Goal: Task Accomplishment & Management: Use online tool/utility

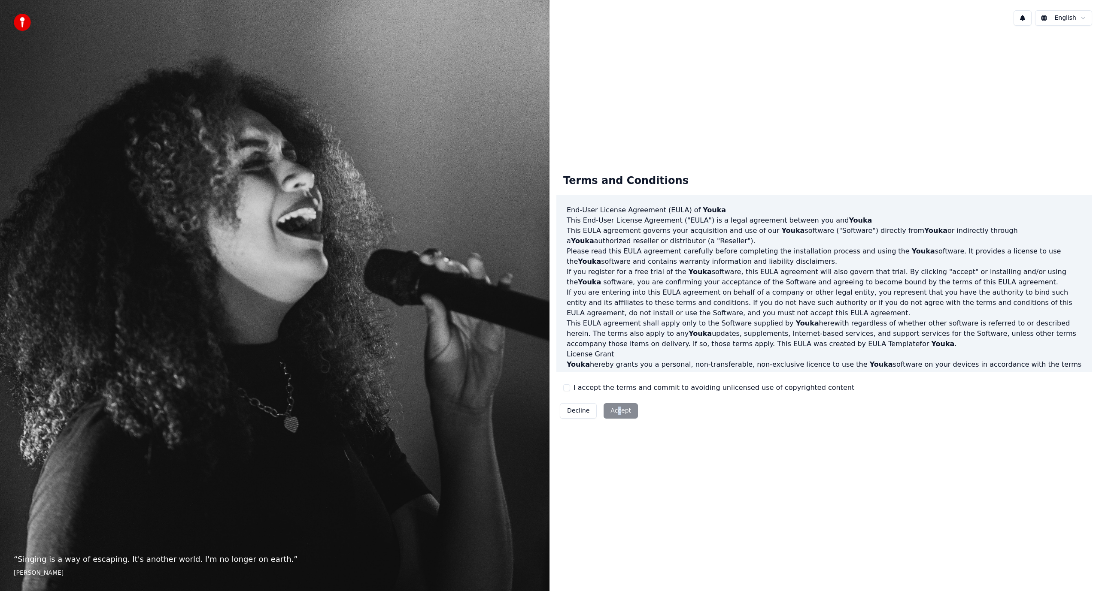
click at [617, 411] on div "Decline Accept" at bounding box center [598, 411] width 85 height 22
click at [566, 384] on div "I accept the terms and commit to avoiding unlicensed use of copyrighted content" at bounding box center [708, 388] width 291 height 10
click at [568, 389] on button "I accept the terms and commit to avoiding unlicensed use of copyrighted content" at bounding box center [566, 388] width 7 height 7
click at [615, 413] on button "Accept" at bounding box center [620, 410] width 34 height 15
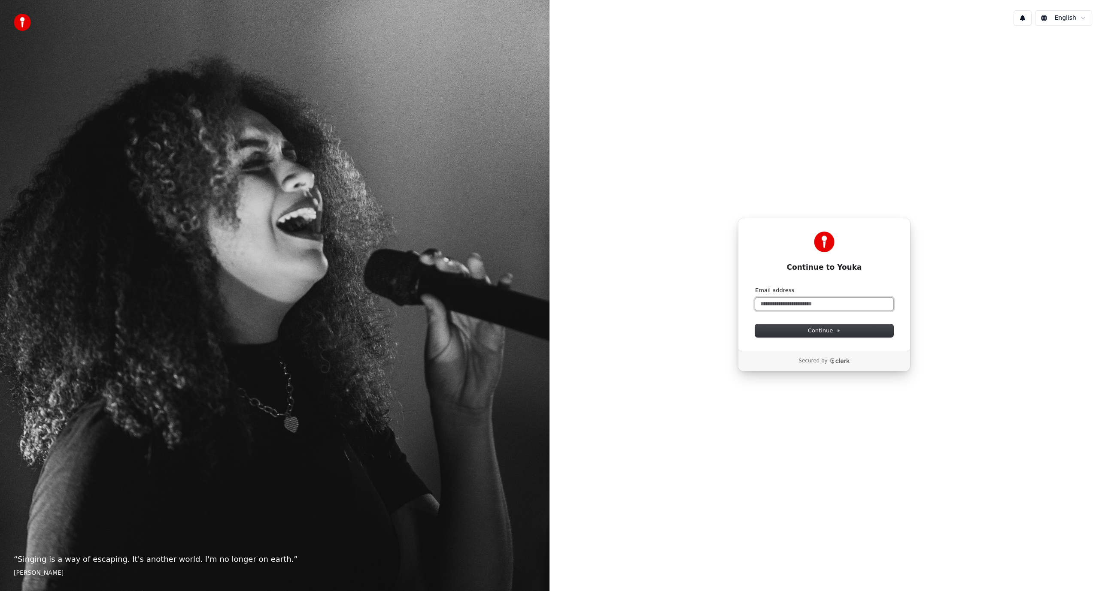
click at [796, 301] on input "Email address" at bounding box center [824, 304] width 138 height 13
click at [831, 333] on span "Continue" at bounding box center [824, 331] width 33 height 8
type input "**********"
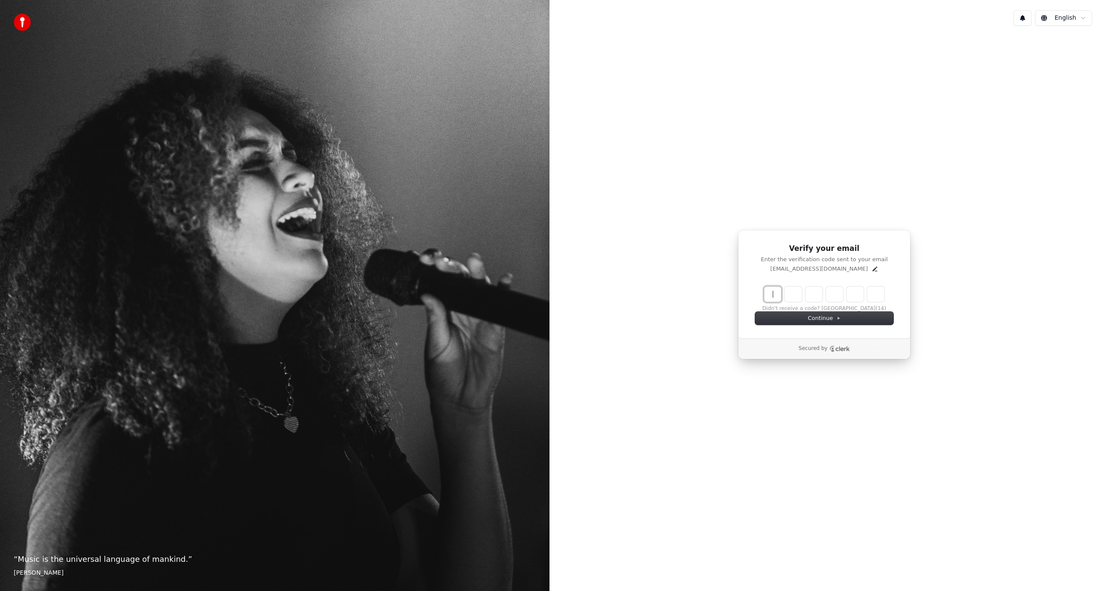
click at [767, 289] on input "Enter verification code" at bounding box center [832, 294] width 137 height 15
type input "******"
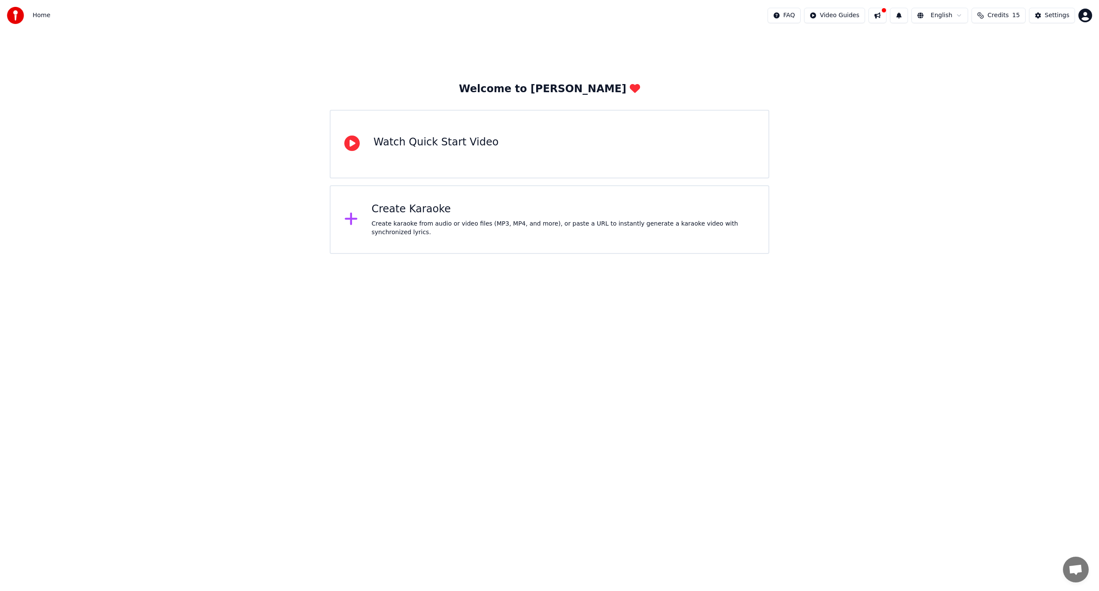
click at [437, 145] on div "Watch Quick Start Video" at bounding box center [435, 143] width 125 height 14
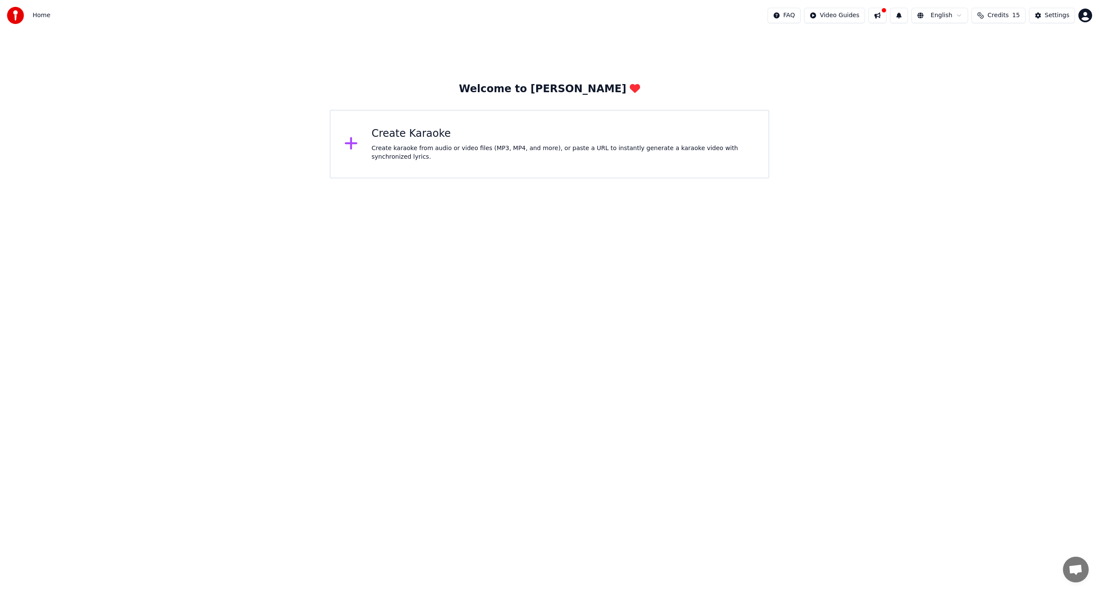
click at [350, 144] on icon at bounding box center [351, 143] width 12 height 12
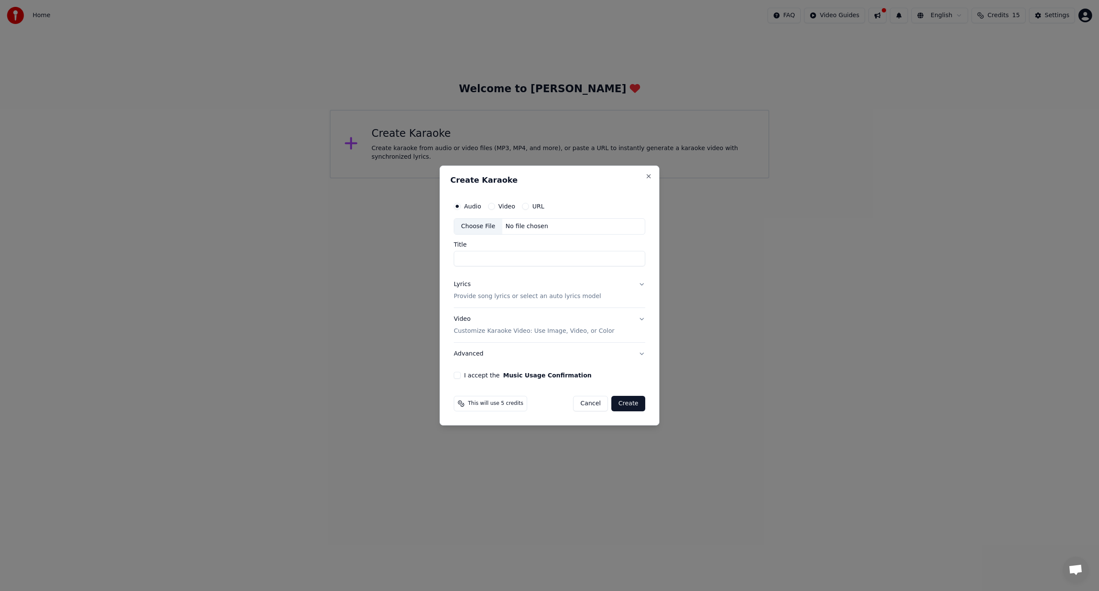
click at [491, 261] on input "Title" at bounding box center [549, 258] width 191 height 15
click at [490, 205] on button "Video" at bounding box center [491, 206] width 7 height 7
click at [473, 257] on input "Title" at bounding box center [549, 258] width 191 height 15
click at [648, 177] on button "Close" at bounding box center [648, 176] width 7 height 7
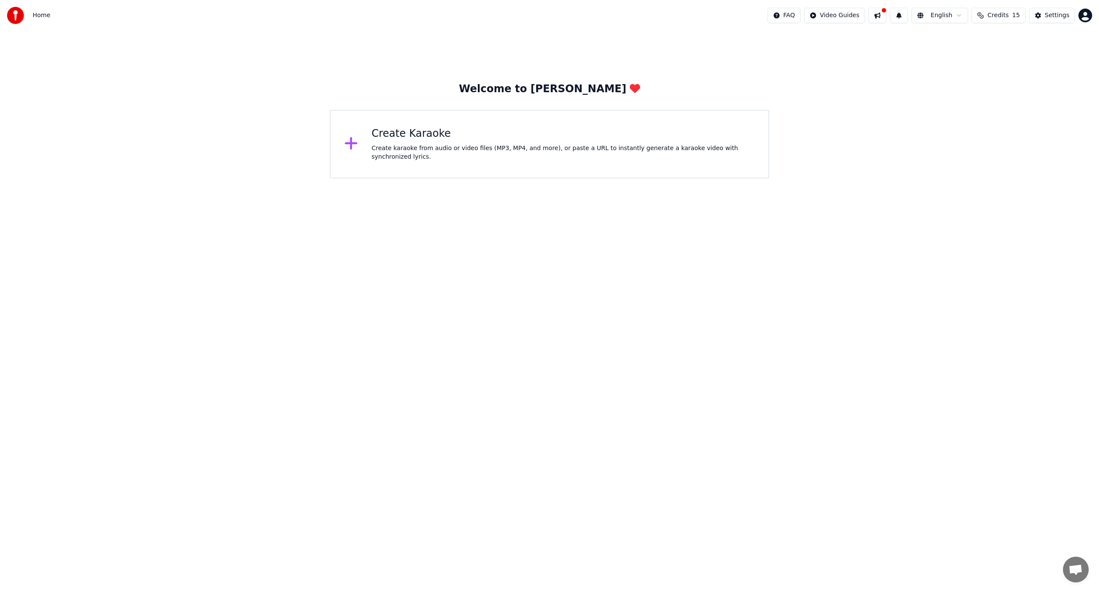
click at [373, 145] on div "Create Karaoke Create karaoke from audio or video files (MP3, MP4, and more), o…" at bounding box center [563, 144] width 383 height 34
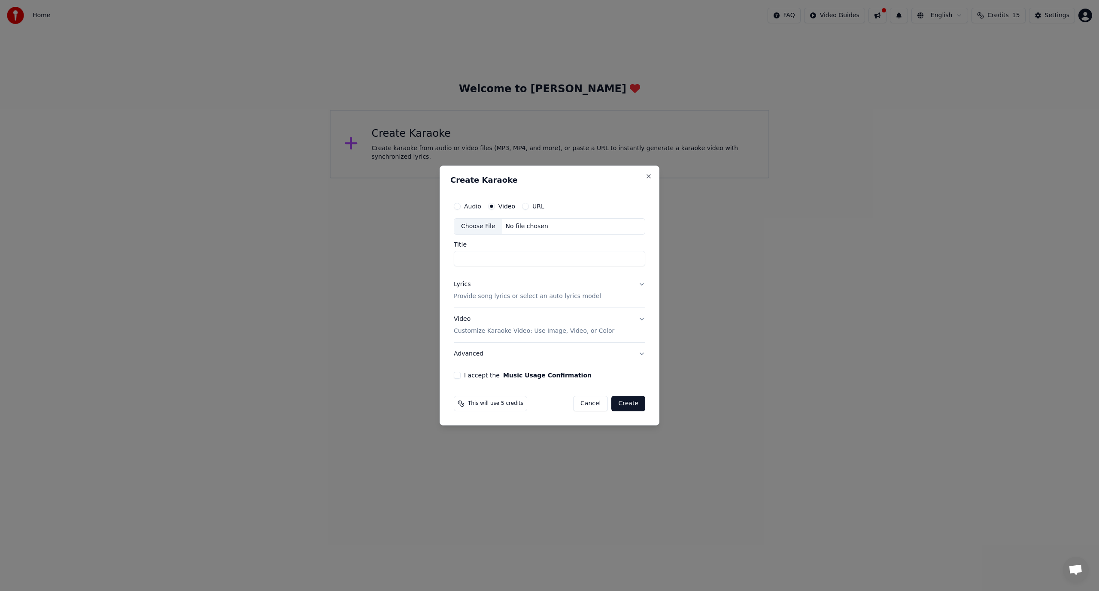
click at [476, 227] on div "Choose File" at bounding box center [478, 226] width 48 height 15
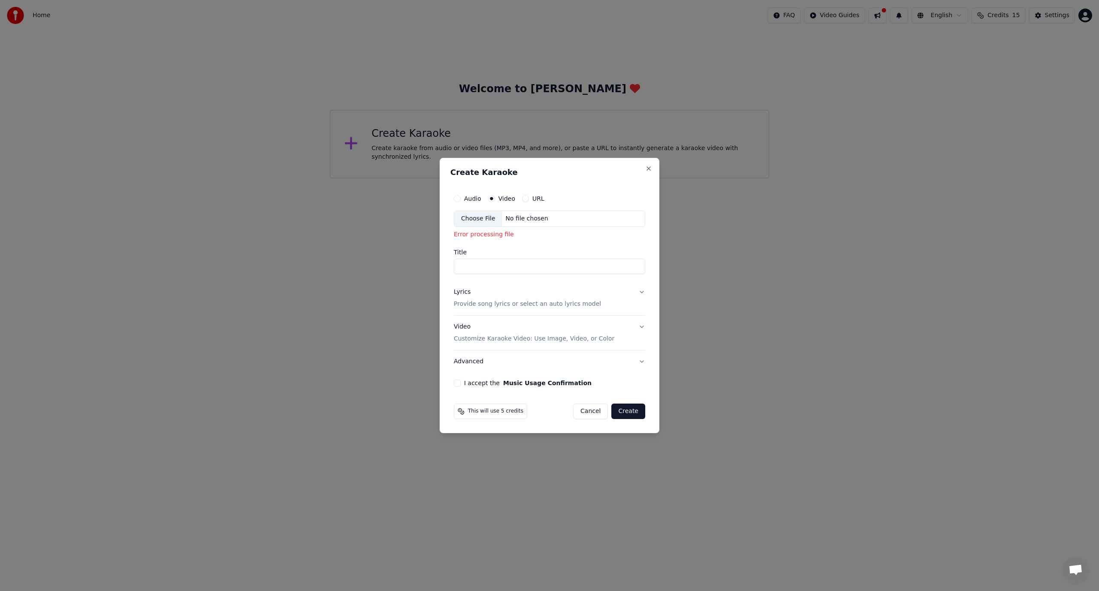
click at [479, 265] on input "Title" at bounding box center [549, 266] width 191 height 15
type input "*"
type input "**********"
click at [515, 306] on p "Provide song lyrics or select an auto lyrics model" at bounding box center [527, 304] width 147 height 9
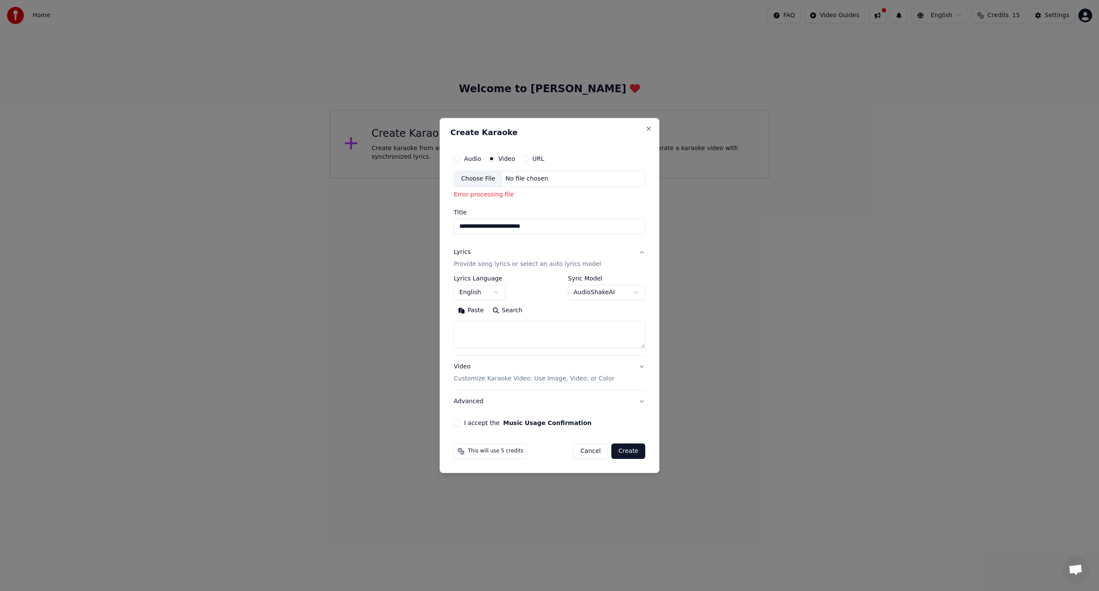
click at [590, 377] on p "Customize Karaoke Video: Use Image, Video, or Color" at bounding box center [534, 379] width 161 height 9
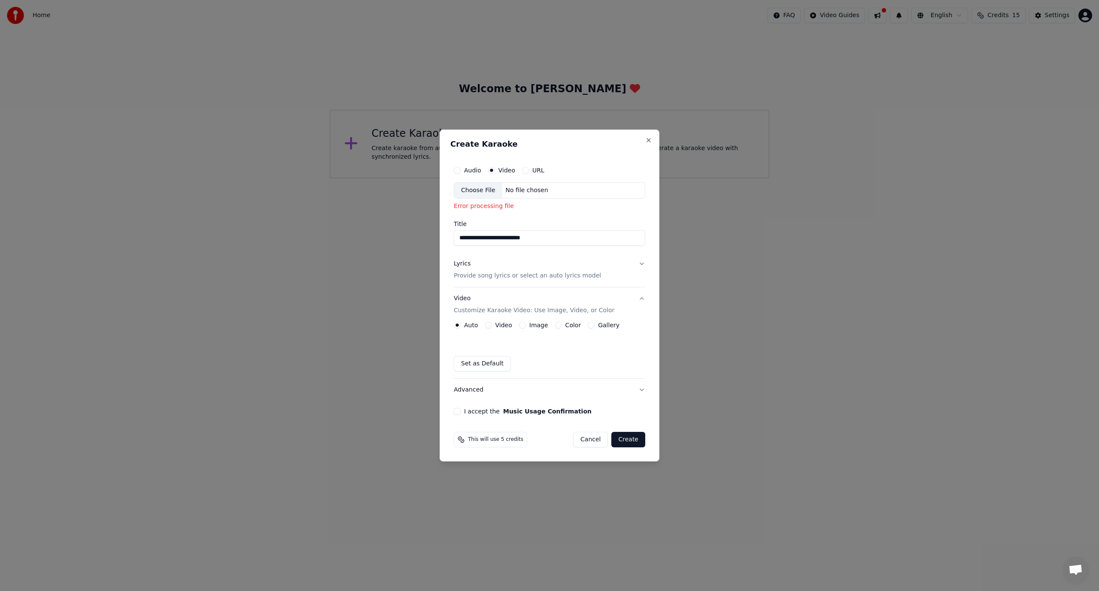
click at [520, 324] on button "Image" at bounding box center [522, 325] width 7 height 7
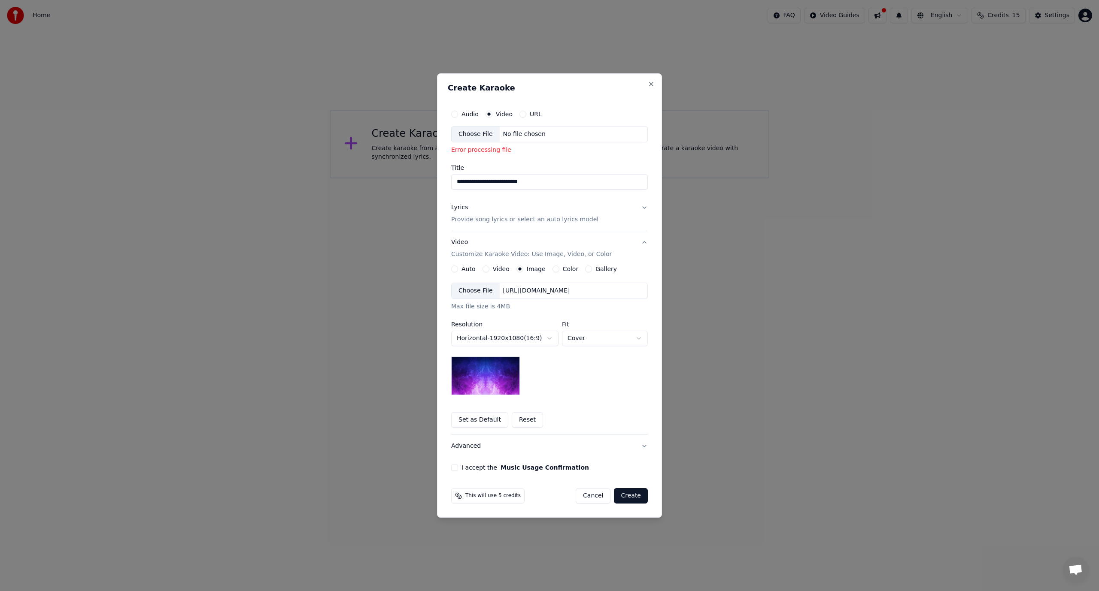
click at [552, 268] on button "Color" at bounding box center [555, 269] width 7 height 7
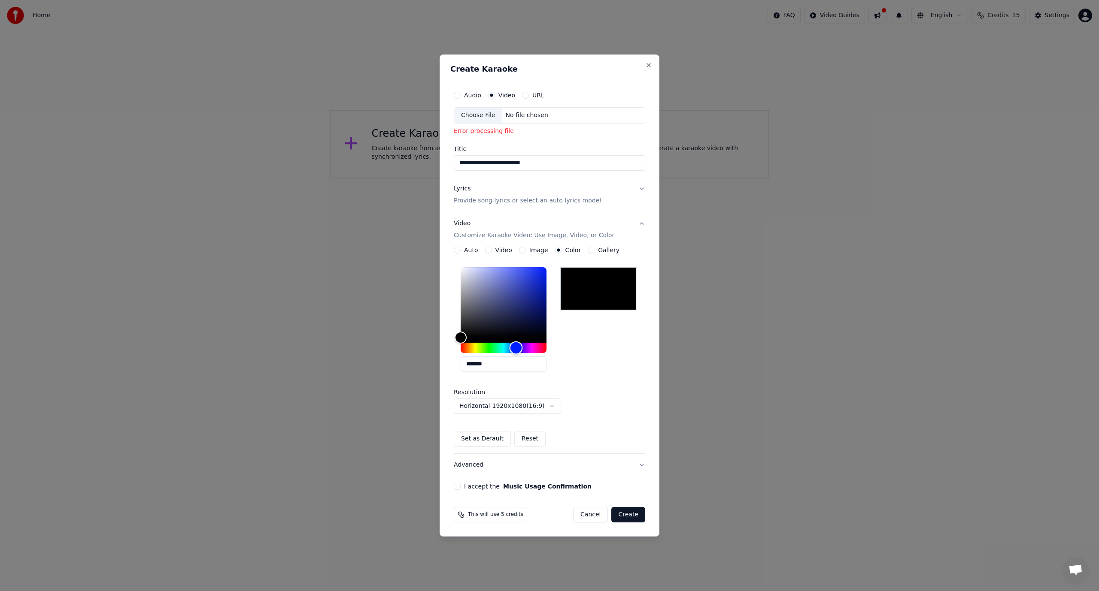
drag, startPoint x: 478, startPoint y: 345, endPoint x: 505, endPoint y: 343, distance: 27.1
click at [516, 343] on div "Hue" at bounding box center [515, 348] width 13 height 13
type input "*******"
drag, startPoint x: 464, startPoint y: 336, endPoint x: 496, endPoint y: 291, distance: 55.0
click at [496, 291] on div "Color" at bounding box center [495, 291] width 13 height 13
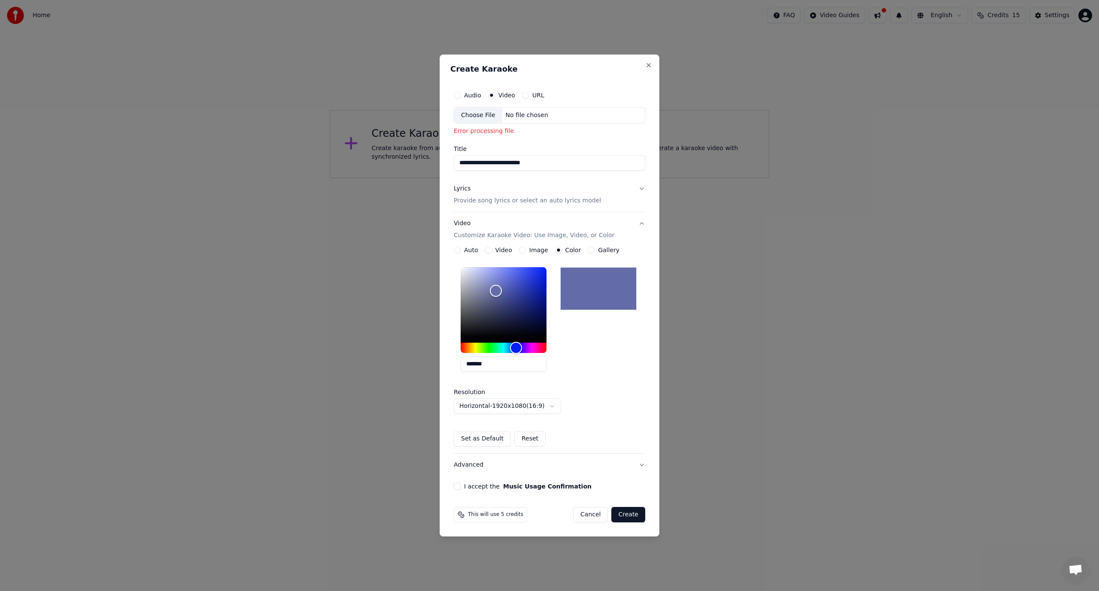
click at [458, 486] on button "I accept the Music Usage Confirmation" at bounding box center [457, 486] width 7 height 7
click at [500, 204] on p "Provide song lyrics or select an auto lyrics model" at bounding box center [527, 201] width 147 height 9
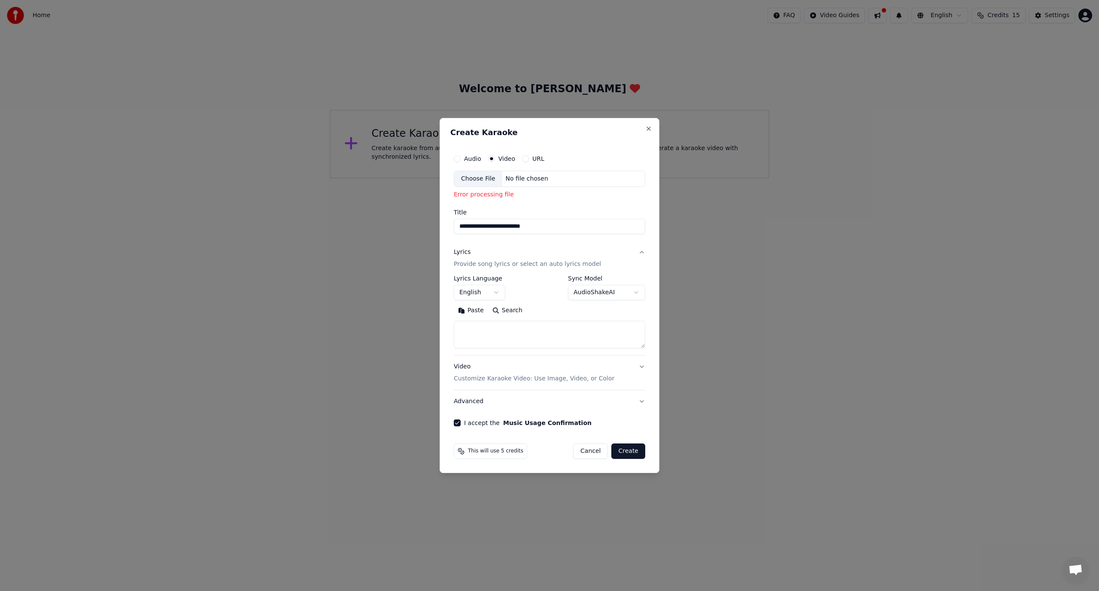
click at [622, 454] on button "Create" at bounding box center [628, 451] width 34 height 15
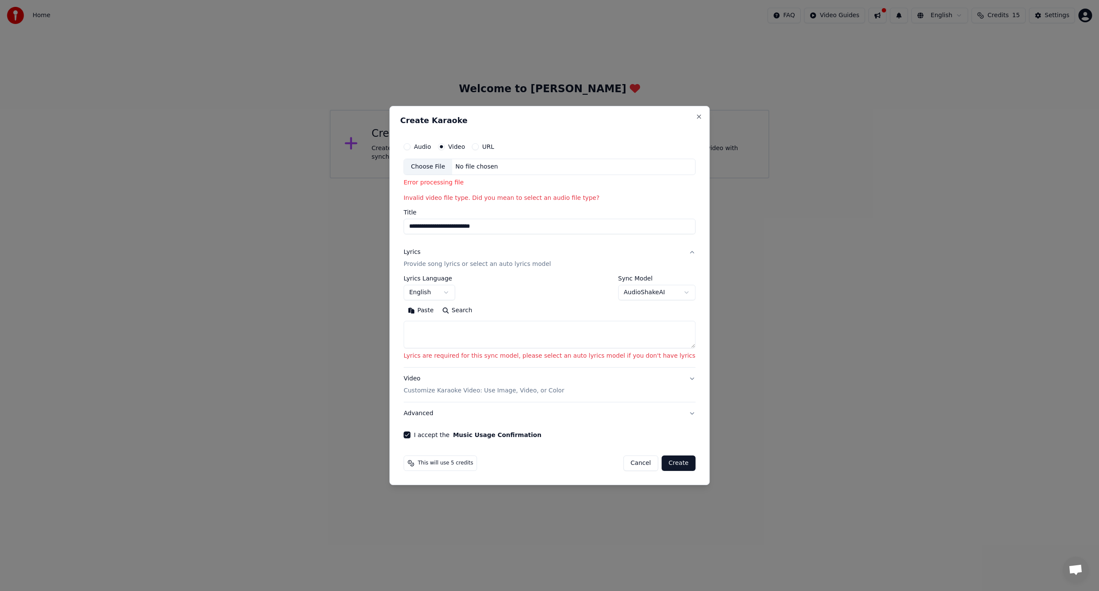
click at [452, 325] on textarea at bounding box center [549, 334] width 292 height 27
click at [496, 264] on p "Provide song lyrics or select an auto lyrics model" at bounding box center [476, 264] width 147 height 9
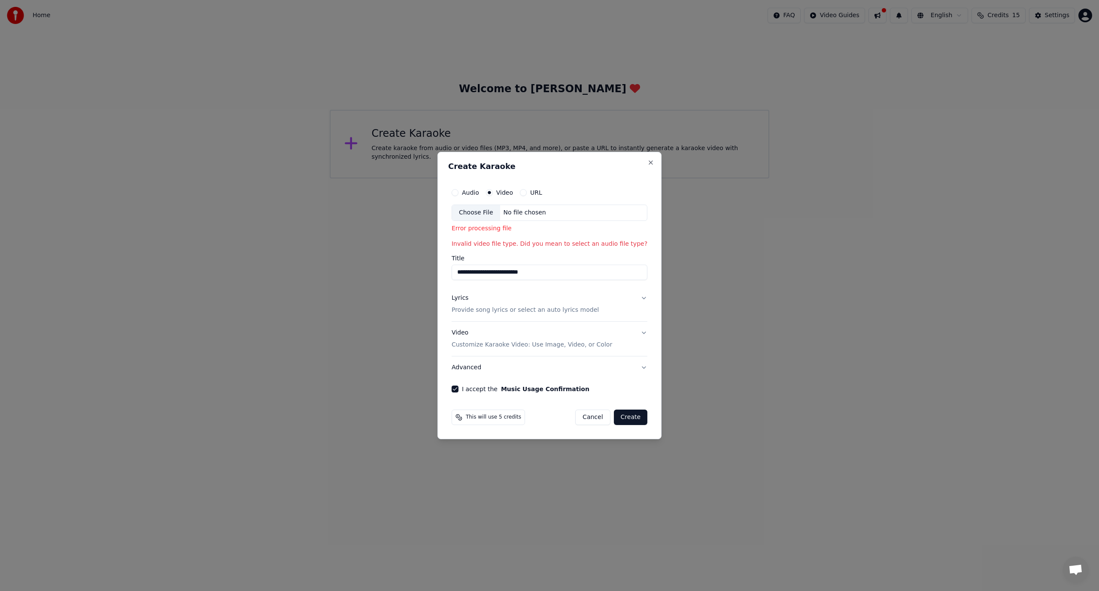
click at [633, 421] on button "Create" at bounding box center [631, 417] width 34 height 15
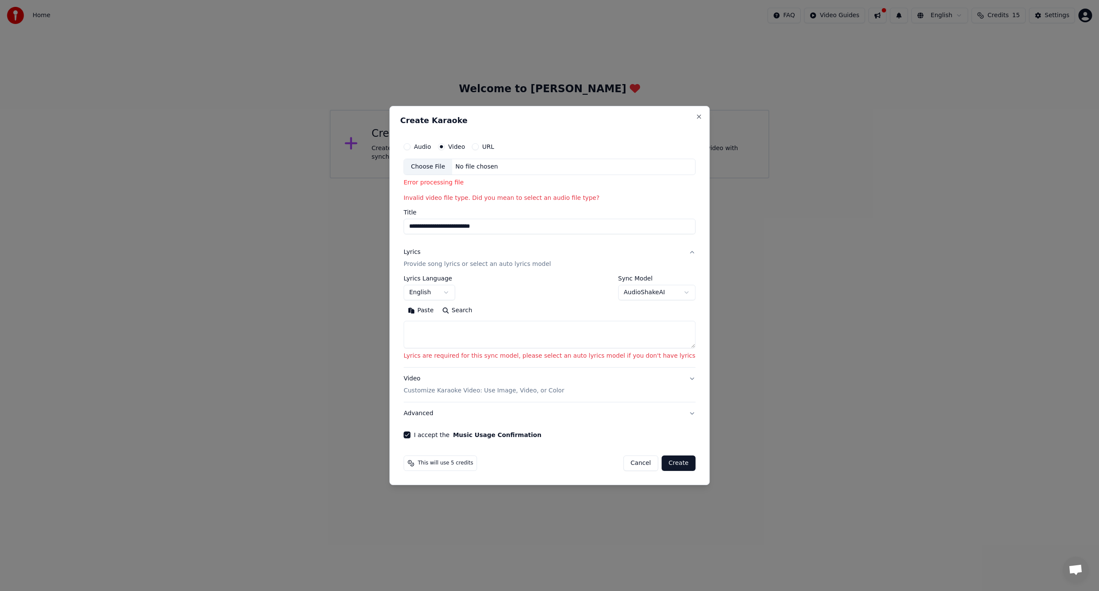
click at [512, 337] on textarea at bounding box center [549, 334] width 292 height 27
click at [670, 377] on button "Video Customize Karaoke Video: Use Image, Video, or Color" at bounding box center [549, 385] width 292 height 34
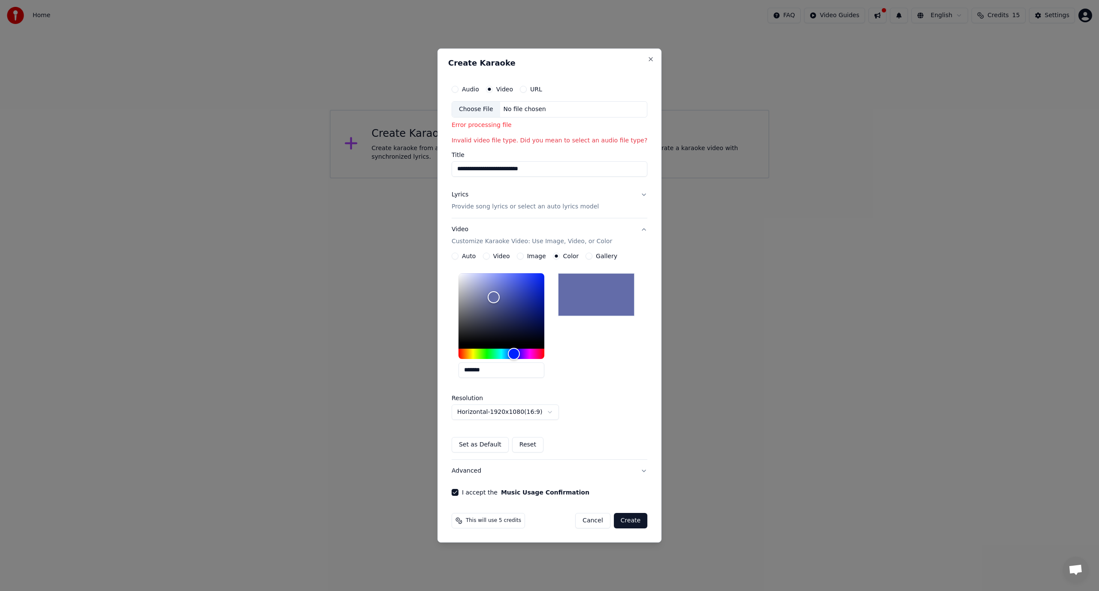
click at [500, 208] on p "Provide song lyrics or select an auto lyrics model" at bounding box center [525, 207] width 147 height 9
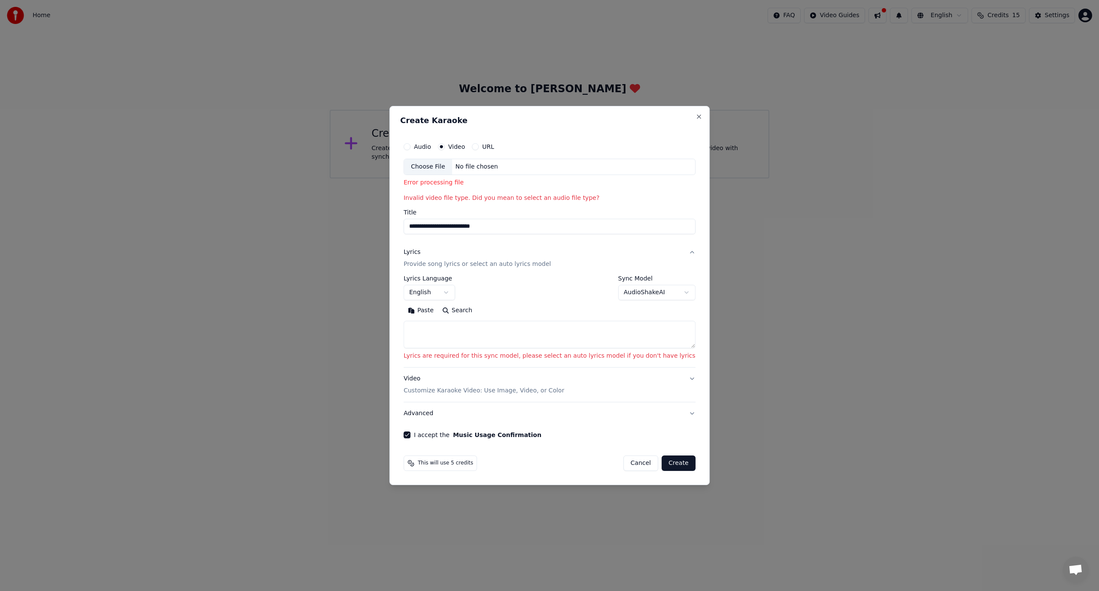
click at [462, 310] on button "Search" at bounding box center [457, 311] width 39 height 14
type textarea "**********"
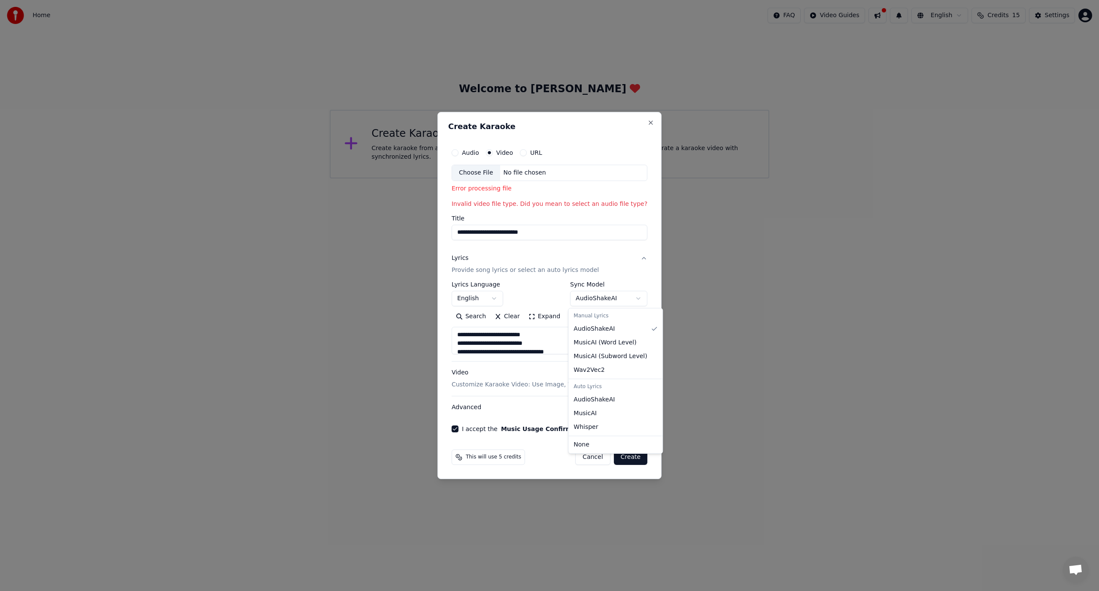
click at [633, 179] on body "**********" at bounding box center [549, 89] width 1099 height 179
click at [499, 179] on body "**********" at bounding box center [549, 89] width 1099 height 179
click at [495, 316] on button "Clear" at bounding box center [507, 317] width 34 height 14
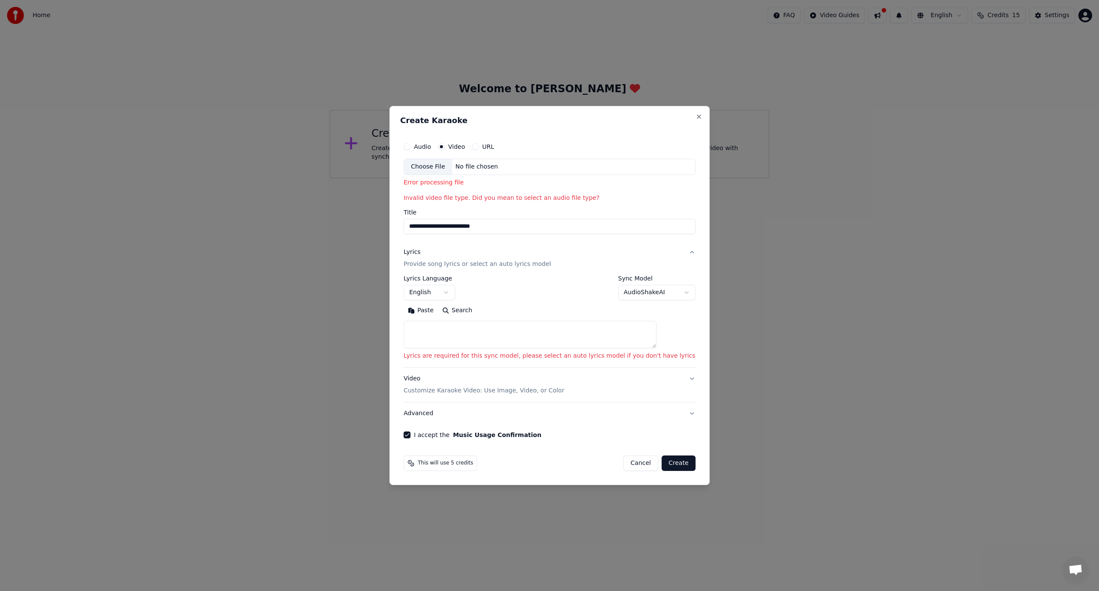
click at [501, 327] on textarea at bounding box center [529, 334] width 253 height 27
paste textarea "**********"
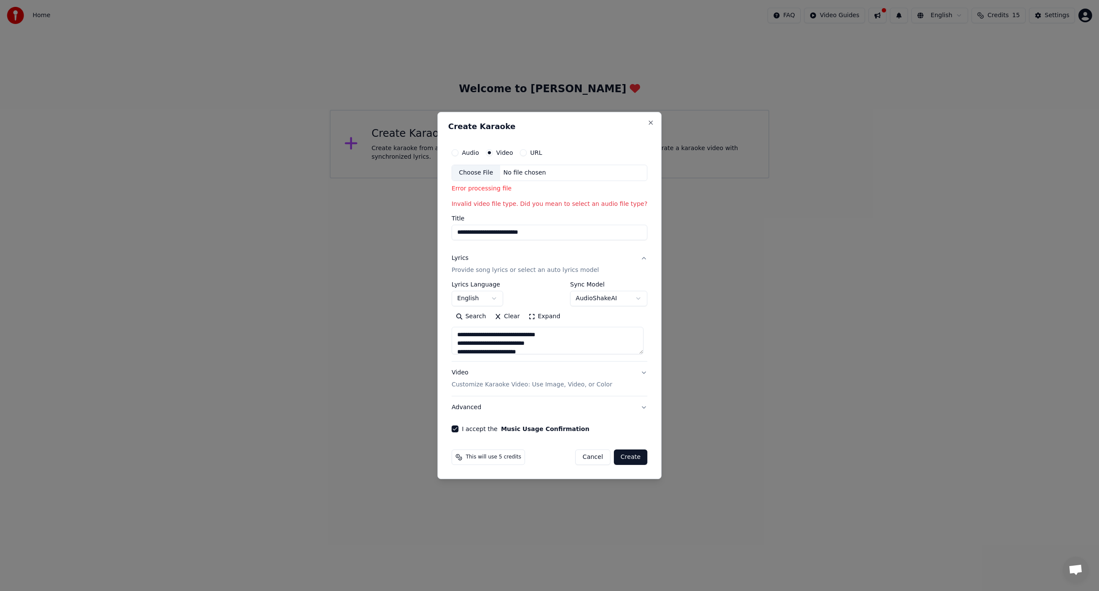
drag, startPoint x: 631, startPoint y: 328, endPoint x: 628, endPoint y: 286, distance: 42.1
click at [628, 286] on div "**********" at bounding box center [550, 318] width 196 height 73
drag, startPoint x: 487, startPoint y: 336, endPoint x: 440, endPoint y: 342, distance: 47.1
click at [441, 341] on div "**********" at bounding box center [549, 295] width 224 height 367
click at [485, 336] on textarea "**********" at bounding box center [548, 340] width 192 height 27
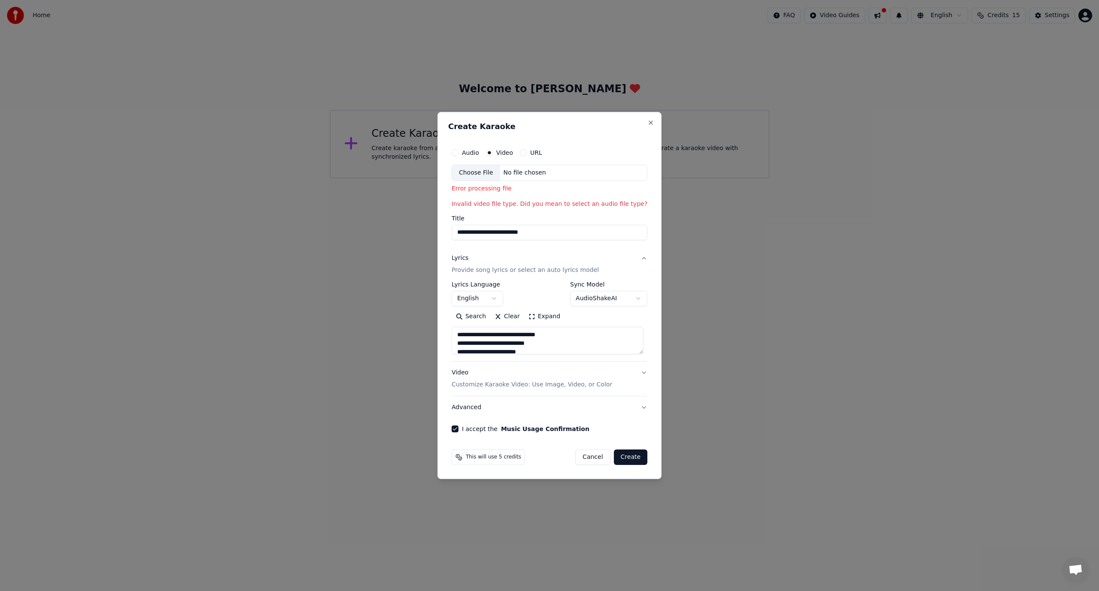
drag, startPoint x: 487, startPoint y: 336, endPoint x: 444, endPoint y: 338, distance: 43.4
click at [444, 338] on div "**********" at bounding box center [549, 295] width 224 height 367
type textarea "**********"
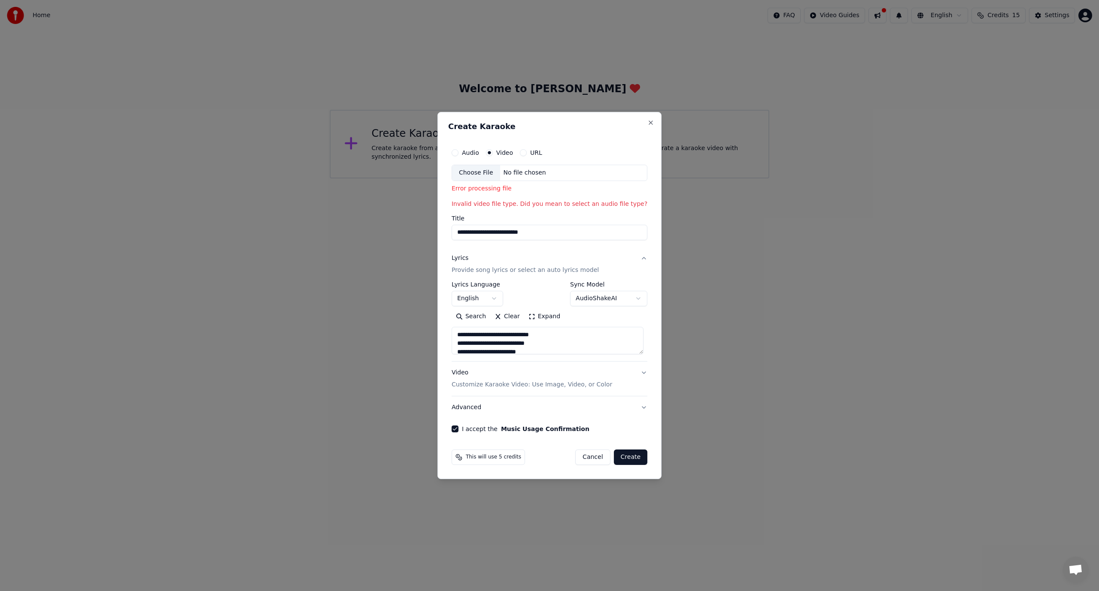
drag, startPoint x: 549, startPoint y: 346, endPoint x: 454, endPoint y: 289, distance: 111.2
click at [454, 289] on div "**********" at bounding box center [550, 318] width 196 height 73
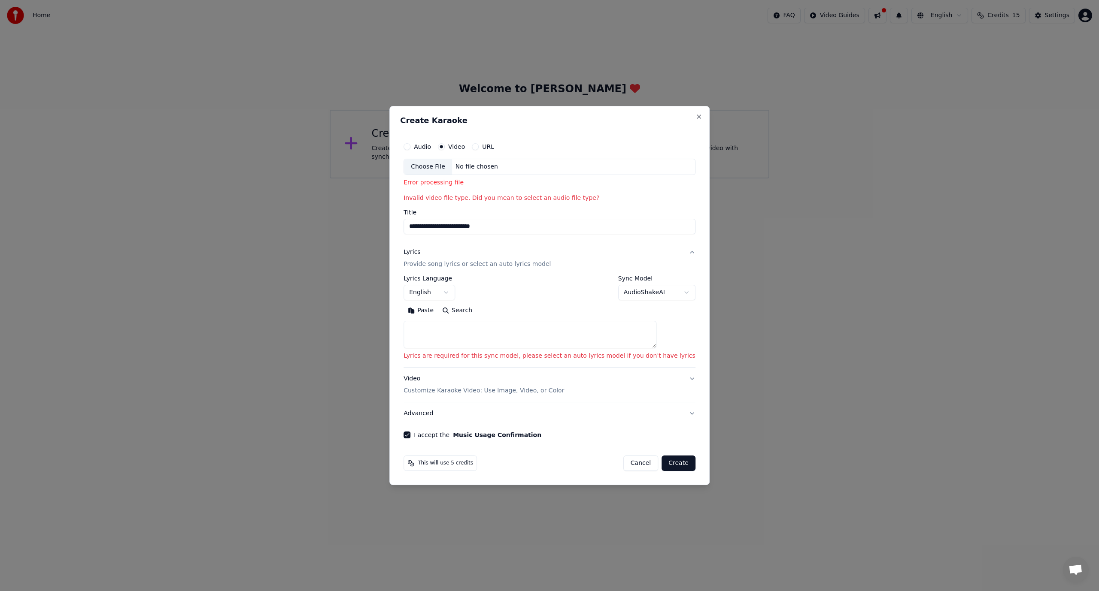
click at [443, 329] on textarea at bounding box center [529, 334] width 253 height 27
paste textarea "**********"
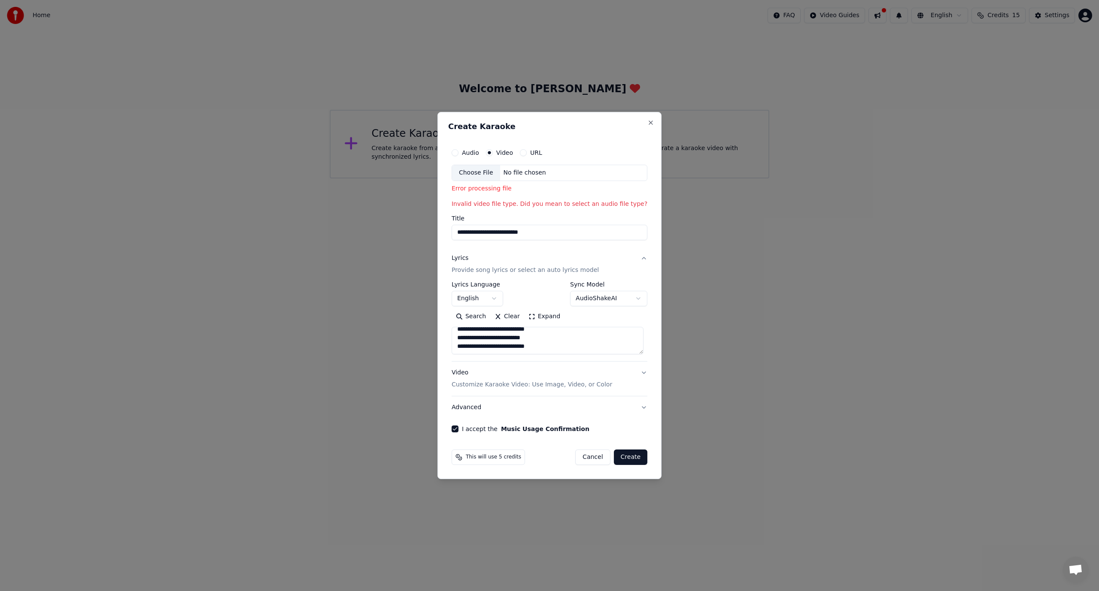
scroll to position [17, 0]
click at [492, 349] on textarea "**********" at bounding box center [548, 340] width 192 height 27
drag, startPoint x: 484, startPoint y: 343, endPoint x: 470, endPoint y: 343, distance: 14.6
click at [470, 343] on textarea "**********" at bounding box center [548, 340] width 192 height 27
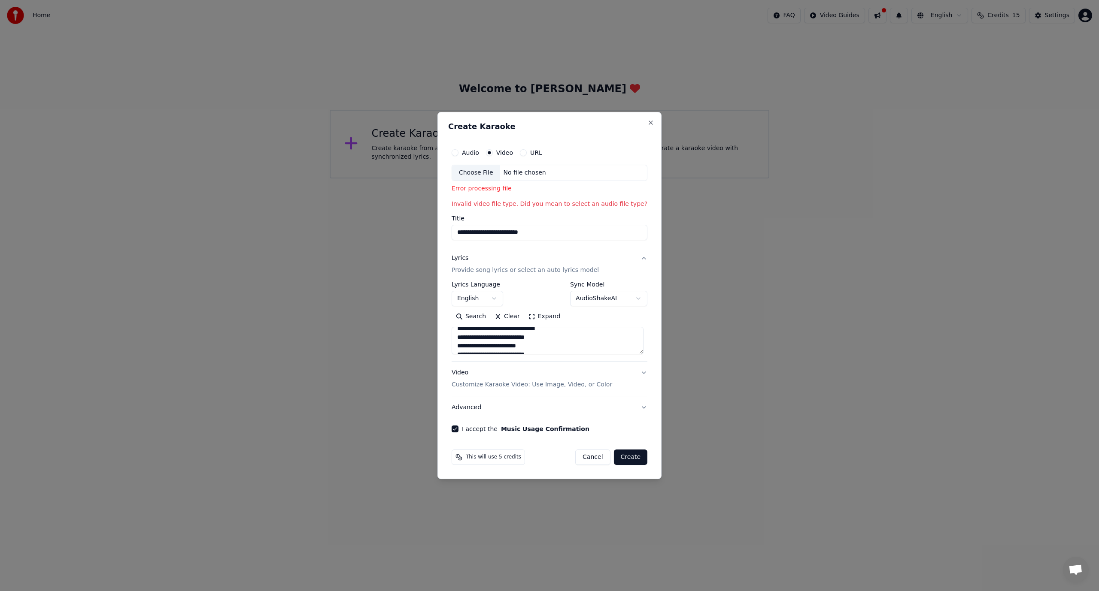
scroll to position [0, 0]
drag, startPoint x: 486, startPoint y: 335, endPoint x: 470, endPoint y: 336, distance: 16.3
click at [470, 336] on textarea "**********" at bounding box center [548, 340] width 192 height 27
click at [550, 341] on textarea "**********" at bounding box center [548, 340] width 192 height 27
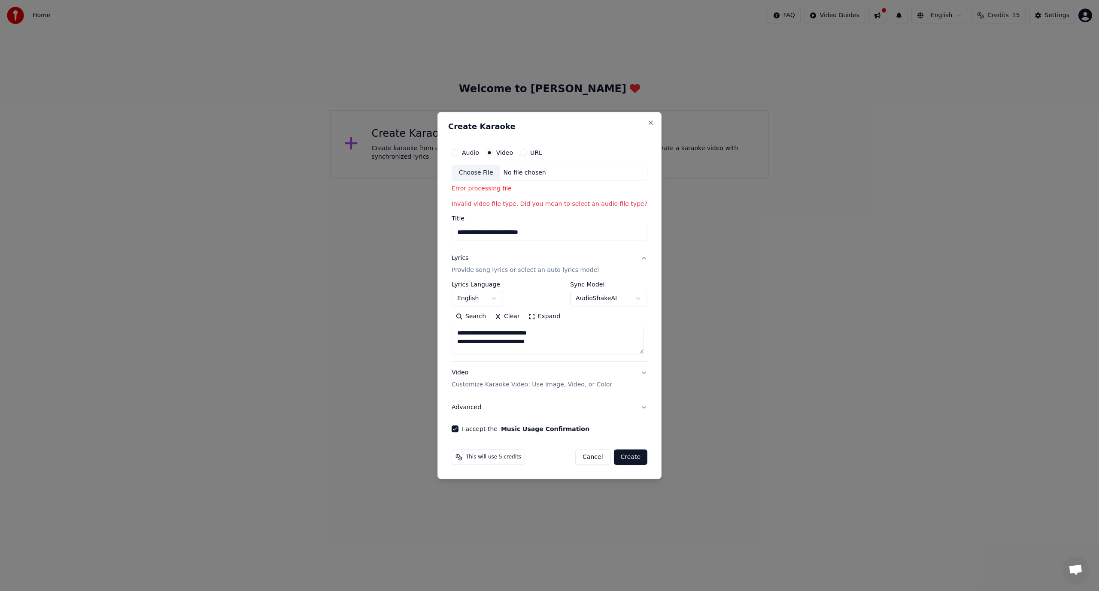
scroll to position [115, 0]
paste textarea "**********"
drag, startPoint x: 483, startPoint y: 343, endPoint x: 469, endPoint y: 345, distance: 14.7
click at [469, 345] on textarea "**********" at bounding box center [548, 340] width 192 height 27
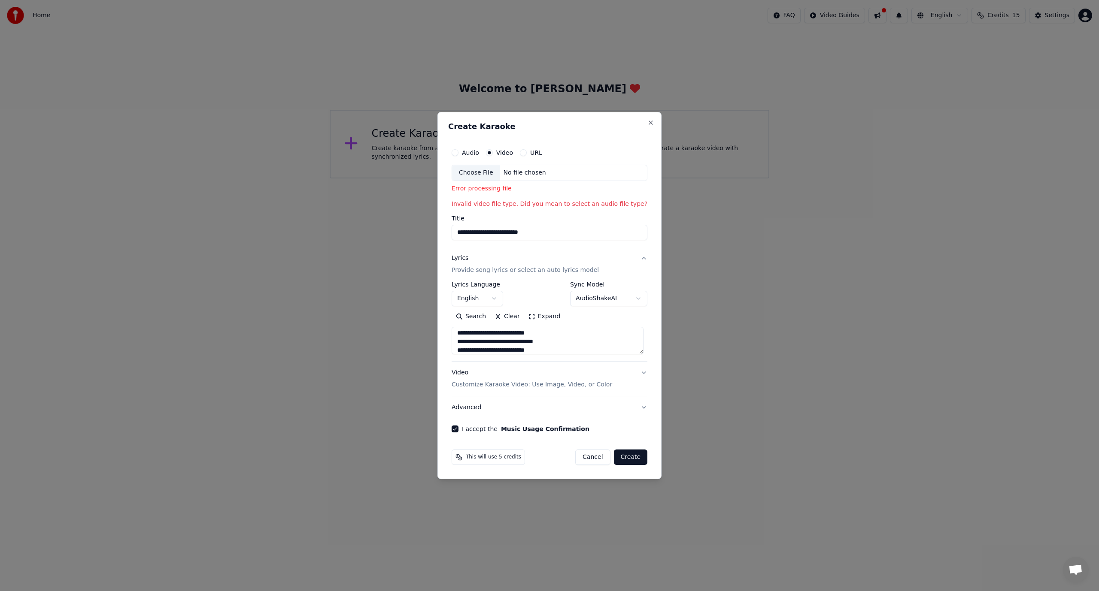
scroll to position [165, 0]
click at [541, 342] on textarea "**********" at bounding box center [548, 340] width 192 height 27
paste textarea "**********"
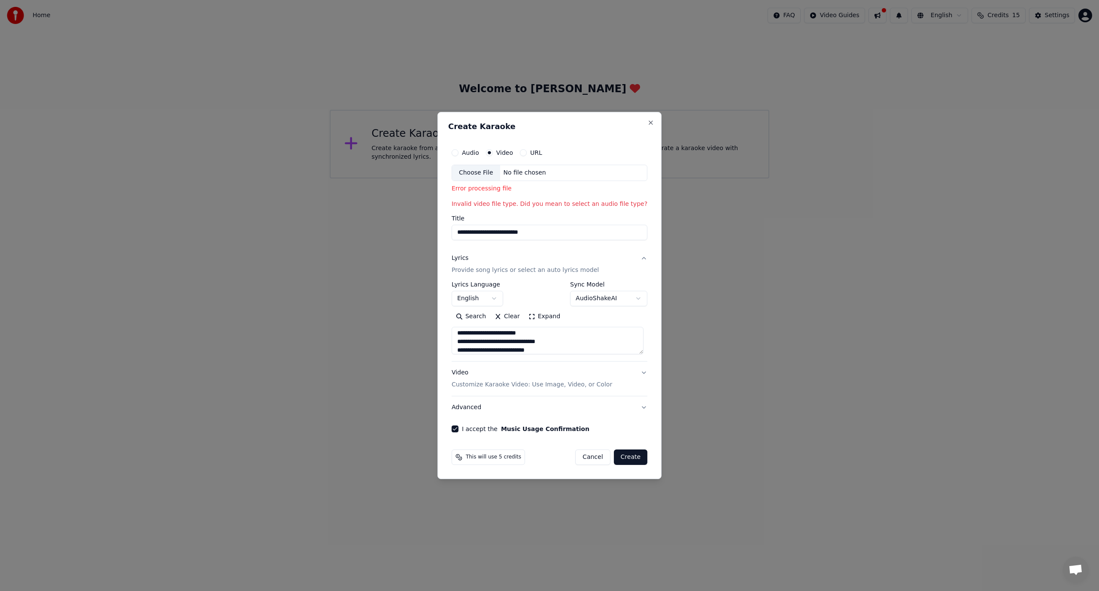
drag, startPoint x: 484, startPoint y: 342, endPoint x: 469, endPoint y: 342, distance: 15.0
click at [469, 342] on textarea "**********" at bounding box center [548, 340] width 192 height 27
paste textarea "**********"
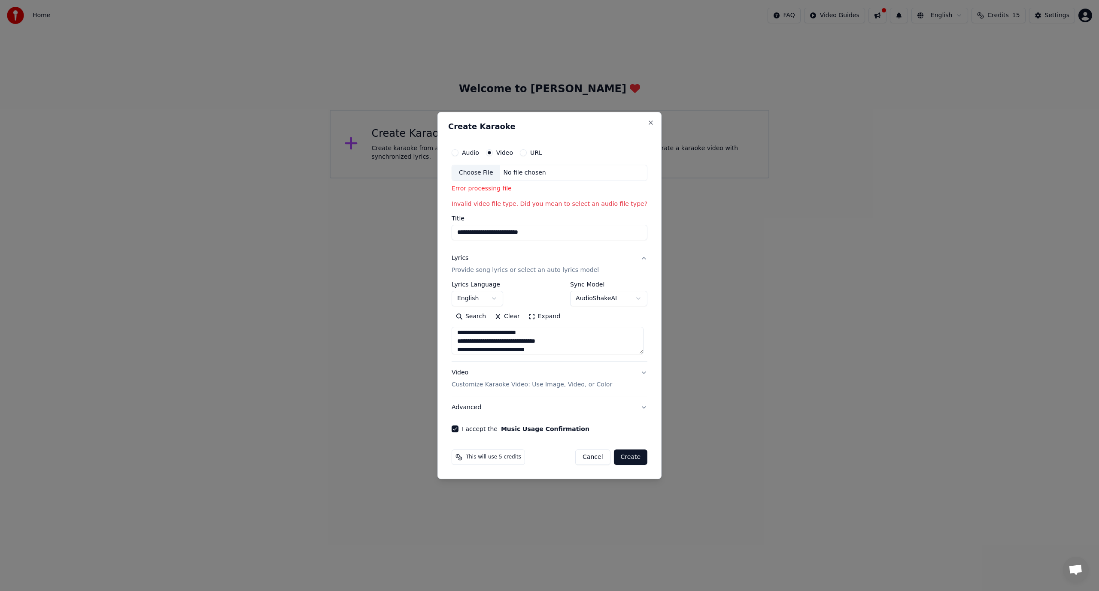
drag, startPoint x: 482, startPoint y: 343, endPoint x: 465, endPoint y: 343, distance: 17.2
click at [465, 343] on textarea at bounding box center [548, 340] width 192 height 27
type textarea "**********"
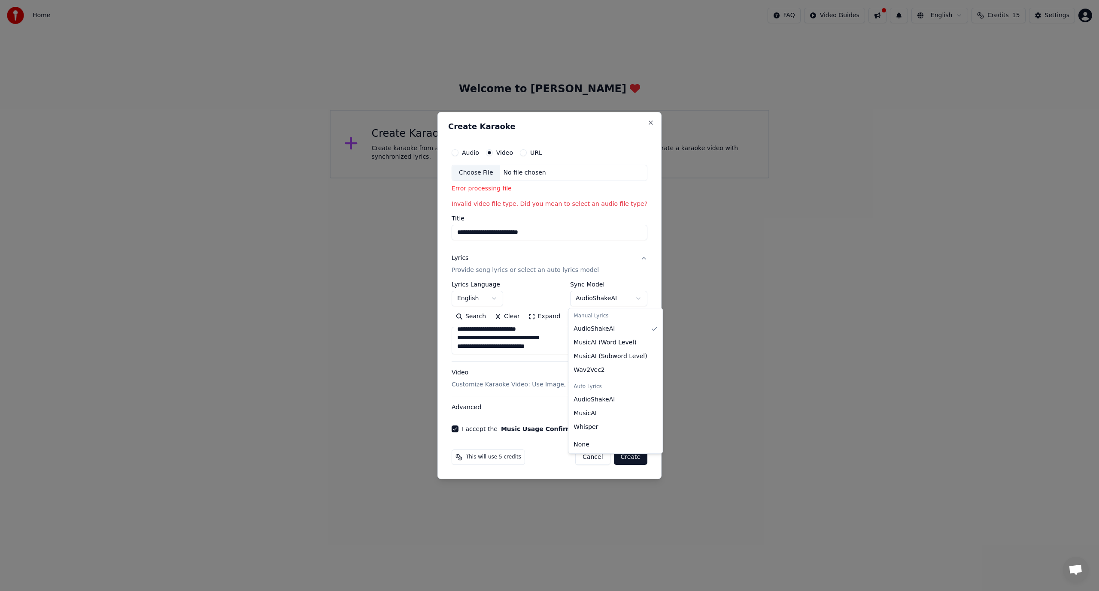
click at [637, 179] on body "**********" at bounding box center [549, 89] width 1099 height 179
click at [604, 315] on div "Manual Lyrics" at bounding box center [615, 316] width 91 height 12
click at [589, 318] on div "Manual Lyrics" at bounding box center [615, 316] width 91 height 12
click at [637, 179] on body "**********" at bounding box center [549, 89] width 1099 height 179
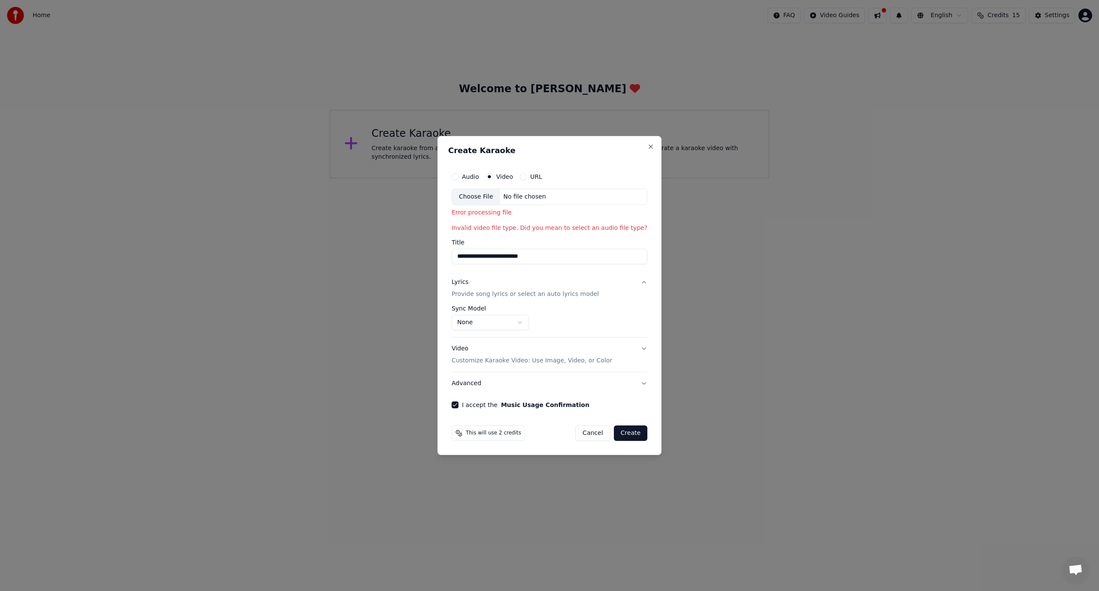
click at [635, 435] on button "Create" at bounding box center [631, 433] width 34 height 15
click at [634, 431] on button "Create" at bounding box center [631, 433] width 34 height 15
click at [634, 433] on button "Create" at bounding box center [631, 433] width 34 height 15
click at [493, 215] on div "Error processing file" at bounding box center [550, 213] width 196 height 9
click at [479, 196] on div "Choose File" at bounding box center [476, 196] width 48 height 15
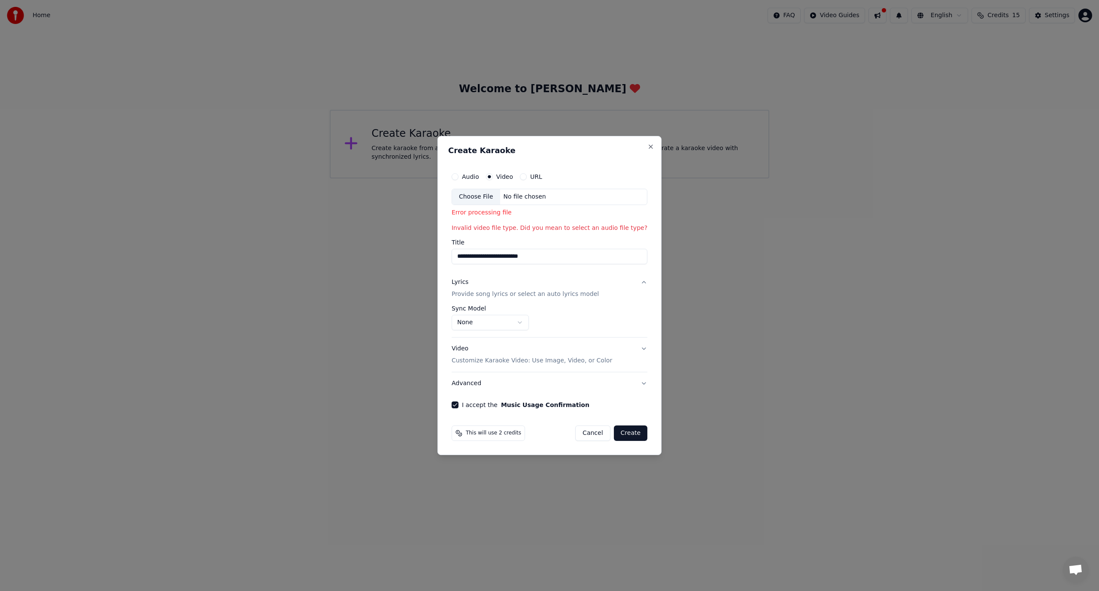
click at [471, 199] on div "Choose File" at bounding box center [476, 196] width 48 height 15
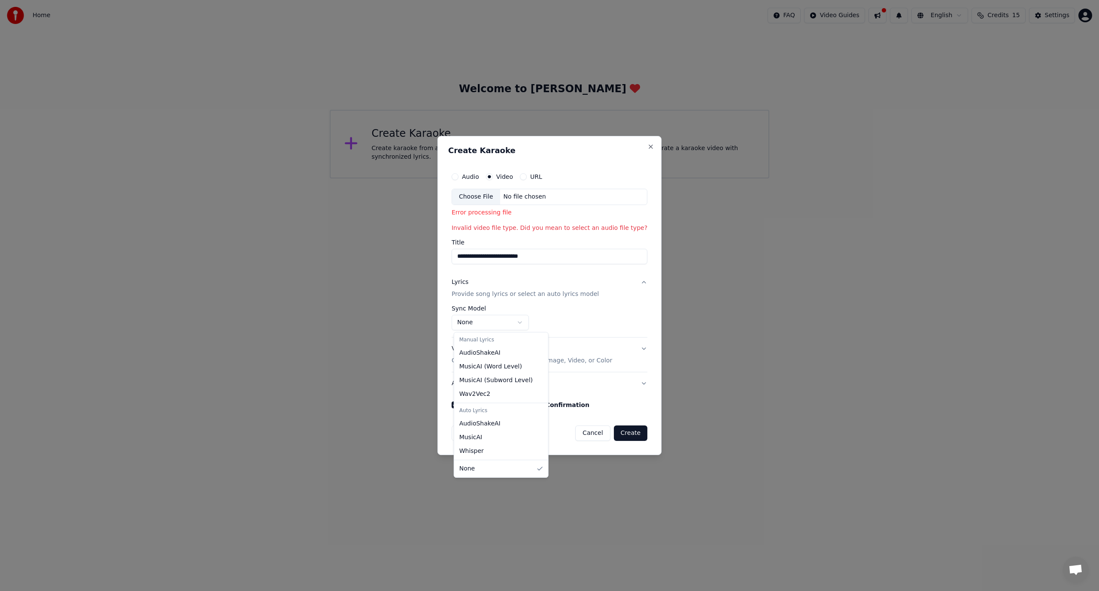
click at [521, 179] on body "**********" at bounding box center [549, 89] width 1099 height 179
click at [480, 344] on div "Manual Lyrics" at bounding box center [501, 340] width 91 height 12
select select "**********"
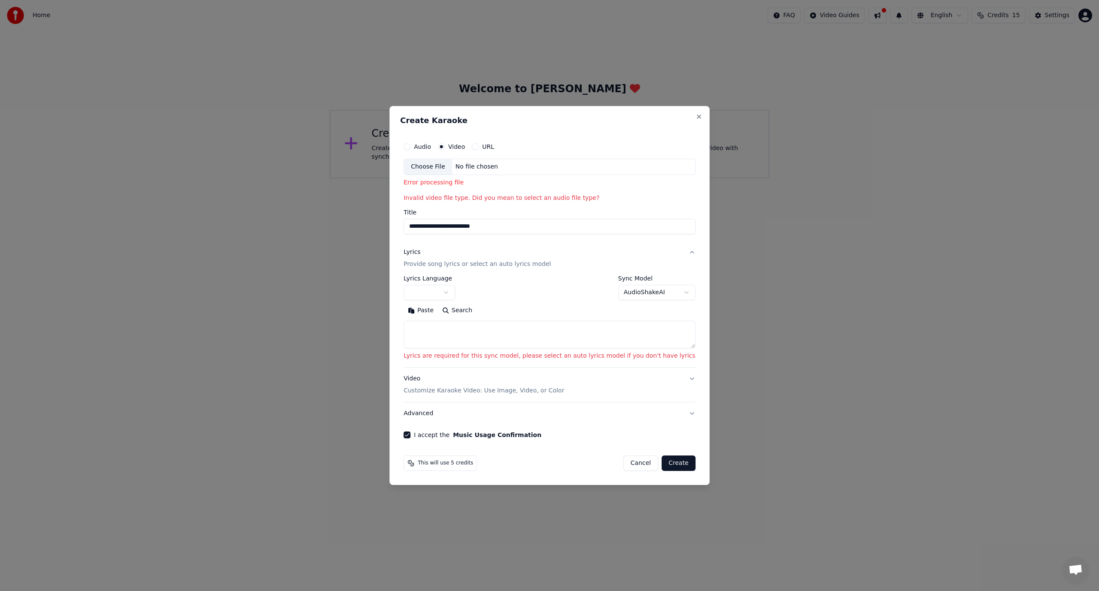
click at [450, 167] on div "Choose File" at bounding box center [428, 166] width 48 height 15
click at [466, 179] on body "**********" at bounding box center [549, 89] width 1099 height 179
select select "**"
click at [477, 339] on textarea at bounding box center [549, 334] width 292 height 27
click at [461, 334] on textarea at bounding box center [549, 334] width 292 height 27
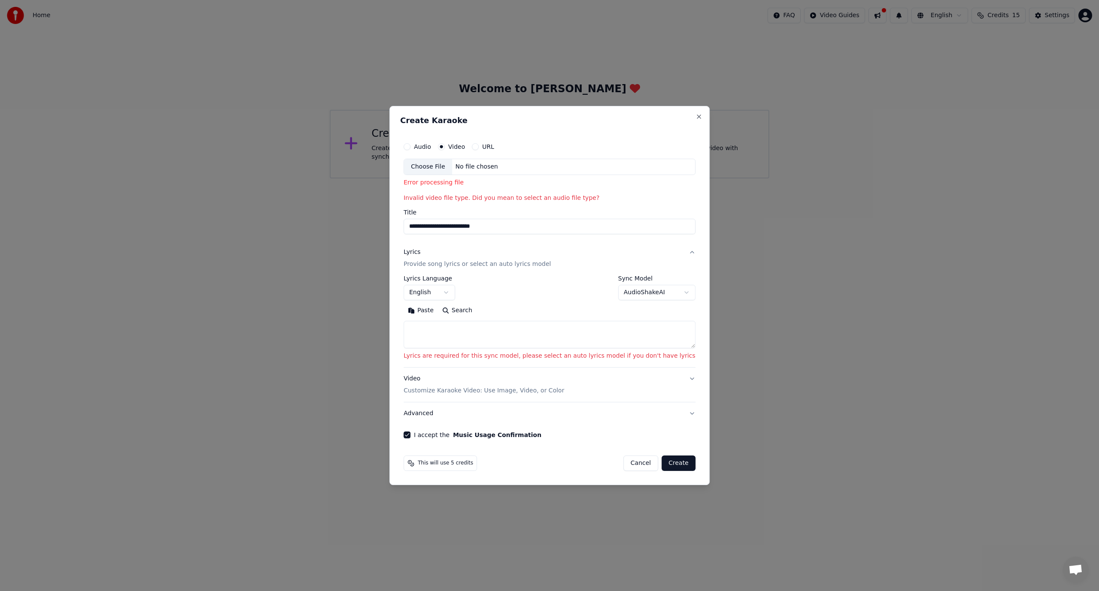
paste textarea "**********"
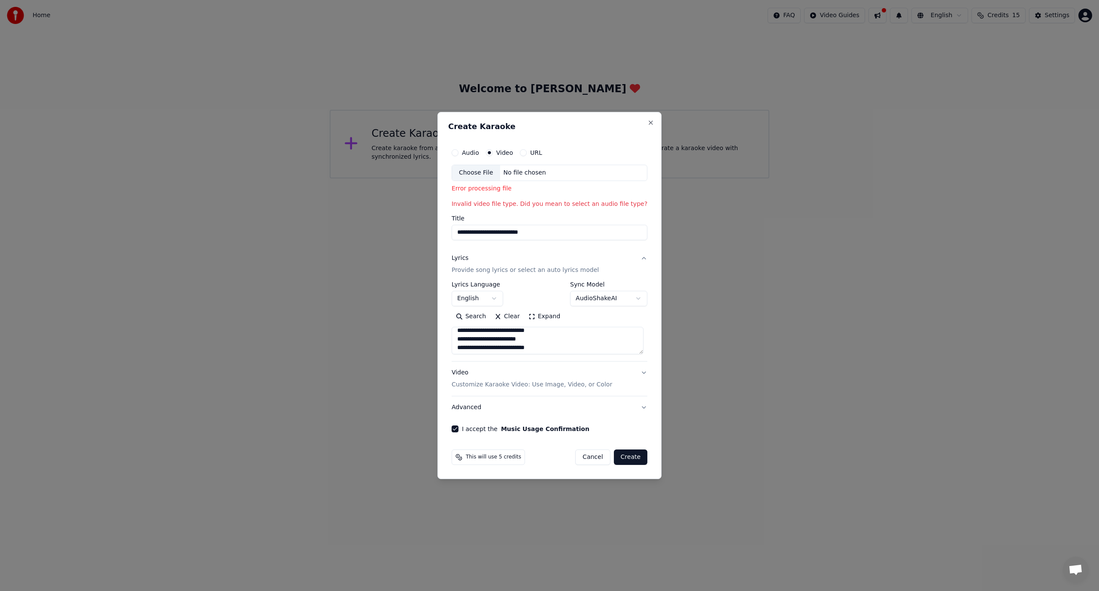
scroll to position [0, 0]
drag, startPoint x: 484, startPoint y: 336, endPoint x: 451, endPoint y: 334, distance: 33.5
click at [452, 334] on div "**********" at bounding box center [549, 288] width 203 height 295
drag, startPoint x: 559, startPoint y: 333, endPoint x: 570, endPoint y: 338, distance: 12.3
click at [564, 332] on textarea "**********" at bounding box center [548, 340] width 192 height 27
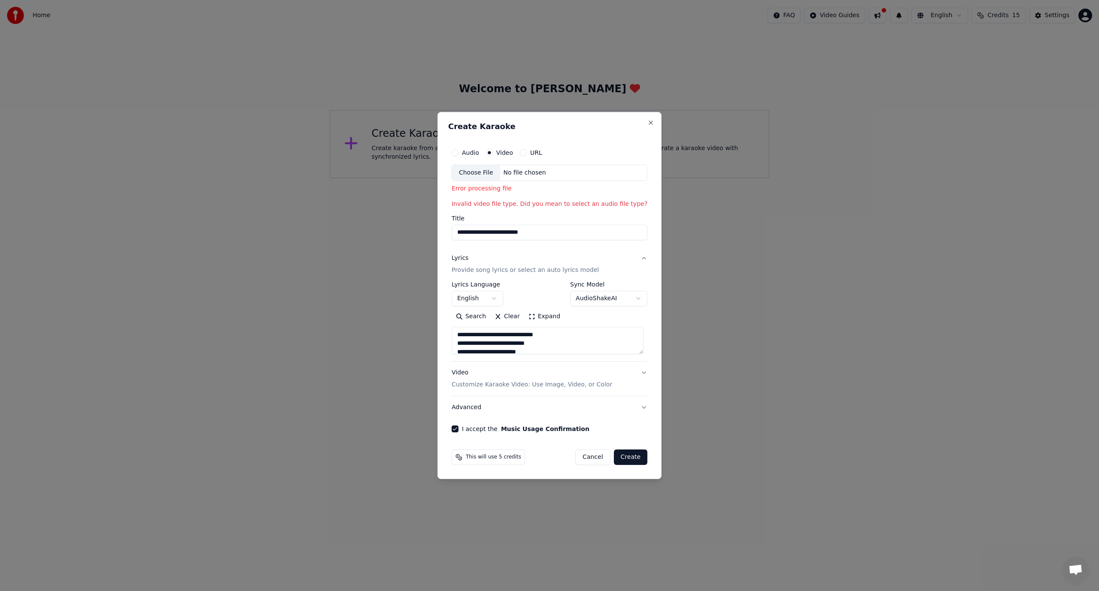
click at [581, 343] on textarea "**********" at bounding box center [548, 340] width 192 height 27
click at [547, 335] on textarea "**********" at bounding box center [548, 340] width 192 height 27
drag, startPoint x: 552, startPoint y: 335, endPoint x: 455, endPoint y: 325, distance: 97.0
click at [455, 325] on div "**********" at bounding box center [550, 332] width 196 height 45
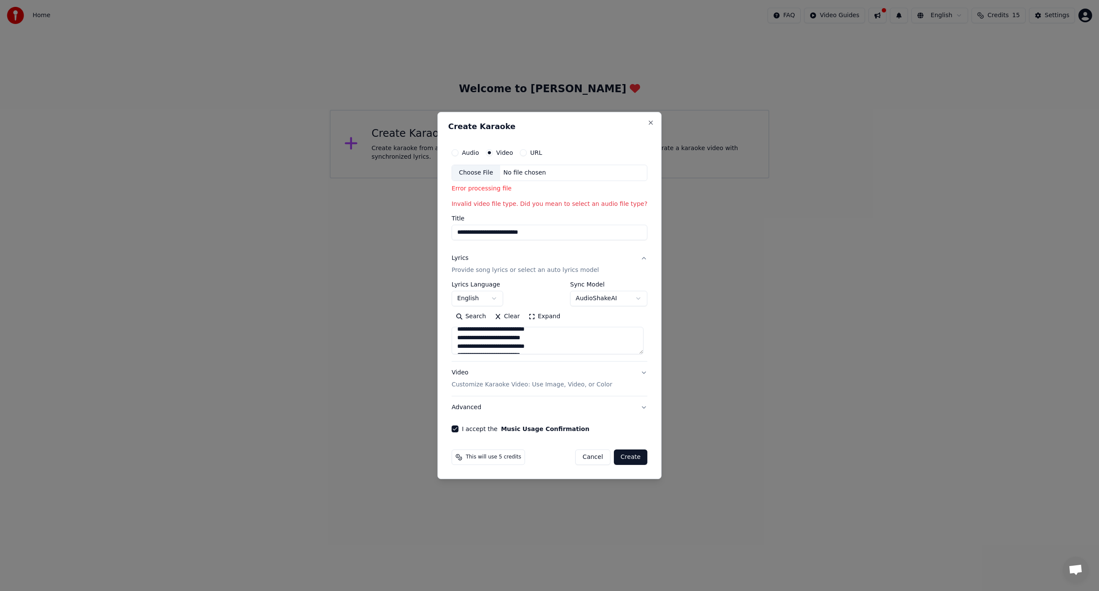
click at [575, 343] on textarea "**********" at bounding box center [548, 340] width 192 height 27
click at [513, 348] on textarea "**********" at bounding box center [548, 340] width 192 height 27
drag, startPoint x: 458, startPoint y: 341, endPoint x: 547, endPoint y: 341, distance: 88.8
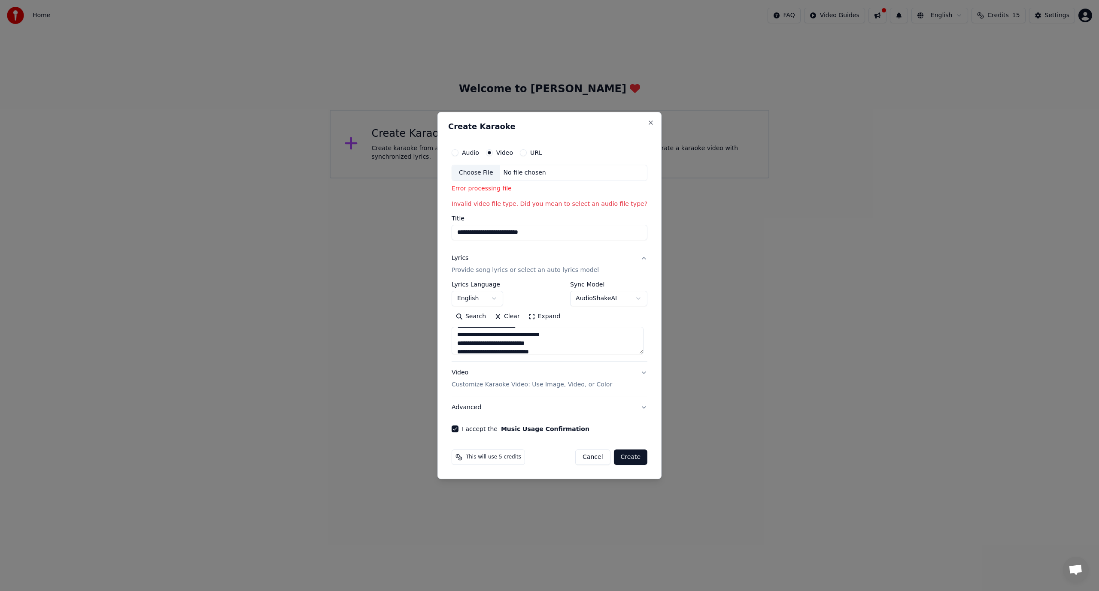
click at [547, 341] on textarea "**********" at bounding box center [548, 340] width 192 height 27
click at [567, 344] on textarea "**********" at bounding box center [548, 340] width 192 height 27
click at [553, 341] on textarea "**********" at bounding box center [548, 340] width 192 height 27
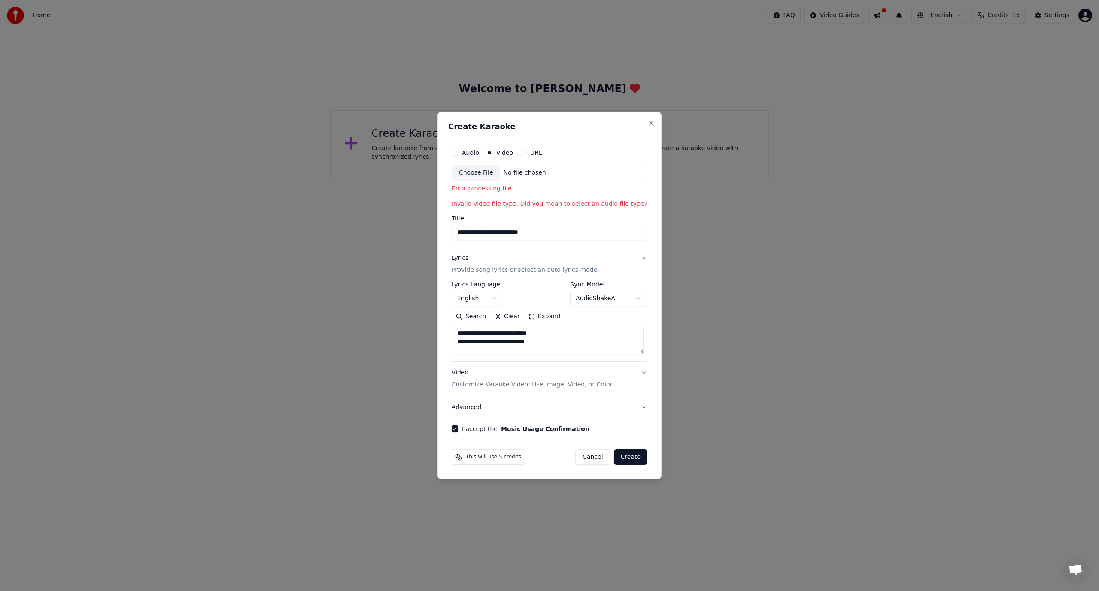
scroll to position [115, 0]
paste textarea "**********"
click at [546, 343] on textarea "**********" at bounding box center [548, 340] width 192 height 27
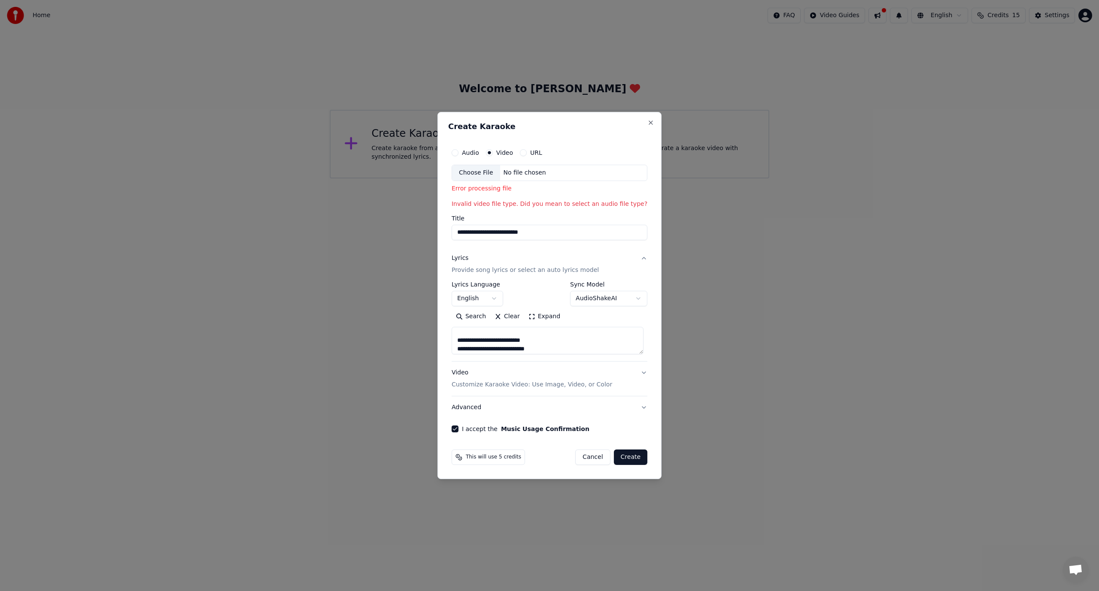
paste textarea "**********"
type textarea "**********"
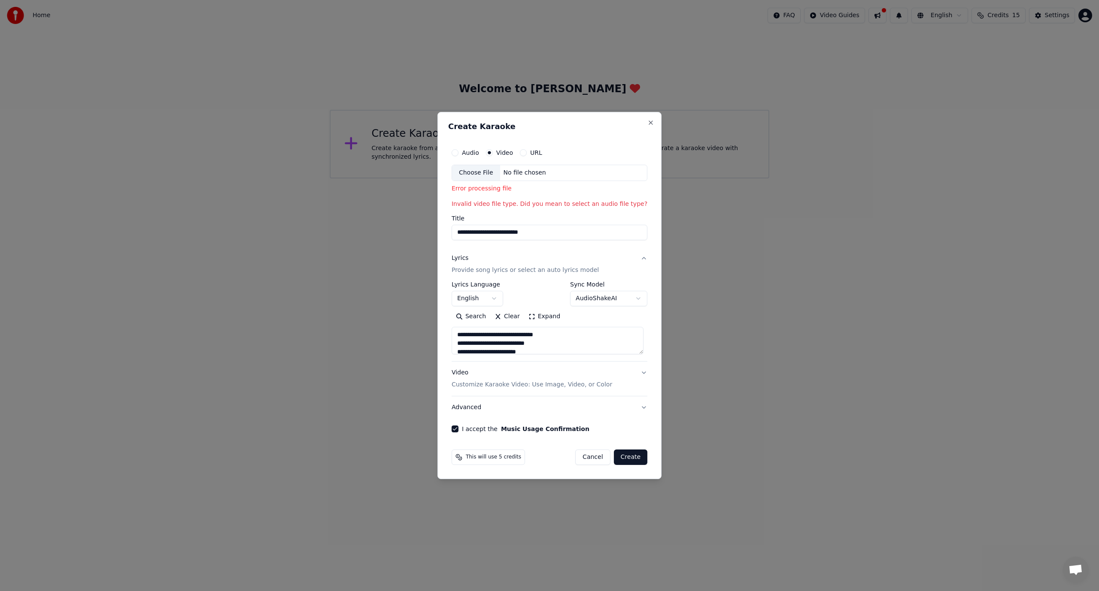
click at [563, 386] on p "Customize Karaoke Video: Use Image, Video, or Color" at bounding box center [532, 385] width 161 height 9
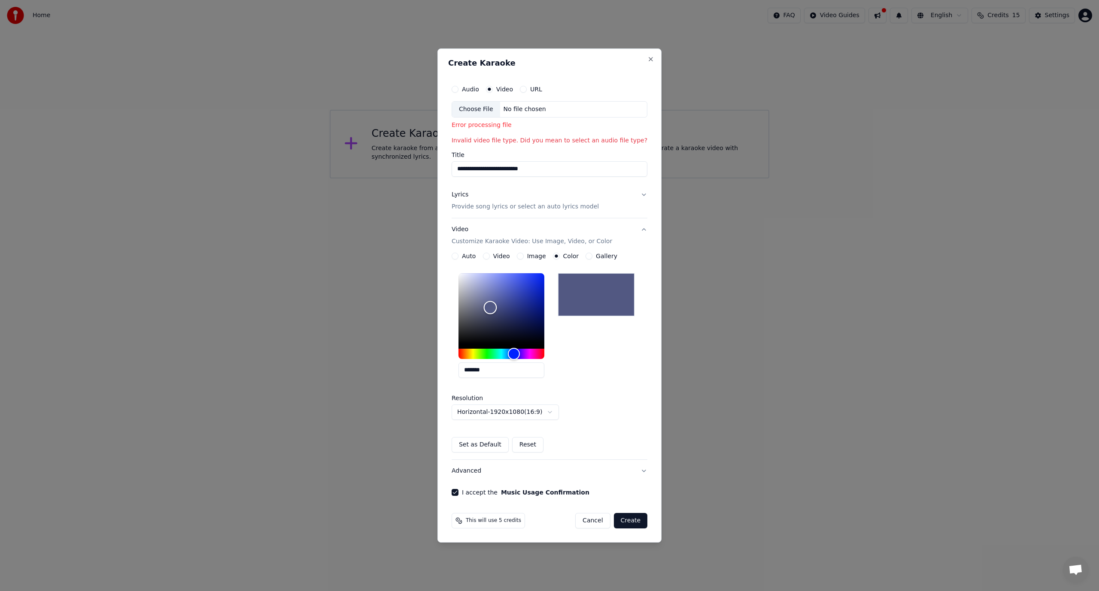
drag, startPoint x: 494, startPoint y: 298, endPoint x: 494, endPoint y: 314, distance: 16.3
click at [492, 309] on div "Color" at bounding box center [490, 307] width 13 height 13
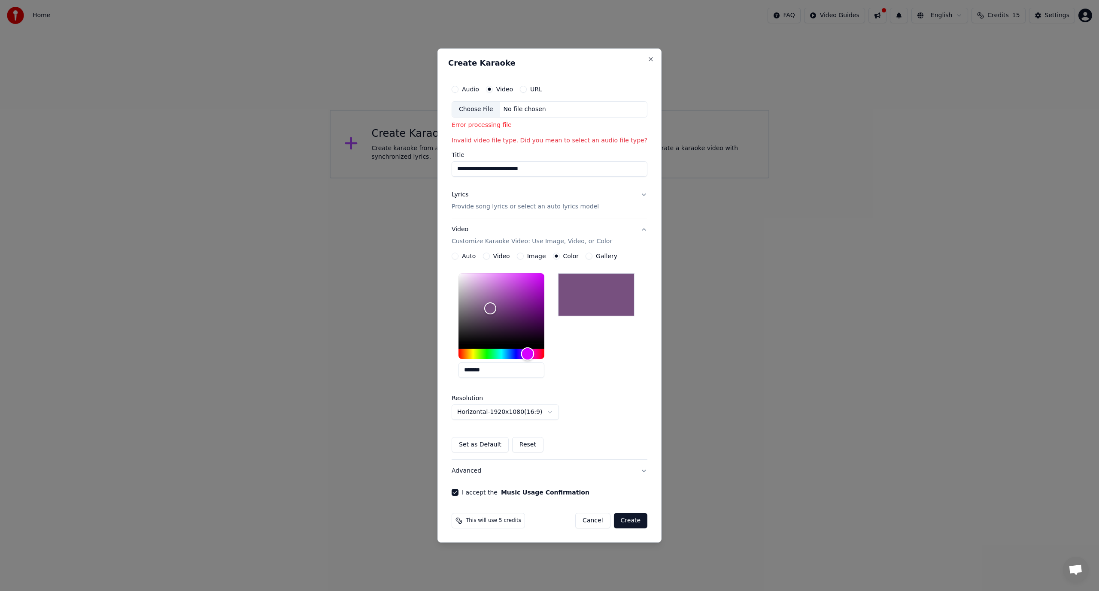
type input "*******"
drag, startPoint x: 515, startPoint y: 354, endPoint x: 531, endPoint y: 356, distance: 16.0
click at [531, 356] on div "Hue" at bounding box center [528, 354] width 13 height 13
click at [524, 256] on button "Image" at bounding box center [520, 256] width 7 height 7
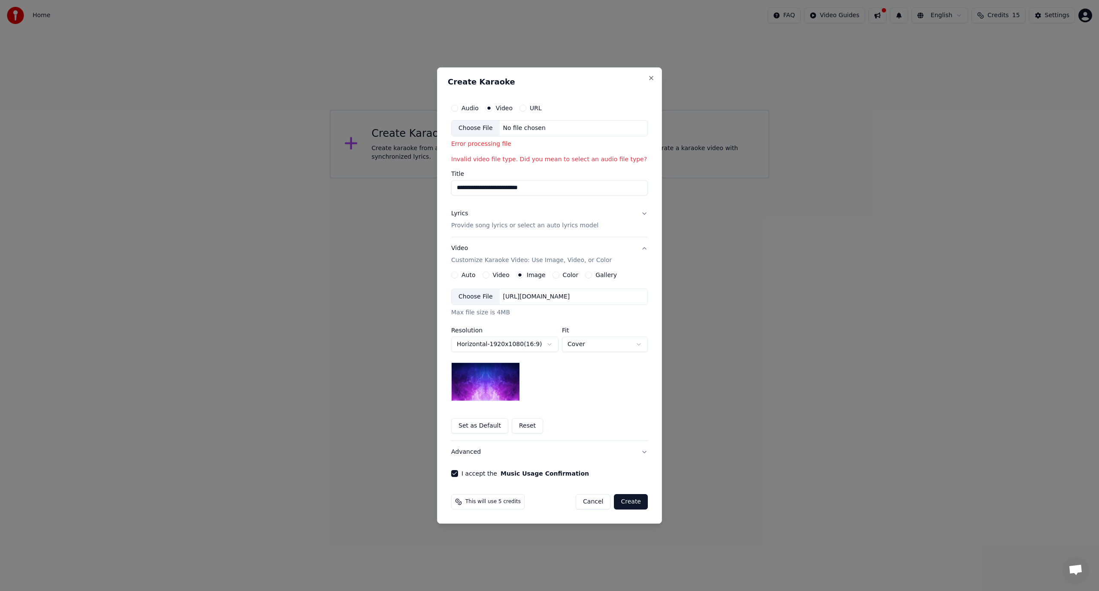
click at [482, 298] on div "Choose File" at bounding box center [476, 296] width 48 height 15
click at [479, 427] on button "Set as Default" at bounding box center [479, 425] width 57 height 15
click at [481, 128] on div "Choose File" at bounding box center [476, 128] width 48 height 15
click at [461, 109] on div "Audio" at bounding box center [464, 108] width 27 height 7
click at [458, 108] on button "Audio" at bounding box center [454, 108] width 7 height 7
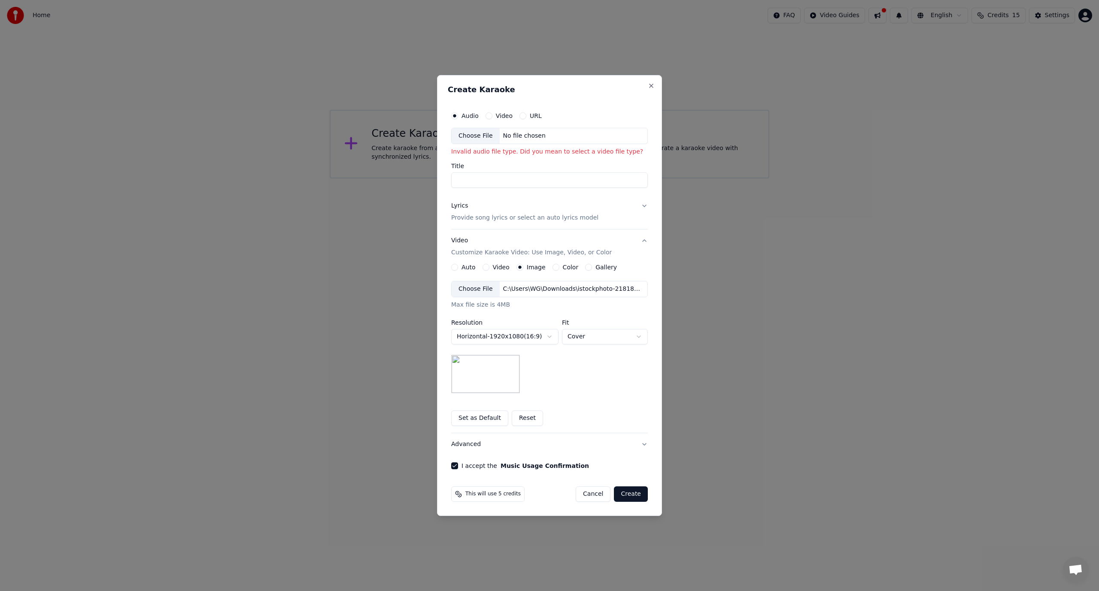
click at [472, 135] on div "Choose File" at bounding box center [476, 135] width 48 height 15
type input "**********"
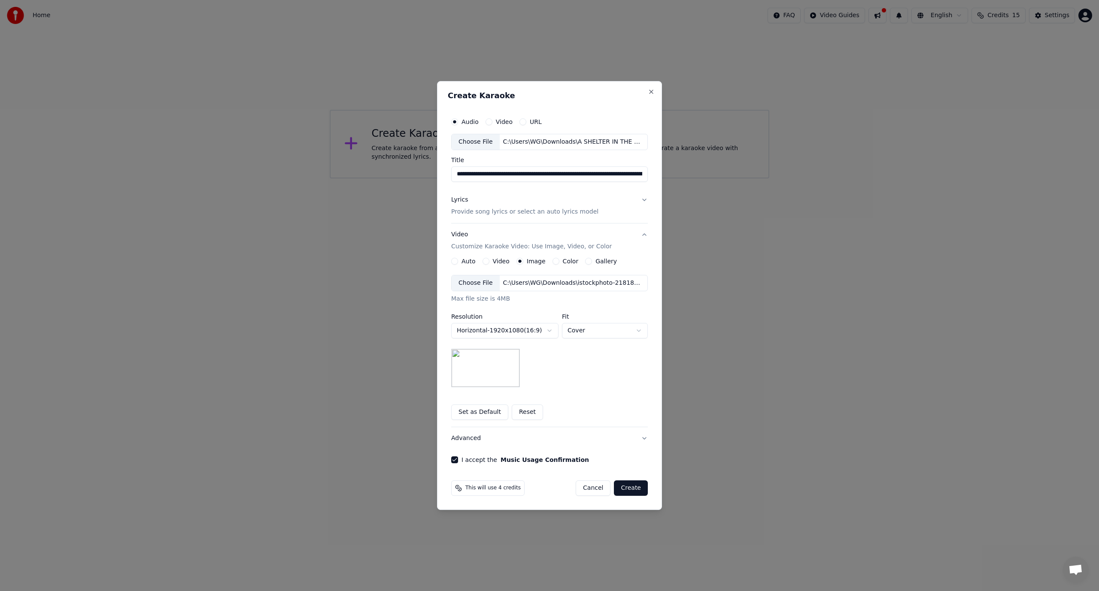
click at [488, 121] on button "Video" at bounding box center [488, 121] width 7 height 7
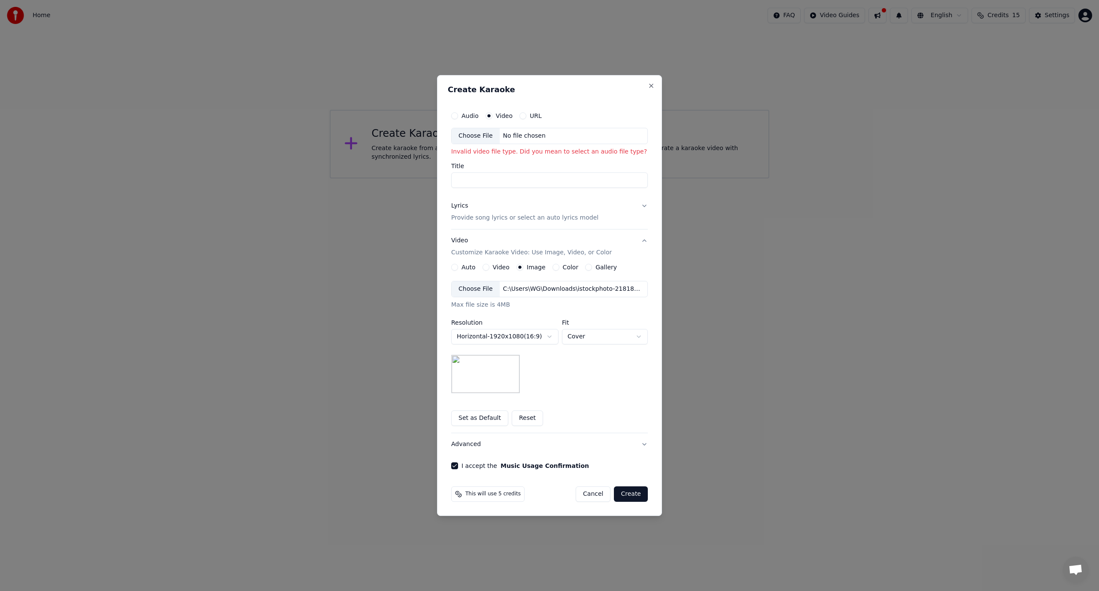
click at [521, 118] on button "URL" at bounding box center [522, 115] width 7 height 7
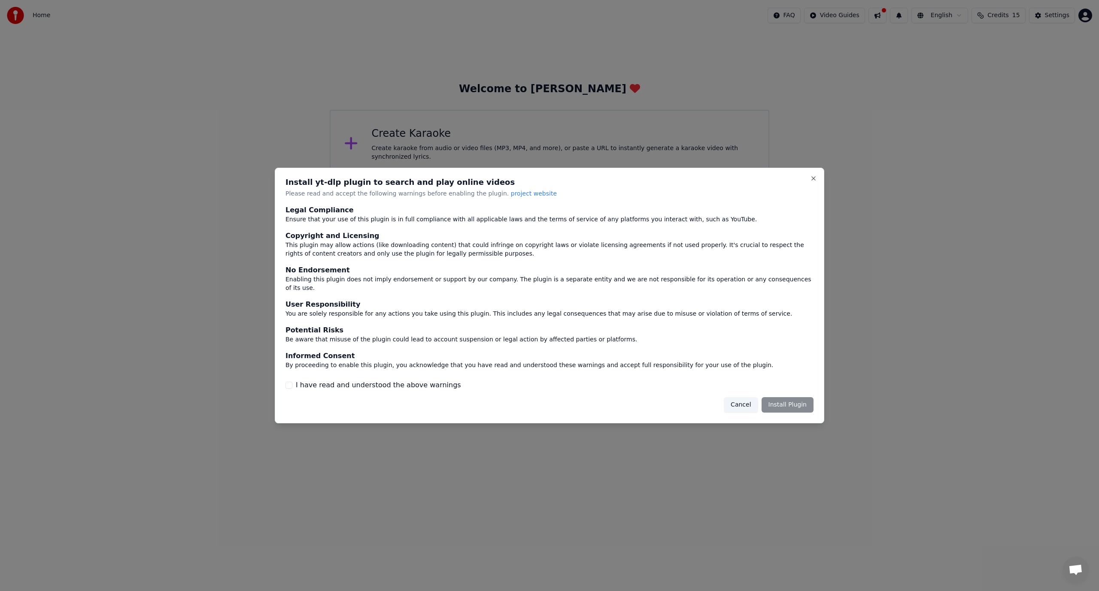
click at [788, 402] on div "Cancel Install Plugin" at bounding box center [769, 404] width 90 height 15
click at [784, 403] on div "Cancel Install Plugin" at bounding box center [769, 404] width 90 height 15
click at [288, 382] on button "I have read and understood the above warnings" at bounding box center [288, 385] width 7 height 7
click at [785, 397] on button "Install Plugin" at bounding box center [787, 404] width 52 height 15
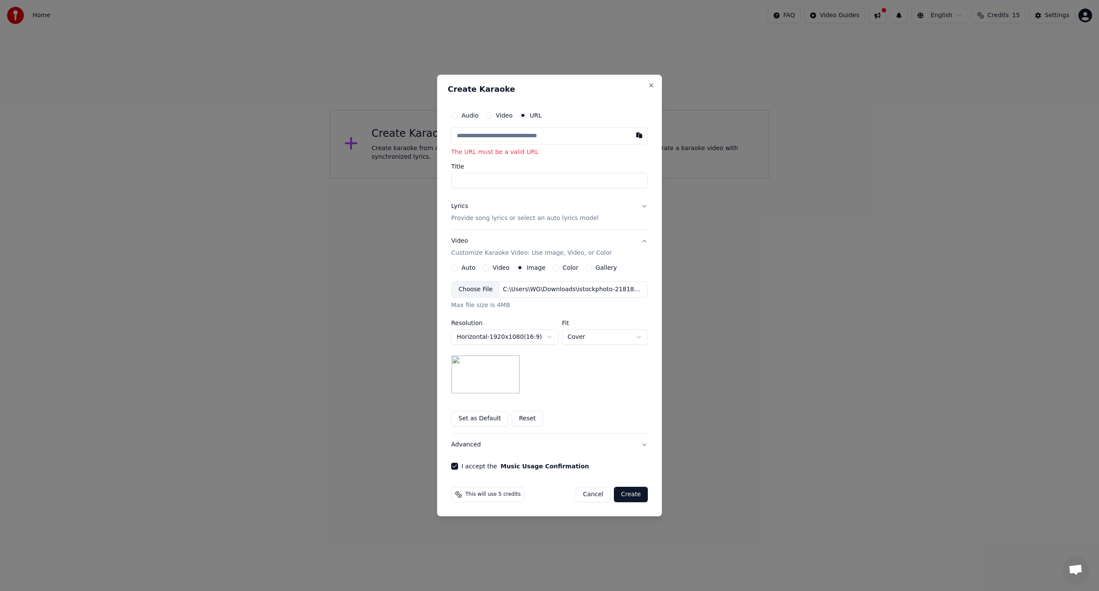
click at [507, 140] on input "text" at bounding box center [549, 135] width 197 height 17
paste input "**********"
type input "**********"
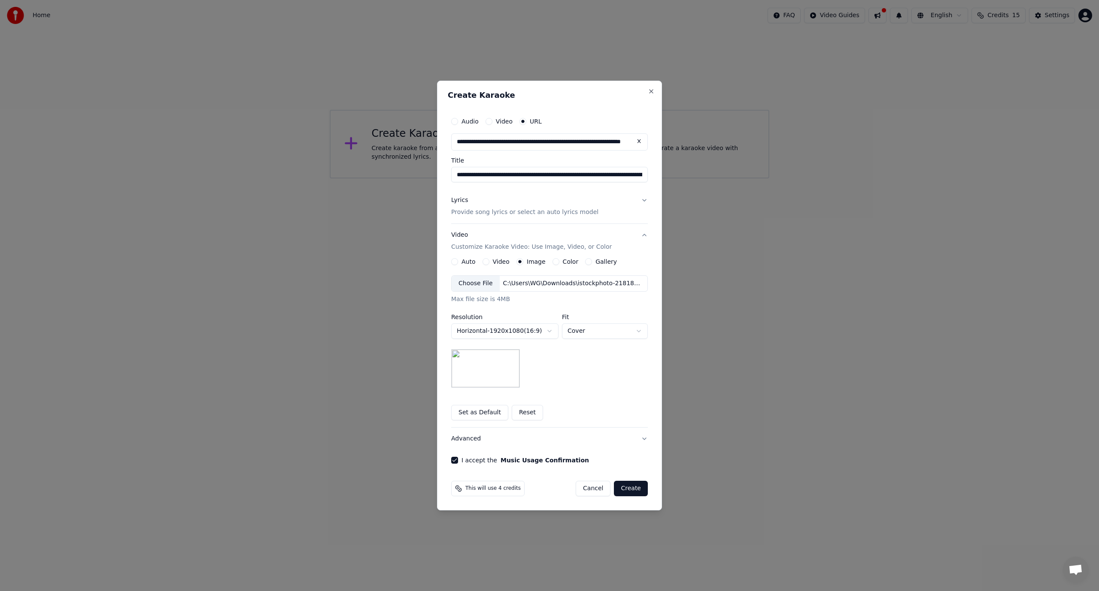
type input "**********"
click at [540, 213] on p "Provide song lyrics or select an auto lyrics model" at bounding box center [524, 212] width 147 height 9
type input "**********"
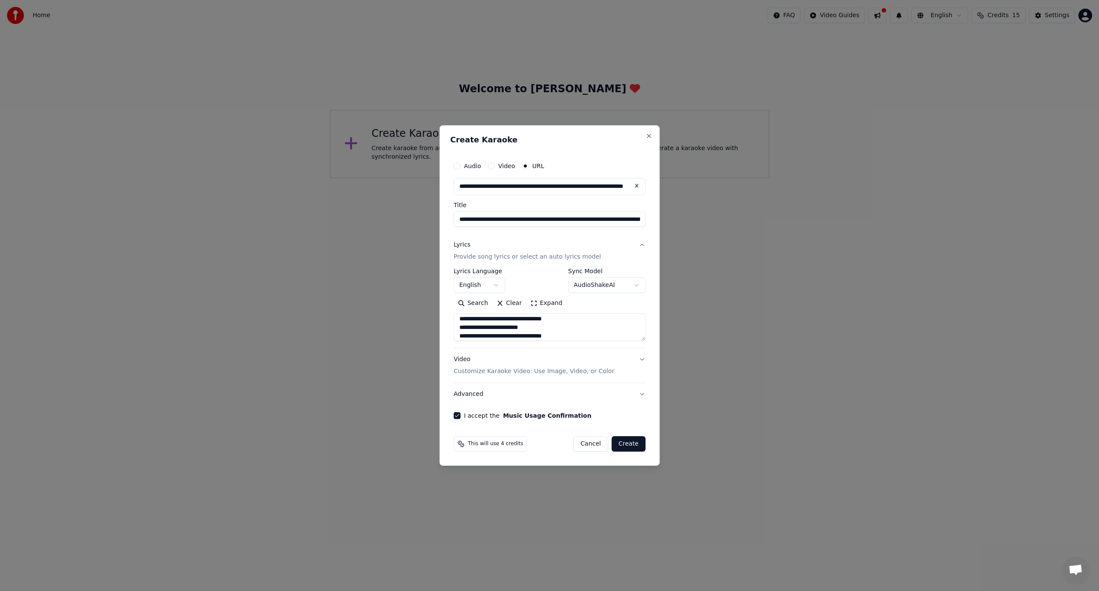
scroll to position [288, 0]
click at [541, 371] on p "Customize Karaoke Video: Use Image, Video, or Color" at bounding box center [534, 371] width 161 height 9
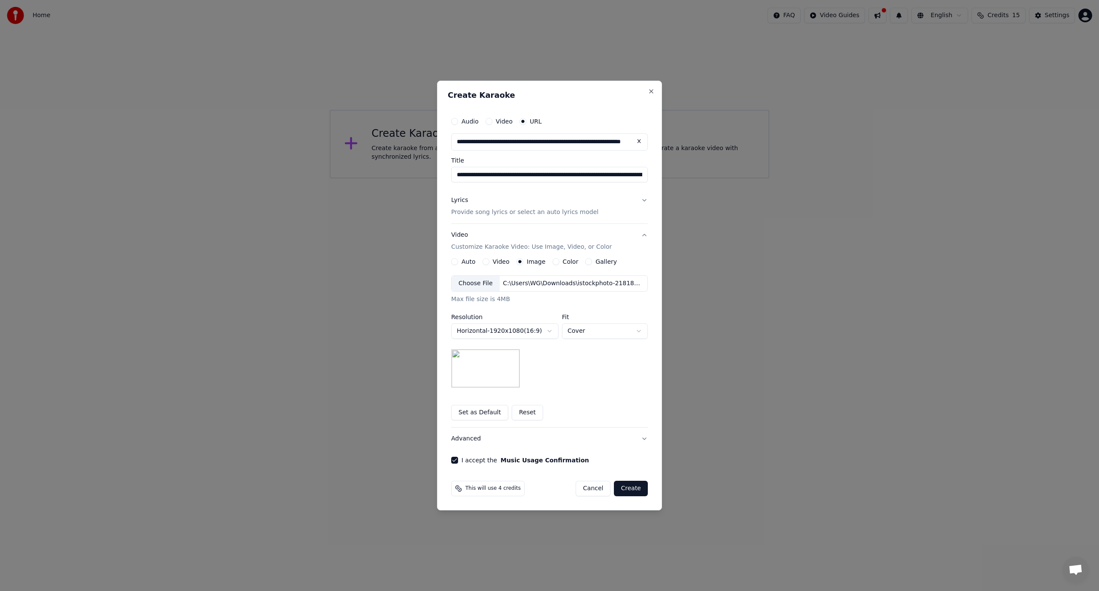
click at [633, 488] on button "Create" at bounding box center [631, 488] width 34 height 15
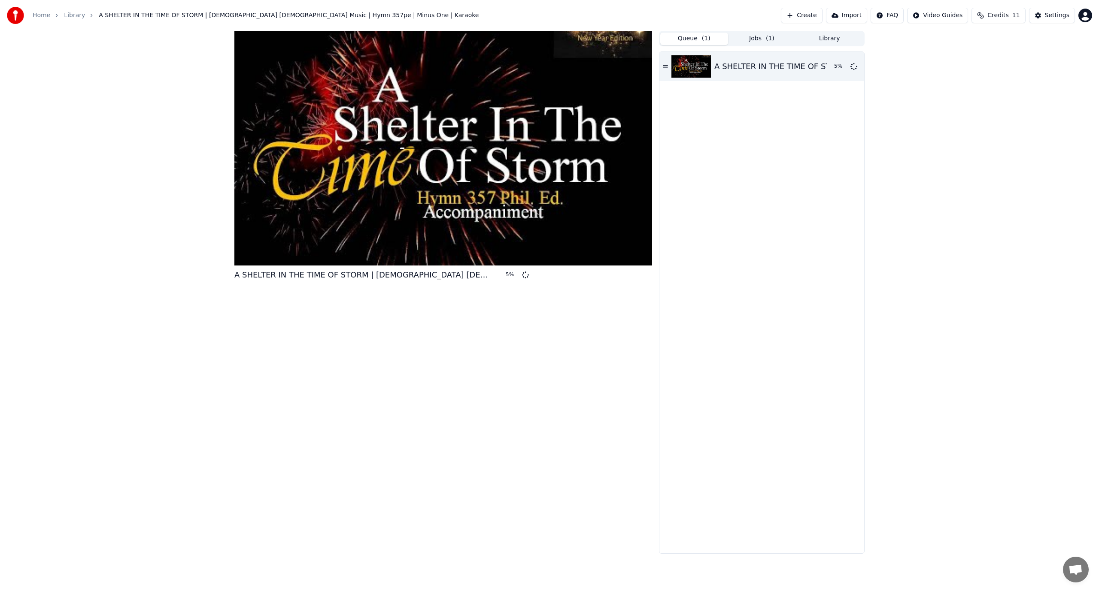
click at [694, 38] on button "Queue ( 1 )" at bounding box center [694, 39] width 68 height 12
click at [760, 40] on button "Jobs ( 1 )" at bounding box center [762, 39] width 68 height 12
click at [763, 78] on div "A SHELTER IN THE TIME OF STORM | [DEMOGRAPHIC_DATA] [DEMOGRAPHIC_DATA] Music | …" at bounding box center [950, 77] width 488 height 12
click at [734, 78] on div "A SHELTER IN THE TIME OF STORM | [DEMOGRAPHIC_DATA] [DEMOGRAPHIC_DATA] Music | …" at bounding box center [950, 77] width 488 height 12
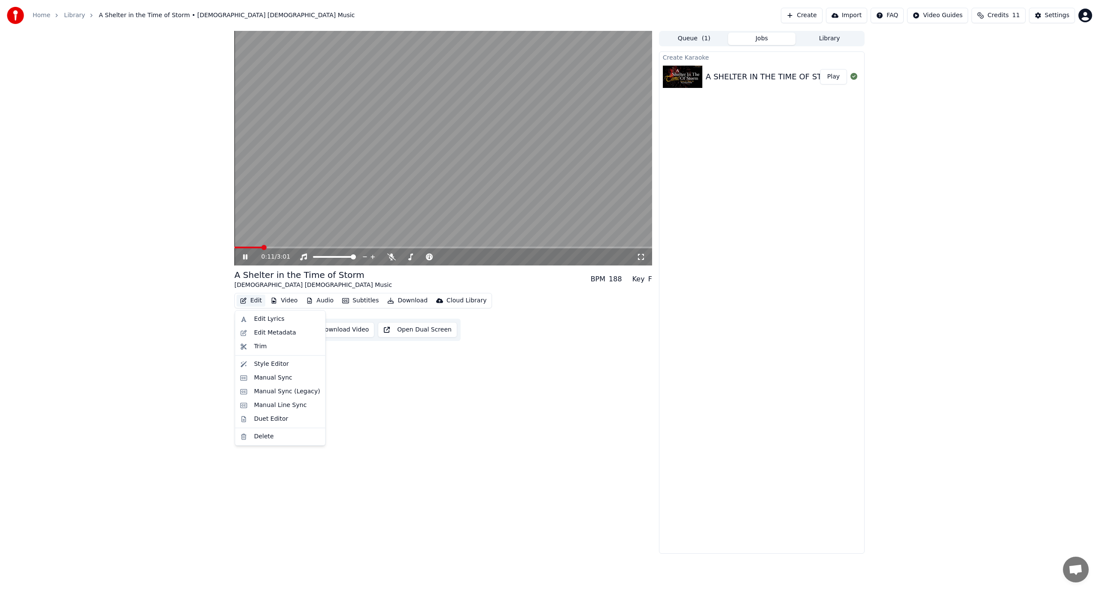
click at [252, 299] on button "Edit" at bounding box center [250, 301] width 29 height 12
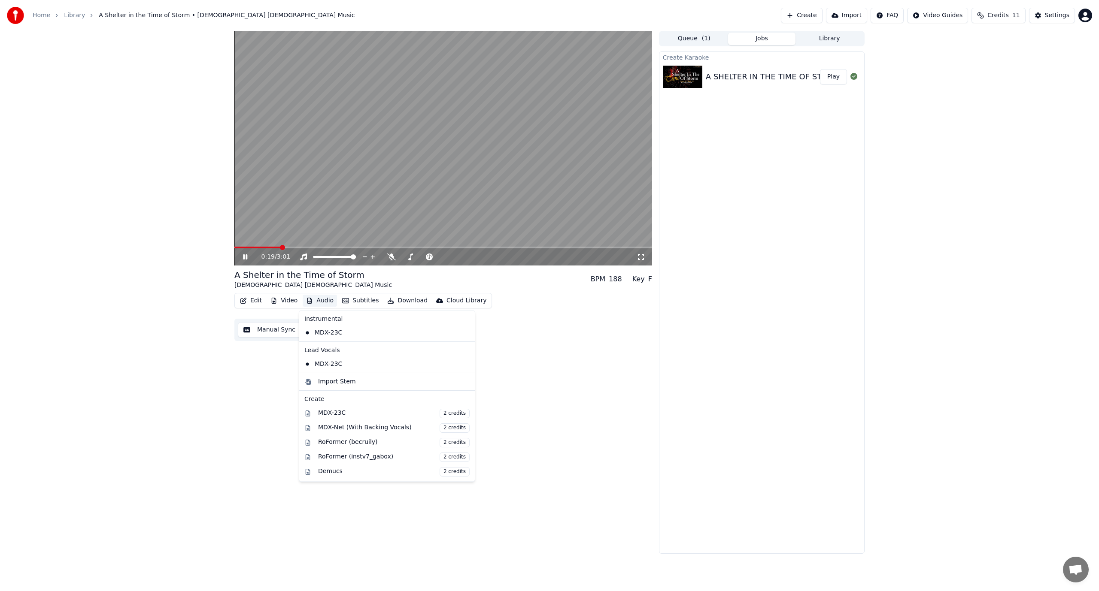
click at [405, 176] on video at bounding box center [443, 148] width 418 height 235
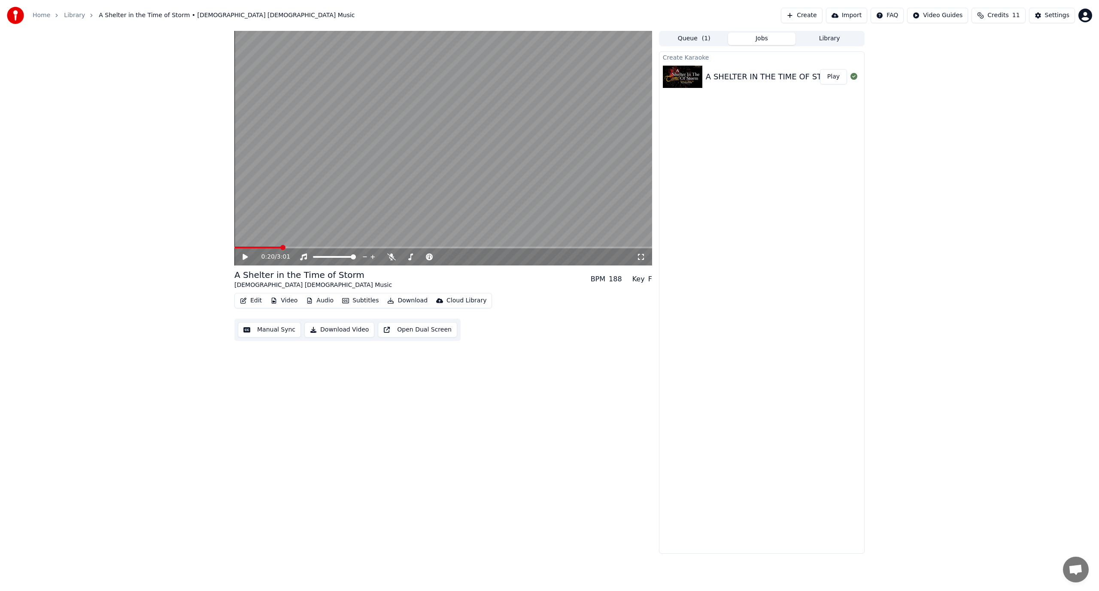
click at [405, 177] on video at bounding box center [443, 148] width 418 height 235
click at [243, 257] on icon at bounding box center [245, 257] width 4 height 5
drag, startPoint x: 243, startPoint y: 257, endPoint x: 246, endPoint y: 262, distance: 5.2
click at [244, 258] on icon at bounding box center [244, 257] width 5 height 6
click at [260, 329] on button "Manual Sync" at bounding box center [269, 329] width 63 height 15
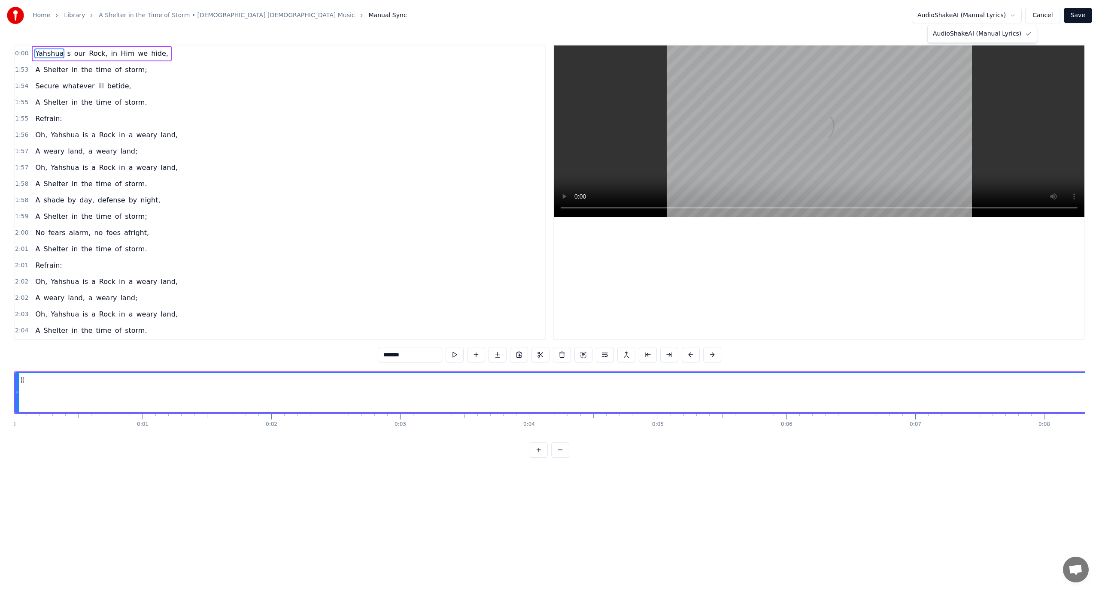
click at [1015, 14] on html "Home Library A Shelter in the Time of Storm • [DEMOGRAPHIC_DATA] [DEMOGRAPHIC_D…" at bounding box center [549, 236] width 1099 height 472
click at [415, 355] on input "*******" at bounding box center [410, 354] width 64 height 15
click at [150, 48] on span "hide," at bounding box center [159, 53] width 19 height 10
type input "*****"
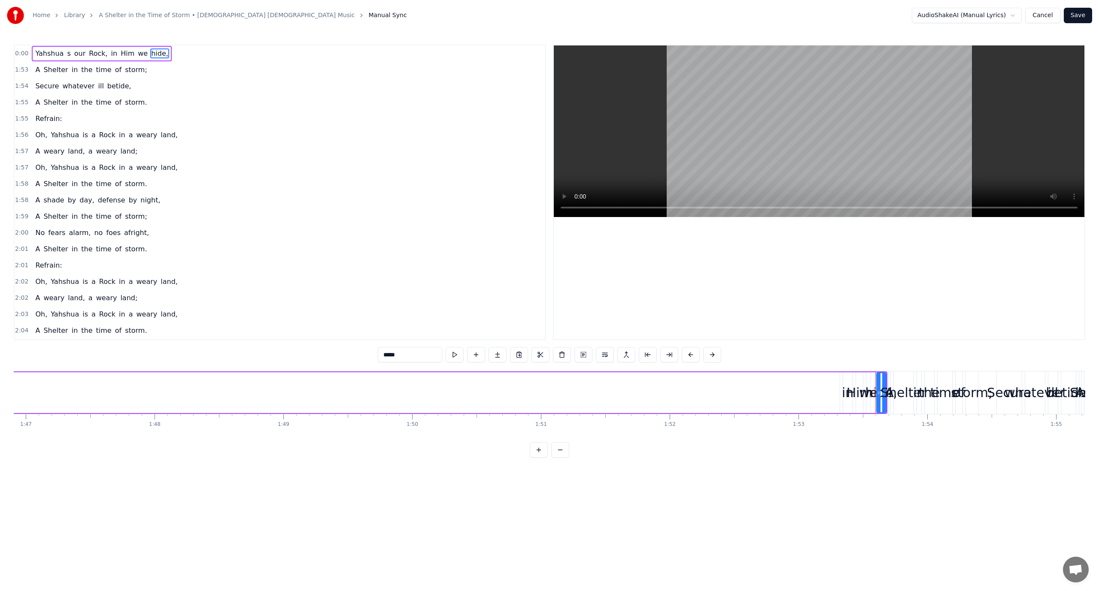
scroll to position [0, 14583]
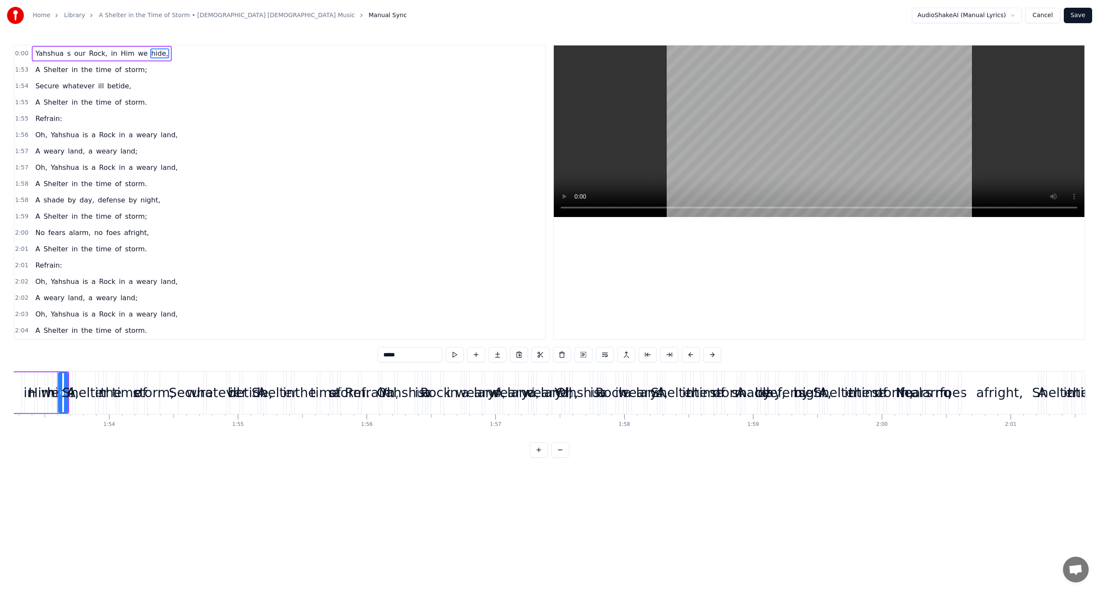
click at [476, 355] on button at bounding box center [476, 354] width 18 height 15
click at [466, 355] on button at bounding box center [465, 354] width 18 height 15
click at [488, 356] on button at bounding box center [487, 354] width 18 height 15
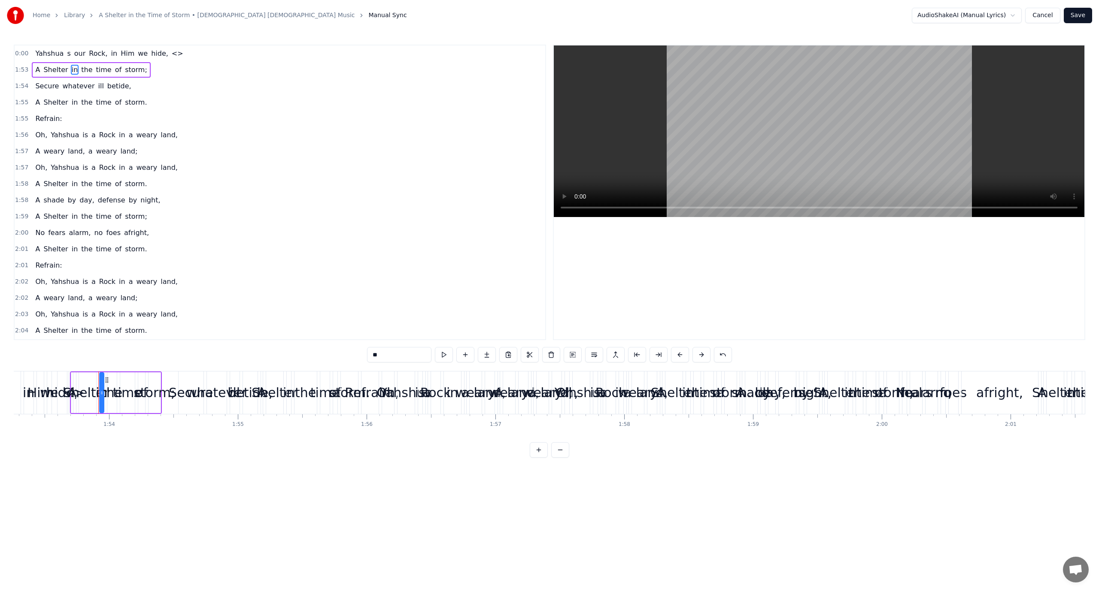
click at [171, 57] on span "<>" at bounding box center [177, 53] width 13 height 10
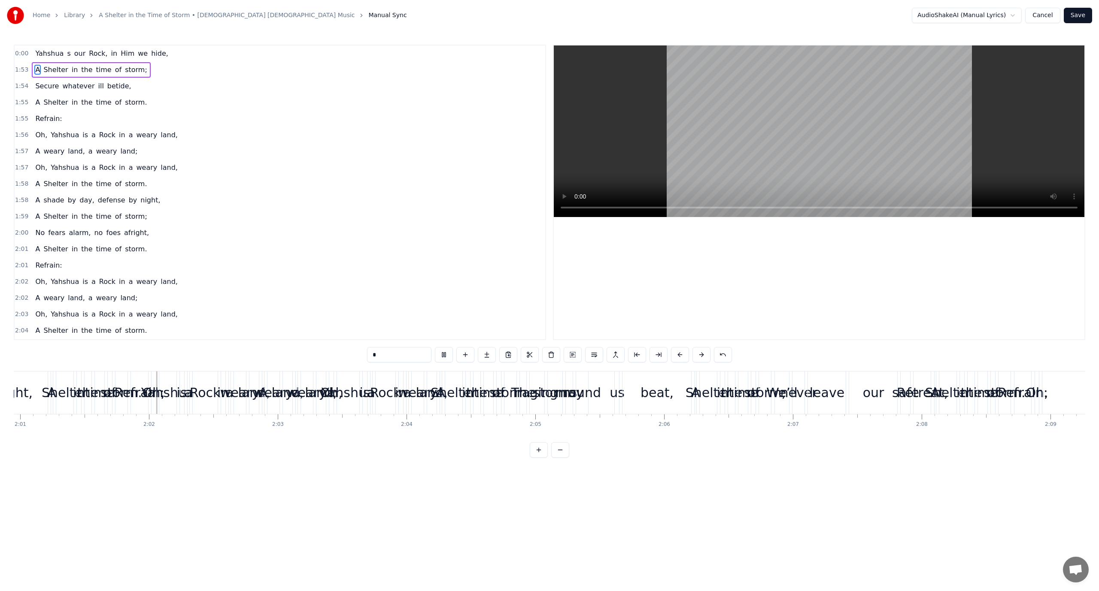
scroll to position [0, 15575]
click at [50, 53] on span "Yahshua" at bounding box center [49, 53] width 30 height 10
type input "*******"
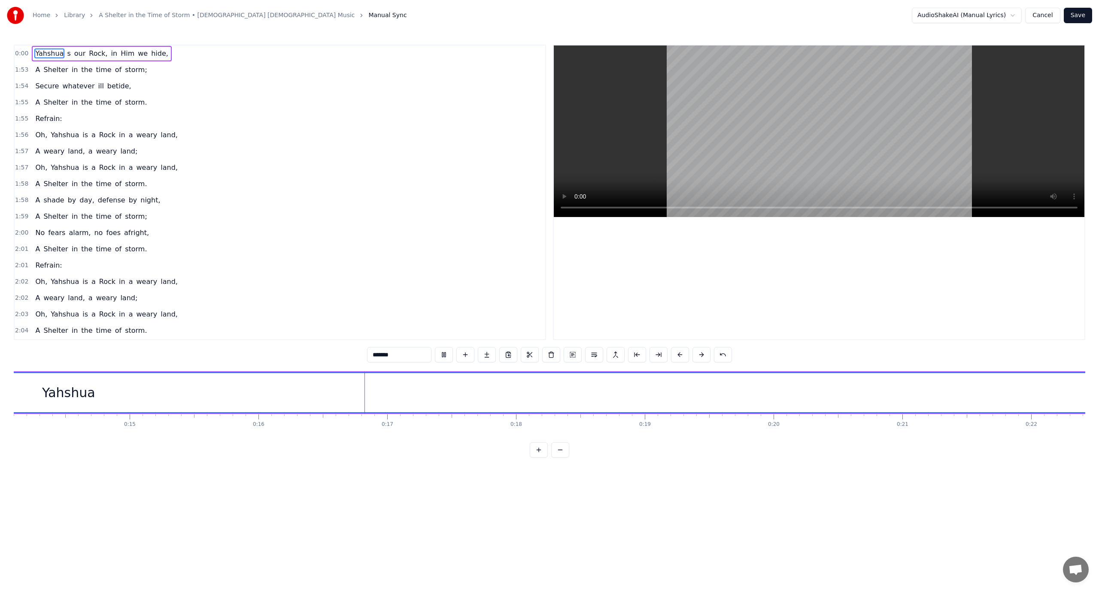
scroll to position [0, 2046]
click at [252, 15] on ol "Home Library A Shelter in the Time of Storm • [DEMOGRAPHIC_DATA] [DEMOGRAPHIC_D…" at bounding box center [220, 15] width 374 height 9
click at [369, 17] on span "Manual Sync" at bounding box center [388, 15] width 38 height 9
click at [106, 14] on link "A Shelter in the Time of Storm • [DEMOGRAPHIC_DATA] [DEMOGRAPHIC_DATA] Music" at bounding box center [227, 15] width 256 height 9
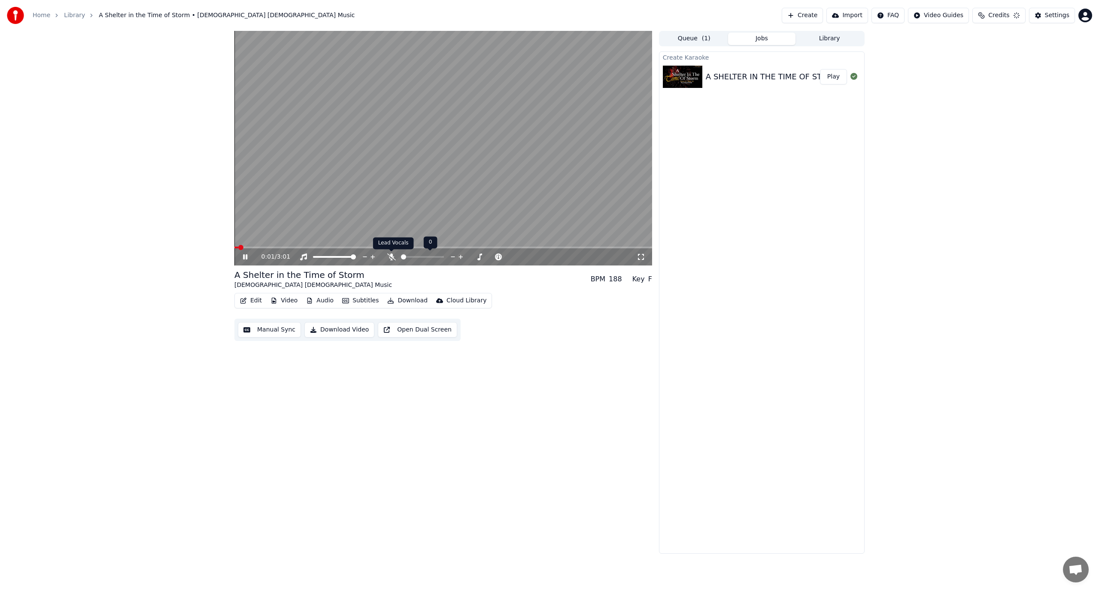
click at [391, 260] on icon at bounding box center [391, 257] width 9 height 7
click at [254, 301] on button "Edit" at bounding box center [250, 301] width 29 height 12
click at [254, 300] on button "Edit" at bounding box center [250, 301] width 29 height 12
click at [282, 329] on button "Manual Sync" at bounding box center [269, 329] width 63 height 15
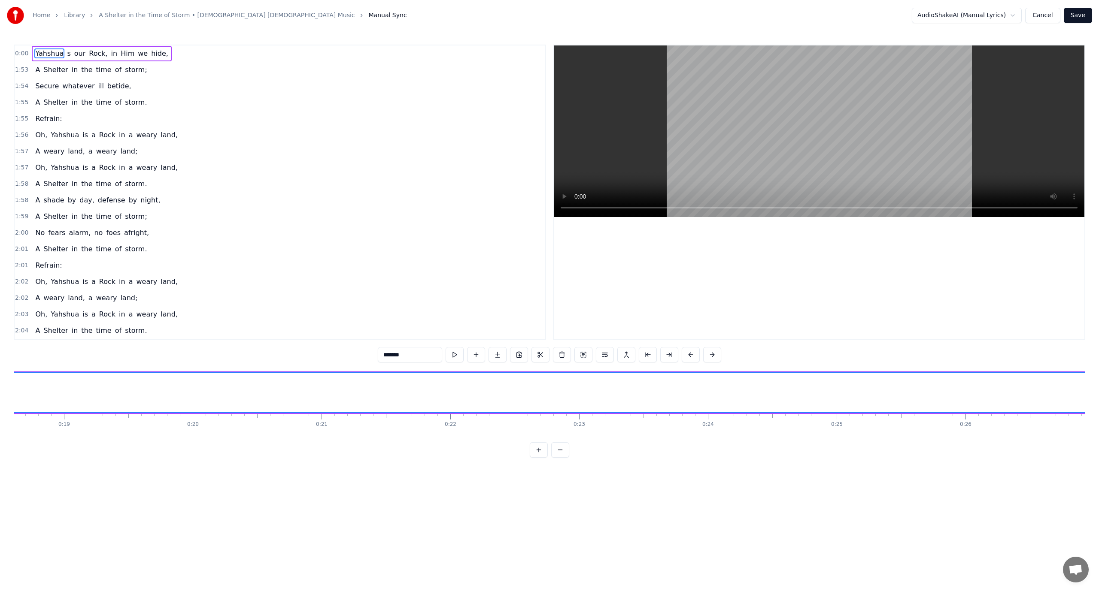
scroll to position [0, 2440]
click at [49, 16] on div "Home" at bounding box center [46, 15] width 27 height 9
click at [41, 16] on link "Home" at bounding box center [42, 15] width 18 height 9
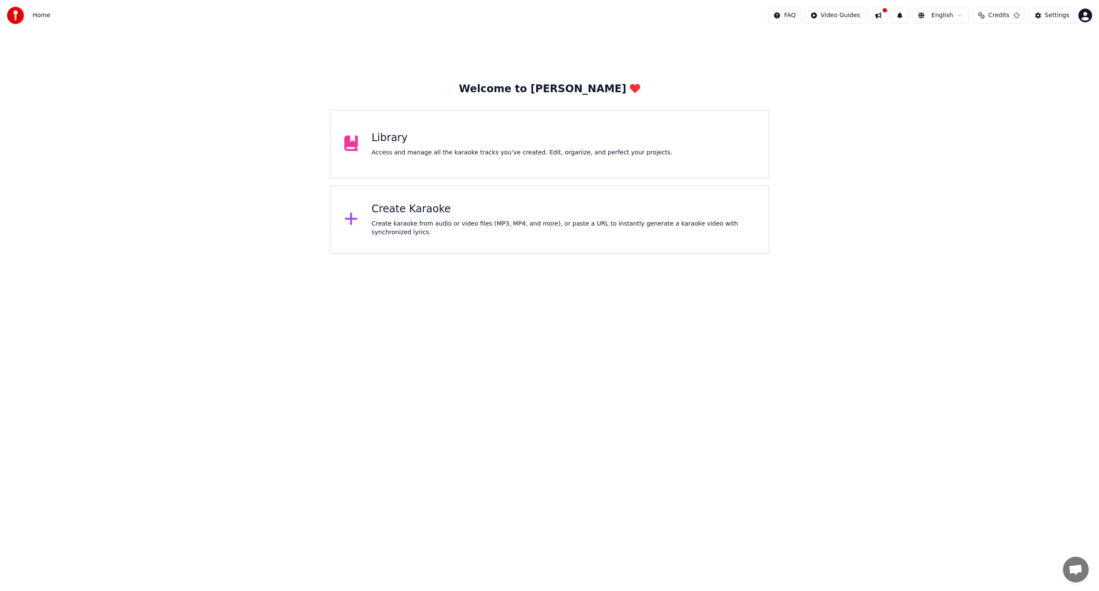
click at [405, 146] on div "Library Access and manage all the karaoke tracks you’ve created. Edit, organize…" at bounding box center [522, 144] width 301 height 26
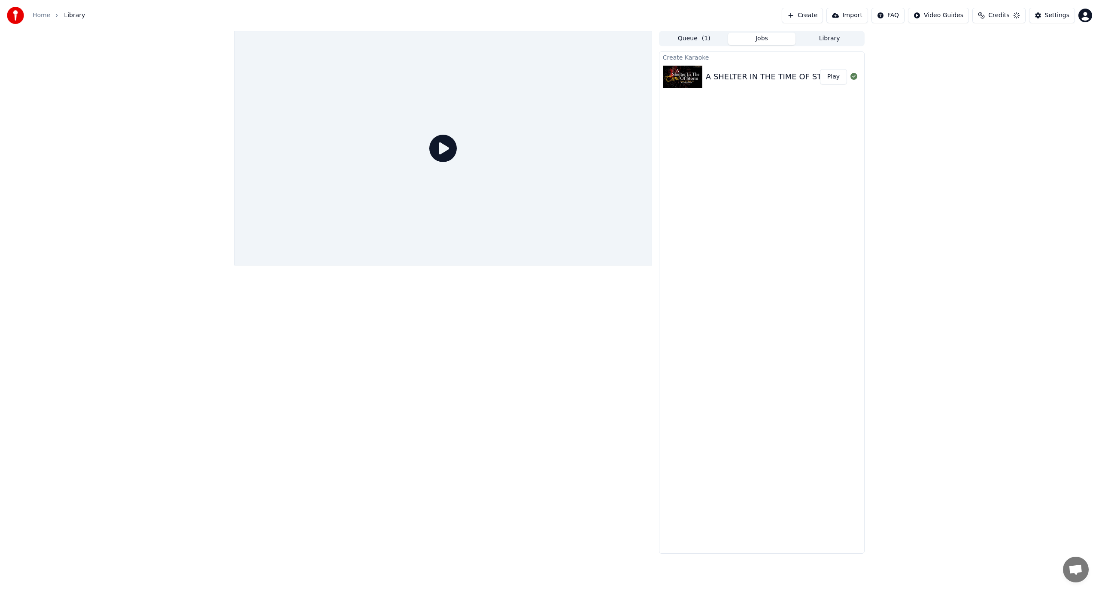
click at [768, 78] on div "A SHELTER IN THE TIME OF STORM | [DEMOGRAPHIC_DATA] [DEMOGRAPHIC_DATA] Music | …" at bounding box center [950, 77] width 488 height 12
click at [767, 78] on div "A SHELTER IN THE TIME OF STORM | [DEMOGRAPHIC_DATA] [DEMOGRAPHIC_DATA] Music | …" at bounding box center [950, 77] width 488 height 12
click at [748, 76] on div "A SHELTER IN THE TIME OF STORM | [DEMOGRAPHIC_DATA] [DEMOGRAPHIC_DATA] Music | …" at bounding box center [950, 77] width 488 height 12
click at [440, 151] on icon at bounding box center [442, 148] width 27 height 27
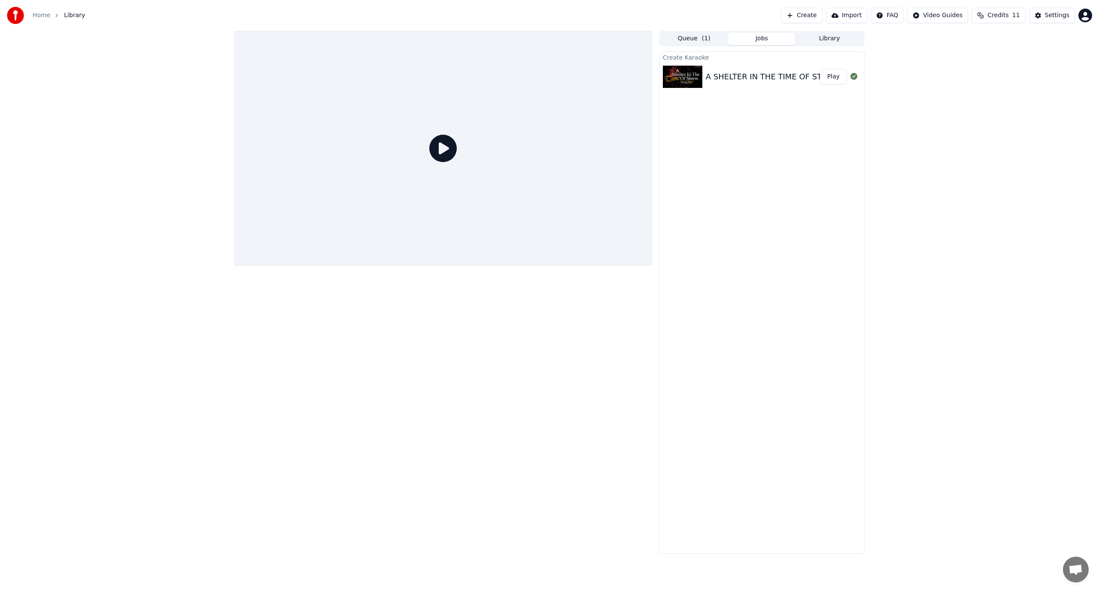
click at [733, 75] on div "A SHELTER IN THE TIME OF STORM | [DEMOGRAPHIC_DATA] [DEMOGRAPHIC_DATA] Music | …" at bounding box center [950, 77] width 488 height 12
click at [733, 76] on div "A SHELTER IN THE TIME OF STORM | [DEMOGRAPHIC_DATA] [DEMOGRAPHIC_DATA] Music | …" at bounding box center [950, 77] width 488 height 12
click at [694, 35] on button "Queue ( 1 )" at bounding box center [694, 39] width 68 height 12
click at [729, 61] on div "A Shelter in the Time of Storm" at bounding box center [793, 62] width 158 height 12
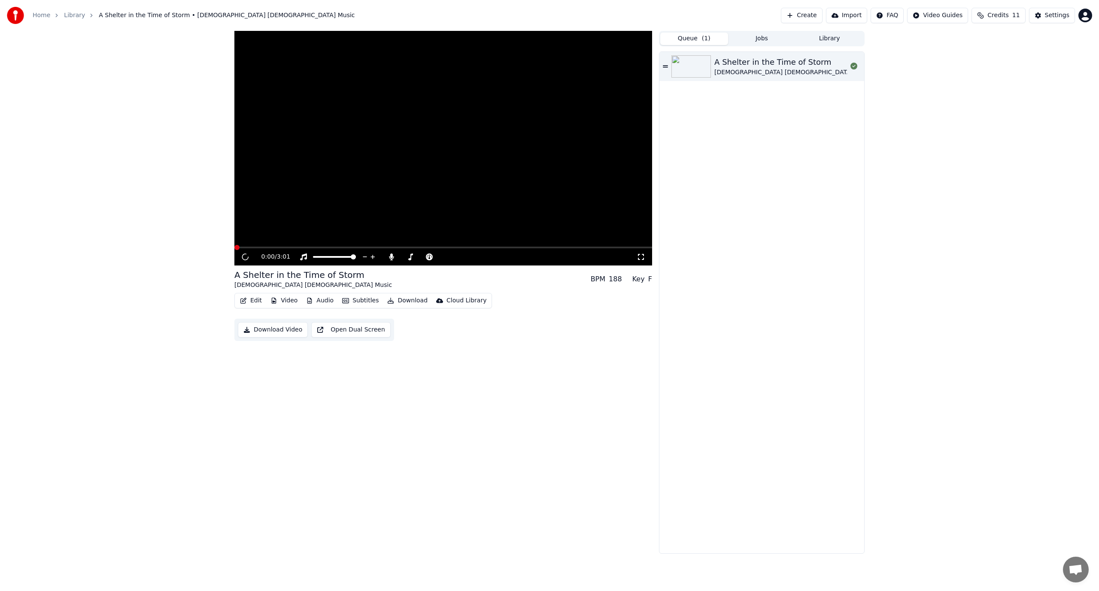
click at [730, 62] on div "A Shelter in the Time of Storm" at bounding box center [793, 62] width 158 height 12
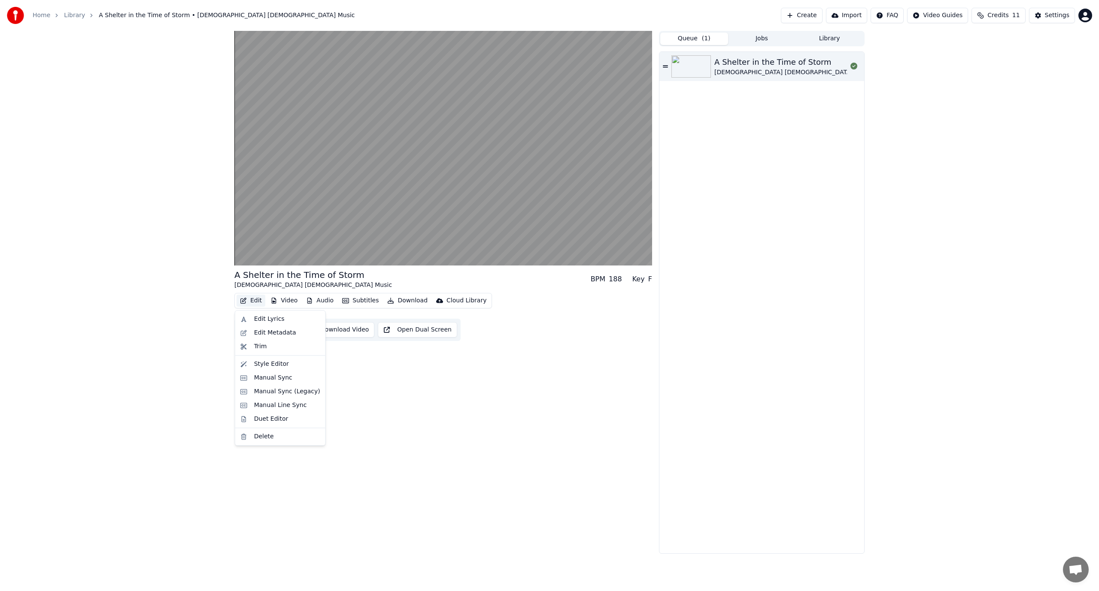
click at [252, 303] on button "Edit" at bounding box center [250, 301] width 29 height 12
click at [274, 405] on div "Manual Line Sync" at bounding box center [280, 405] width 53 height 9
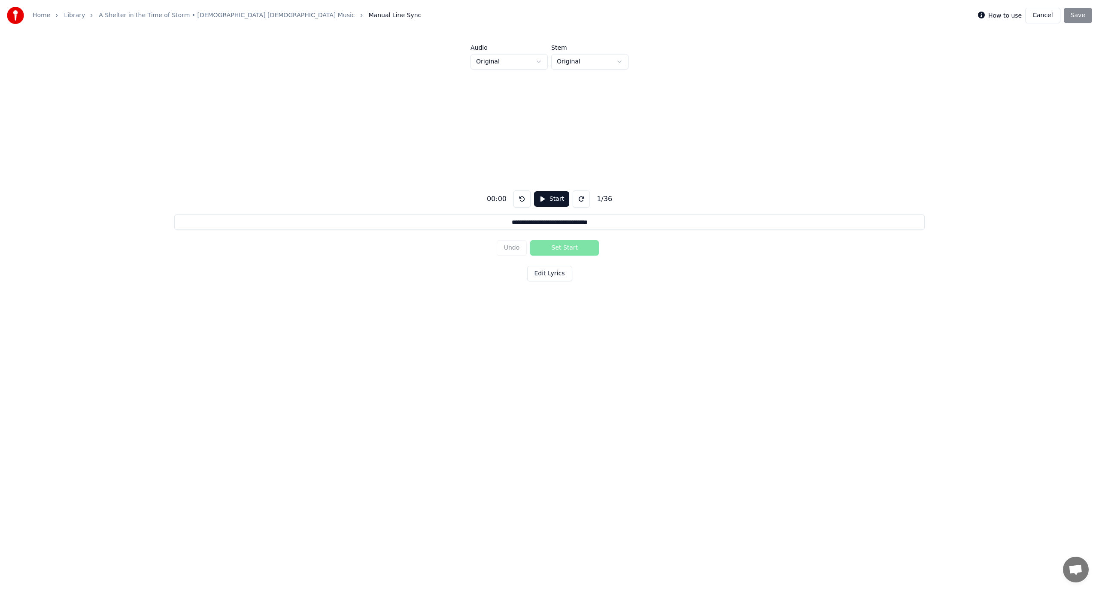
click at [503, 198] on div "00:00" at bounding box center [496, 199] width 27 height 10
click at [577, 198] on button at bounding box center [581, 199] width 17 height 17
click at [575, 198] on button at bounding box center [581, 199] width 17 height 17
click at [537, 198] on button "Start" at bounding box center [551, 198] width 35 height 15
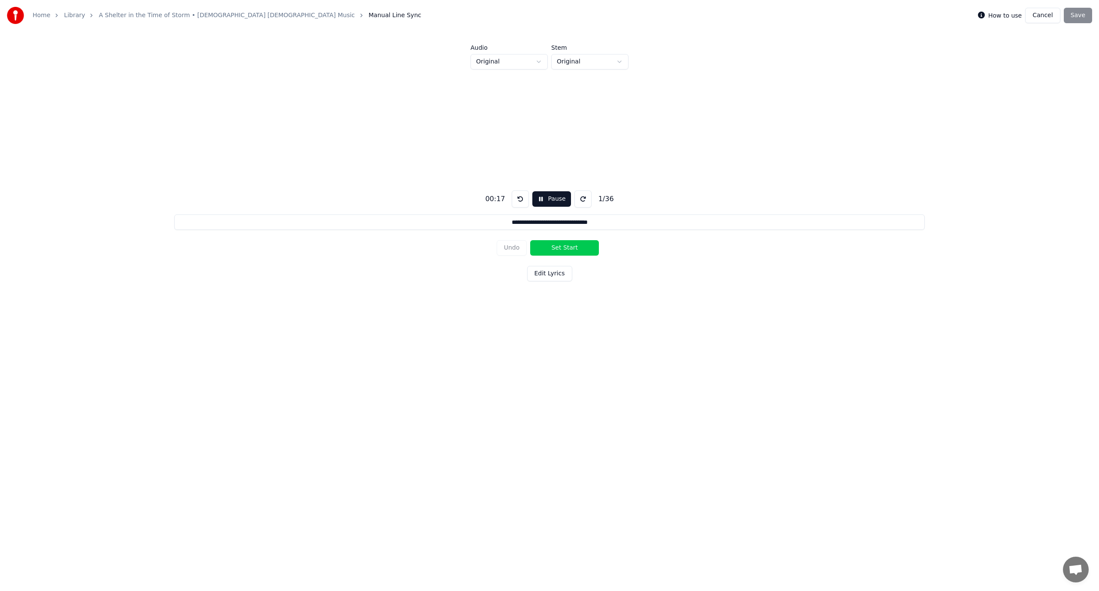
click at [517, 197] on button at bounding box center [520, 199] width 17 height 17
click at [554, 246] on button "Set Start" at bounding box center [564, 247] width 69 height 15
click at [551, 275] on button "Edit Lyrics" at bounding box center [549, 273] width 45 height 15
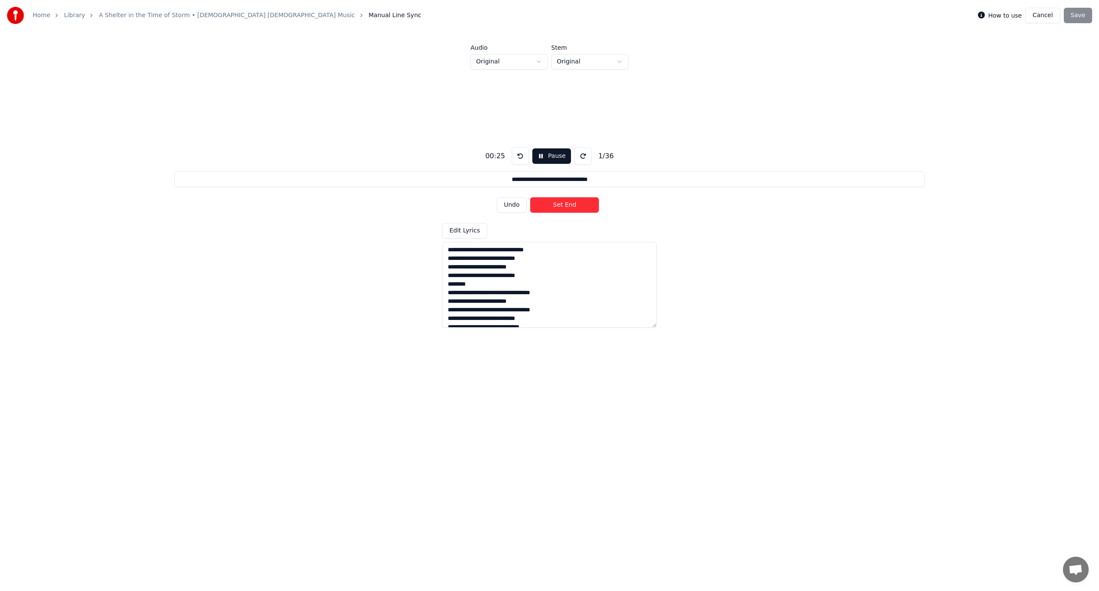
click at [508, 248] on textarea at bounding box center [549, 285] width 215 height 86
click at [556, 204] on button "Set End" at bounding box center [564, 204] width 69 height 15
click at [519, 154] on button at bounding box center [520, 156] width 17 height 17
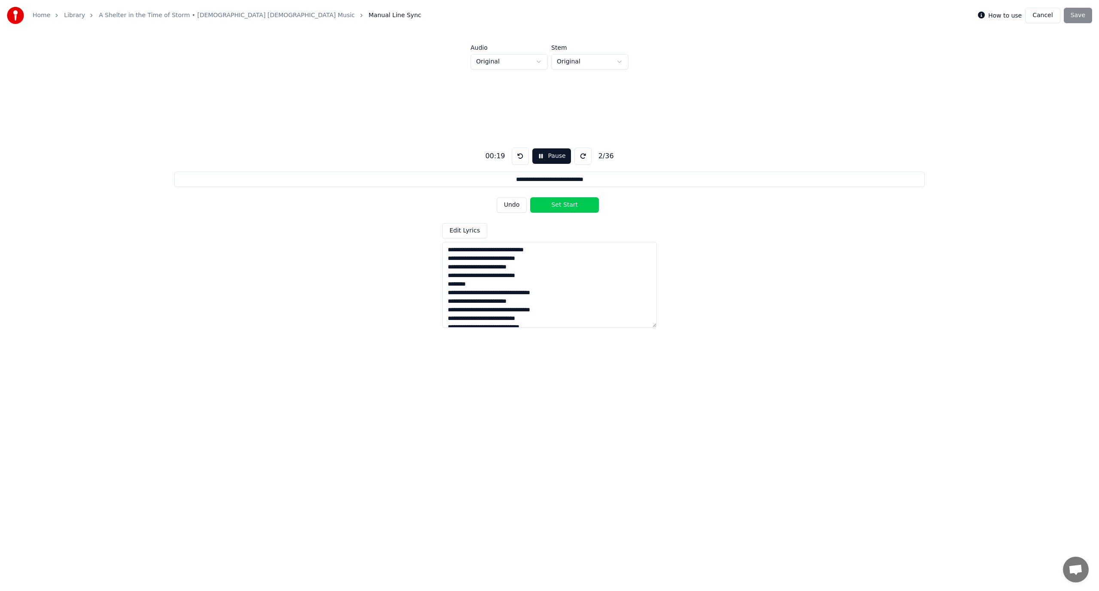
click at [519, 154] on button at bounding box center [520, 156] width 17 height 17
click at [556, 206] on button "Set Start" at bounding box center [564, 204] width 69 height 15
click at [556, 206] on button "Set End" at bounding box center [564, 204] width 69 height 15
type input "**********"
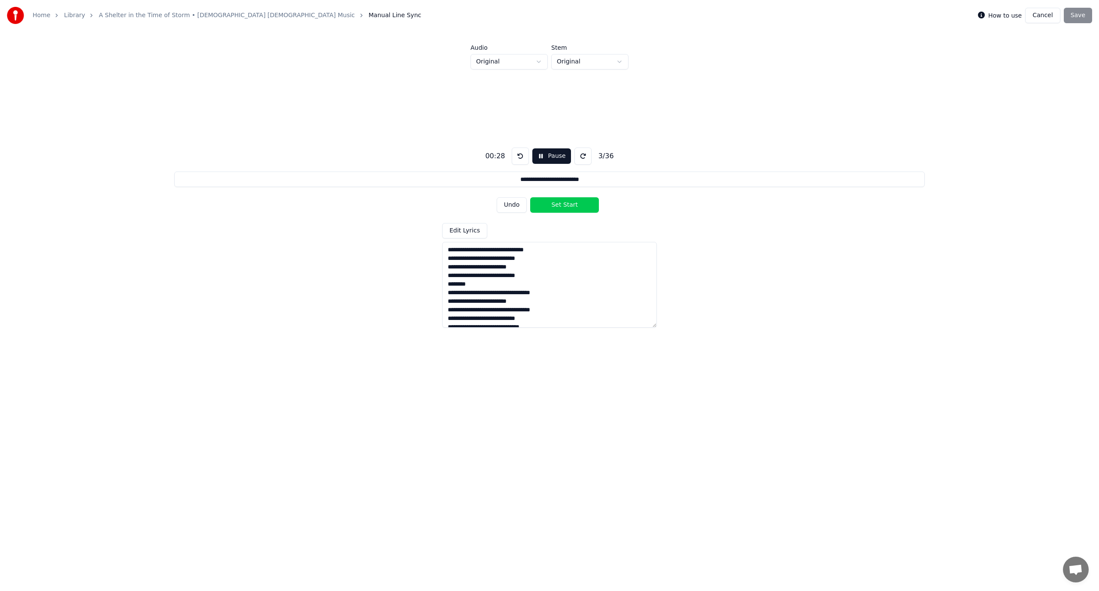
click at [66, 15] on link "Library" at bounding box center [74, 15] width 21 height 9
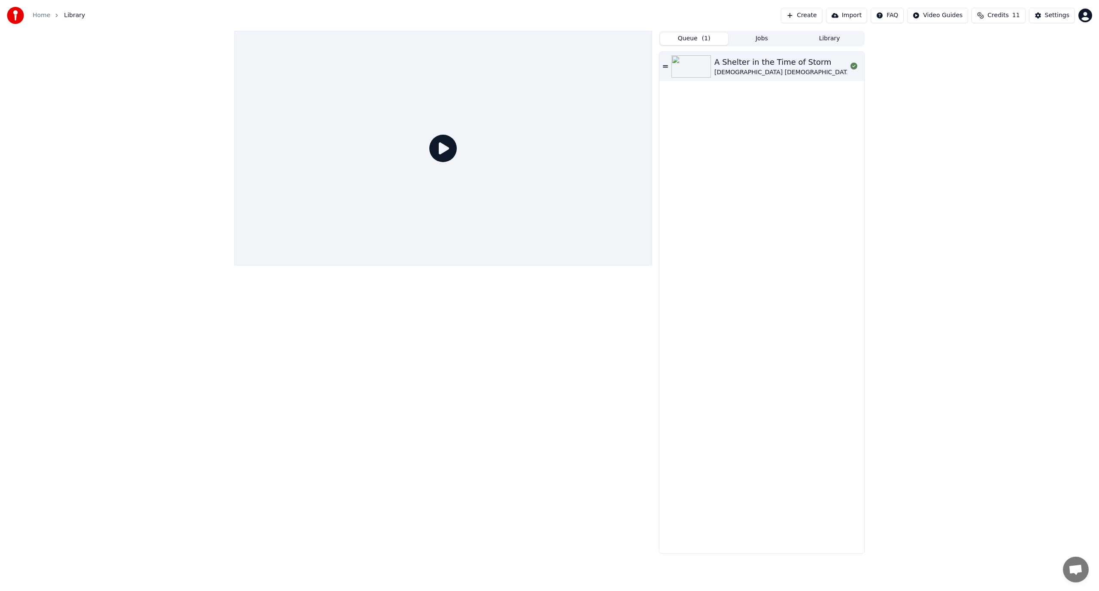
click at [444, 151] on icon at bounding box center [442, 148] width 27 height 27
click at [447, 154] on icon at bounding box center [442, 148] width 27 height 27
click at [748, 45] on div "Queue ( 1 ) Jobs Library" at bounding box center [762, 38] width 206 height 15
click at [731, 77] on div "A SHELTER IN THE TIME OF STORM | [DEMOGRAPHIC_DATA] [DEMOGRAPHIC_DATA] Music | …" at bounding box center [950, 77] width 488 height 12
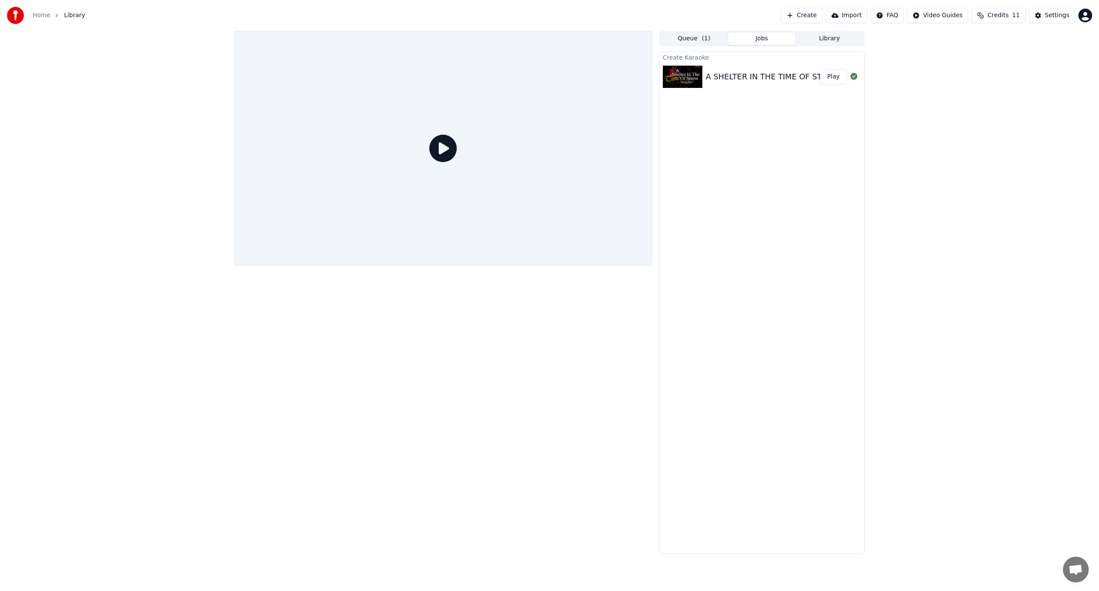
click at [731, 77] on div "A SHELTER IN THE TIME OF STORM | [DEMOGRAPHIC_DATA] [DEMOGRAPHIC_DATA] Music | …" at bounding box center [950, 77] width 488 height 12
click at [707, 76] on div "A SHELTER IN THE TIME OF STORM | [DEMOGRAPHIC_DATA] [DEMOGRAPHIC_DATA] Music | …" at bounding box center [950, 77] width 488 height 12
click at [706, 76] on div "A SHELTER IN THE TIME OF STORM | [DEMOGRAPHIC_DATA] [DEMOGRAPHIC_DATA] Music | …" at bounding box center [950, 77] width 488 height 12
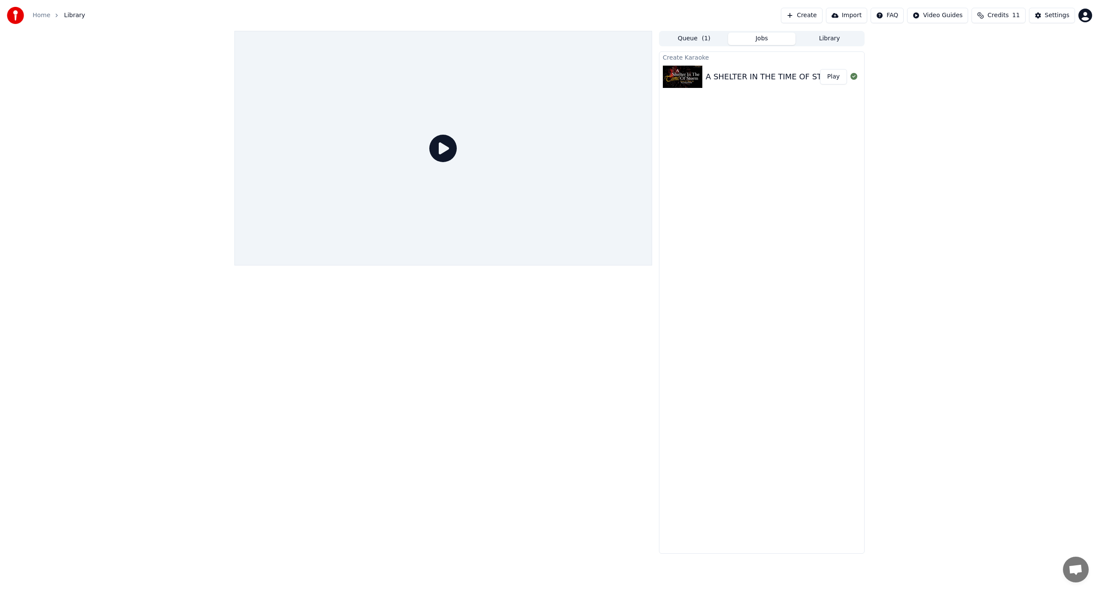
click at [789, 76] on div "A SHELTER IN THE TIME OF STORM | [DEMOGRAPHIC_DATA] [DEMOGRAPHIC_DATA] Music | …" at bounding box center [950, 77] width 488 height 12
click at [440, 149] on icon at bounding box center [442, 148] width 27 height 27
click at [443, 149] on icon at bounding box center [442, 148] width 27 height 27
click at [443, 148] on icon at bounding box center [442, 148] width 27 height 27
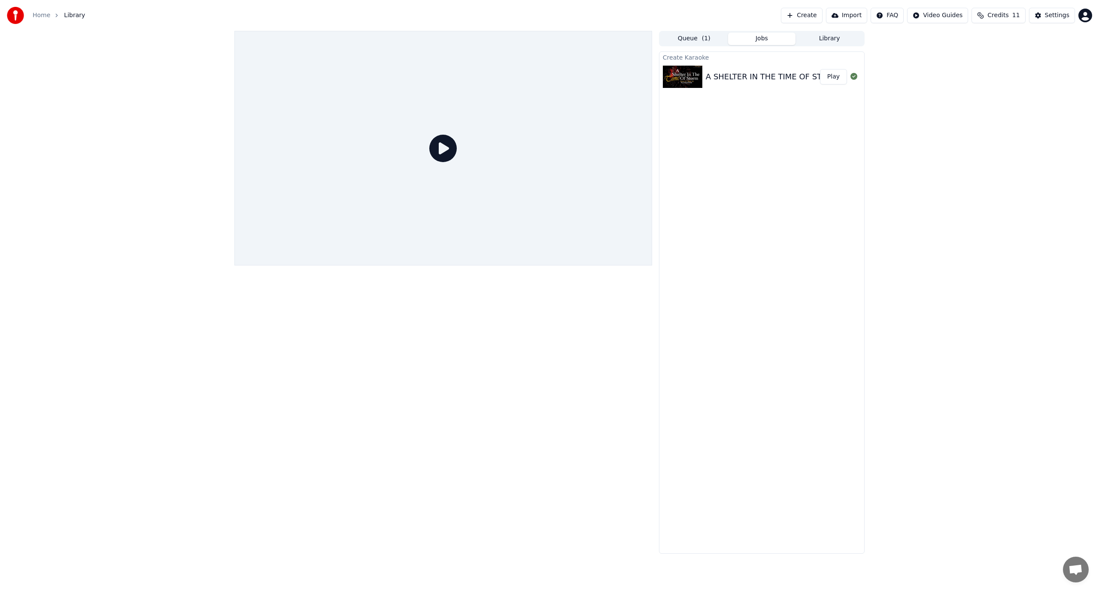
click at [36, 14] on link "Home" at bounding box center [42, 15] width 18 height 9
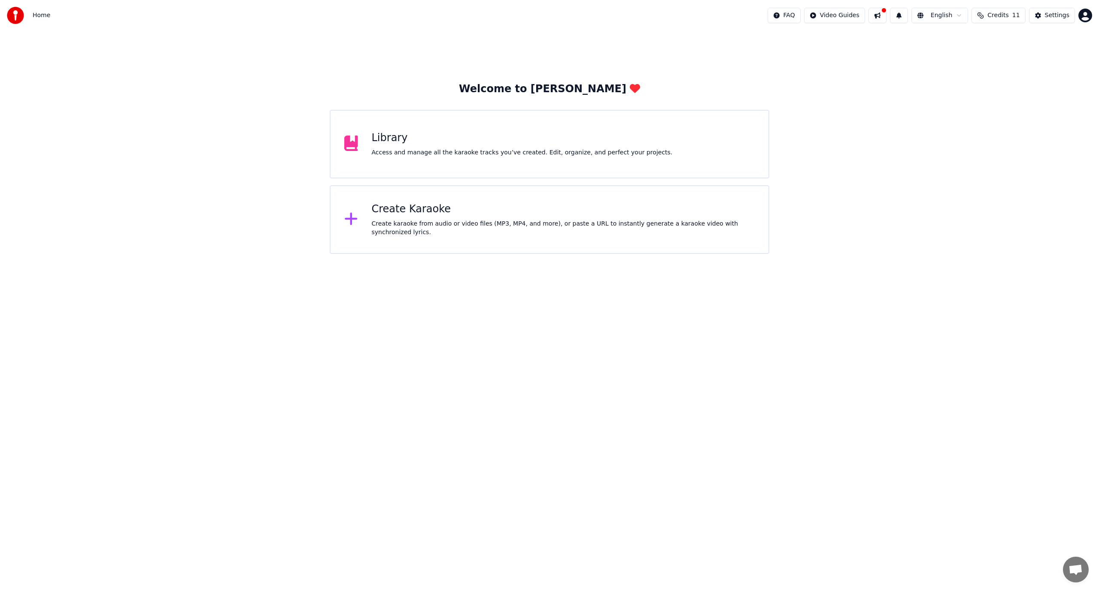
click at [385, 140] on div "Library" at bounding box center [522, 138] width 301 height 14
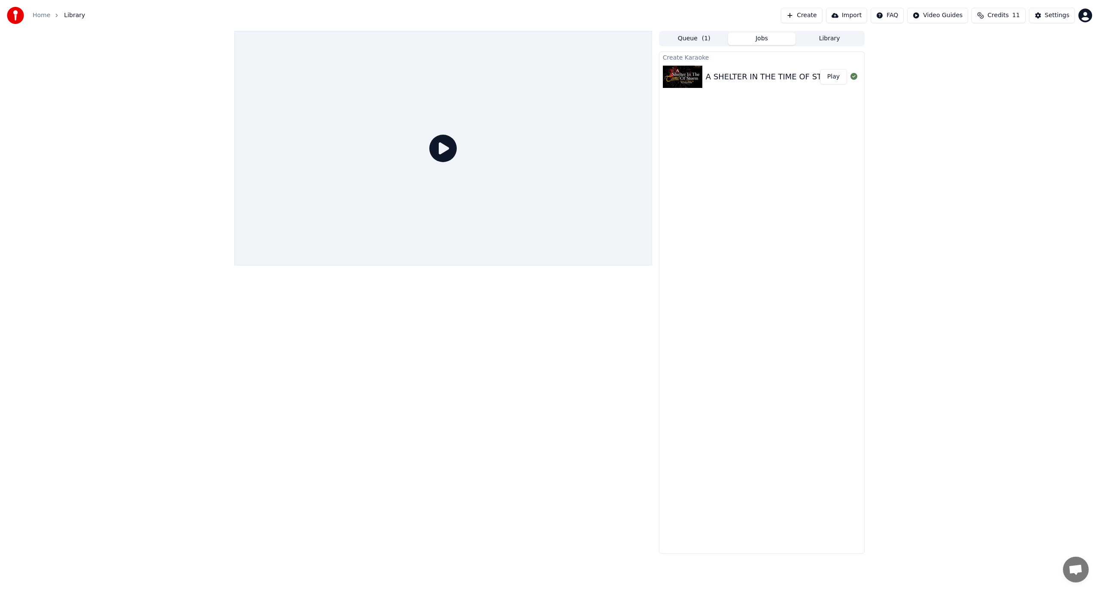
click at [448, 145] on icon at bounding box center [442, 148] width 27 height 27
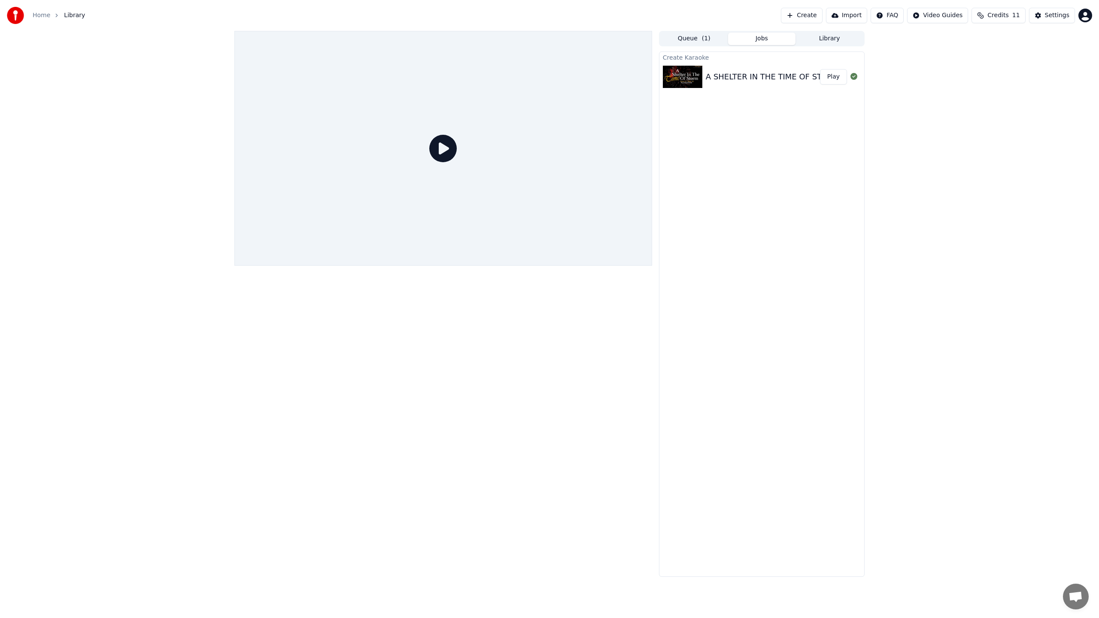
click at [532, 266] on div at bounding box center [443, 148] width 418 height 235
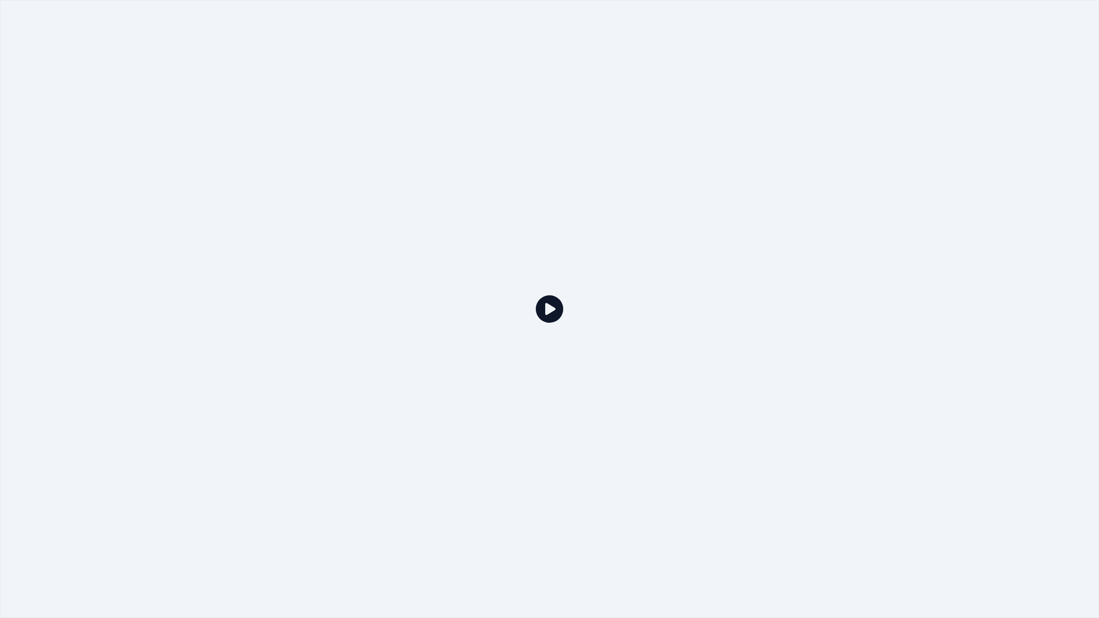
click at [532, 310] on div at bounding box center [549, 309] width 1099 height 618
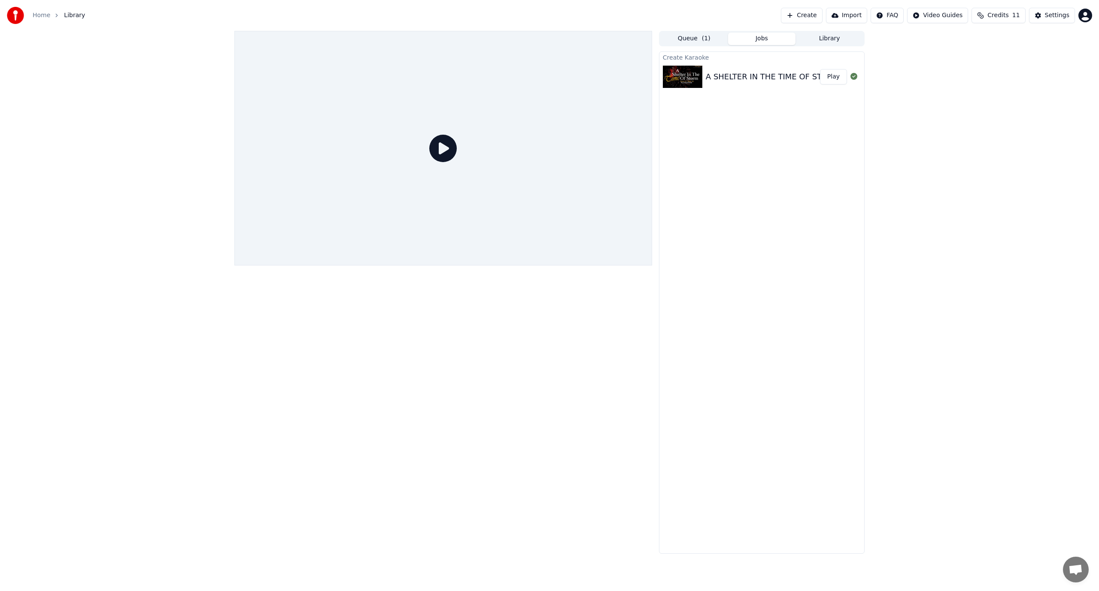
click at [744, 75] on div "A SHELTER IN THE TIME OF STORM | [DEMOGRAPHIC_DATA] [DEMOGRAPHIC_DATA] Music | …" at bounding box center [950, 77] width 488 height 12
click at [734, 80] on div "A SHELTER IN THE TIME OF STORM | [DEMOGRAPHIC_DATA] [DEMOGRAPHIC_DATA] Music | …" at bounding box center [950, 77] width 488 height 12
click at [833, 36] on button "Library" at bounding box center [829, 39] width 68 height 12
click at [743, 96] on div "A Shelter in the Time of Storm" at bounding box center [779, 100] width 146 height 12
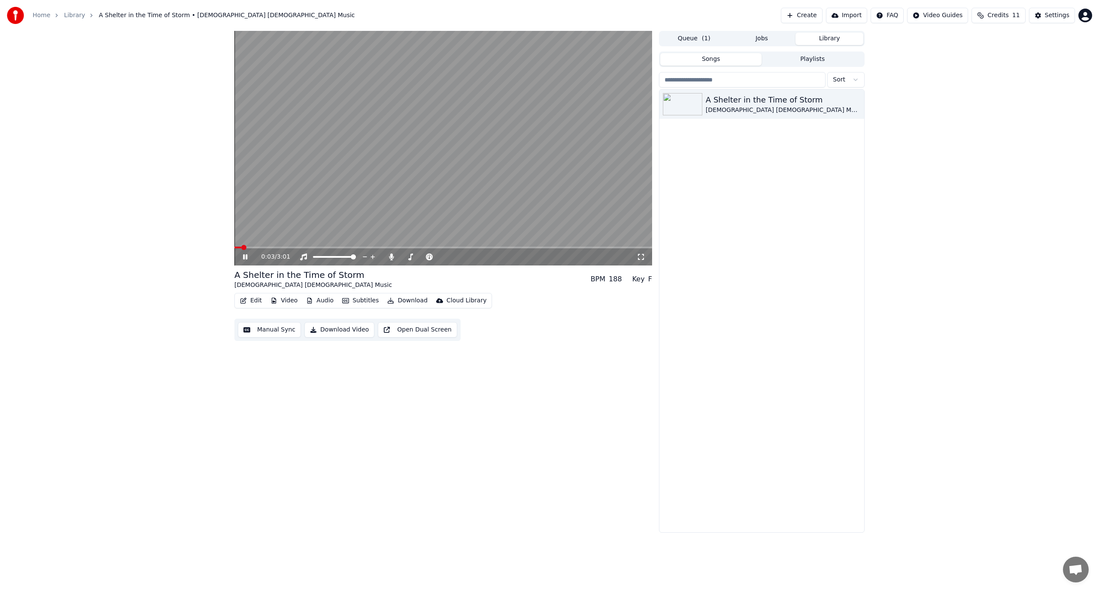
click at [246, 256] on icon at bounding box center [245, 257] width 4 height 5
click at [252, 298] on button "Edit" at bounding box center [250, 301] width 29 height 12
click at [270, 318] on div "Edit Lyrics" at bounding box center [269, 319] width 30 height 9
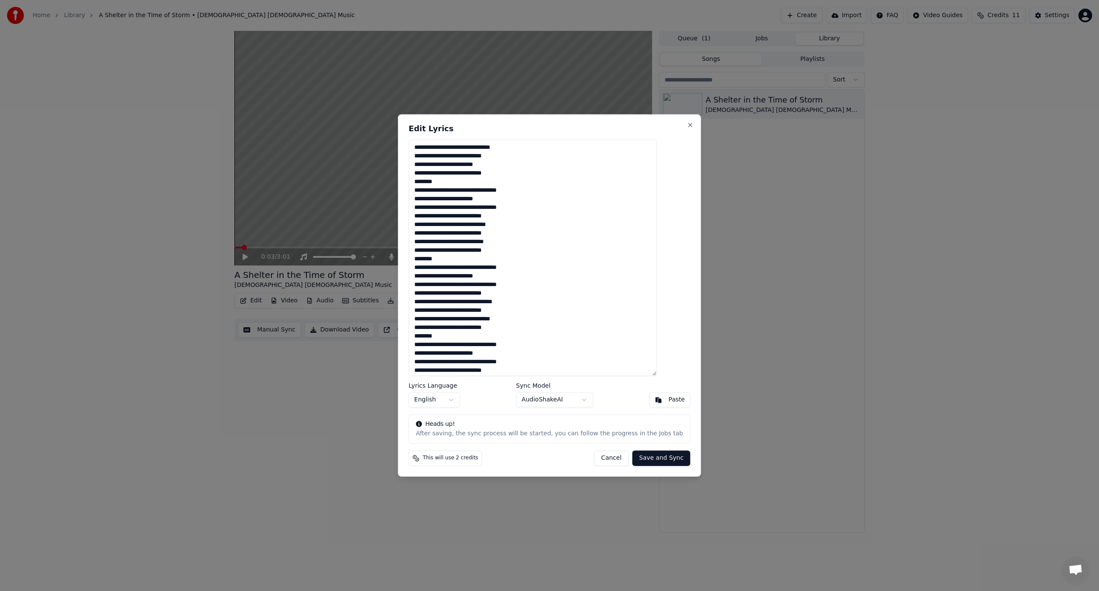
click at [586, 398] on body "Home Library A Shelter in the Time of Storm • [DEMOGRAPHIC_DATA] [DEMOGRAPHIC_D…" at bounding box center [549, 295] width 1099 height 591
click at [628, 335] on body "Home Library A Shelter in the Time of Storm • [DEMOGRAPHIC_DATA] [DEMOGRAPHIC_D…" at bounding box center [549, 295] width 1099 height 591
click at [687, 123] on button "Close" at bounding box center [690, 124] width 7 height 7
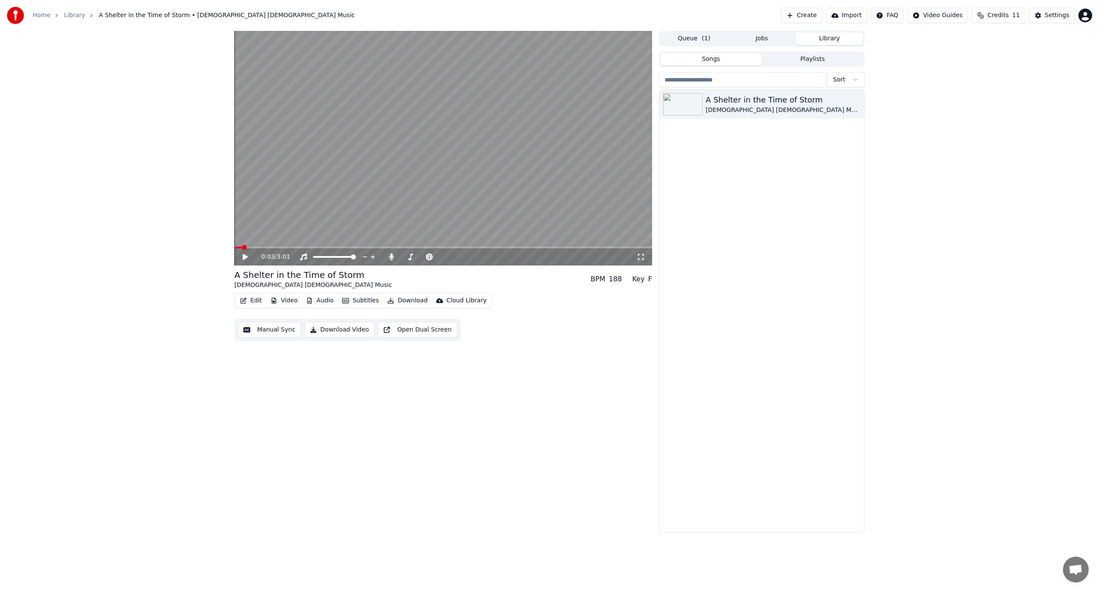
click at [265, 332] on button "Manual Sync" at bounding box center [269, 329] width 63 height 15
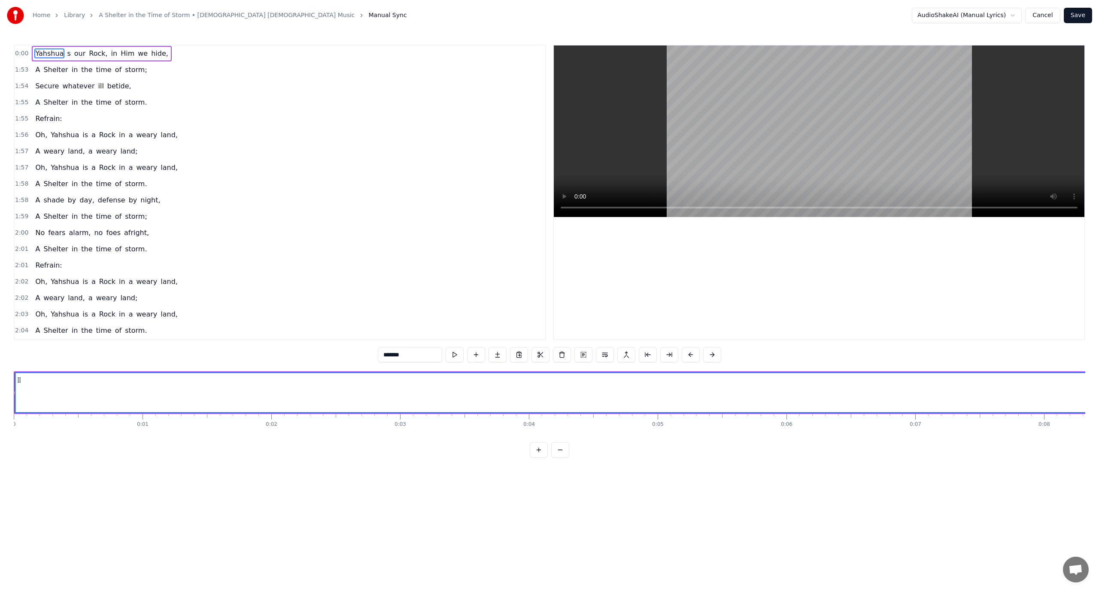
drag, startPoint x: 21, startPoint y: 379, endPoint x: 15, endPoint y: 377, distance: 5.8
drag, startPoint x: 39, startPoint y: 378, endPoint x: 27, endPoint y: 377, distance: 12.9
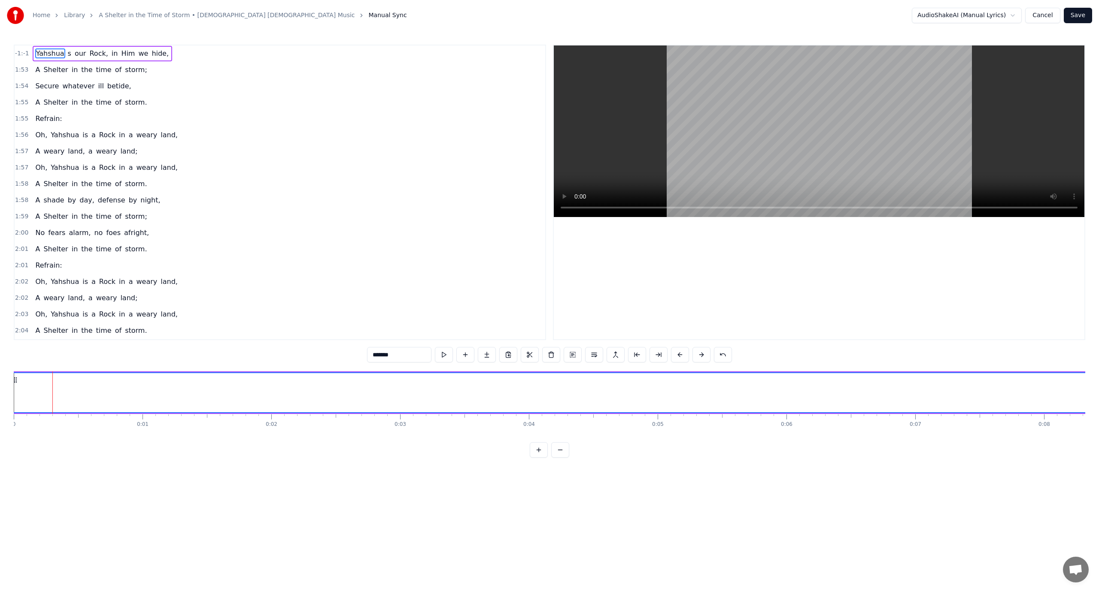
drag, startPoint x: 20, startPoint y: 380, endPoint x: 17, endPoint y: 374, distance: 6.9
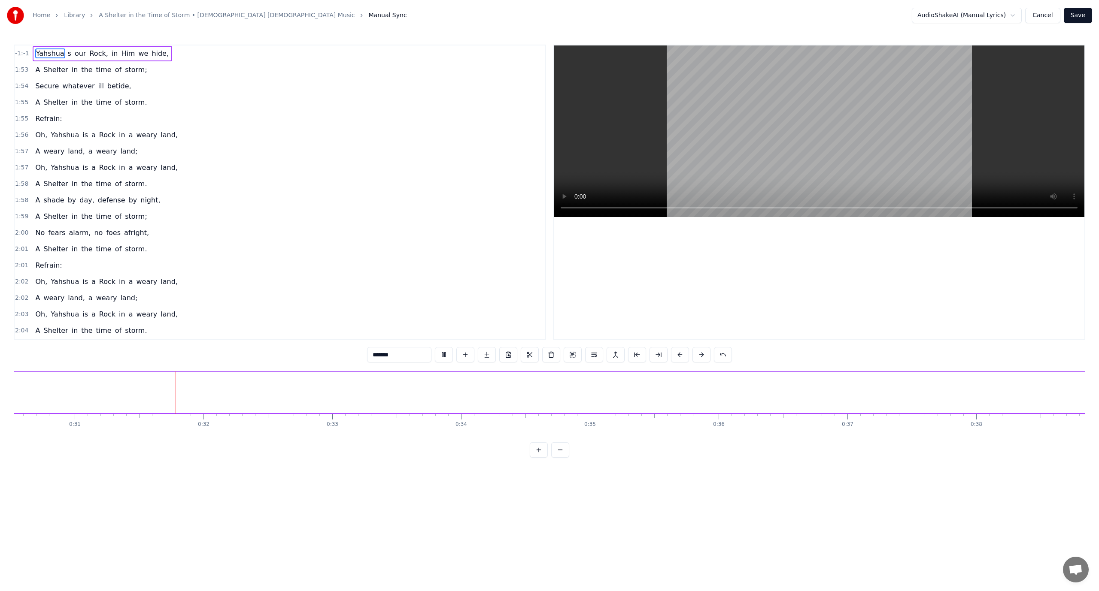
scroll to position [0, 3986]
click at [1047, 15] on button "Cancel" at bounding box center [1042, 15] width 35 height 15
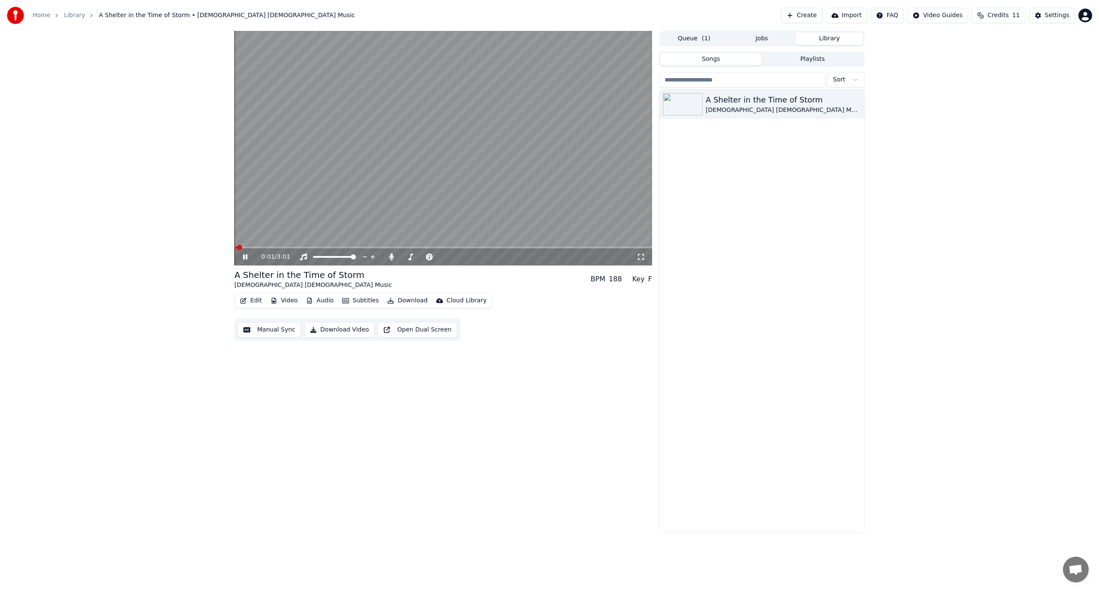
click at [246, 252] on div "0:01 / 3:01" at bounding box center [443, 257] width 418 height 17
click at [431, 256] on icon at bounding box center [429, 257] width 7 height 7
click at [460, 260] on span at bounding box center [460, 257] width 5 height 5
click at [371, 256] on icon at bounding box center [373, 257] width 8 height 9
click at [314, 246] on span at bounding box center [316, 247] width 5 height 5
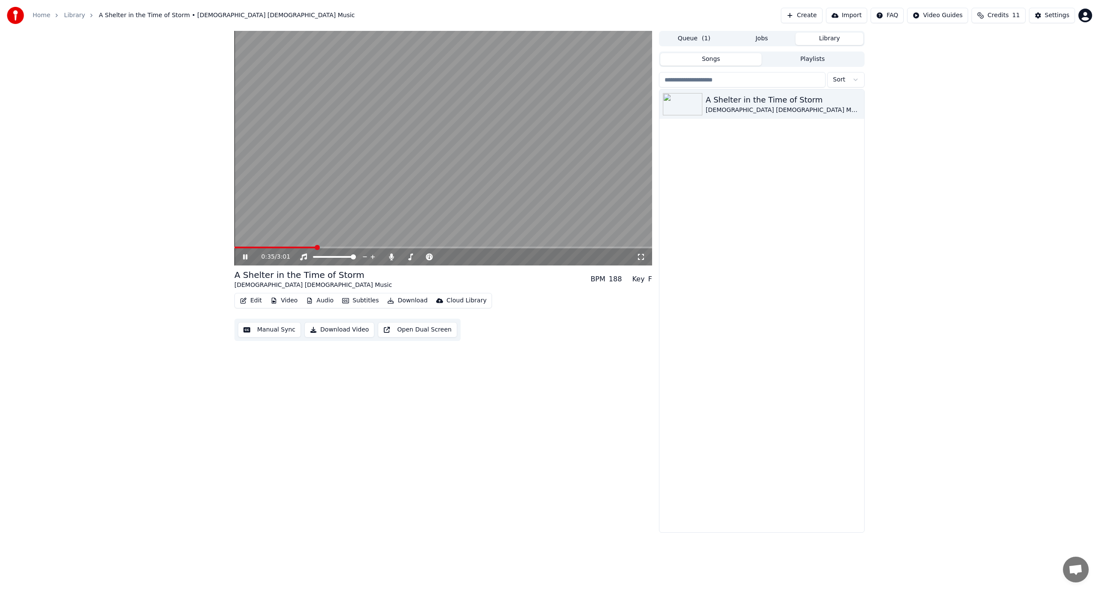
drag, startPoint x: 314, startPoint y: 246, endPoint x: 267, endPoint y: 247, distance: 46.8
click at [267, 247] on div "0:35 / 3:01" at bounding box center [443, 148] width 418 height 235
click at [298, 249] on span at bounding box center [300, 247] width 5 height 5
click at [253, 301] on button "Edit" at bounding box center [250, 301] width 29 height 12
click at [267, 346] on div "Trim" at bounding box center [287, 347] width 66 height 9
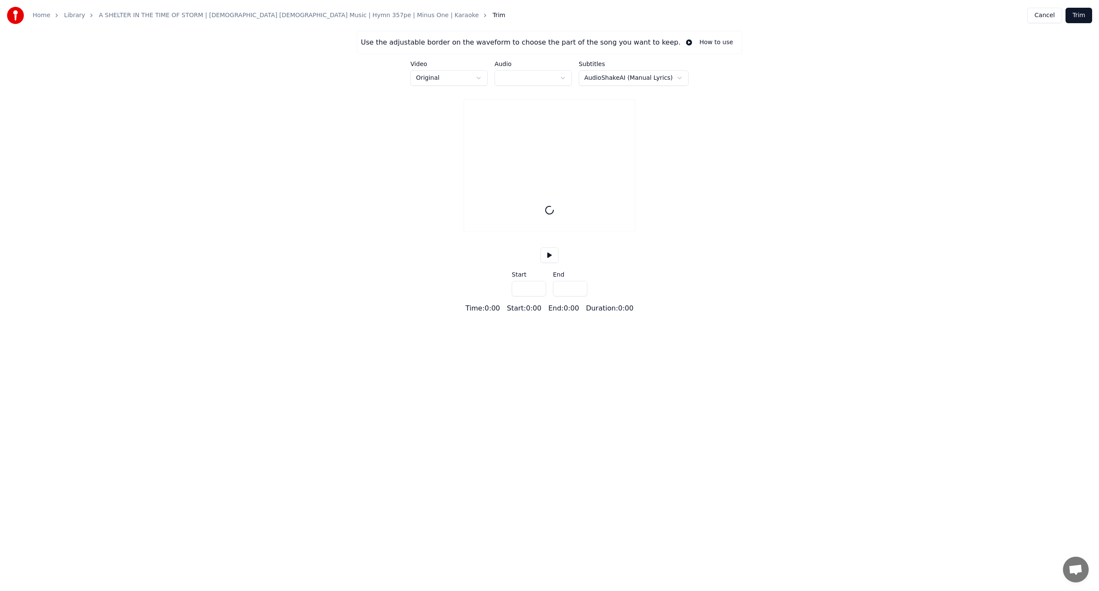
type input "*****"
click at [672, 77] on html "Home Library A SHELTER IN THE TIME OF STORM | [DEMOGRAPHIC_DATA] [DEMOGRAPHIC_D…" at bounding box center [549, 163] width 1099 height 326
click at [533, 215] on div at bounding box center [549, 216] width 171 height 55
click at [549, 275] on button at bounding box center [549, 267] width 18 height 15
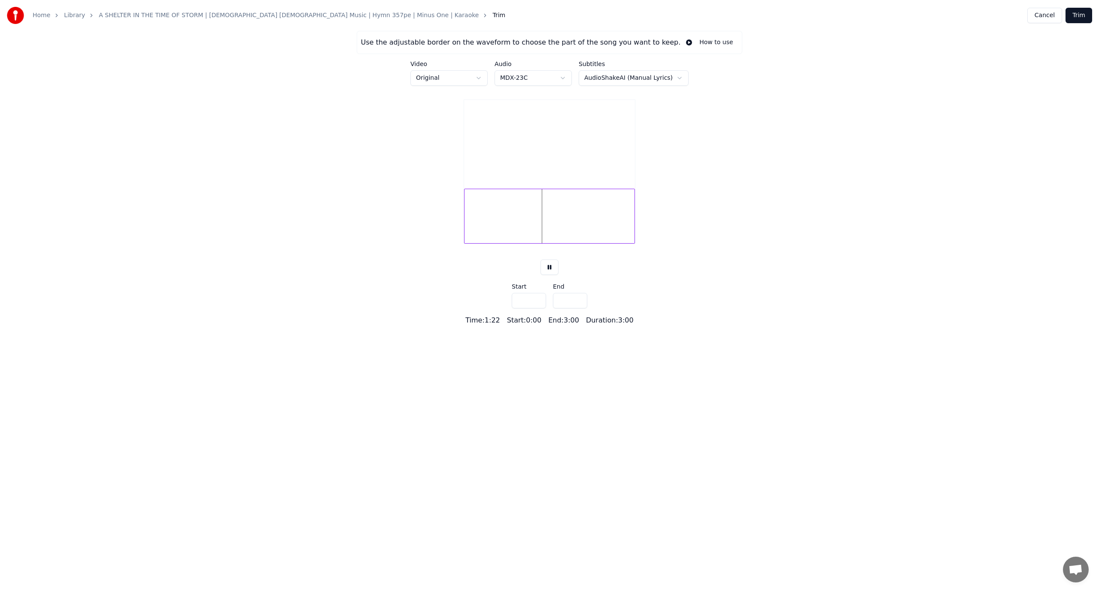
click at [534, 227] on div at bounding box center [549, 216] width 171 height 55
click at [531, 309] on input "***" at bounding box center [529, 300] width 34 height 15
click at [538, 309] on input "***" at bounding box center [529, 300] width 34 height 15
click at [537, 309] on input "***" at bounding box center [529, 300] width 34 height 15
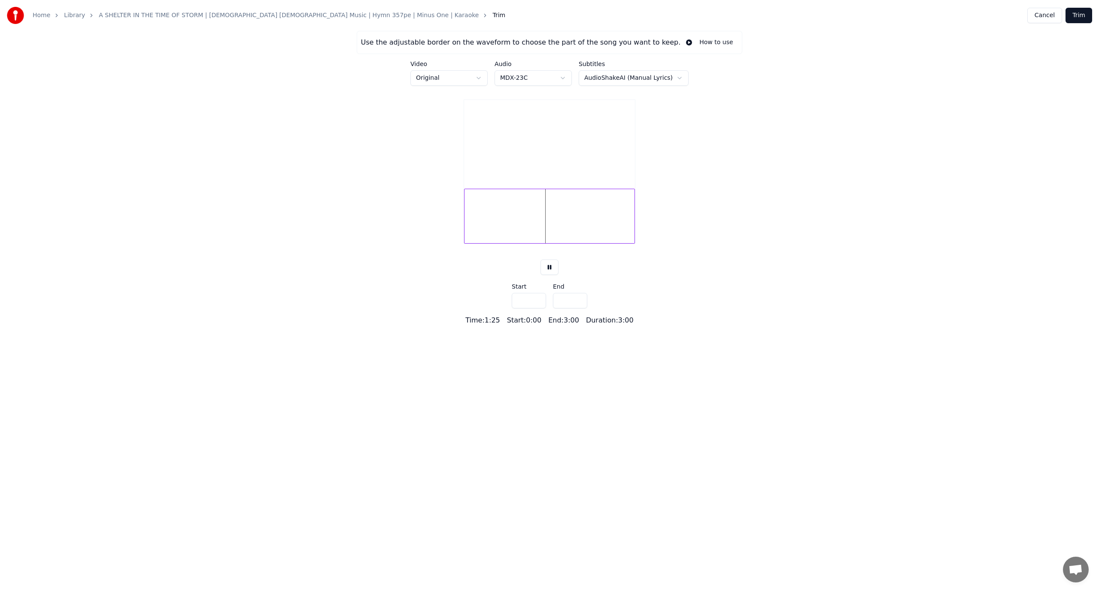
click at [537, 309] on input "***" at bounding box center [529, 300] width 34 height 15
click at [537, 308] on input "***" at bounding box center [529, 300] width 34 height 15
click at [537, 307] on input "***" at bounding box center [529, 300] width 34 height 15
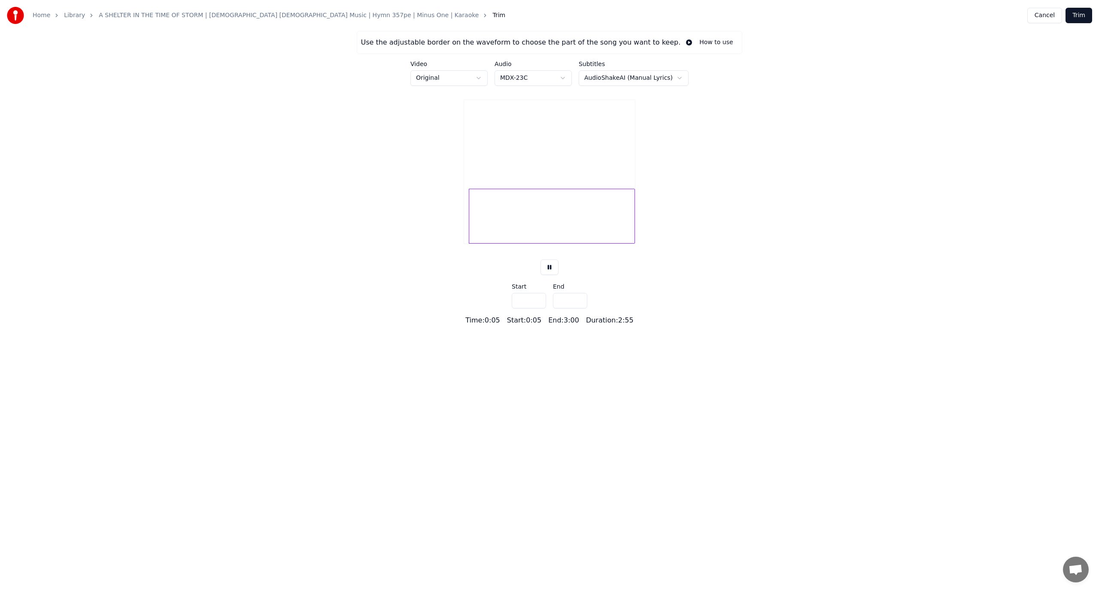
click at [537, 308] on input "***" at bounding box center [529, 300] width 34 height 15
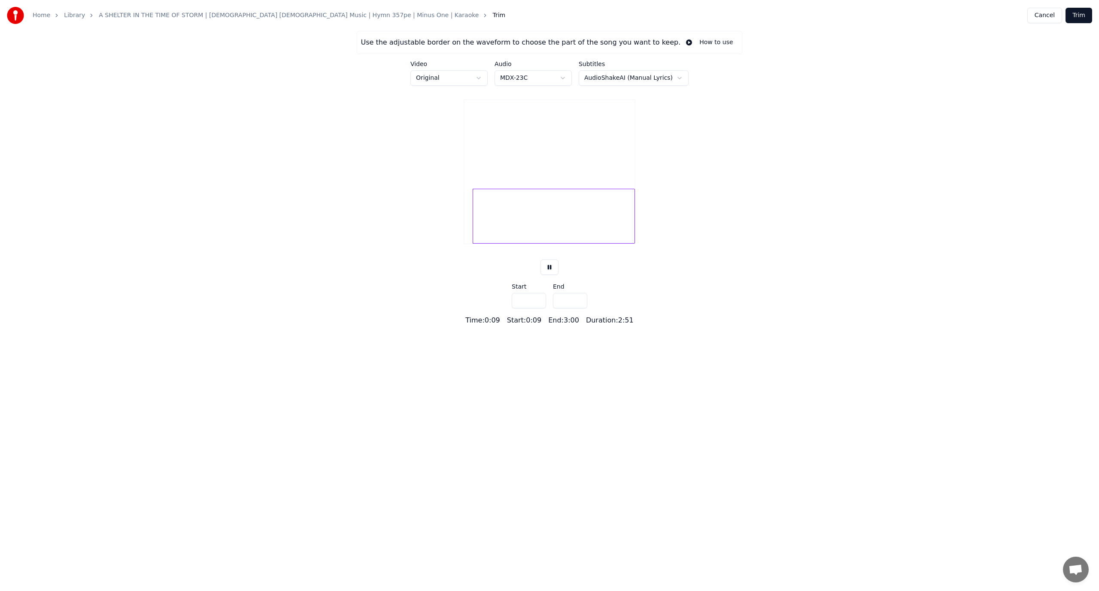
click at [537, 308] on input "****" at bounding box center [529, 300] width 34 height 15
click at [537, 309] on input "****" at bounding box center [529, 300] width 34 height 15
click at [537, 309] on input "***" at bounding box center [529, 300] width 34 height 15
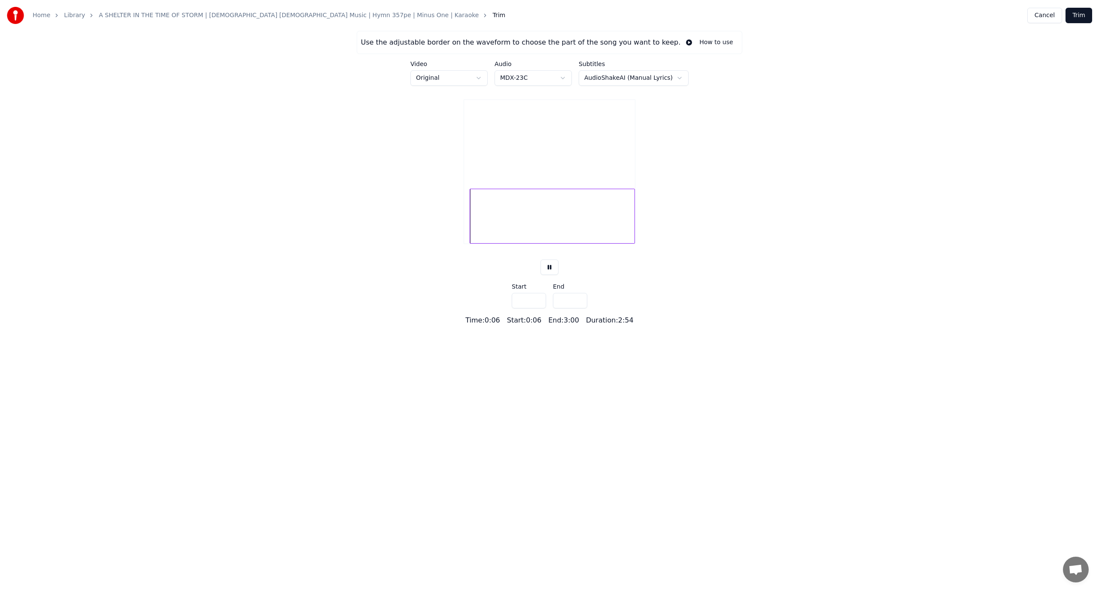
click at [537, 309] on input "***" at bounding box center [529, 300] width 34 height 15
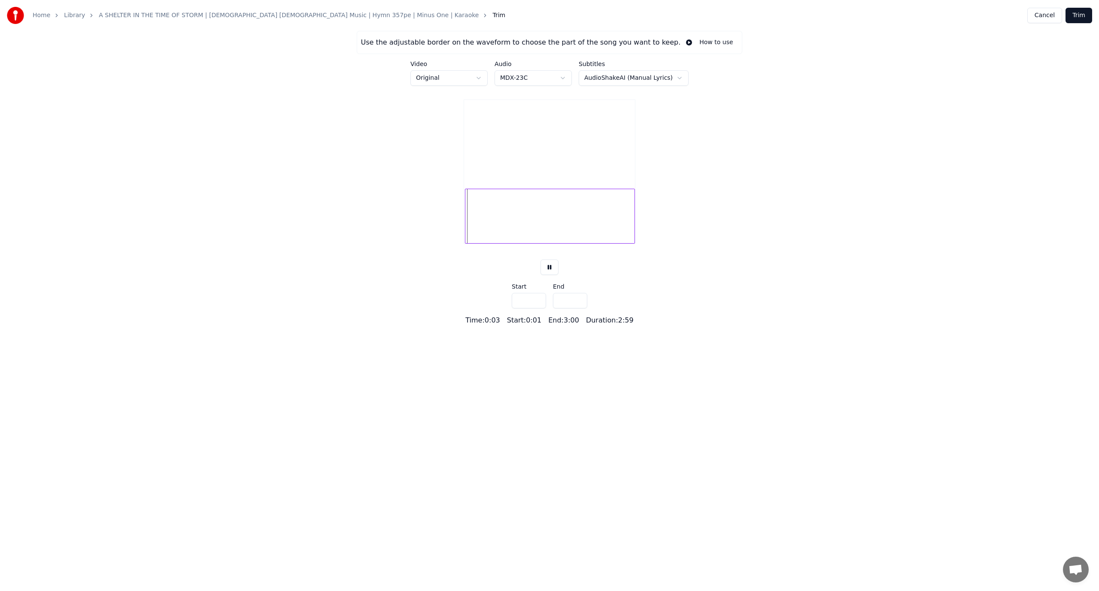
click at [534, 309] on input "***" at bounding box center [529, 300] width 34 height 15
type input "***"
click at [539, 309] on input "***" at bounding box center [529, 300] width 34 height 15
click at [567, 77] on html "Home Library A SHELTER IN THE TIME OF STORM | [DEMOGRAPHIC_DATA] [DEMOGRAPHIC_D…" at bounding box center [549, 163] width 1099 height 326
click at [565, 73] on html "Home Library A SHELTER IN THE TIME OF STORM | [DEMOGRAPHIC_DATA] [DEMOGRAPHIC_D…" at bounding box center [549, 163] width 1099 height 326
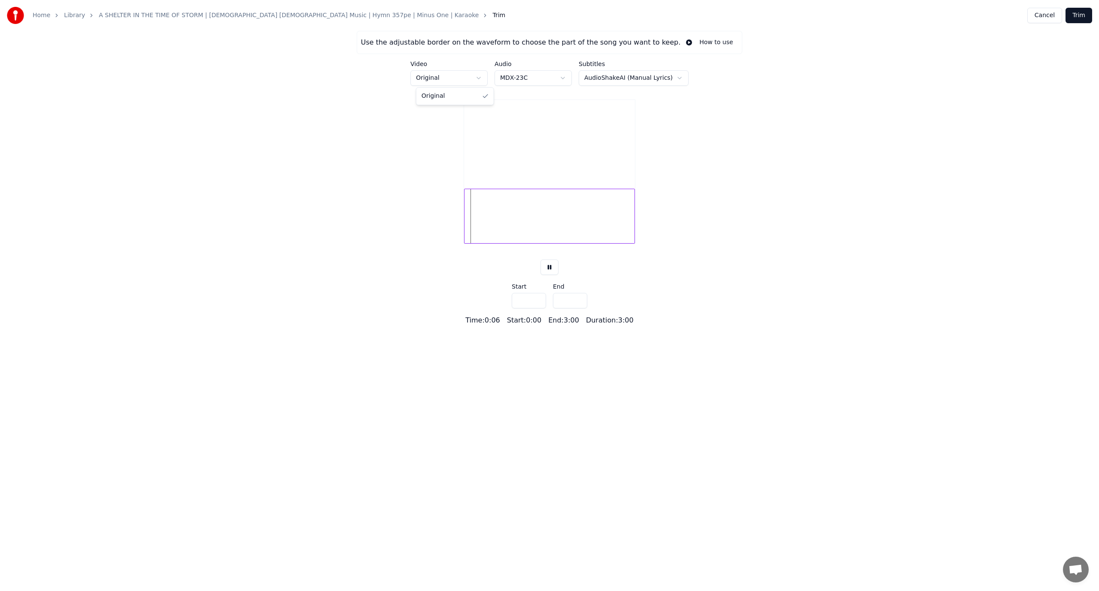
click at [488, 76] on html "Home Library A SHELTER IN THE TIME OF STORM | [DEMOGRAPHIC_DATA] [DEMOGRAPHIC_D…" at bounding box center [549, 163] width 1099 height 326
click at [485, 76] on html "Home Library A SHELTER IN THE TIME OF STORM | [DEMOGRAPHIC_DATA] [DEMOGRAPHIC_D…" at bounding box center [549, 163] width 1099 height 326
click at [1050, 17] on button "Cancel" at bounding box center [1044, 15] width 35 height 15
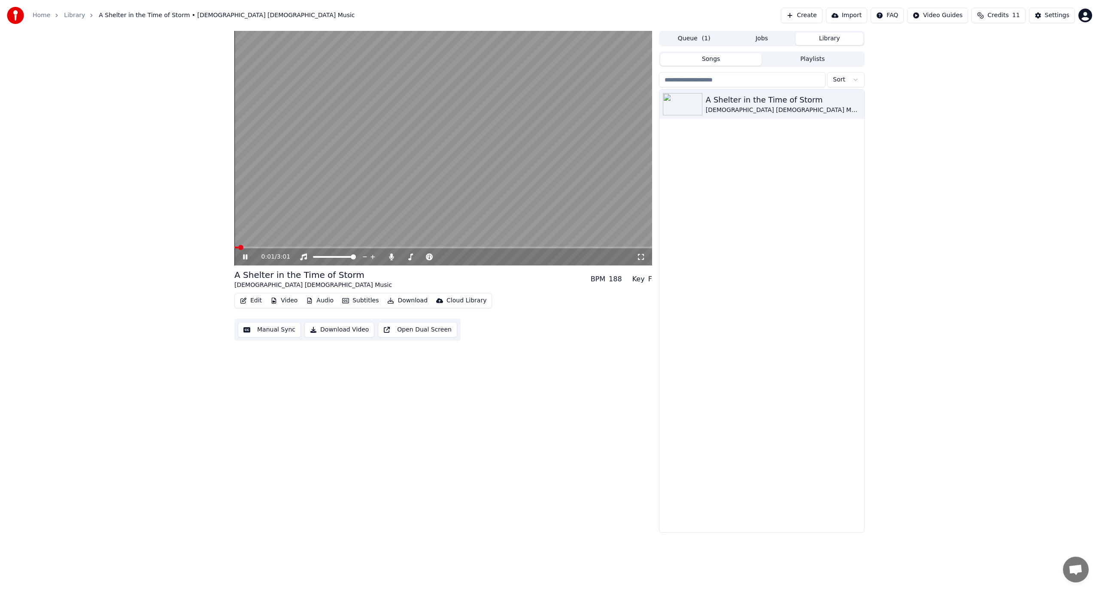
click at [252, 297] on button "Edit" at bounding box center [250, 301] width 29 height 12
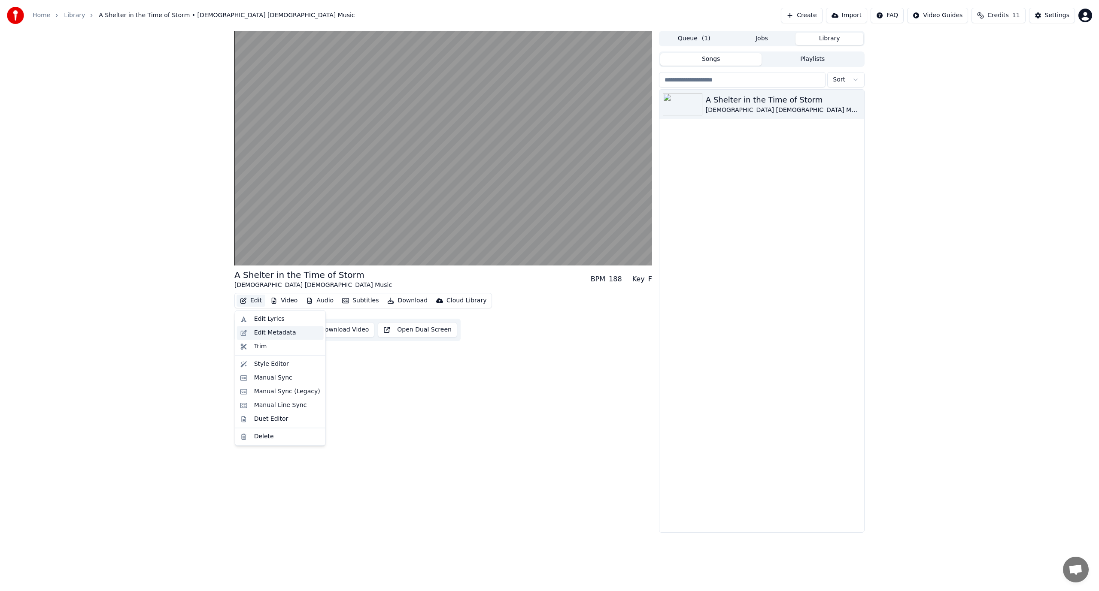
click at [258, 333] on div "Edit Metadata" at bounding box center [275, 333] width 42 height 9
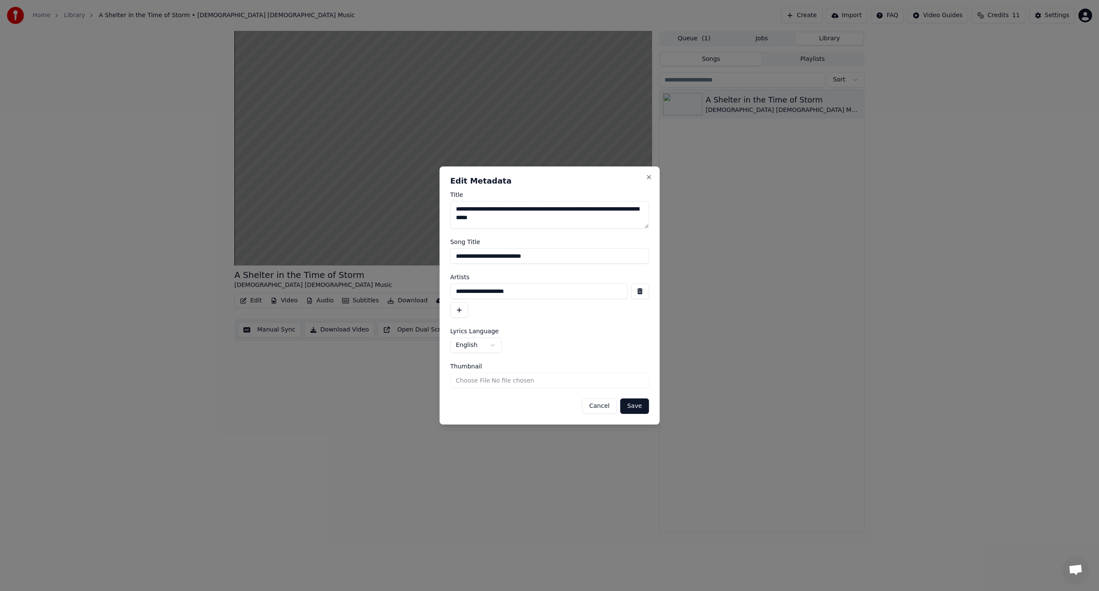
drag, startPoint x: 549, startPoint y: 218, endPoint x: 550, endPoint y: 210, distance: 7.8
click at [550, 210] on textarea "**********" at bounding box center [549, 214] width 199 height 27
type textarea "**********"
click at [634, 403] on button "Save" at bounding box center [634, 406] width 28 height 15
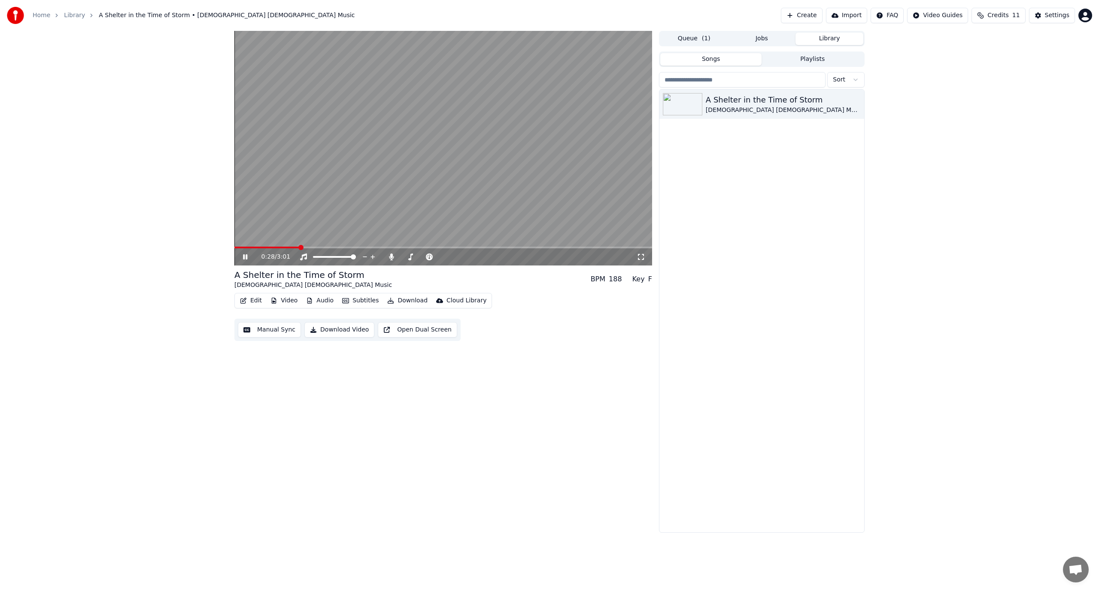
click at [248, 299] on button "Edit" at bounding box center [250, 301] width 29 height 12
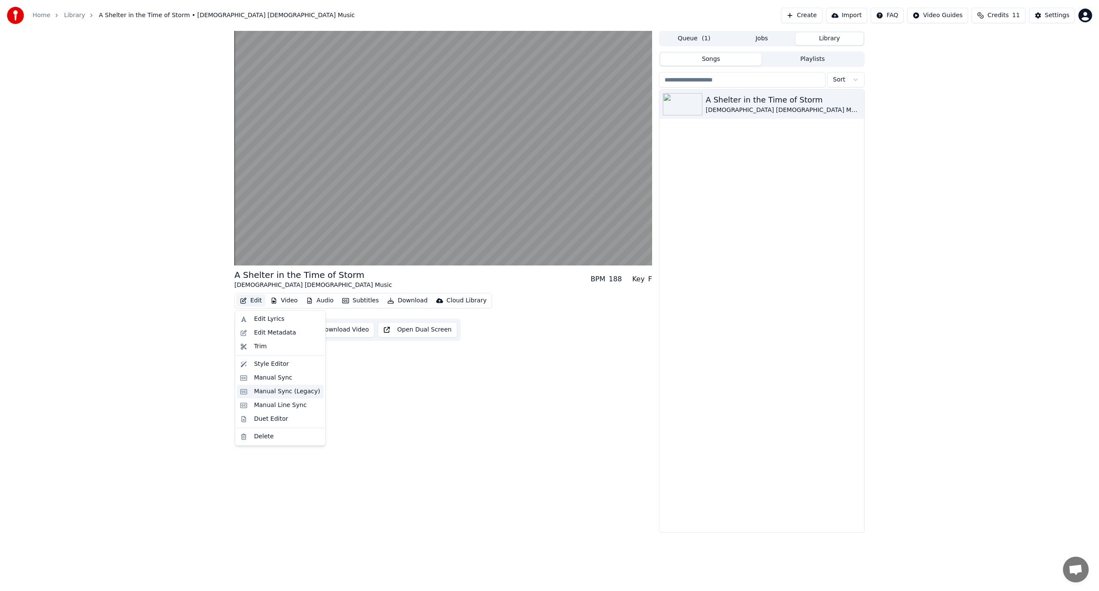
click at [263, 389] on div "Manual Sync (Legacy)" at bounding box center [287, 392] width 66 height 9
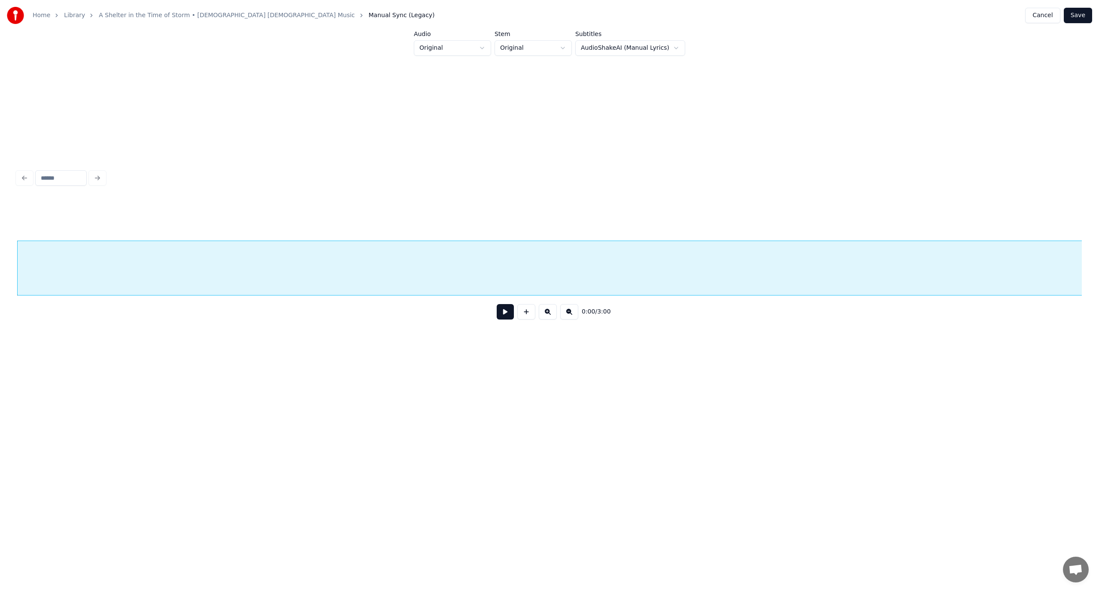
click at [502, 318] on button at bounding box center [505, 311] width 17 height 15
click at [483, 177] on div at bounding box center [549, 178] width 1071 height 19
click at [1048, 16] on button "Cancel" at bounding box center [1042, 15] width 35 height 15
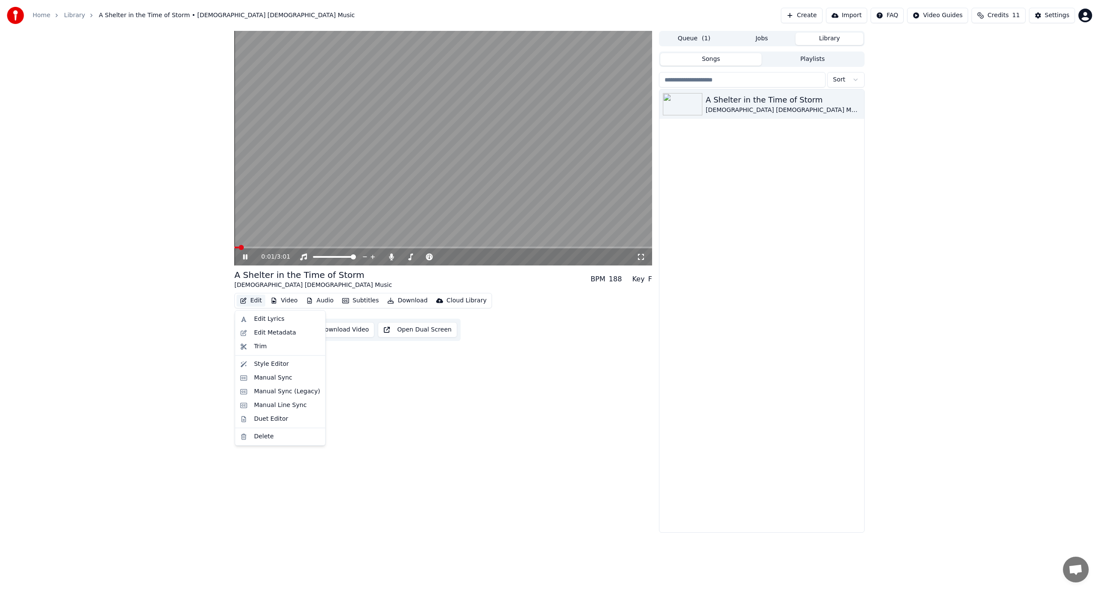
click at [251, 301] on button "Edit" at bounding box center [250, 301] width 29 height 12
click at [265, 319] on div "Edit Lyrics" at bounding box center [269, 319] width 30 height 9
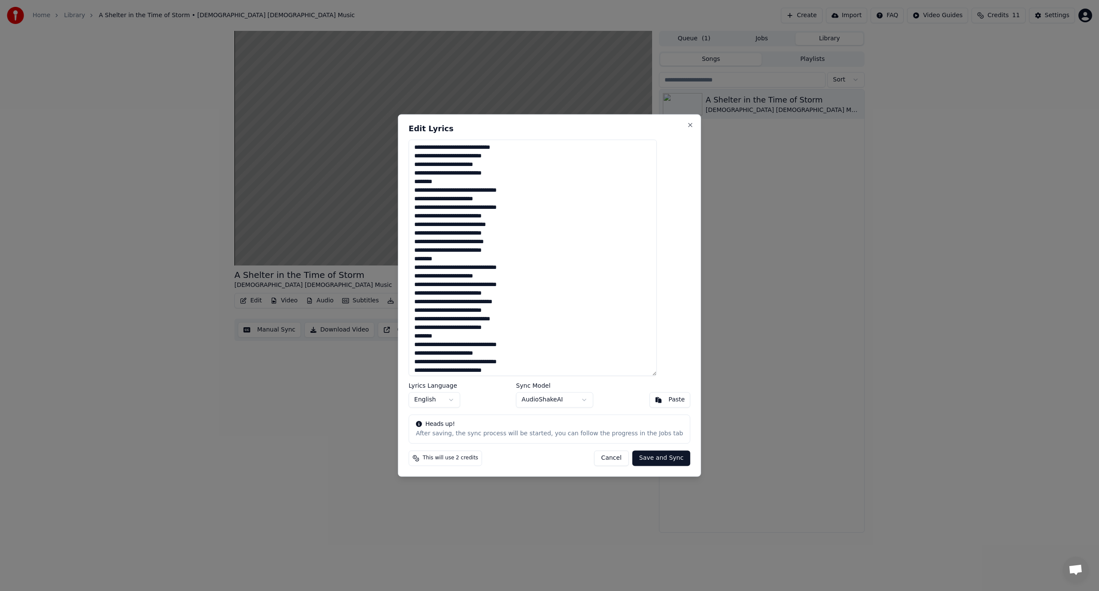
click at [583, 399] on body "Home Library A Shelter in the Time of Storm • [DEMOGRAPHIC_DATA] [DEMOGRAPHIC_D…" at bounding box center [549, 295] width 1099 height 591
click at [639, 460] on button "Save and Sync" at bounding box center [661, 458] width 58 height 15
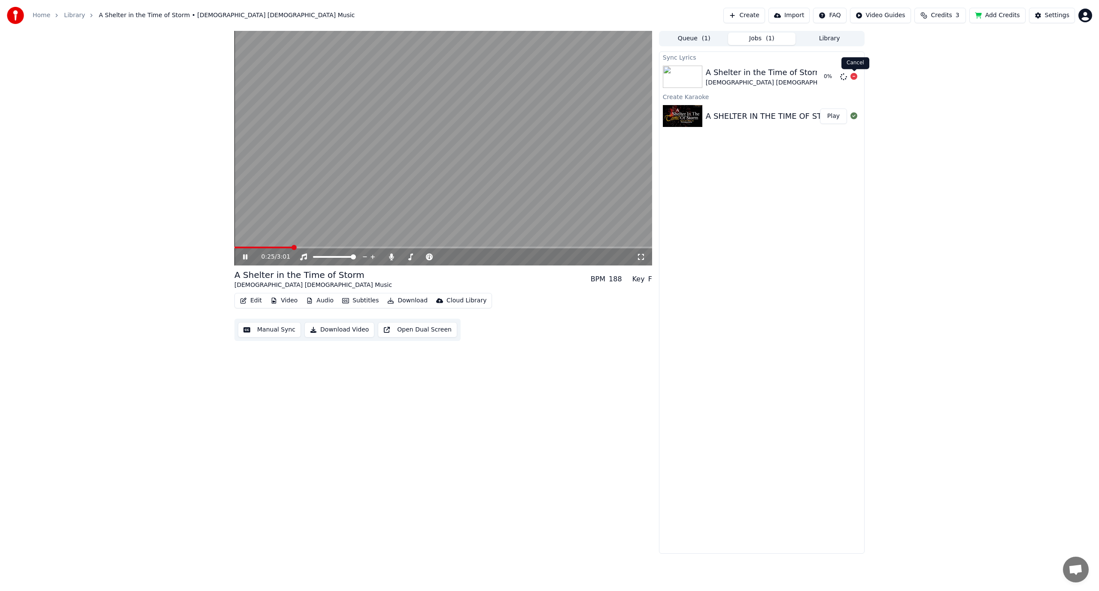
click at [855, 76] on icon at bounding box center [853, 76] width 7 height 7
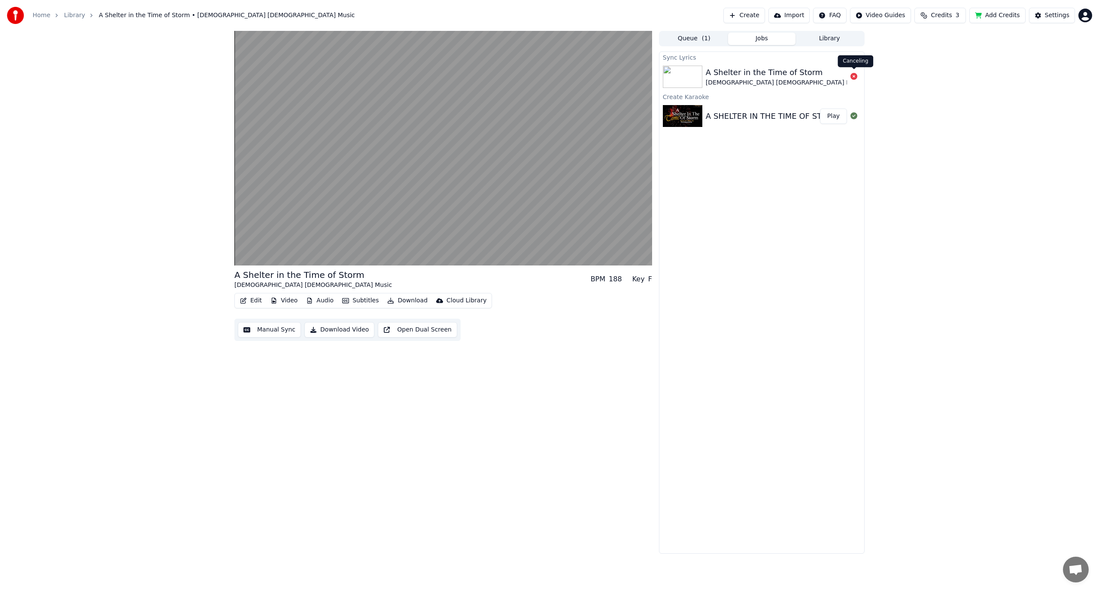
click at [852, 77] on icon at bounding box center [853, 76] width 7 height 7
click at [855, 78] on icon at bounding box center [853, 76] width 7 height 7
click at [770, 112] on div "A SHELTER IN THE TIME OF STORM | [DEMOGRAPHIC_DATA] [DEMOGRAPHIC_DATA] Music | …" at bounding box center [950, 116] width 488 height 12
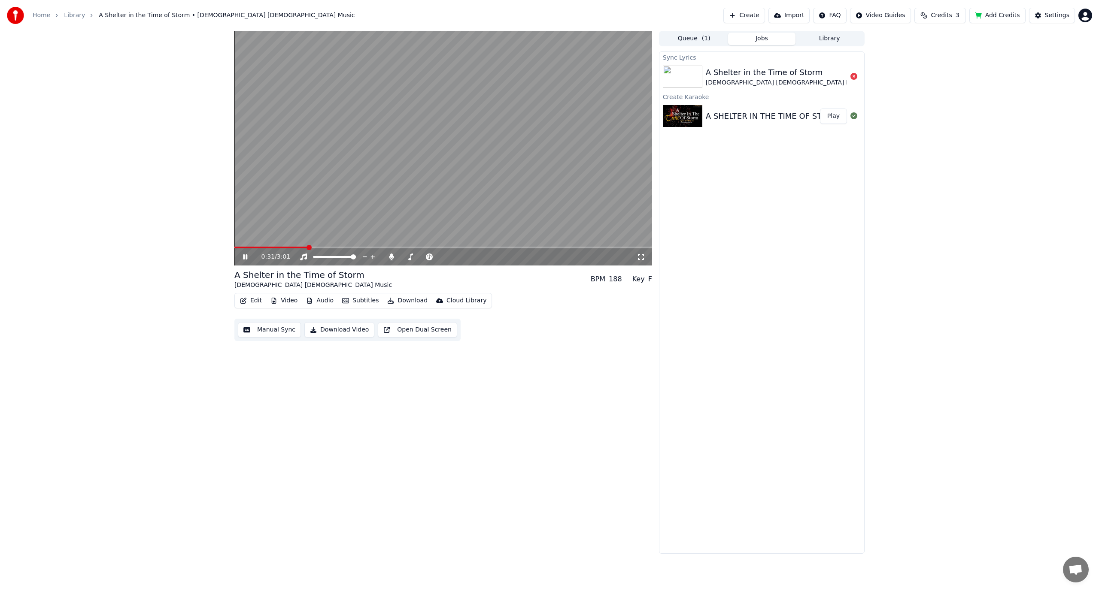
click at [461, 148] on video at bounding box center [443, 148] width 418 height 235
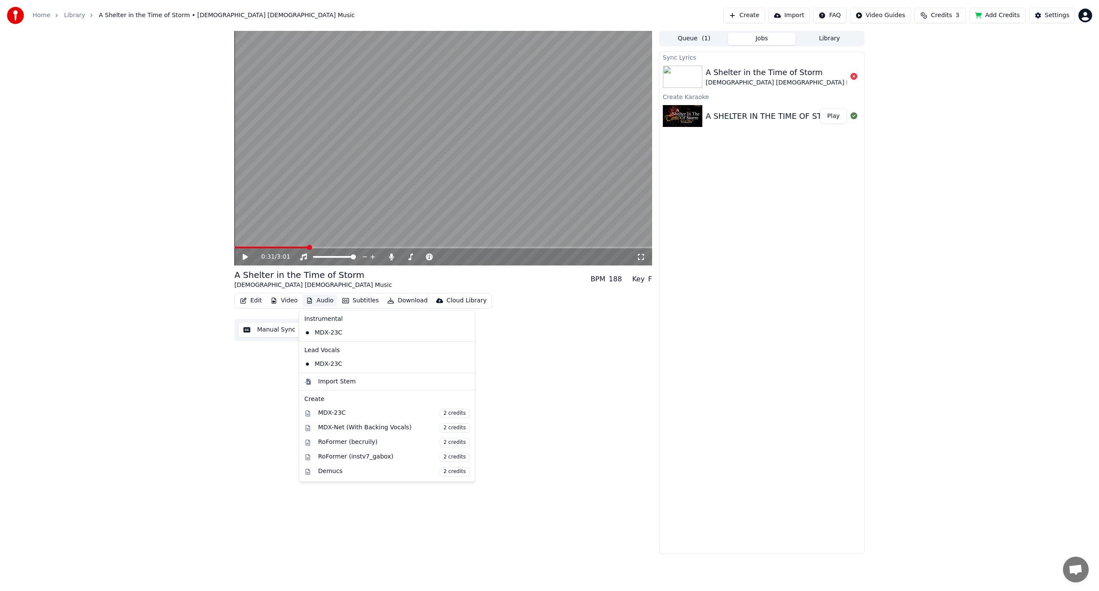
click at [314, 302] on button "Audio" at bounding box center [320, 301] width 34 height 12
click at [464, 333] on icon at bounding box center [468, 333] width 9 height 7
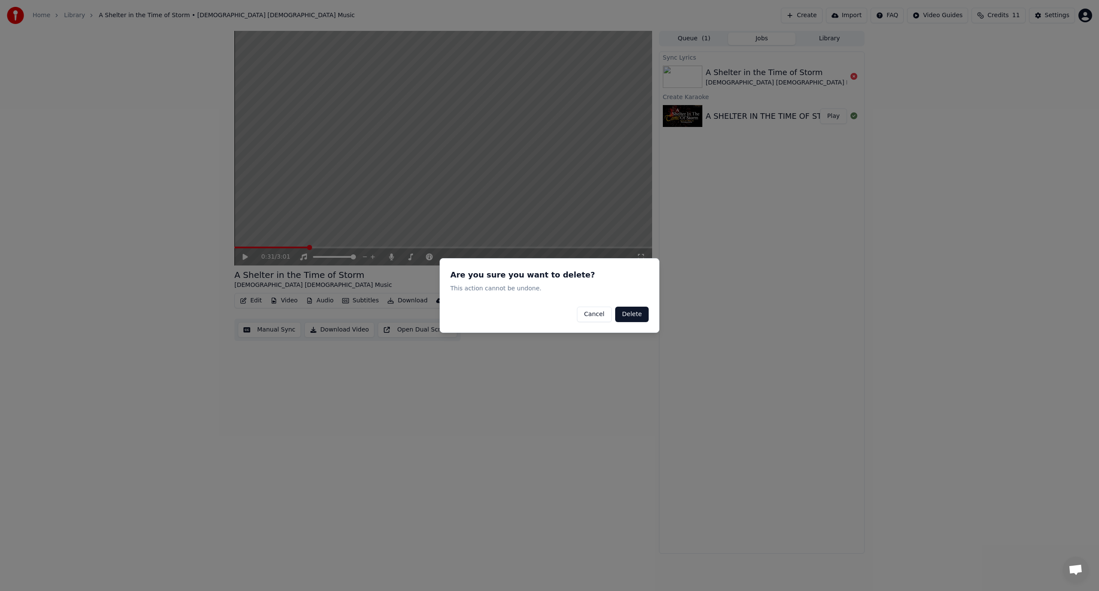
click at [602, 315] on button "Cancel" at bounding box center [594, 314] width 35 height 15
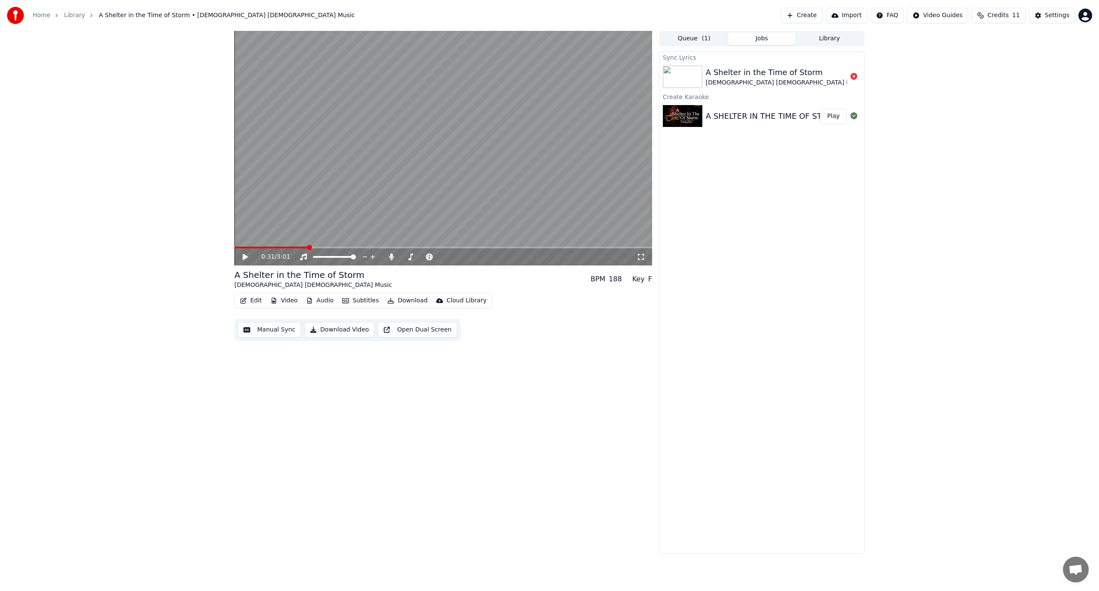
click at [287, 301] on button "Video" at bounding box center [284, 301] width 34 height 12
click at [243, 302] on icon "button" at bounding box center [243, 301] width 6 height 6
click at [278, 407] on div "Manual Line Sync" at bounding box center [280, 405] width 53 height 9
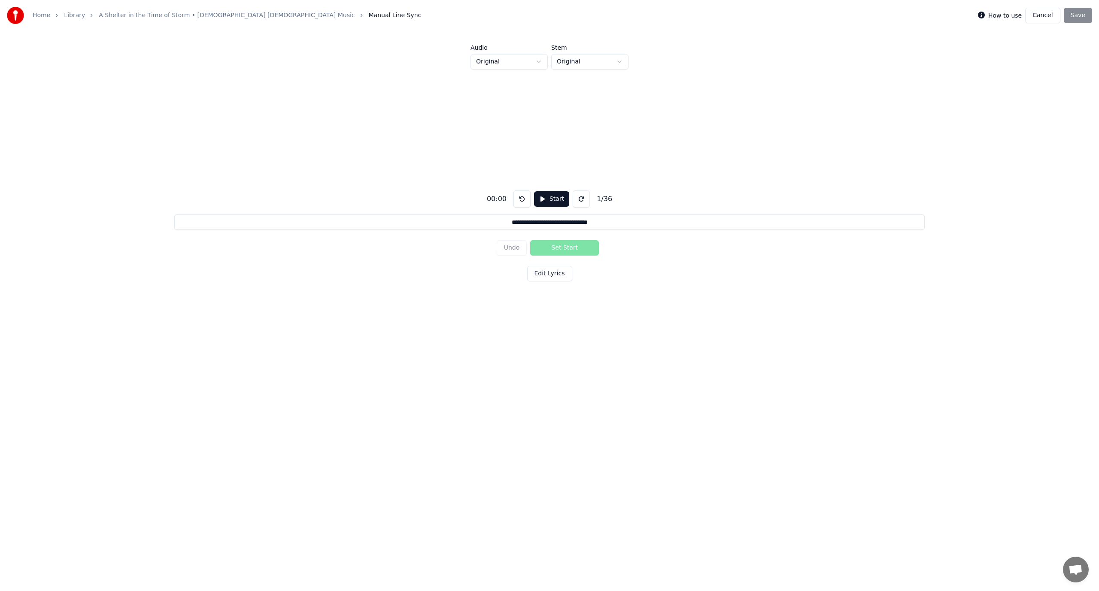
click at [578, 199] on button at bounding box center [581, 199] width 17 height 17
click at [549, 250] on div "Undo Set Start" at bounding box center [550, 248] width 106 height 22
click at [541, 199] on button "Start" at bounding box center [551, 198] width 35 height 15
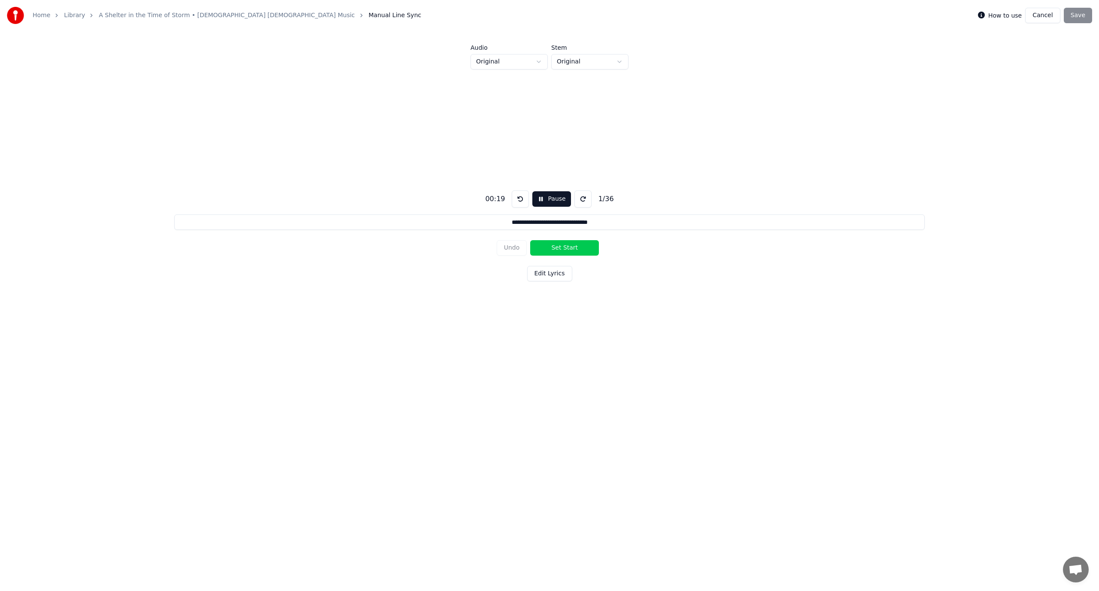
click at [561, 247] on button "Set Start" at bounding box center [564, 247] width 69 height 15
click at [554, 201] on button "Pause" at bounding box center [551, 198] width 38 height 15
click at [520, 197] on button at bounding box center [521, 199] width 17 height 17
click at [552, 274] on button "Edit Lyrics" at bounding box center [549, 273] width 45 height 15
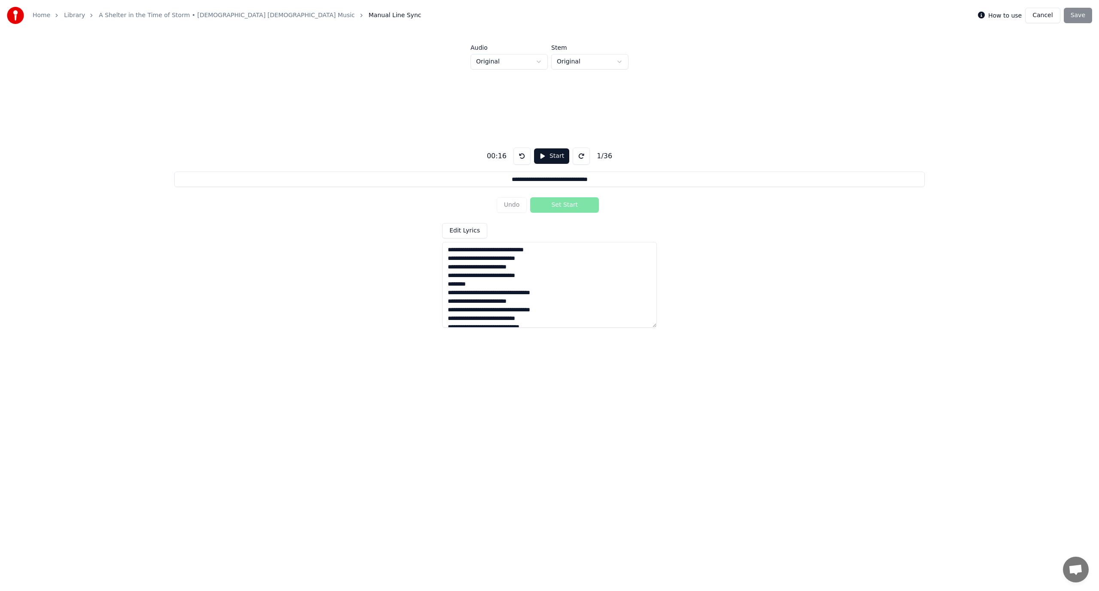
click at [455, 231] on button "Edit Lyrics" at bounding box center [464, 230] width 45 height 15
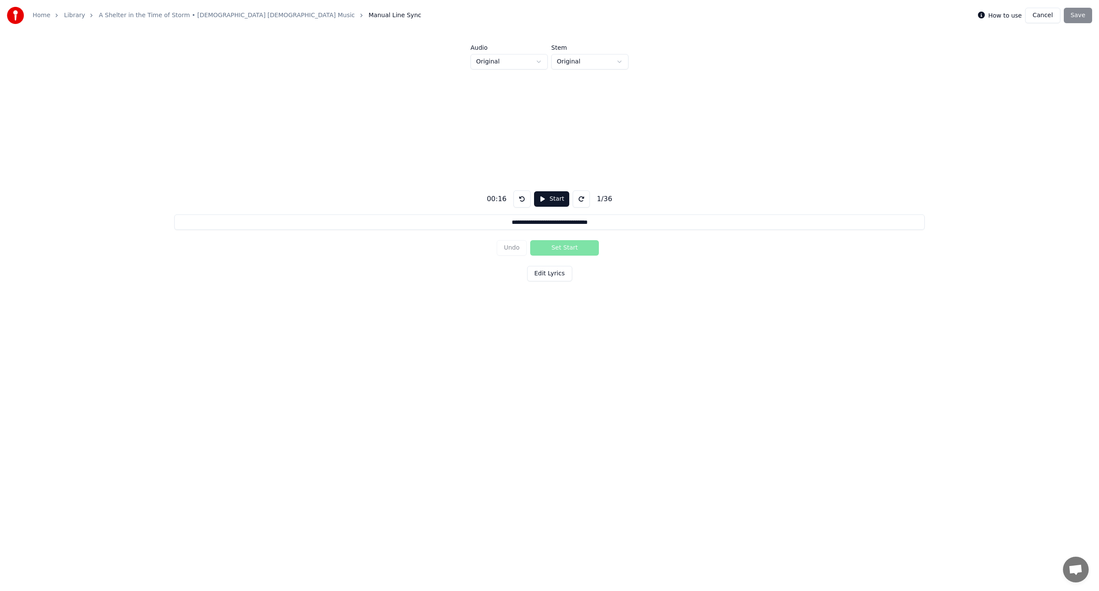
click at [519, 199] on button at bounding box center [521, 199] width 17 height 17
click at [540, 198] on button "Start" at bounding box center [551, 198] width 35 height 15
click at [512, 199] on button at bounding box center [520, 199] width 17 height 17
click at [536, 194] on button "Pause" at bounding box center [551, 198] width 38 height 15
click at [538, 200] on button "Start" at bounding box center [551, 198] width 35 height 15
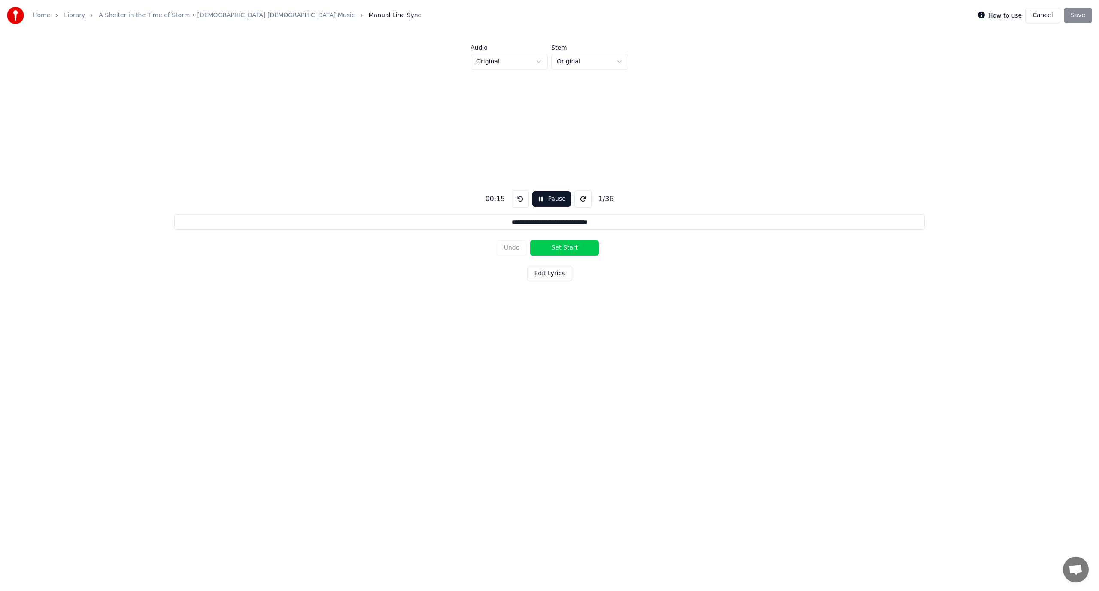
click at [556, 254] on button "Set Start" at bounding box center [564, 247] width 69 height 15
click at [553, 274] on button "Edit Lyrics" at bounding box center [549, 273] width 45 height 15
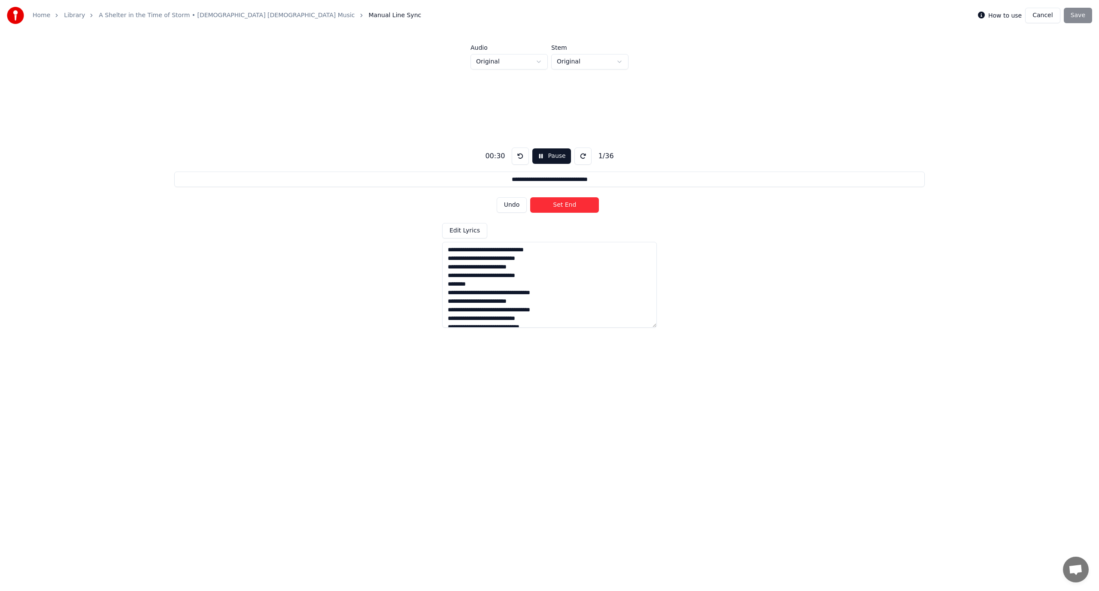
click at [469, 258] on textarea at bounding box center [549, 285] width 215 height 86
click at [447, 259] on textarea at bounding box center [549, 285] width 215 height 86
click at [521, 258] on textarea at bounding box center [549, 285] width 215 height 86
click at [521, 257] on textarea at bounding box center [549, 285] width 215 height 86
click at [500, 256] on textarea at bounding box center [549, 285] width 215 height 86
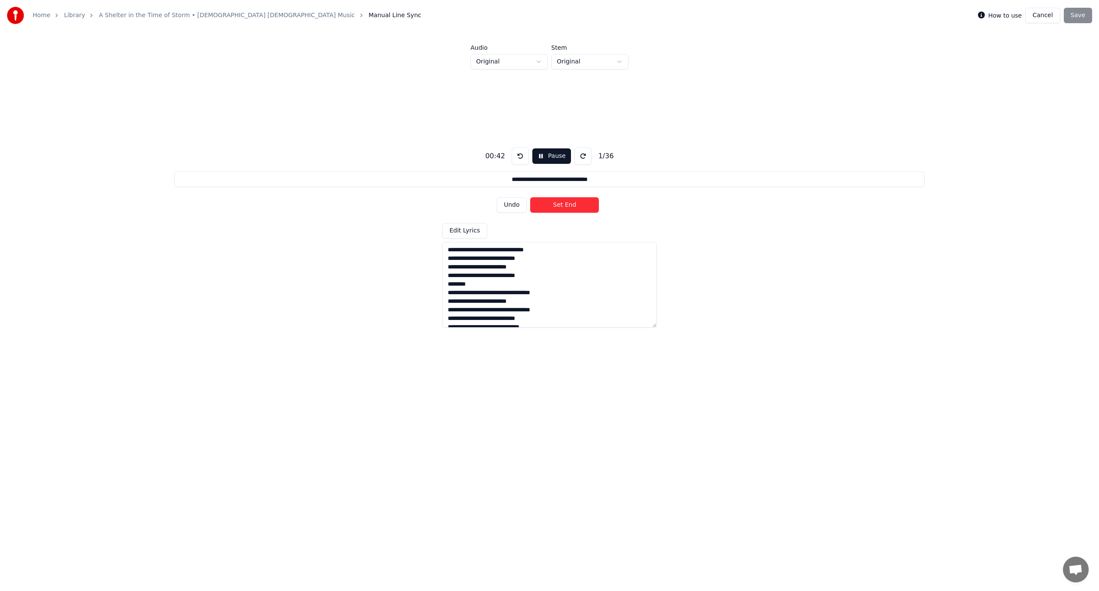
click at [499, 258] on textarea at bounding box center [549, 285] width 215 height 86
click at [483, 258] on textarea at bounding box center [549, 285] width 215 height 86
drag, startPoint x: 447, startPoint y: 260, endPoint x: 529, endPoint y: 263, distance: 82.0
click at [529, 263] on textarea at bounding box center [549, 285] width 215 height 86
click at [546, 206] on button "Set End" at bounding box center [564, 204] width 69 height 15
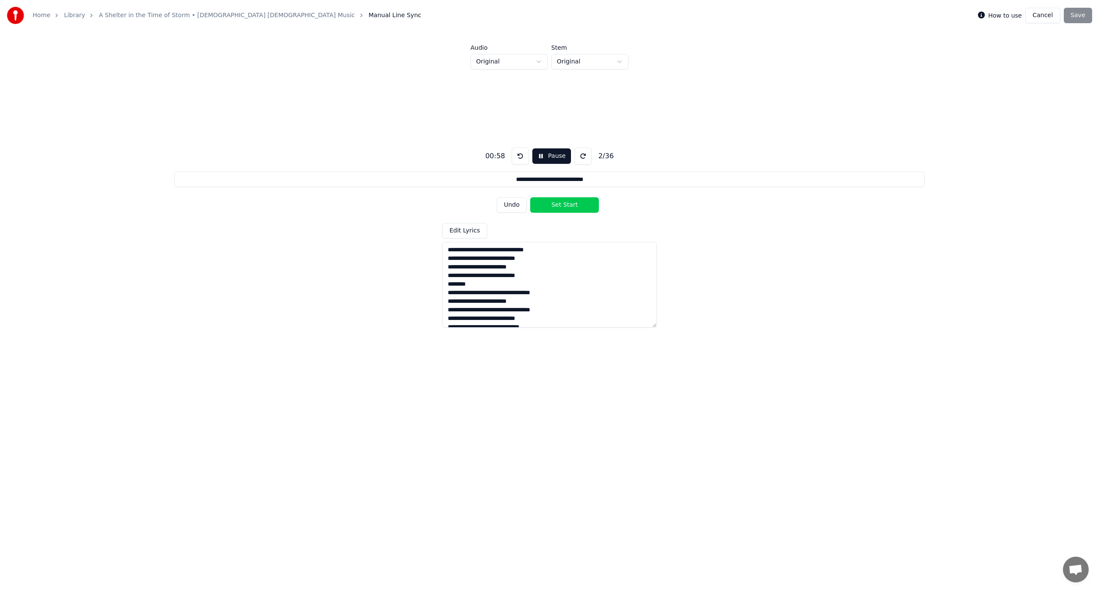
click at [522, 153] on button at bounding box center [520, 156] width 17 height 17
click at [514, 155] on button at bounding box center [520, 156] width 17 height 17
click at [521, 155] on button at bounding box center [520, 156] width 17 height 17
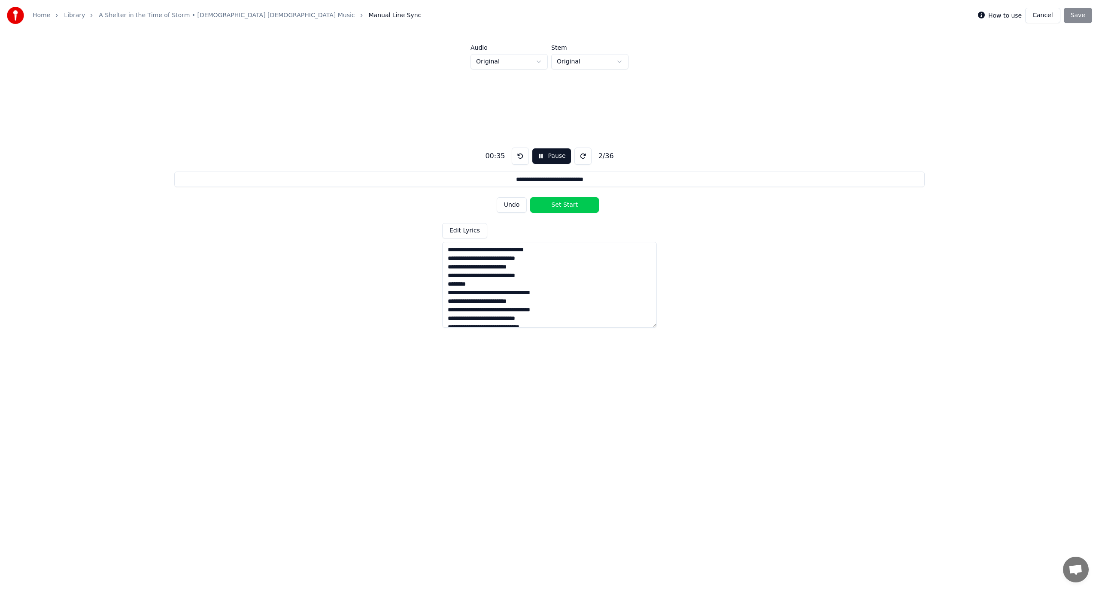
click at [521, 155] on button at bounding box center [520, 156] width 17 height 17
click at [520, 155] on button at bounding box center [520, 156] width 17 height 17
click at [523, 152] on button at bounding box center [520, 156] width 17 height 17
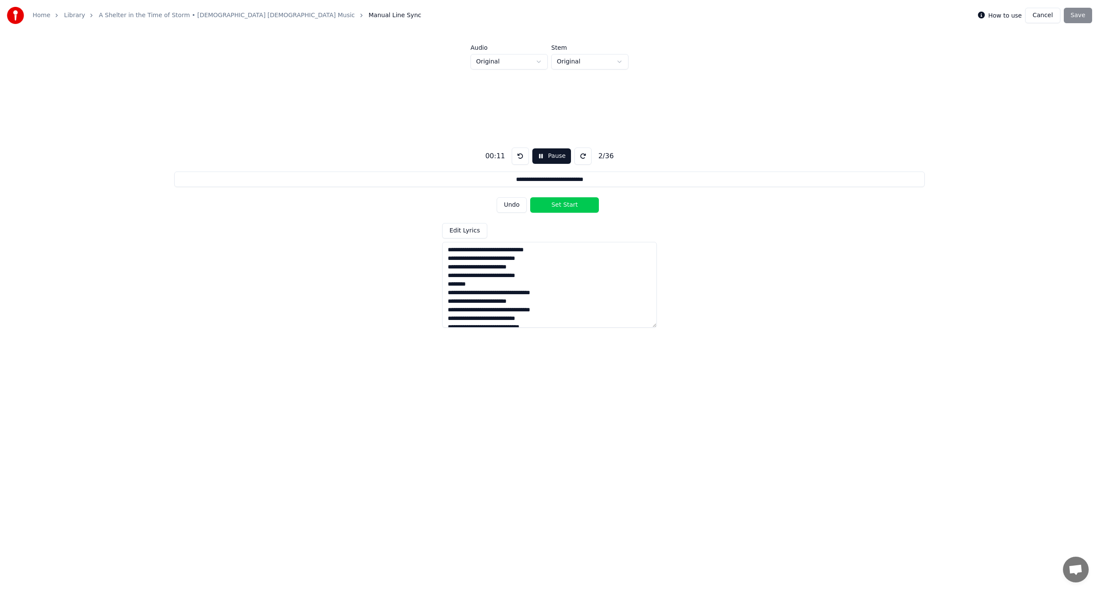
click at [521, 155] on button at bounding box center [520, 156] width 17 height 17
click at [511, 201] on button "Undo" at bounding box center [512, 204] width 30 height 15
click at [516, 152] on button at bounding box center [520, 156] width 17 height 17
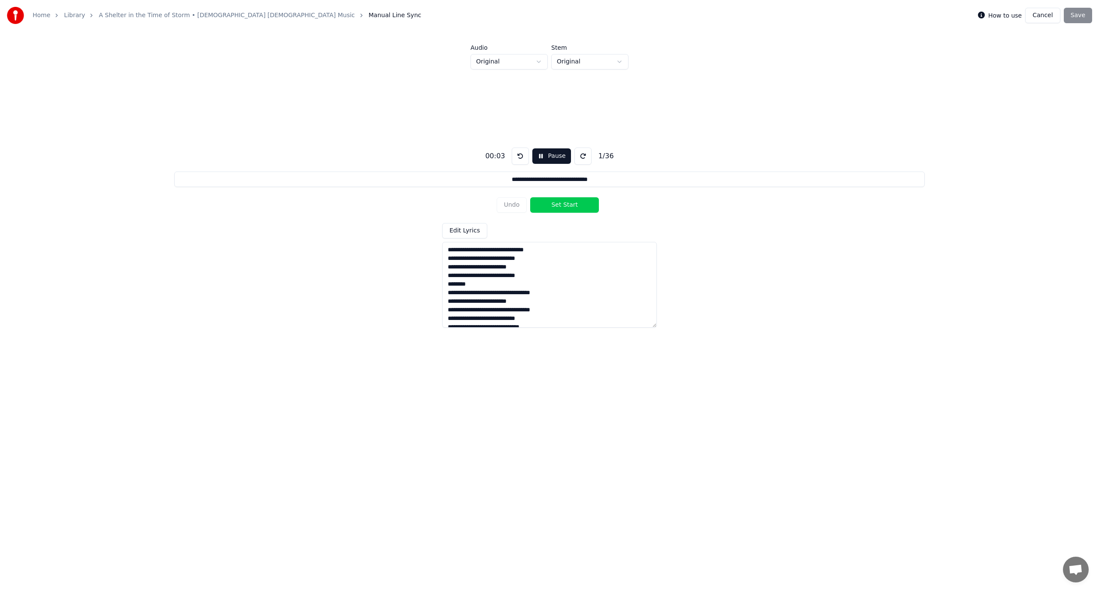
click at [516, 152] on button at bounding box center [520, 156] width 17 height 17
click at [539, 155] on button "Pause" at bounding box center [551, 156] width 38 height 15
click at [574, 156] on button at bounding box center [581, 156] width 17 height 17
click at [576, 155] on button at bounding box center [581, 156] width 17 height 17
click at [552, 156] on button "Start" at bounding box center [551, 156] width 35 height 15
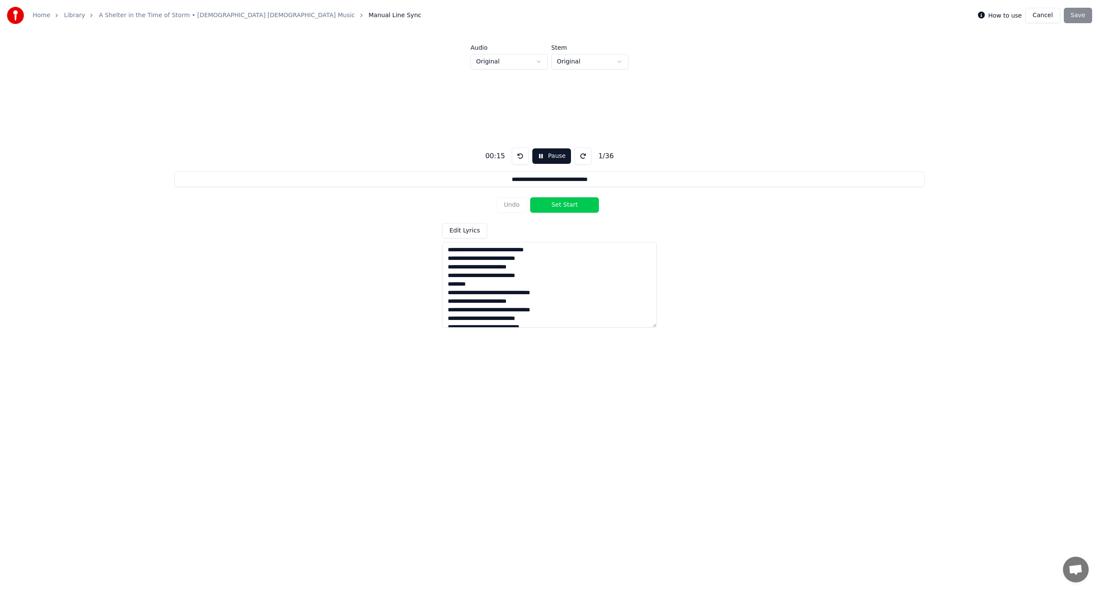
click at [554, 206] on button "Set Start" at bounding box center [564, 204] width 69 height 15
click at [553, 205] on button "Set End" at bounding box center [564, 204] width 69 height 15
click at [518, 156] on button at bounding box center [520, 156] width 17 height 17
click at [539, 158] on button "Pause" at bounding box center [551, 156] width 38 height 15
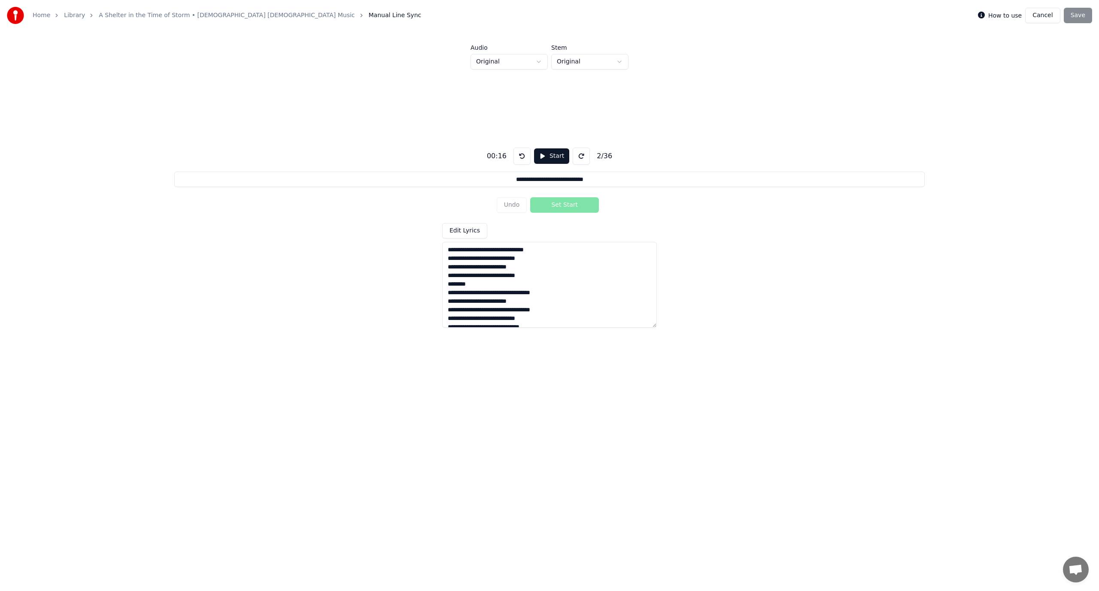
click at [520, 207] on div "Undo Set Start" at bounding box center [550, 205] width 106 height 22
click at [516, 154] on button at bounding box center [521, 156] width 17 height 17
click at [574, 155] on button at bounding box center [581, 156] width 17 height 17
click at [505, 205] on div "Undo Set Start" at bounding box center [550, 205] width 106 height 22
click at [537, 155] on button "Start" at bounding box center [551, 156] width 35 height 15
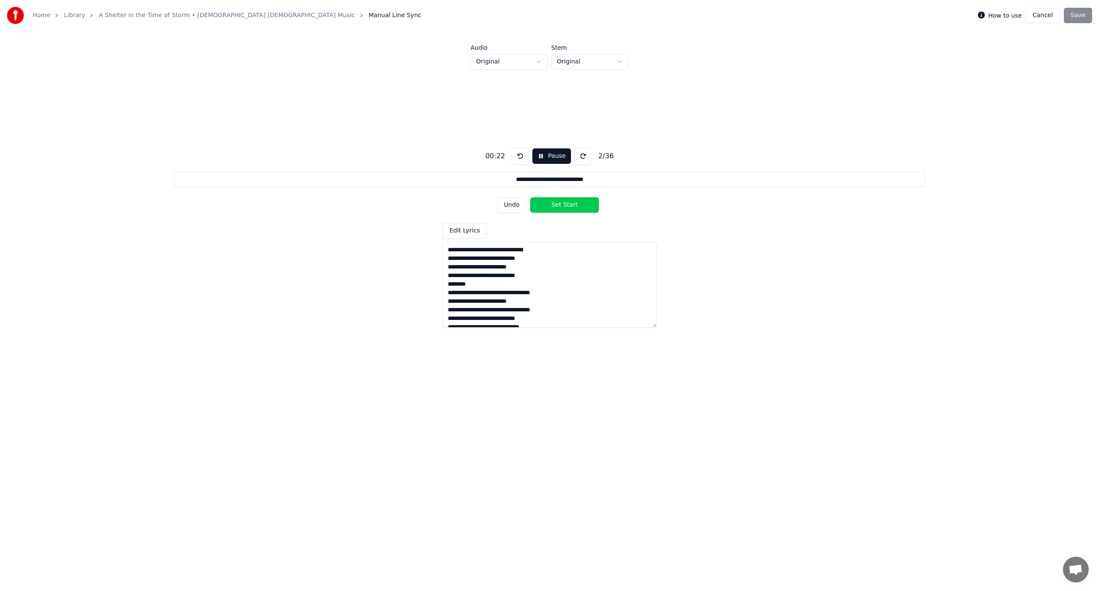
click at [518, 154] on button at bounding box center [520, 156] width 17 height 17
click at [538, 157] on button "Pause" at bounding box center [551, 156] width 38 height 15
click at [537, 156] on button "Start" at bounding box center [551, 156] width 35 height 15
click at [555, 205] on button "Set Start" at bounding box center [564, 204] width 69 height 15
click at [554, 205] on button "Set End" at bounding box center [564, 204] width 69 height 15
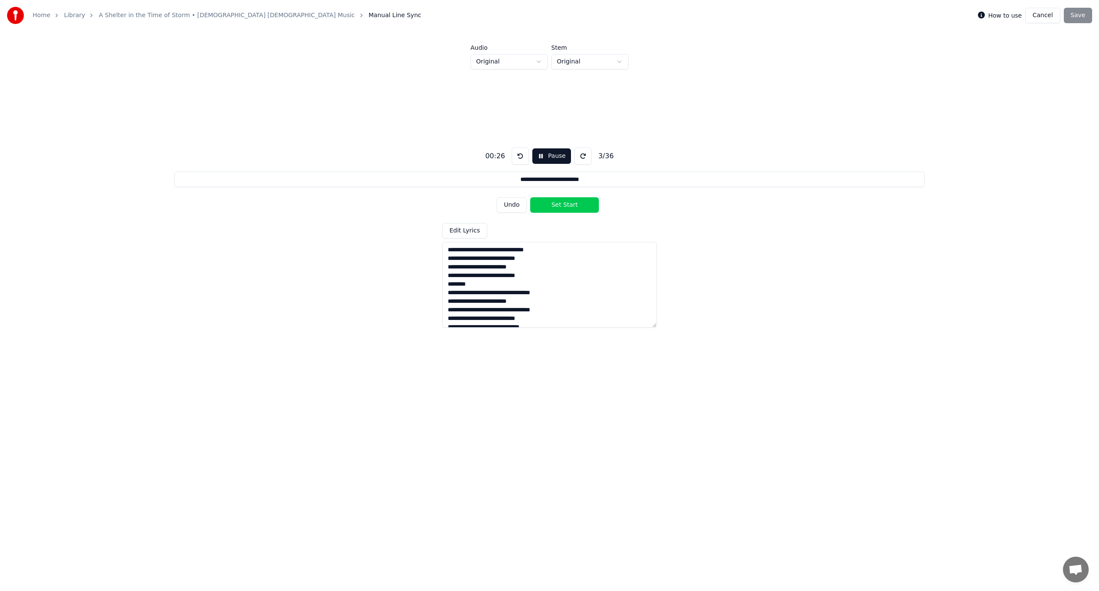
click at [538, 155] on button "Pause" at bounding box center [551, 156] width 38 height 15
click at [518, 154] on button at bounding box center [521, 156] width 17 height 17
click at [538, 155] on button "Start" at bounding box center [551, 156] width 35 height 15
click at [540, 155] on button "Pause" at bounding box center [551, 156] width 38 height 15
click at [539, 155] on button "Start" at bounding box center [551, 156] width 35 height 15
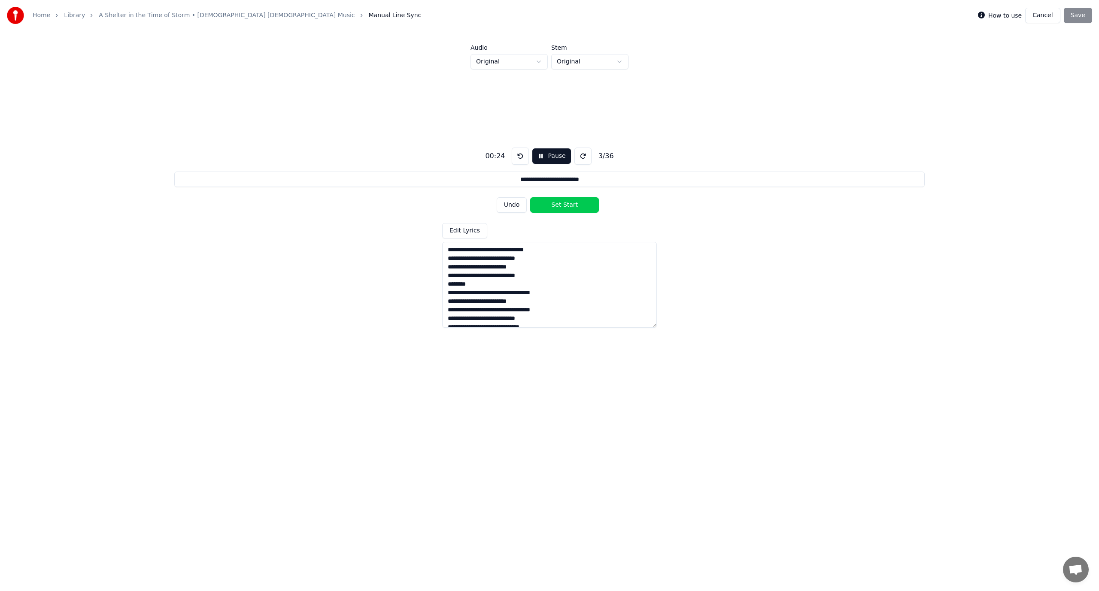
click at [557, 202] on button "Set Start" at bounding box center [564, 204] width 69 height 15
drag, startPoint x: 557, startPoint y: 204, endPoint x: 558, endPoint y: 197, distance: 7.4
click at [558, 204] on button "Set End" at bounding box center [564, 204] width 69 height 15
click at [537, 158] on button "Pause" at bounding box center [551, 156] width 38 height 15
click at [517, 155] on button at bounding box center [521, 156] width 17 height 17
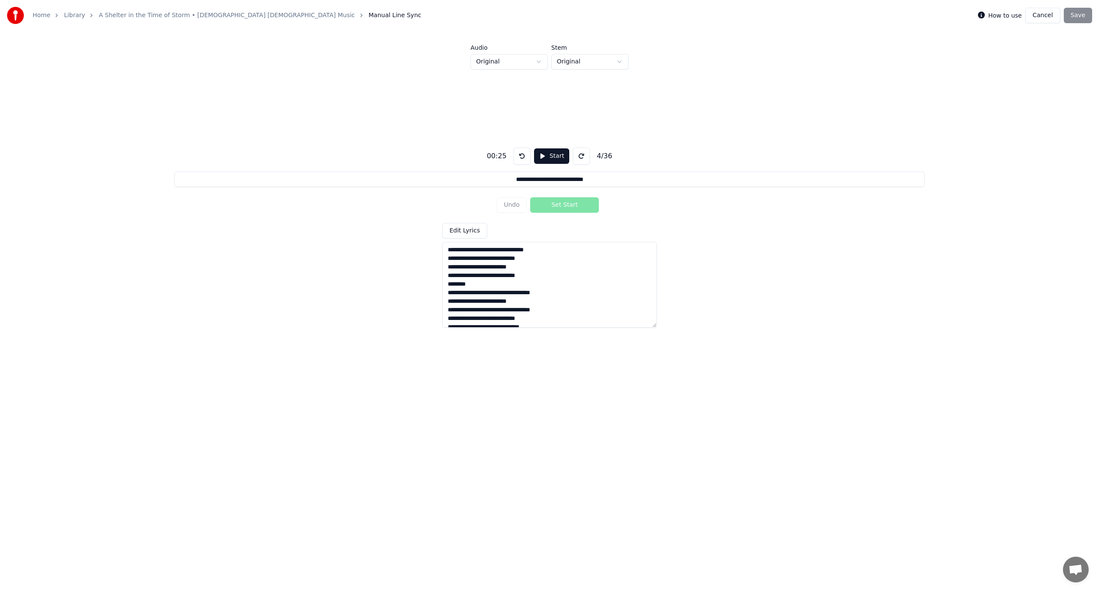
click at [540, 155] on button "Start" at bounding box center [551, 156] width 35 height 15
click at [558, 205] on button "Set Start" at bounding box center [564, 204] width 69 height 15
click at [537, 157] on button "Pause" at bounding box center [551, 156] width 38 height 15
click at [534, 155] on button "Start" at bounding box center [551, 156] width 35 height 15
click at [556, 205] on button "Set End" at bounding box center [564, 204] width 69 height 15
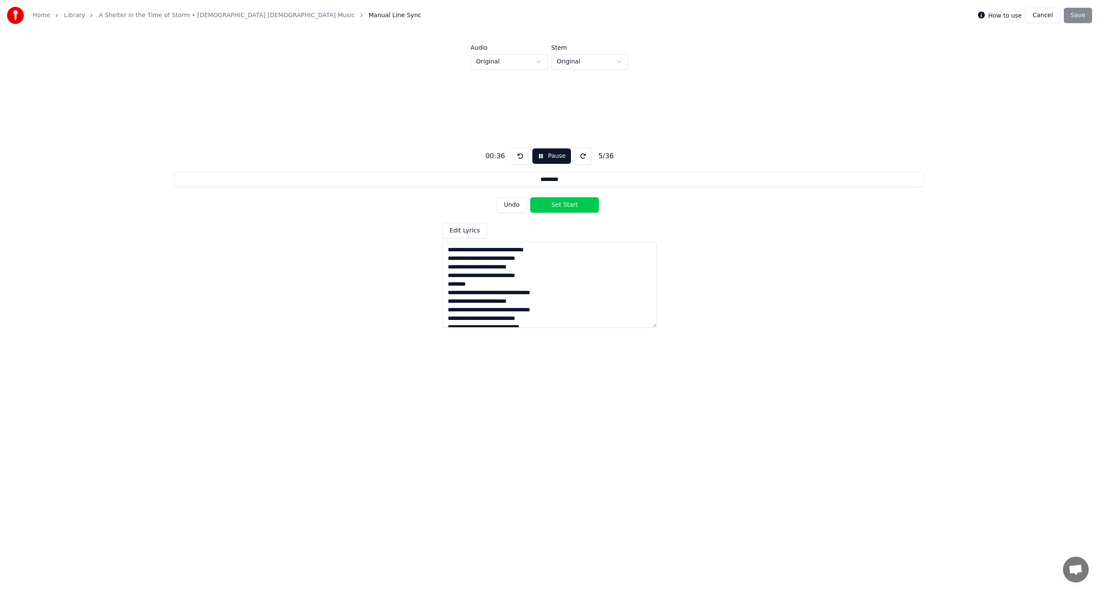
click at [556, 203] on button "Set Start" at bounding box center [564, 204] width 69 height 15
click at [557, 203] on button "Set End" at bounding box center [564, 204] width 69 height 15
click at [536, 154] on button "Pause" at bounding box center [551, 156] width 38 height 15
click at [518, 155] on button at bounding box center [521, 156] width 17 height 17
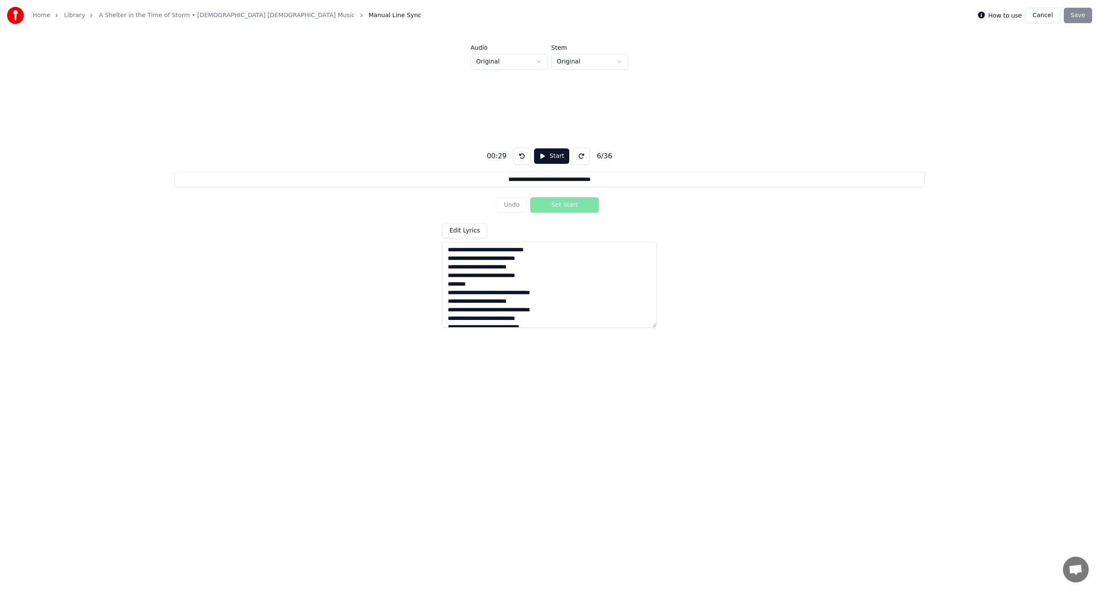
click at [542, 156] on button "Start" at bounding box center [551, 156] width 35 height 15
click at [559, 205] on button "Set Start" at bounding box center [564, 204] width 69 height 15
click at [559, 203] on button "Set End" at bounding box center [564, 204] width 69 height 15
click at [559, 203] on button "Set Start" at bounding box center [564, 204] width 69 height 15
click at [559, 203] on button "Set End" at bounding box center [564, 204] width 69 height 15
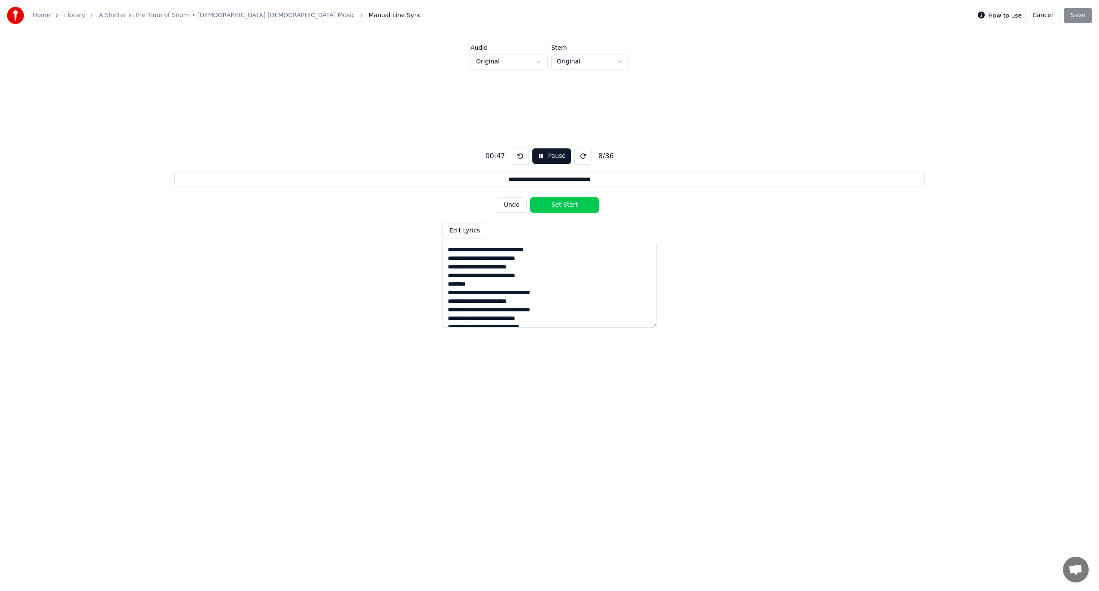
click at [559, 203] on button "Set Start" at bounding box center [564, 204] width 69 height 15
click at [559, 203] on button "Set End" at bounding box center [564, 204] width 69 height 15
click at [558, 203] on button "Set Start" at bounding box center [564, 204] width 69 height 15
click at [558, 203] on button "Set End" at bounding box center [564, 204] width 69 height 15
click at [558, 203] on button "Set Start" at bounding box center [564, 204] width 69 height 15
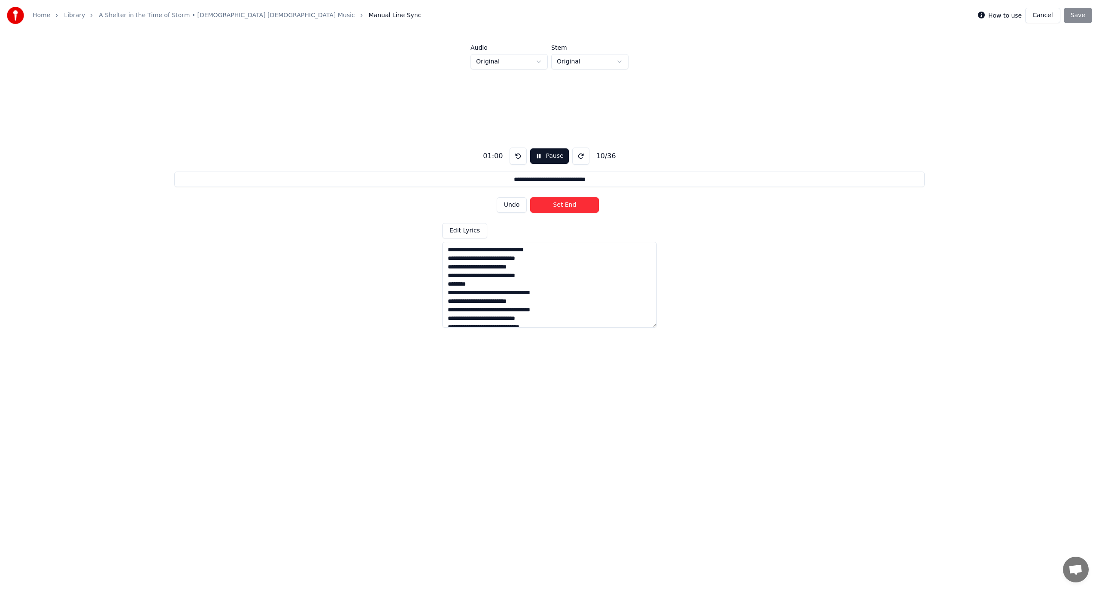
click at [558, 203] on button "Set End" at bounding box center [564, 204] width 69 height 15
click at [558, 203] on button "Set Start" at bounding box center [564, 204] width 69 height 15
click at [558, 203] on button "Set End" at bounding box center [564, 204] width 69 height 15
click at [558, 205] on button "Set Start" at bounding box center [564, 204] width 69 height 15
click at [558, 205] on button "Set End" at bounding box center [564, 204] width 69 height 15
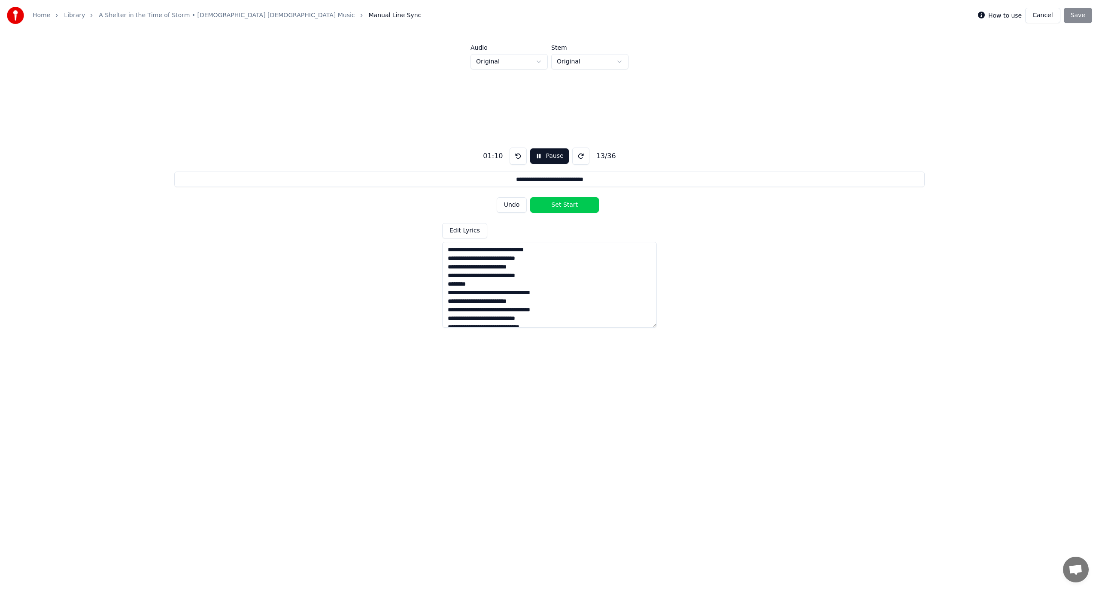
click at [558, 205] on button "Set Start" at bounding box center [564, 204] width 69 height 15
click at [559, 203] on button "Set End" at bounding box center [564, 204] width 69 height 15
click at [561, 204] on button "Set Start" at bounding box center [564, 204] width 69 height 15
click at [561, 203] on button "Set End" at bounding box center [564, 204] width 69 height 15
click at [561, 203] on button "Set Start" at bounding box center [564, 204] width 69 height 15
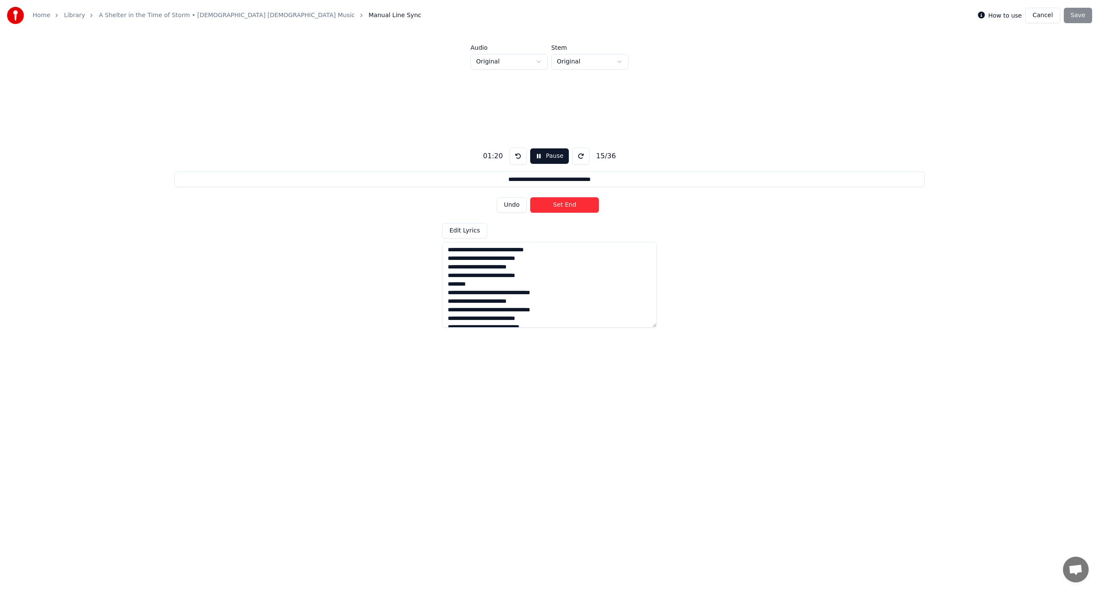
click at [561, 203] on button "Set End" at bounding box center [564, 204] width 69 height 15
click at [563, 210] on button "Set Start" at bounding box center [564, 204] width 69 height 15
click at [563, 209] on button "Set End" at bounding box center [564, 204] width 69 height 15
click at [561, 204] on button "Set Start" at bounding box center [564, 204] width 69 height 15
click at [567, 204] on button "Set End" at bounding box center [564, 204] width 69 height 15
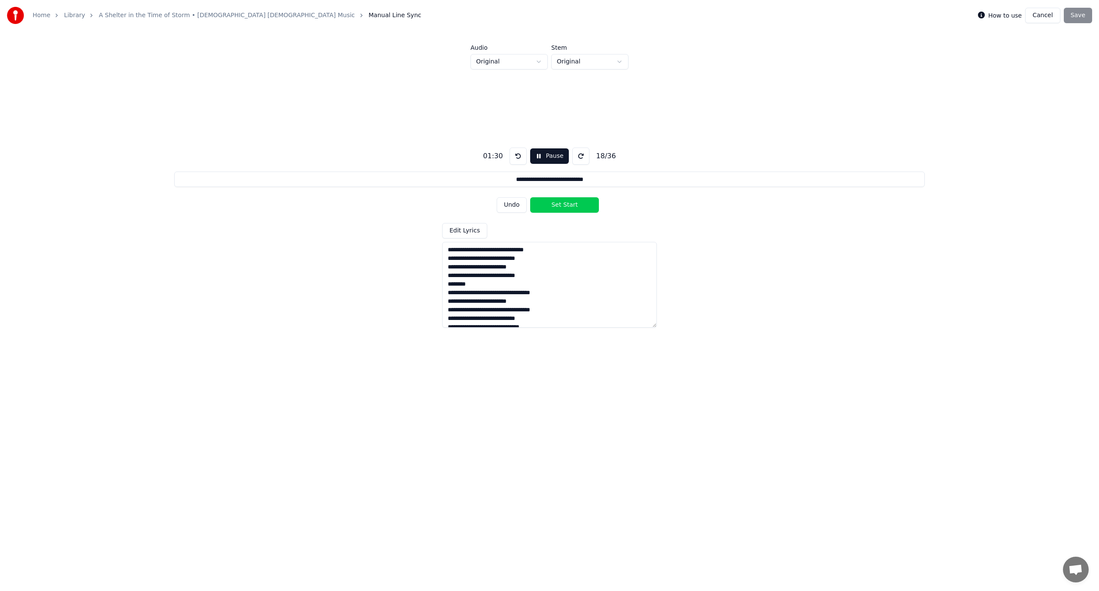
click at [567, 204] on button "Set Start" at bounding box center [564, 204] width 69 height 15
click at [567, 204] on button "Set End" at bounding box center [564, 204] width 69 height 15
click at [568, 204] on button "Set Start" at bounding box center [564, 204] width 69 height 15
click at [568, 204] on button "Set End" at bounding box center [564, 204] width 69 height 15
click at [568, 204] on button "Set Start" at bounding box center [564, 204] width 69 height 15
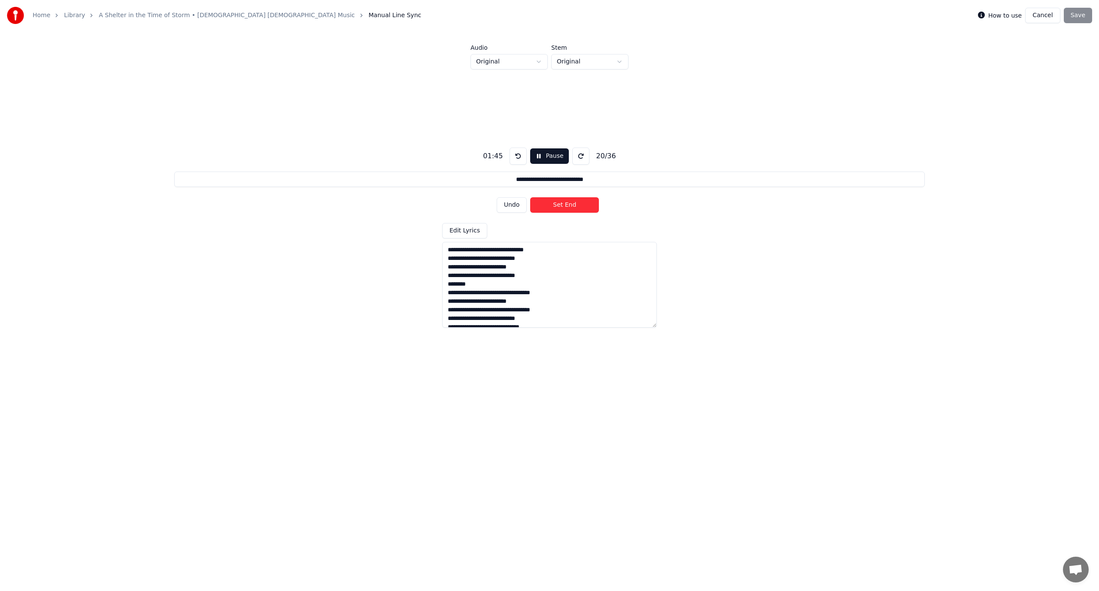
click at [568, 204] on button "Set End" at bounding box center [564, 204] width 69 height 15
click at [568, 204] on button "Set Start" at bounding box center [564, 204] width 69 height 15
click at [568, 204] on button "Set End" at bounding box center [564, 204] width 69 height 15
click at [568, 203] on button "Set Start" at bounding box center [564, 204] width 69 height 15
click at [566, 205] on button "Set End" at bounding box center [564, 204] width 69 height 15
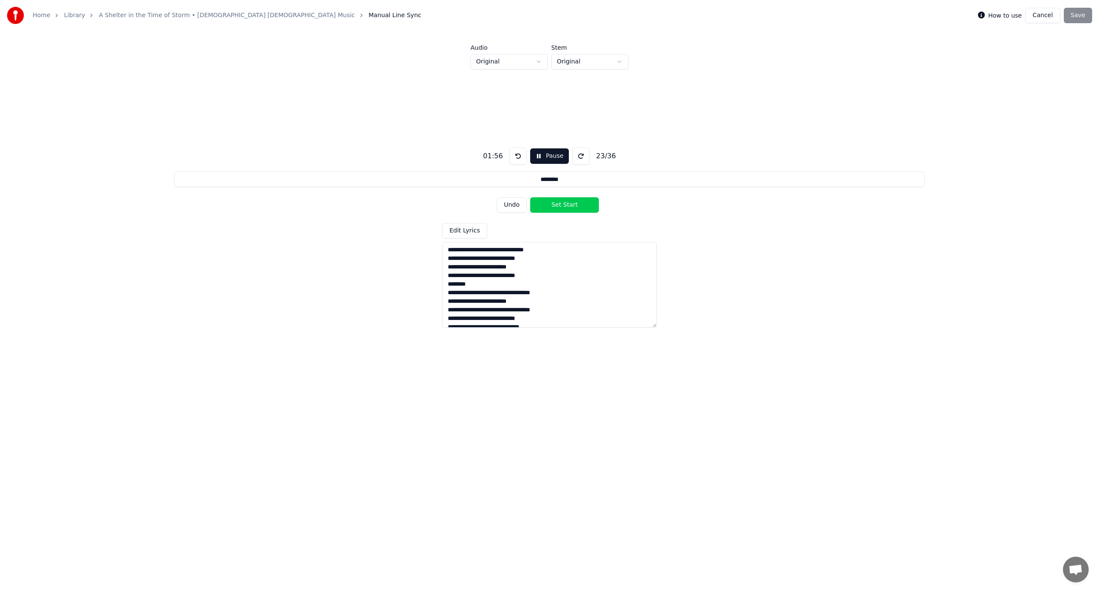
click at [566, 205] on button "Set Start" at bounding box center [564, 204] width 69 height 15
click at [567, 203] on button "Set End" at bounding box center [564, 204] width 69 height 15
click at [567, 200] on button "Set Start" at bounding box center [564, 204] width 69 height 15
click at [567, 207] on button "Set End" at bounding box center [564, 204] width 69 height 15
click at [567, 207] on button "Set Start" at bounding box center [564, 204] width 69 height 15
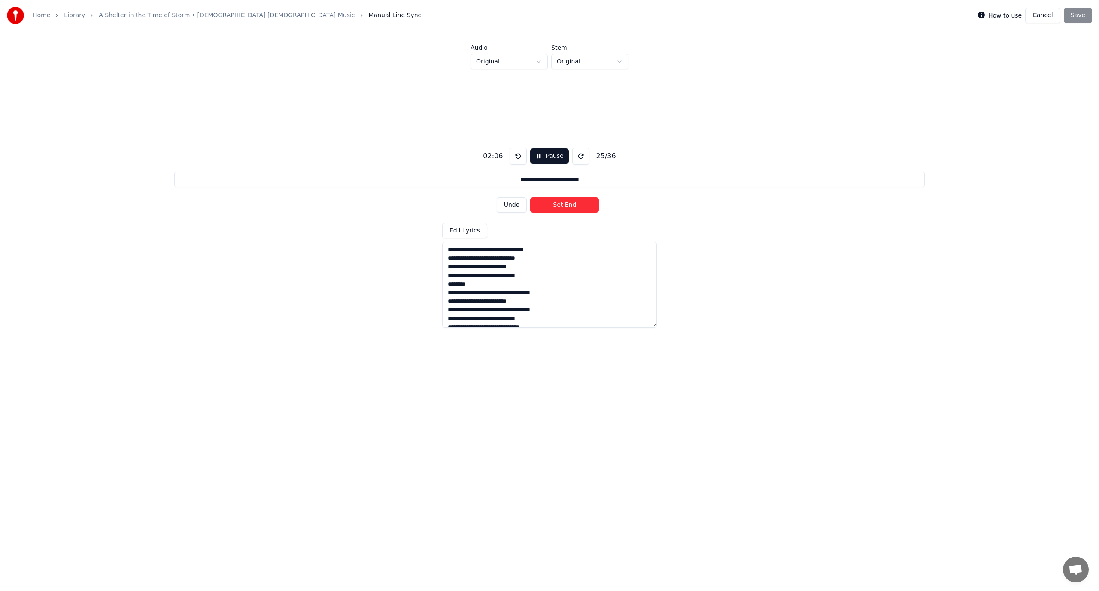
click at [568, 207] on button "Set End" at bounding box center [564, 204] width 69 height 15
click at [568, 207] on button "Set Start" at bounding box center [564, 204] width 69 height 15
click at [568, 207] on button "Set End" at bounding box center [564, 204] width 69 height 15
click at [568, 207] on button "Set Start" at bounding box center [564, 204] width 69 height 15
click at [568, 207] on button "Set End" at bounding box center [564, 204] width 69 height 15
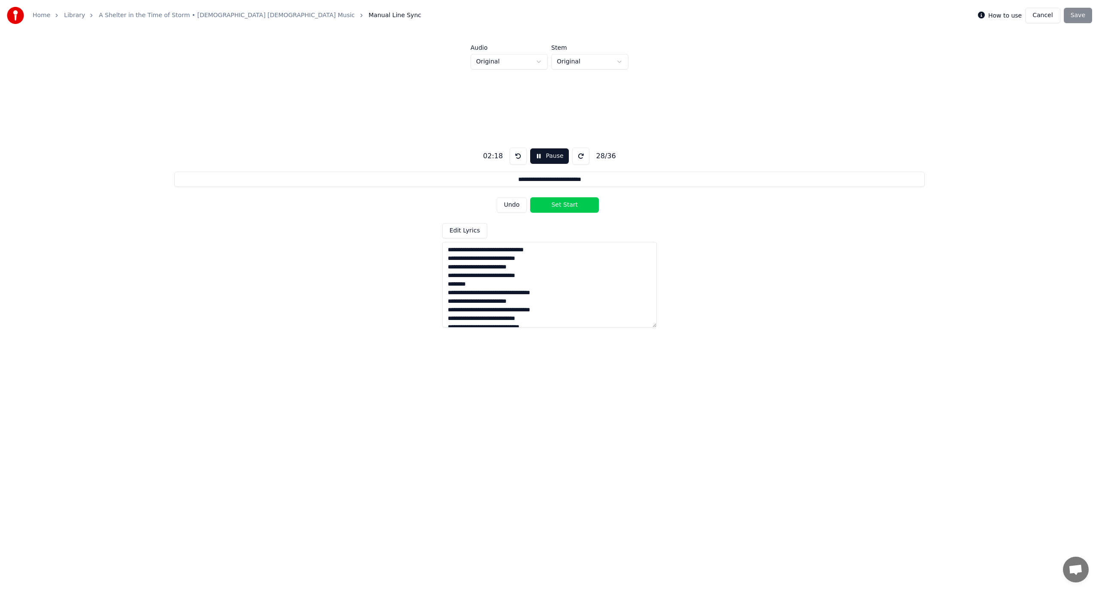
click at [568, 207] on button "Set Start" at bounding box center [564, 204] width 69 height 15
click at [568, 207] on button "Set End" at bounding box center [564, 204] width 69 height 15
click at [568, 207] on button "Set Start" at bounding box center [564, 204] width 69 height 15
click at [568, 207] on button "Set End" at bounding box center [564, 204] width 69 height 15
click at [568, 207] on button "Set Start" at bounding box center [564, 204] width 69 height 15
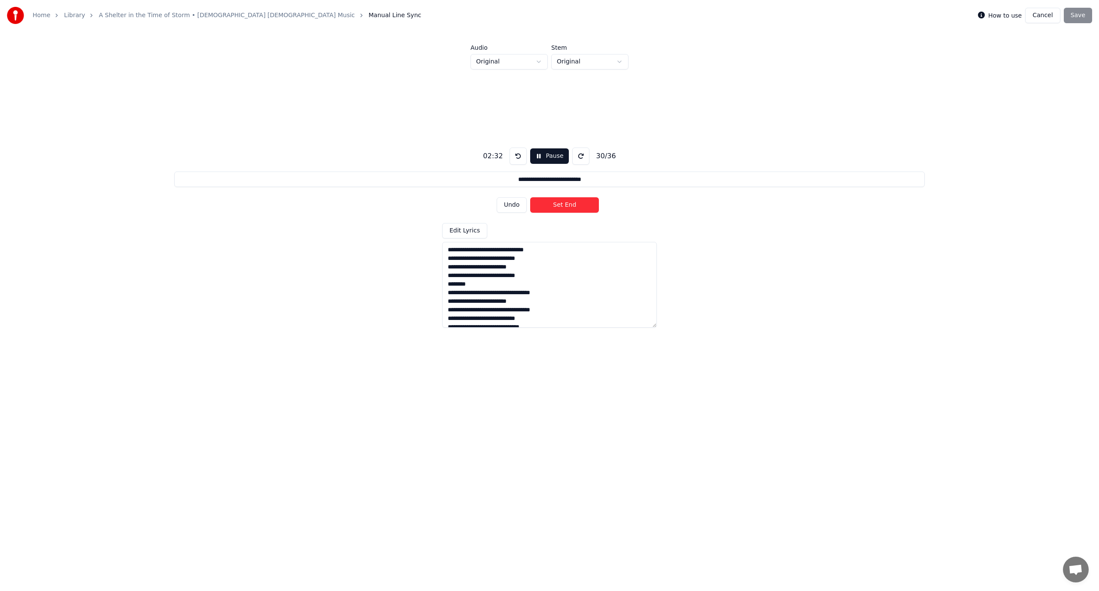
click at [568, 207] on button "Set End" at bounding box center [564, 204] width 69 height 15
click at [568, 207] on button "Set Start" at bounding box center [564, 204] width 69 height 15
click at [568, 207] on button "Set End" at bounding box center [564, 204] width 69 height 15
click at [568, 207] on button "Set Start" at bounding box center [564, 204] width 69 height 15
click at [568, 207] on button "Set End" at bounding box center [564, 204] width 69 height 15
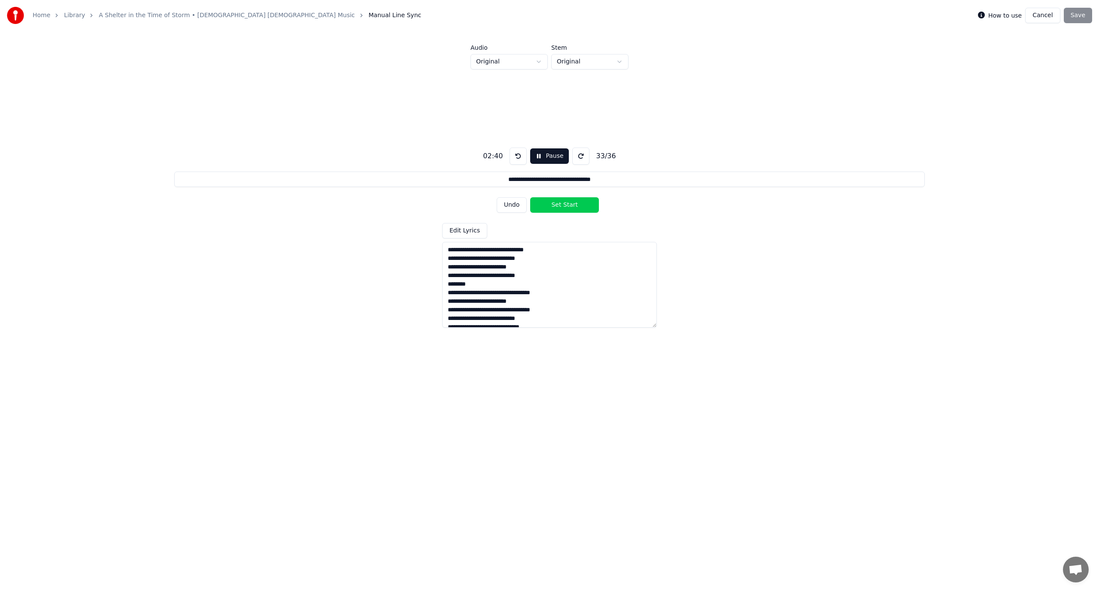
click at [568, 207] on button "Set Start" at bounding box center [564, 204] width 69 height 15
click at [570, 209] on button "Set End" at bounding box center [564, 204] width 69 height 15
click at [569, 210] on button "Set Start" at bounding box center [564, 204] width 69 height 15
click at [569, 205] on button "Set End" at bounding box center [564, 204] width 69 height 15
click at [569, 205] on button "Set Start" at bounding box center [564, 204] width 69 height 15
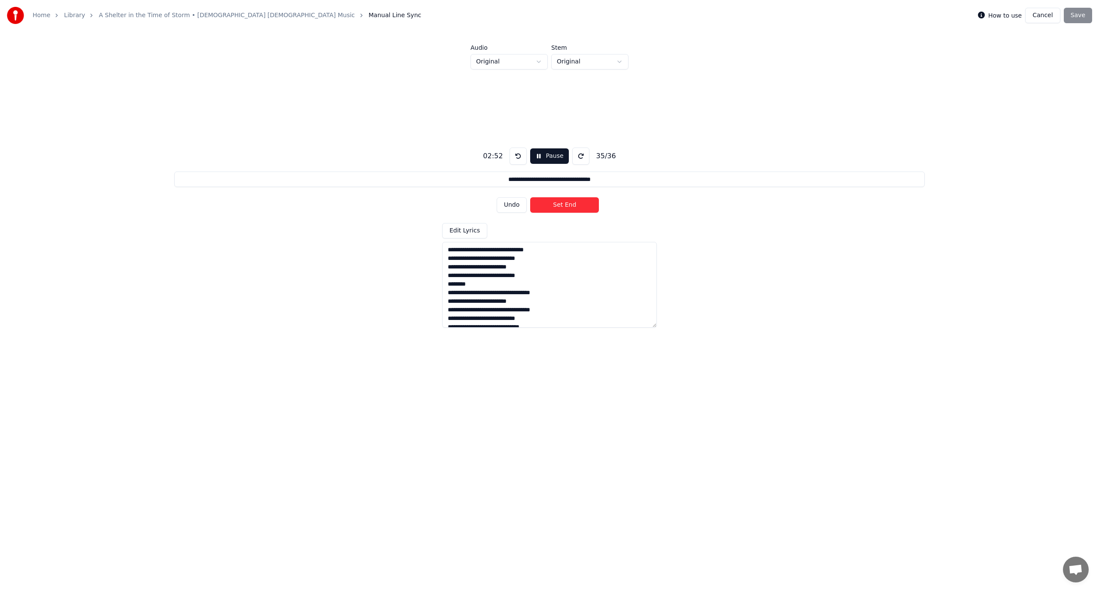
click at [569, 205] on button "Set End" at bounding box center [564, 204] width 69 height 15
type input "**********"
click at [569, 205] on button "Set Start" at bounding box center [564, 204] width 69 height 15
click at [569, 205] on button "Set End" at bounding box center [564, 204] width 69 height 15
click at [569, 205] on div "Undo Set Start" at bounding box center [550, 205] width 106 height 22
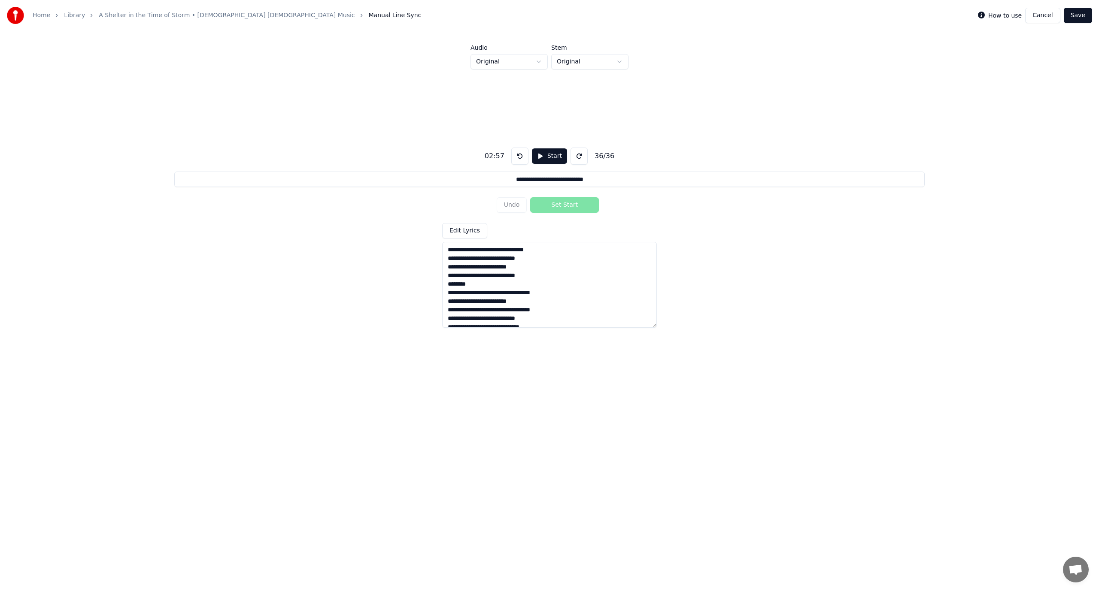
click at [537, 155] on button "Start" at bounding box center [549, 156] width 35 height 15
click at [565, 206] on button "Set Start" at bounding box center [564, 204] width 69 height 15
click at [565, 206] on button "Set End" at bounding box center [564, 204] width 69 height 15
click at [1096, 12] on div "Home Library A Shelter in the Time of Storm • [DEMOGRAPHIC_DATA] [DEMOGRAPHIC_D…" at bounding box center [549, 15] width 1099 height 31
click at [1084, 16] on button "Save" at bounding box center [1078, 15] width 28 height 15
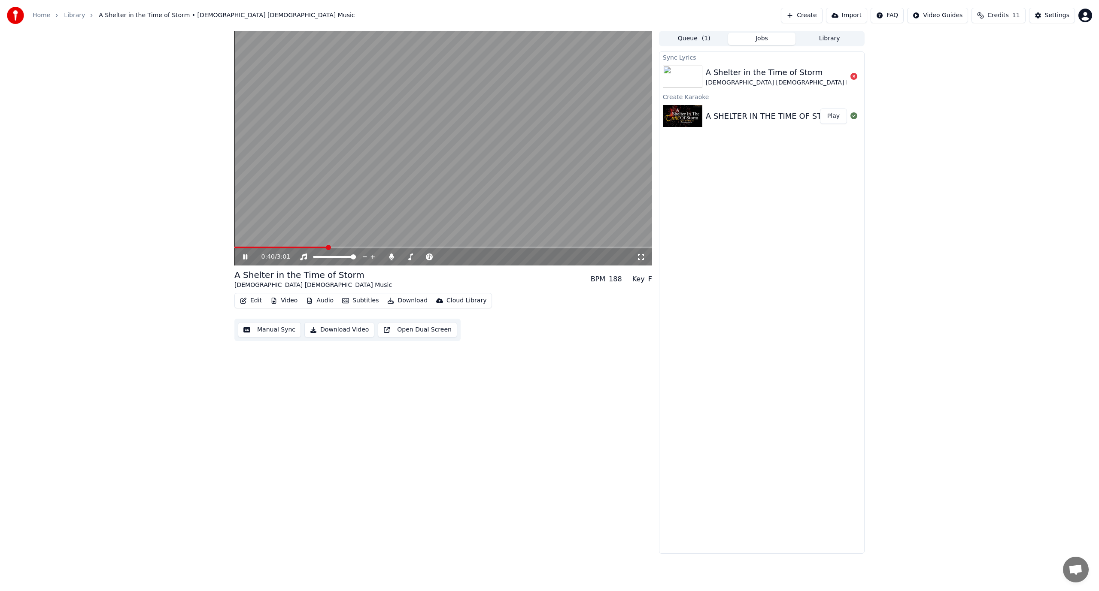
click at [252, 299] on button "Edit" at bounding box center [250, 301] width 29 height 12
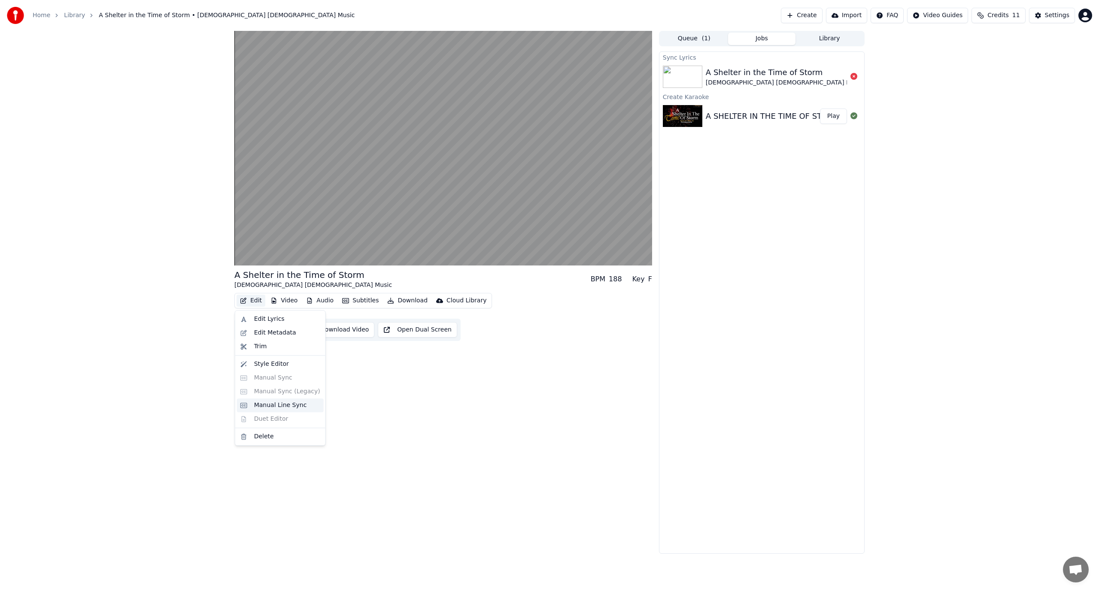
click at [275, 403] on div "Manual Line Sync" at bounding box center [280, 405] width 53 height 9
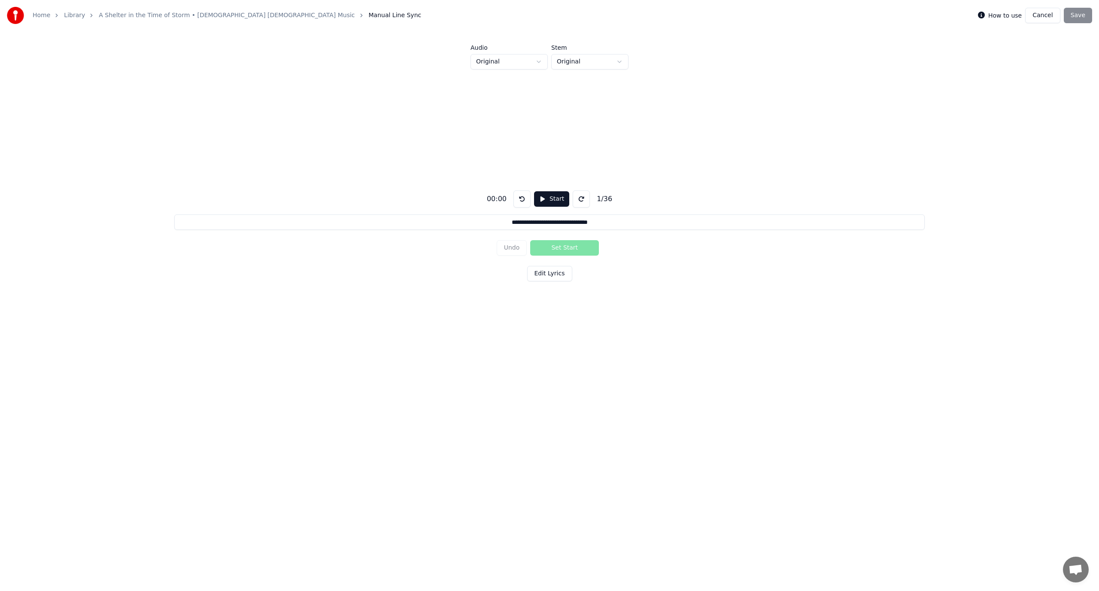
click at [539, 199] on button "Start" at bounding box center [551, 198] width 35 height 15
click at [557, 248] on button "Set Start" at bounding box center [564, 247] width 69 height 15
click at [557, 248] on button "Set End" at bounding box center [564, 247] width 69 height 15
click at [518, 198] on button at bounding box center [520, 199] width 17 height 17
click at [513, 246] on button "Undo" at bounding box center [512, 247] width 30 height 15
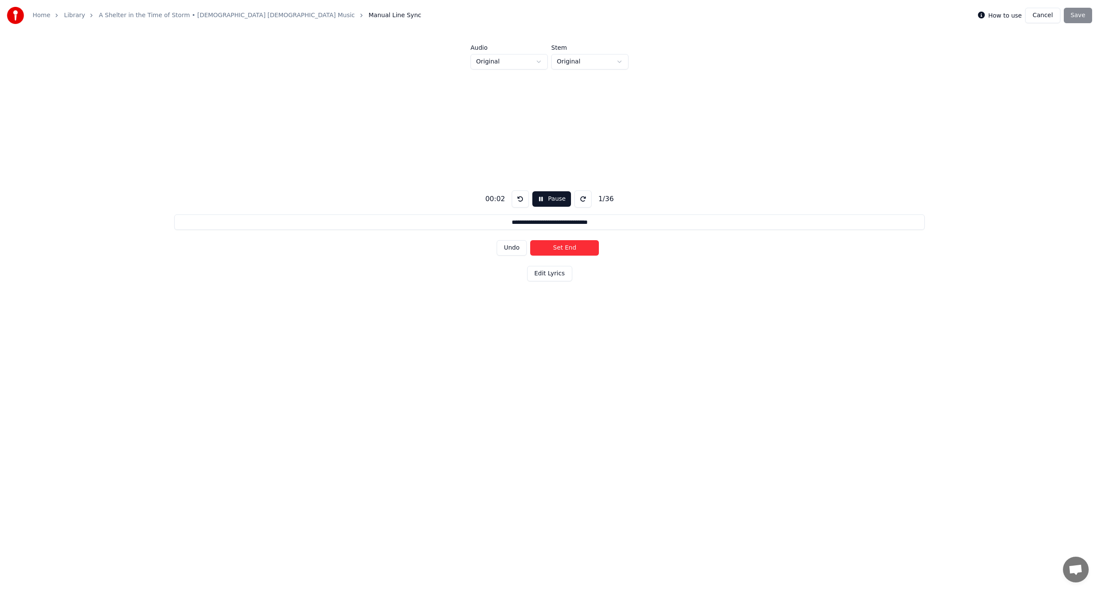
click at [513, 247] on button "Undo" at bounding box center [512, 247] width 30 height 15
click at [513, 247] on div "Undo Set Start" at bounding box center [550, 248] width 106 height 22
click at [513, 246] on div "Undo Set Start" at bounding box center [550, 248] width 106 height 22
click at [537, 197] on button "Pause" at bounding box center [551, 198] width 38 height 15
click at [537, 197] on button "Start" at bounding box center [551, 198] width 35 height 15
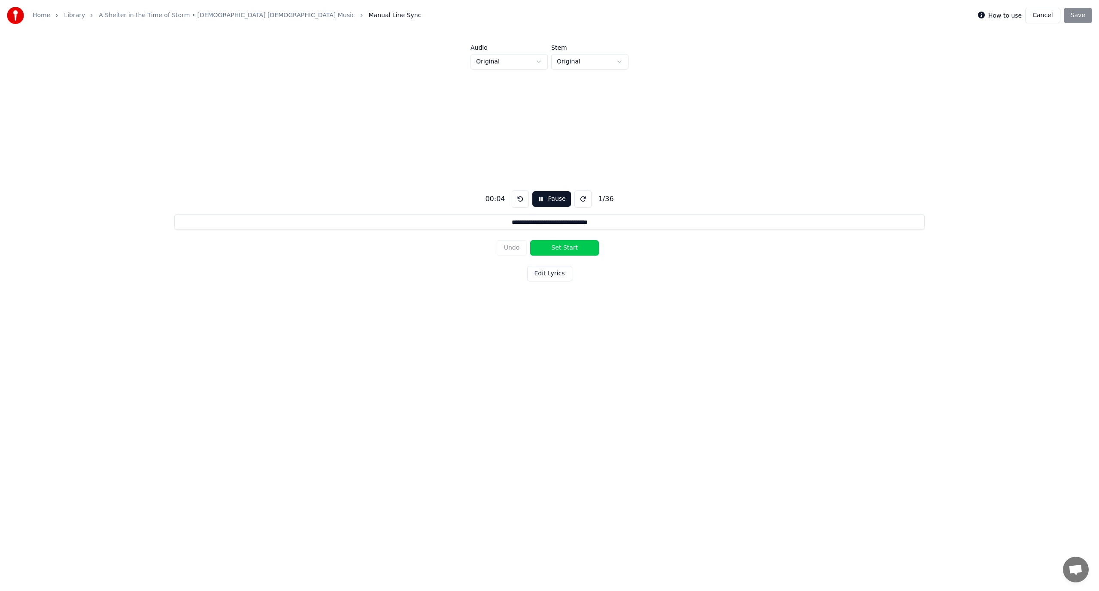
click at [513, 197] on button at bounding box center [520, 199] width 17 height 17
click at [516, 197] on button at bounding box center [520, 199] width 17 height 17
click at [557, 250] on button "Set Start" at bounding box center [564, 247] width 69 height 15
click at [557, 249] on button "Set End" at bounding box center [564, 247] width 69 height 15
click at [557, 249] on button "Set Start" at bounding box center [564, 247] width 69 height 15
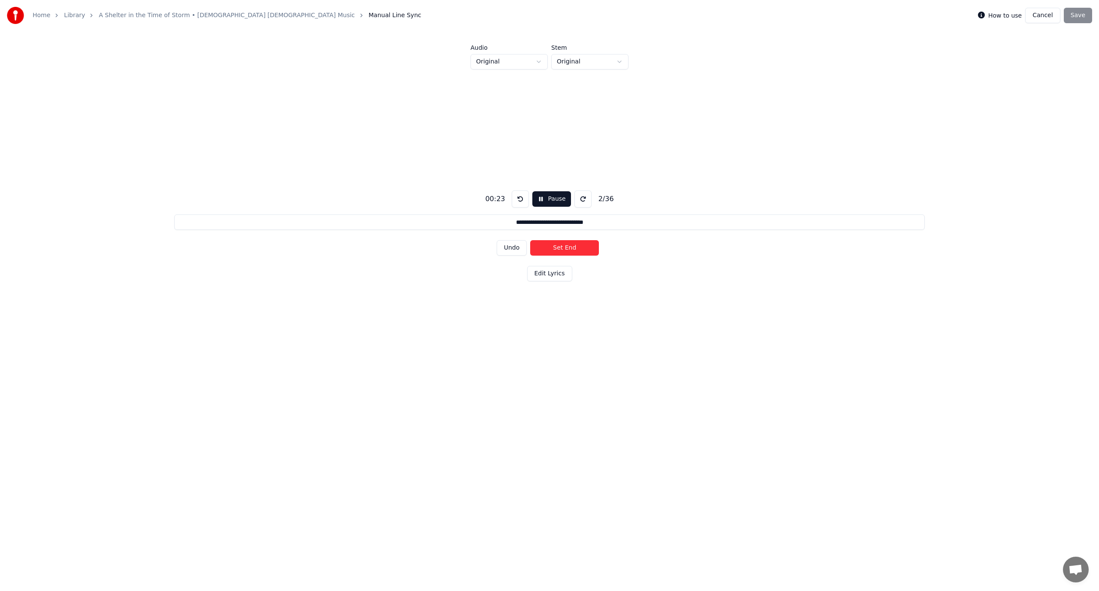
click at [557, 249] on button "Set End" at bounding box center [564, 247] width 69 height 15
click at [557, 249] on button "Set Start" at bounding box center [564, 247] width 69 height 15
click at [557, 249] on button "Set End" at bounding box center [564, 247] width 69 height 15
click at [557, 249] on button "Set Start" at bounding box center [564, 247] width 69 height 15
click at [561, 249] on button "Set End" at bounding box center [564, 247] width 69 height 15
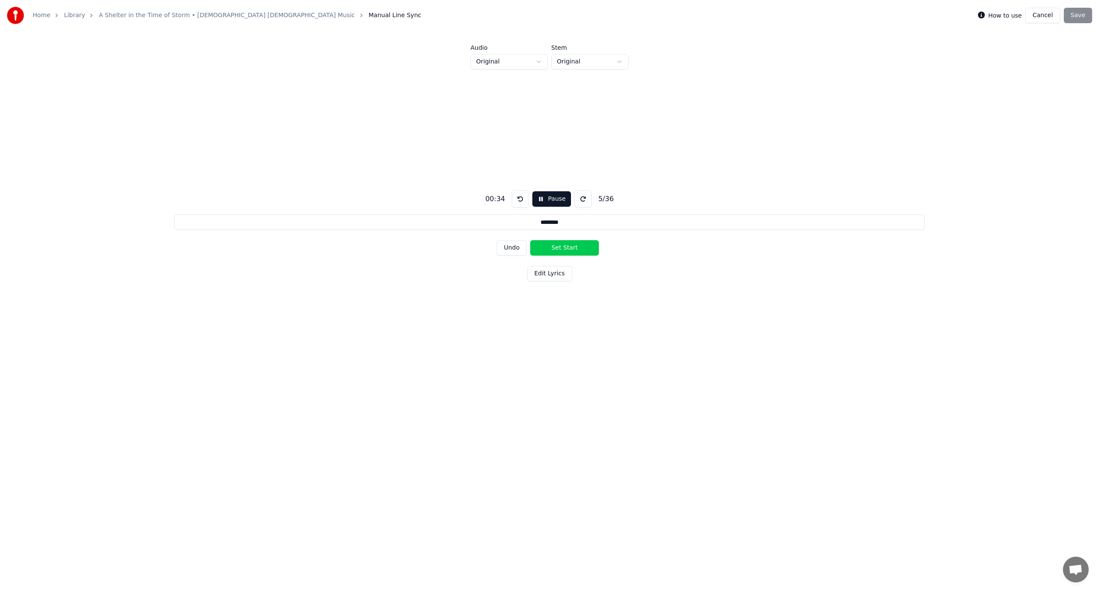
click at [561, 249] on button "Set Start" at bounding box center [564, 247] width 69 height 15
click at [561, 249] on button "Set End" at bounding box center [564, 247] width 69 height 15
click at [561, 249] on button "Set Start" at bounding box center [564, 247] width 69 height 15
click at [561, 249] on button "Set End" at bounding box center [564, 247] width 69 height 15
click at [561, 249] on button "Set Start" at bounding box center [564, 247] width 69 height 15
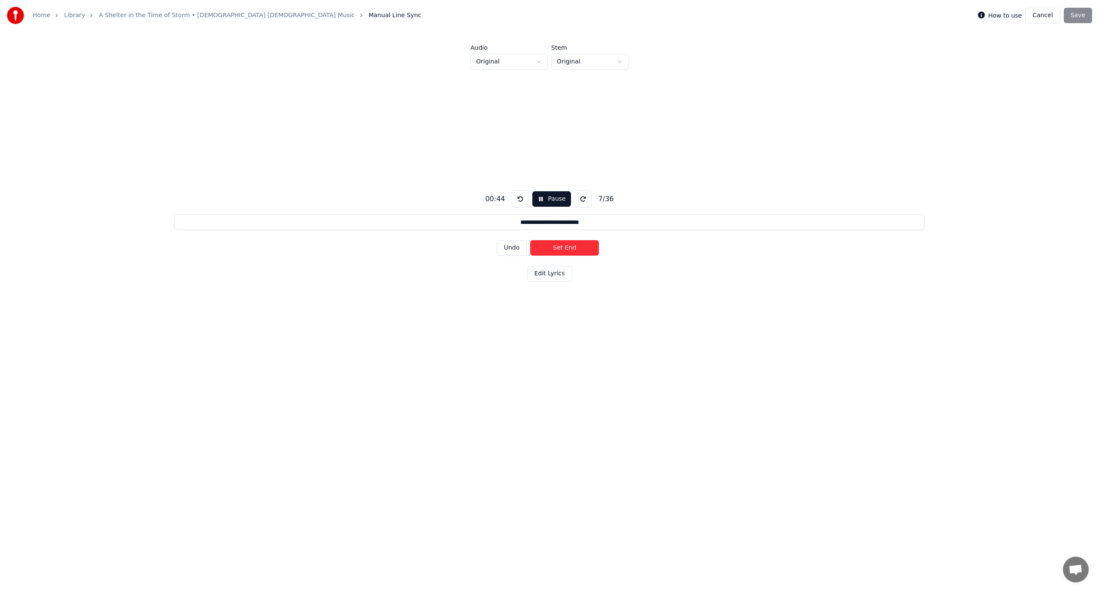
click at [561, 249] on button "Set End" at bounding box center [564, 247] width 69 height 15
click at [561, 249] on button "Set Start" at bounding box center [564, 247] width 69 height 15
click at [561, 249] on button "Set End" at bounding box center [564, 247] width 69 height 15
click at [561, 249] on button "Set Start" at bounding box center [564, 247] width 69 height 15
click at [561, 249] on button "Set End" at bounding box center [564, 247] width 69 height 15
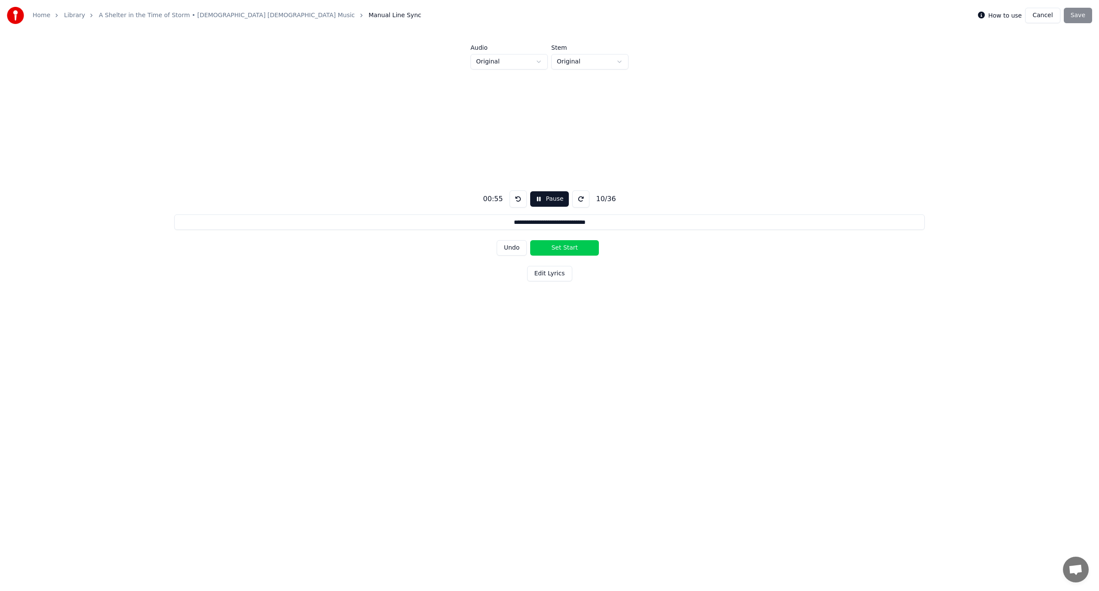
click at [561, 249] on button "Set Start" at bounding box center [564, 247] width 69 height 15
click at [561, 249] on button "Set End" at bounding box center [564, 247] width 69 height 15
click at [561, 249] on button "Set Start" at bounding box center [564, 247] width 69 height 15
click at [561, 249] on button "Set End" at bounding box center [564, 247] width 69 height 15
click at [561, 249] on button "Set Start" at bounding box center [564, 247] width 69 height 15
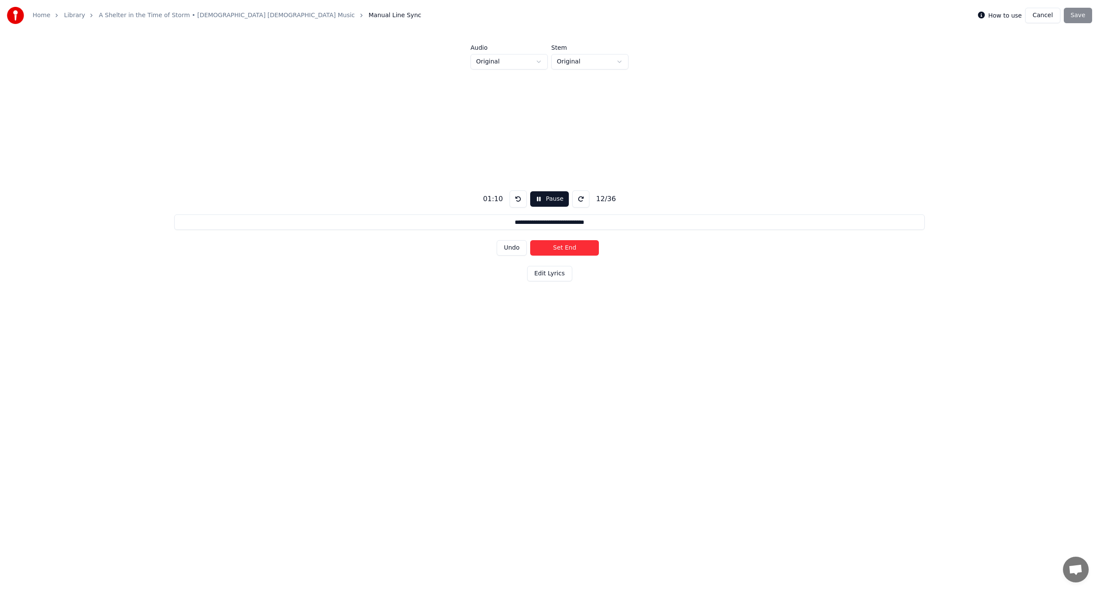
click at [561, 249] on button "Set End" at bounding box center [564, 247] width 69 height 15
click at [561, 249] on button "Set Start" at bounding box center [564, 247] width 69 height 15
click at [561, 249] on button "Set End" at bounding box center [564, 247] width 69 height 15
click at [561, 249] on button "Set Start" at bounding box center [564, 247] width 69 height 15
click at [561, 249] on button "Set End" at bounding box center [564, 247] width 69 height 15
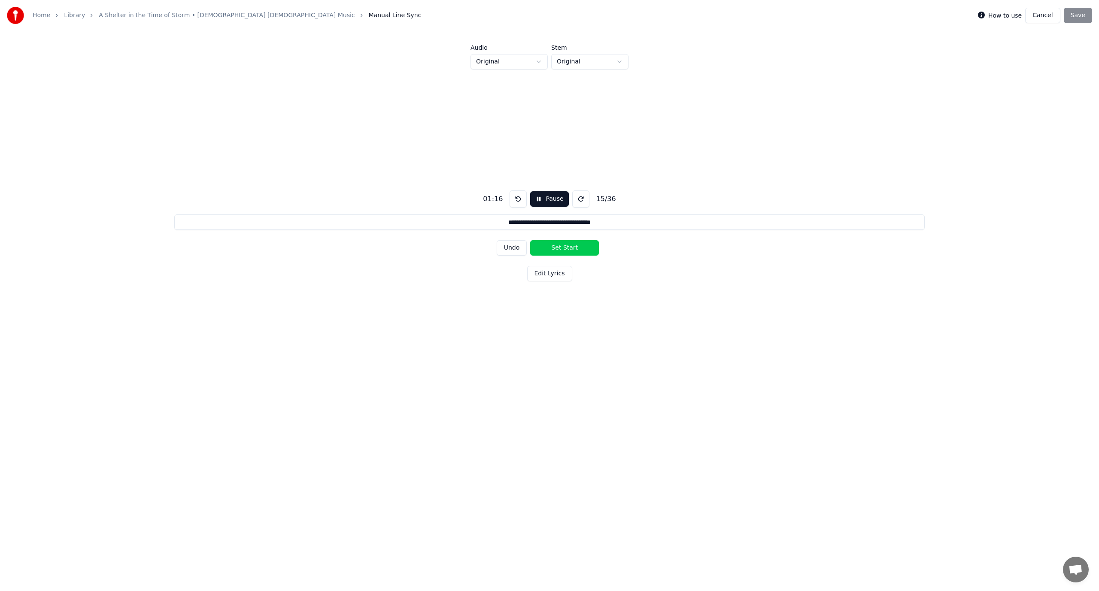
click at [561, 249] on button "Set Start" at bounding box center [564, 247] width 69 height 15
click at [561, 249] on button "Set End" at bounding box center [564, 247] width 69 height 15
click at [561, 249] on button "Set Start" at bounding box center [564, 247] width 69 height 15
click at [561, 249] on button "Set End" at bounding box center [564, 247] width 69 height 15
click at [561, 249] on button "Set Start" at bounding box center [564, 247] width 69 height 15
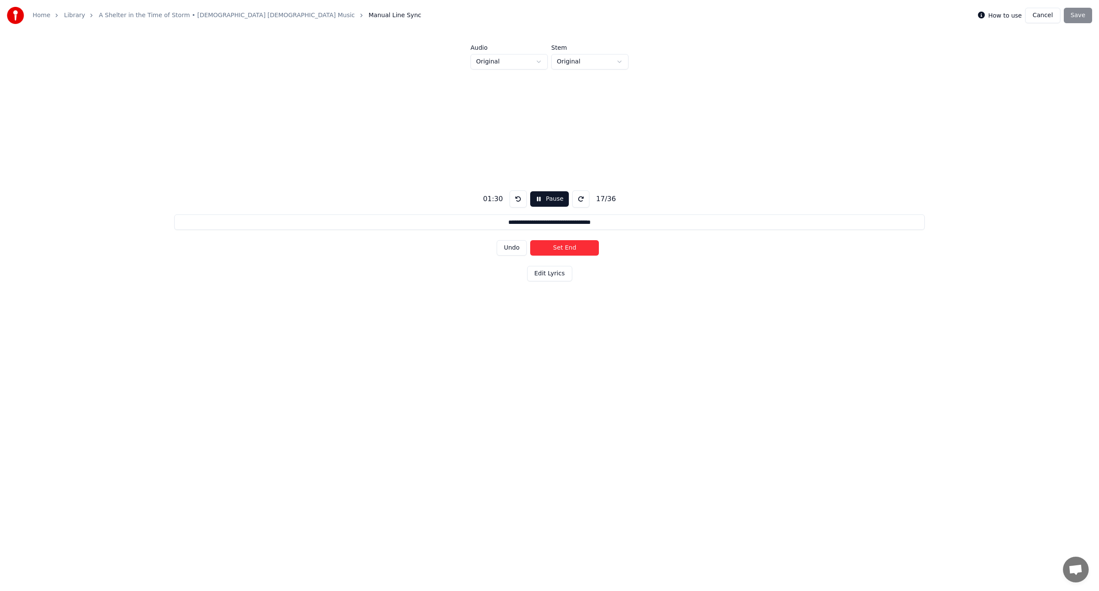
click at [561, 249] on button "Set End" at bounding box center [564, 247] width 69 height 15
click at [561, 249] on button "Set Start" at bounding box center [564, 247] width 69 height 15
click at [561, 249] on button "Set End" at bounding box center [564, 247] width 69 height 15
click at [561, 249] on button "Set Start" at bounding box center [564, 247] width 69 height 15
click at [561, 249] on button "Set End" at bounding box center [564, 247] width 69 height 15
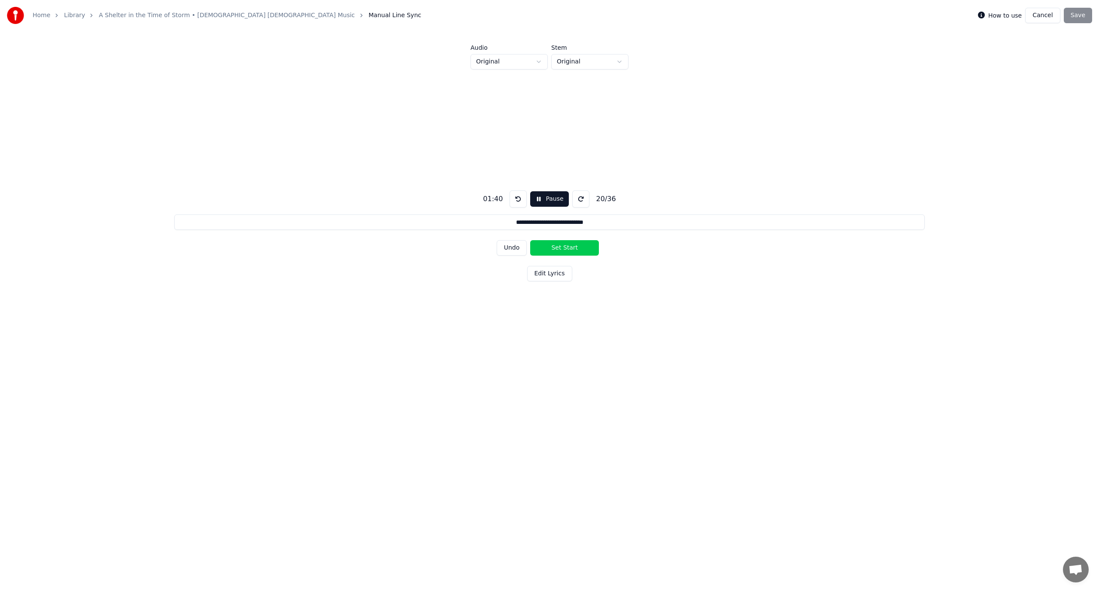
click at [561, 249] on button "Set Start" at bounding box center [564, 247] width 69 height 15
click at [567, 249] on button "Set End" at bounding box center [564, 247] width 69 height 15
click at [567, 249] on button "Set Start" at bounding box center [564, 247] width 69 height 15
click at [566, 249] on button "Set End" at bounding box center [564, 247] width 69 height 15
click at [566, 249] on button "Set Start" at bounding box center [564, 247] width 69 height 15
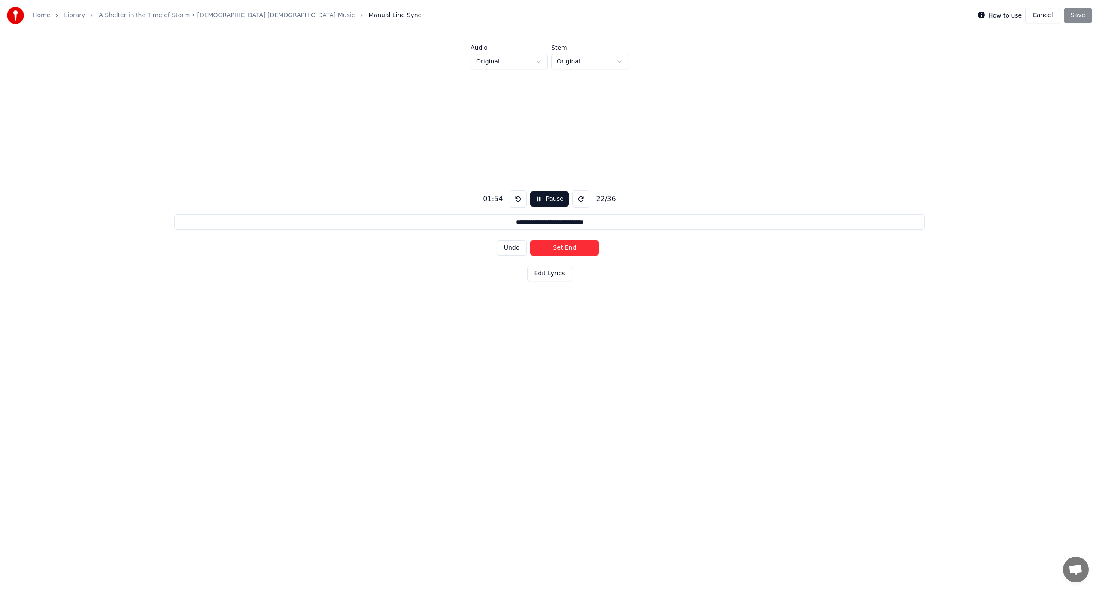
click at [566, 249] on button "Set End" at bounding box center [564, 247] width 69 height 15
click at [566, 249] on button "Set Start" at bounding box center [564, 247] width 69 height 15
click at [566, 249] on button "Set End" at bounding box center [564, 247] width 69 height 15
click at [566, 249] on button "Set Start" at bounding box center [564, 247] width 69 height 15
click at [566, 249] on button "Set End" at bounding box center [564, 247] width 69 height 15
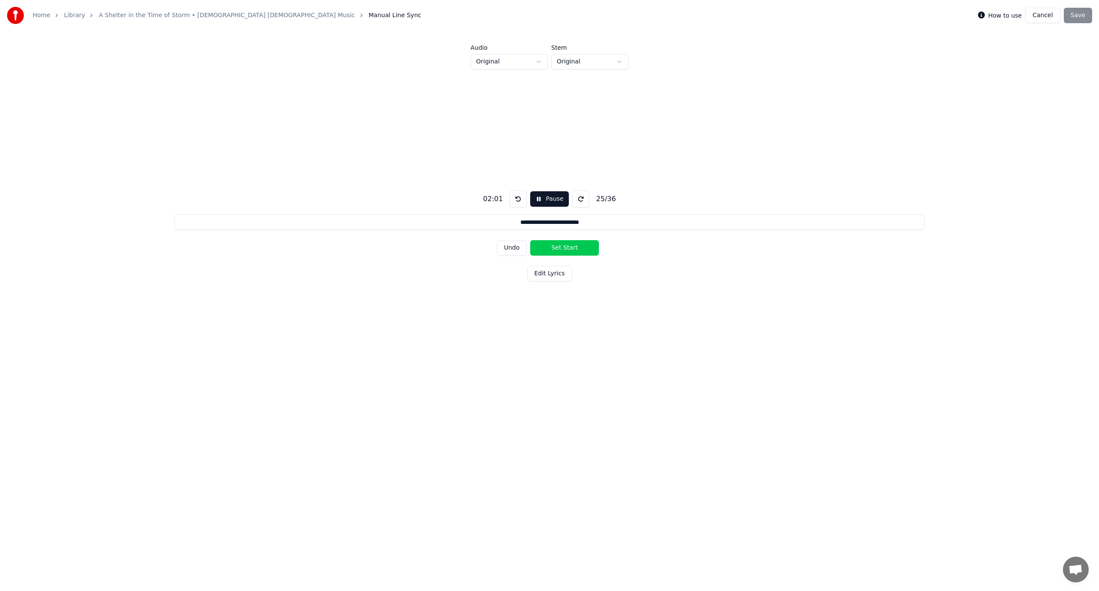
click at [566, 250] on button "Set Start" at bounding box center [564, 247] width 69 height 15
click at [566, 250] on button "Set End" at bounding box center [564, 247] width 69 height 15
click at [566, 250] on button "Set Start" at bounding box center [564, 247] width 69 height 15
click at [566, 250] on button "Set End" at bounding box center [564, 247] width 69 height 15
click at [566, 250] on button "Set Start" at bounding box center [564, 247] width 69 height 15
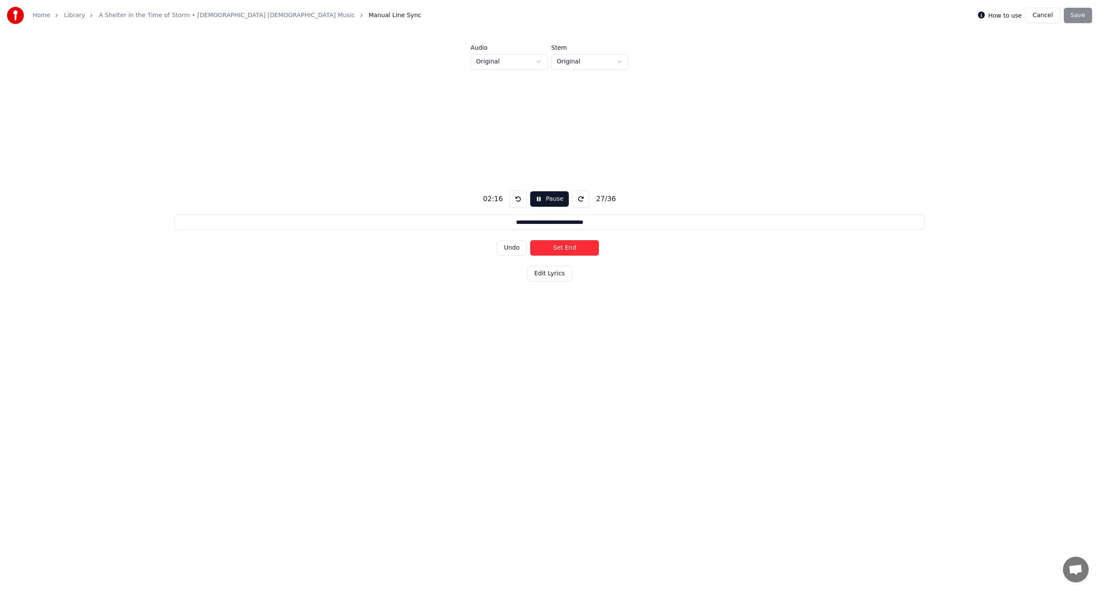
click at [566, 251] on button "Set End" at bounding box center [564, 247] width 69 height 15
click at [566, 251] on button "Set Start" at bounding box center [564, 247] width 69 height 15
click at [567, 248] on button "Set End" at bounding box center [564, 247] width 69 height 15
click at [567, 248] on button "Set Start" at bounding box center [564, 247] width 69 height 15
click at [567, 248] on button "Set End" at bounding box center [564, 247] width 69 height 15
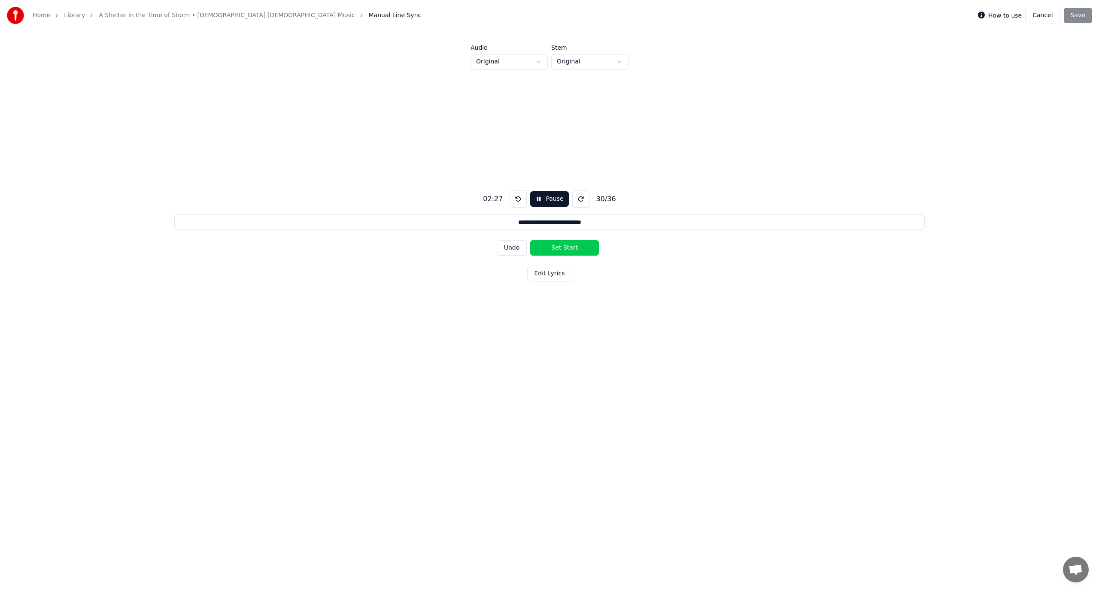
click at [567, 248] on button "Set Start" at bounding box center [564, 247] width 69 height 15
click at [567, 248] on button "Set End" at bounding box center [564, 247] width 69 height 15
click at [567, 248] on button "Set Start" at bounding box center [564, 247] width 69 height 15
click at [569, 249] on button "Set End" at bounding box center [564, 247] width 69 height 15
click at [569, 249] on button "Set Start" at bounding box center [564, 247] width 69 height 15
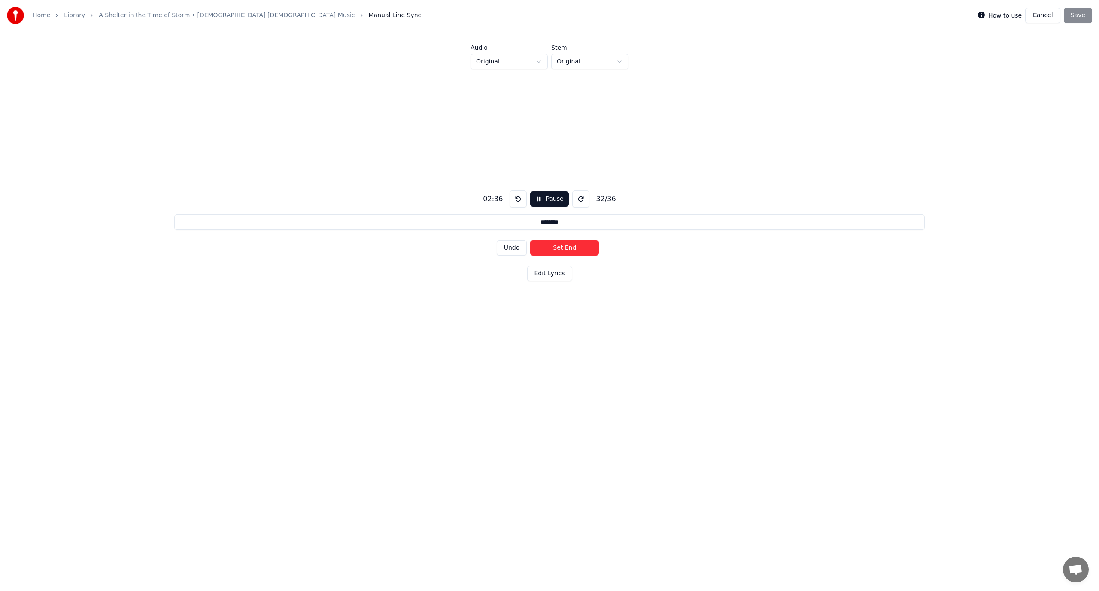
click at [569, 249] on button "Set End" at bounding box center [564, 247] width 69 height 15
click at [569, 249] on button "Set Start" at bounding box center [564, 247] width 69 height 15
click at [569, 249] on button "Set End" at bounding box center [564, 247] width 69 height 15
click at [569, 249] on button "Set Start" at bounding box center [564, 247] width 69 height 15
click at [569, 249] on button "Set End" at bounding box center [564, 247] width 69 height 15
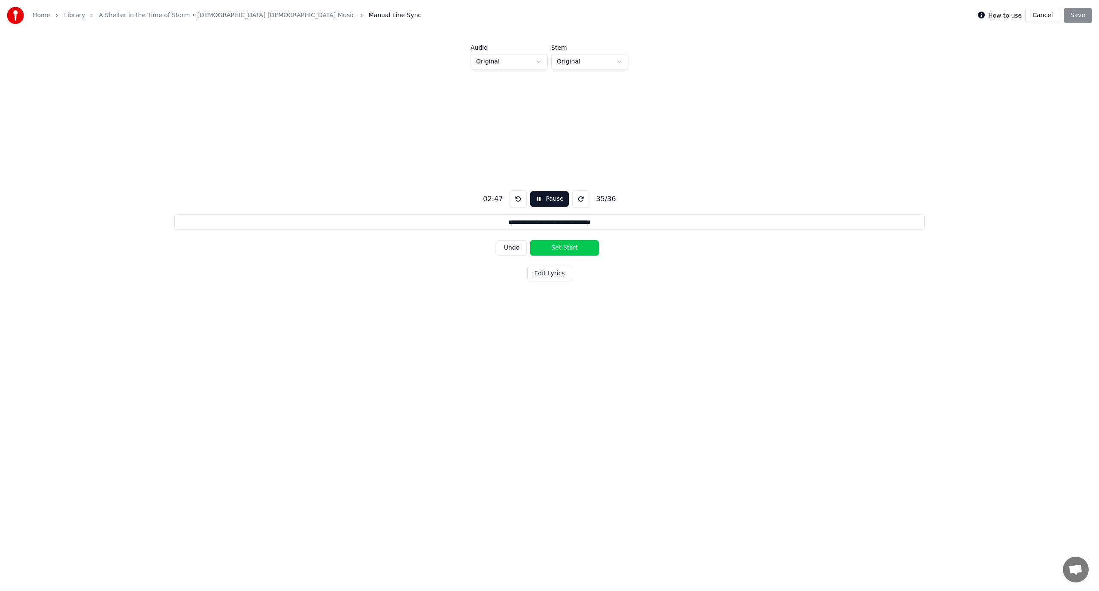
click at [569, 249] on button "Set Start" at bounding box center [564, 247] width 69 height 15
click at [569, 249] on button "Set End" at bounding box center [564, 247] width 69 height 15
type input "**********"
click at [569, 249] on button "Set Start" at bounding box center [564, 247] width 69 height 15
click at [569, 249] on button "Set End" at bounding box center [564, 247] width 69 height 15
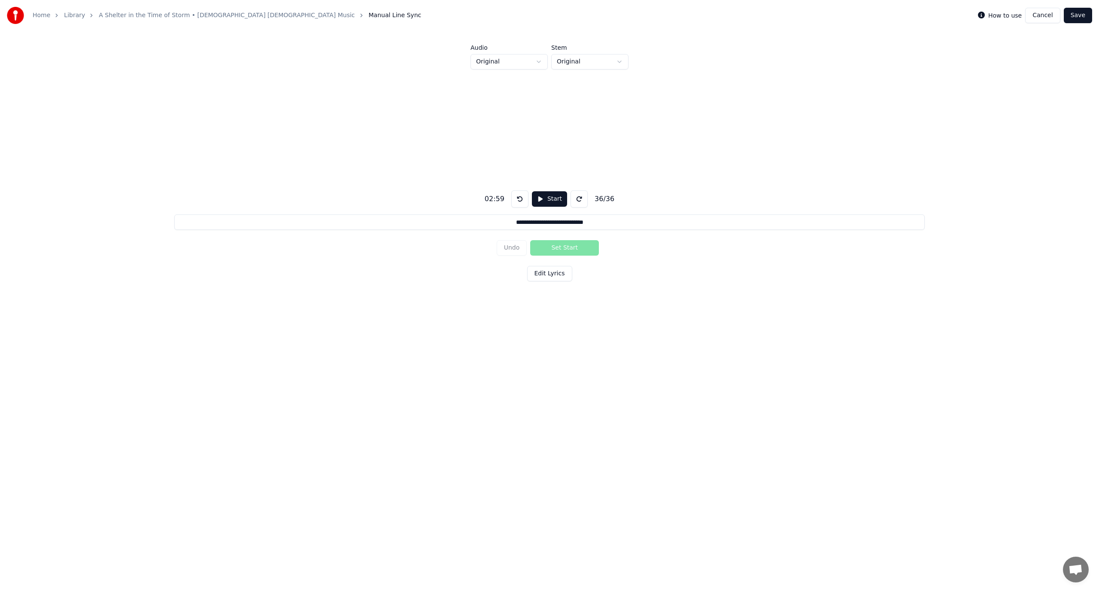
click at [1082, 15] on button "Save" at bounding box center [1078, 15] width 28 height 15
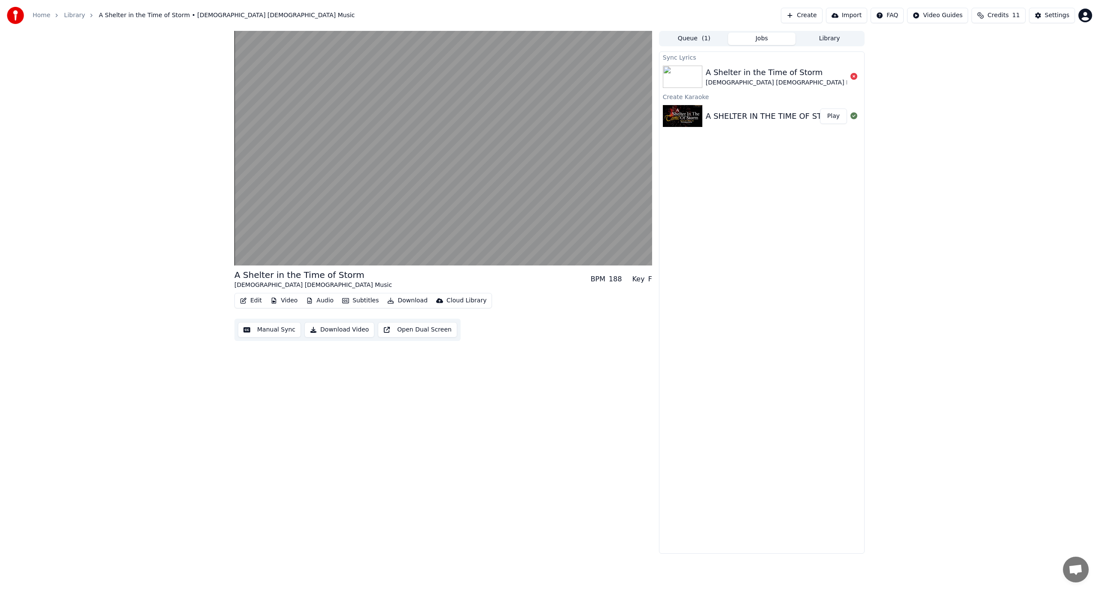
click at [249, 301] on button "Edit" at bounding box center [250, 301] width 29 height 12
click at [290, 406] on div "Manual Line Sync" at bounding box center [280, 405] width 53 height 9
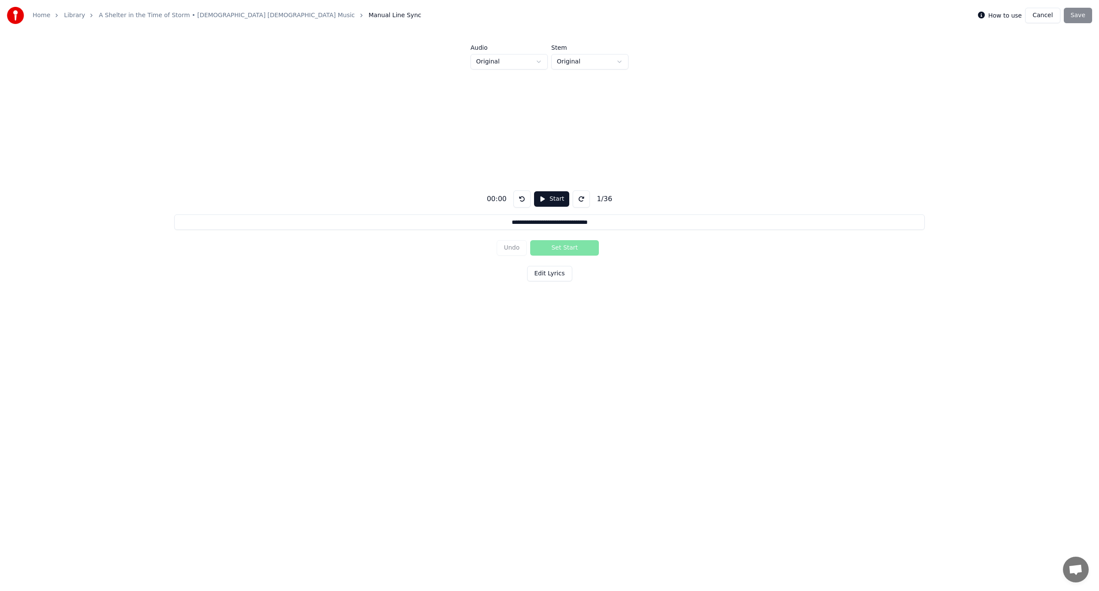
click at [545, 275] on button "Edit Lyrics" at bounding box center [549, 273] width 45 height 15
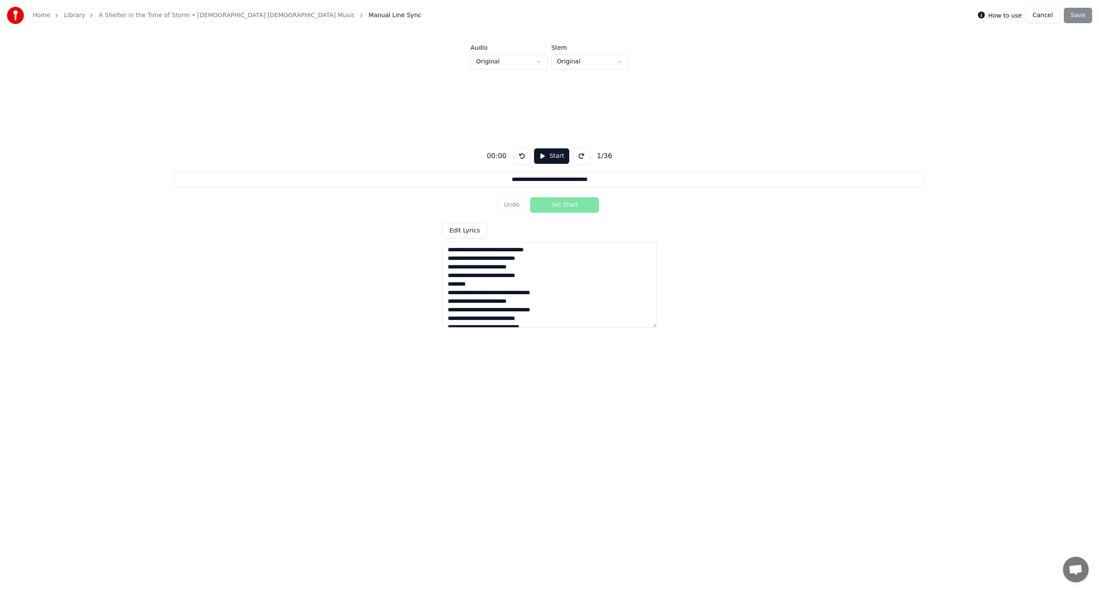
click at [471, 286] on textarea at bounding box center [549, 285] width 215 height 86
click at [482, 284] on textarea at bounding box center [549, 285] width 215 height 86
click at [471, 276] on textarea at bounding box center [549, 285] width 215 height 86
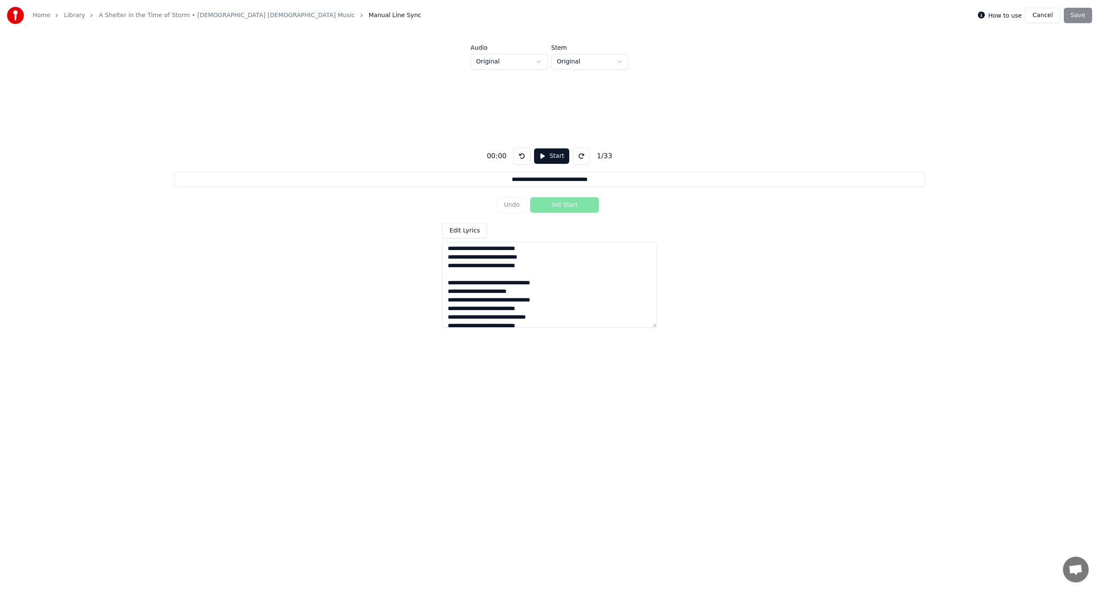
scroll to position [0, 0]
type textarea "**********"
click at [543, 155] on button "Start" at bounding box center [551, 156] width 35 height 15
click at [563, 203] on button "Set Start" at bounding box center [564, 204] width 69 height 15
click at [563, 203] on button "Set End" at bounding box center [564, 204] width 69 height 15
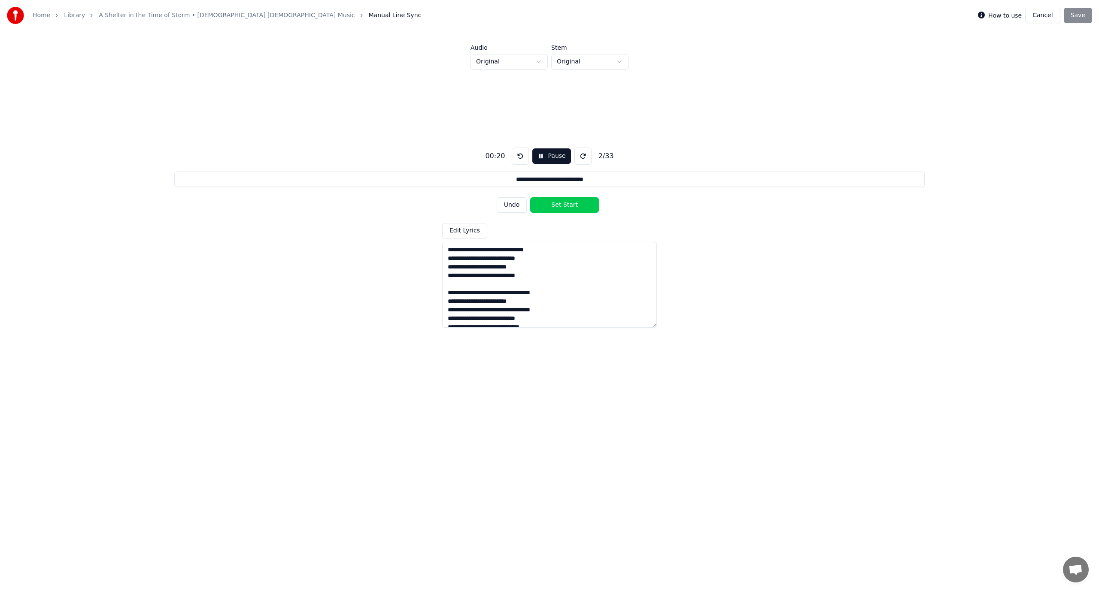
click at [518, 154] on button at bounding box center [520, 156] width 17 height 17
click at [511, 206] on button "Undo" at bounding box center [512, 204] width 30 height 15
click at [517, 158] on button at bounding box center [520, 156] width 17 height 17
click at [519, 157] on button at bounding box center [520, 156] width 17 height 17
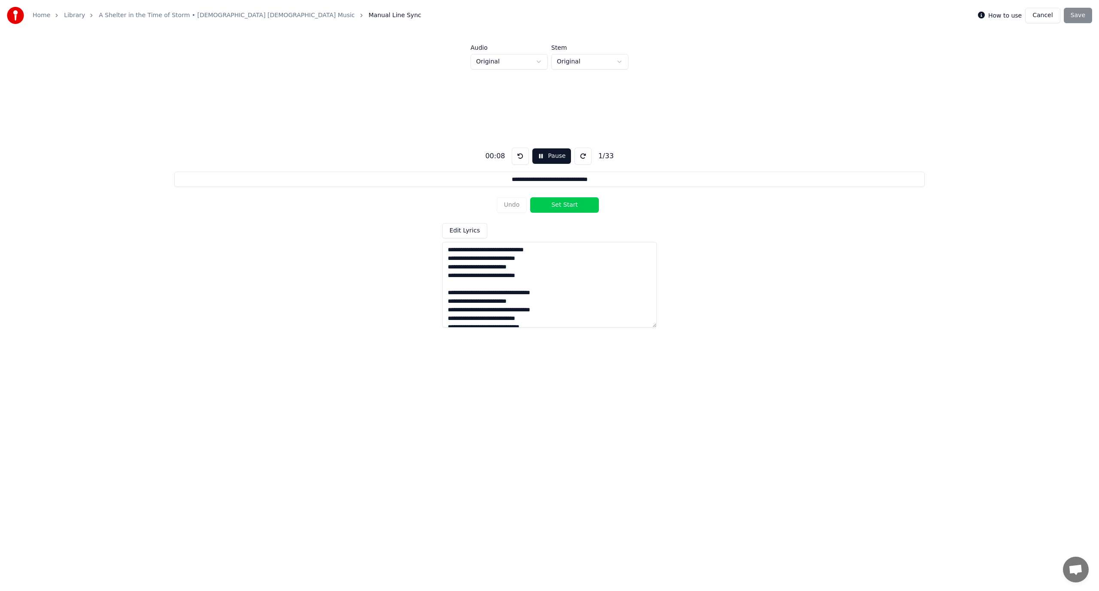
click at [519, 157] on button at bounding box center [520, 156] width 17 height 17
click at [537, 155] on button "Pause" at bounding box center [551, 156] width 38 height 15
click at [518, 156] on button at bounding box center [521, 156] width 17 height 17
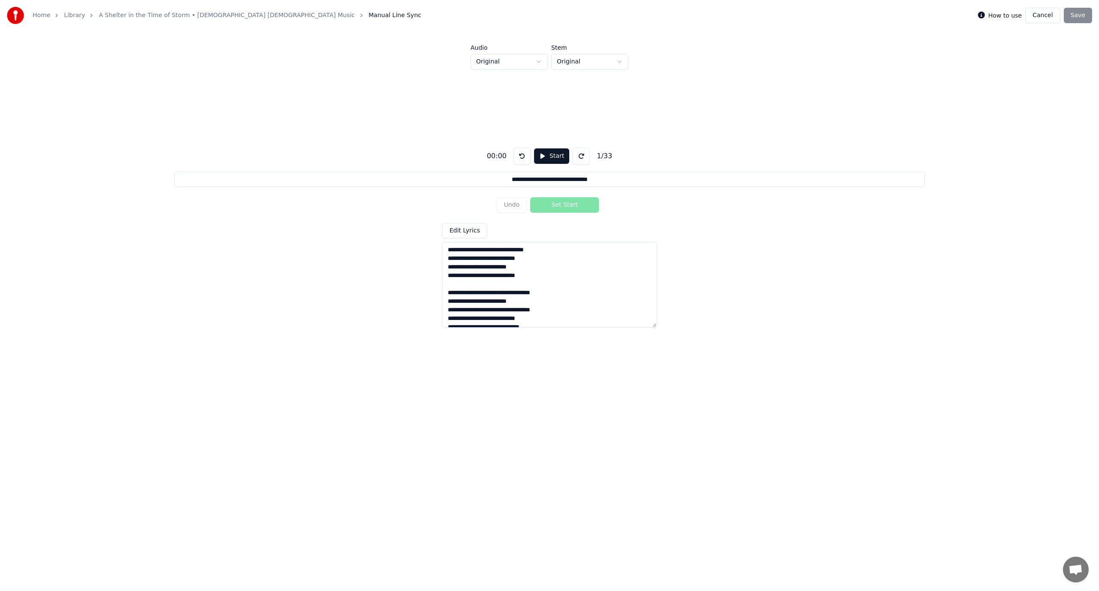
click at [538, 155] on button "Start" at bounding box center [551, 156] width 35 height 15
click at [561, 205] on button "Set Start" at bounding box center [564, 204] width 69 height 15
click at [561, 205] on button "Set End" at bounding box center [564, 204] width 69 height 15
click at [561, 205] on button "Set Start" at bounding box center [564, 204] width 69 height 15
click at [561, 205] on button "Set End" at bounding box center [564, 204] width 69 height 15
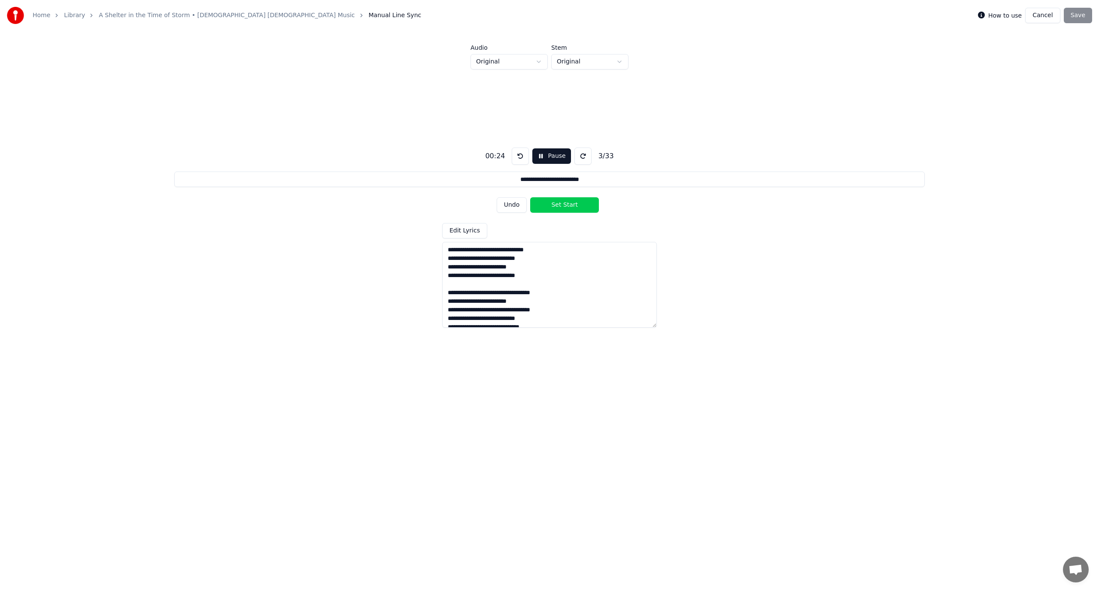
click at [562, 205] on button "Set Start" at bounding box center [564, 204] width 69 height 15
click at [562, 205] on button "Set End" at bounding box center [564, 204] width 69 height 15
click at [562, 205] on button "Set Start" at bounding box center [564, 204] width 69 height 15
click at [562, 204] on button "Set End" at bounding box center [564, 204] width 69 height 15
click at [562, 204] on button "Set Start" at bounding box center [564, 204] width 69 height 15
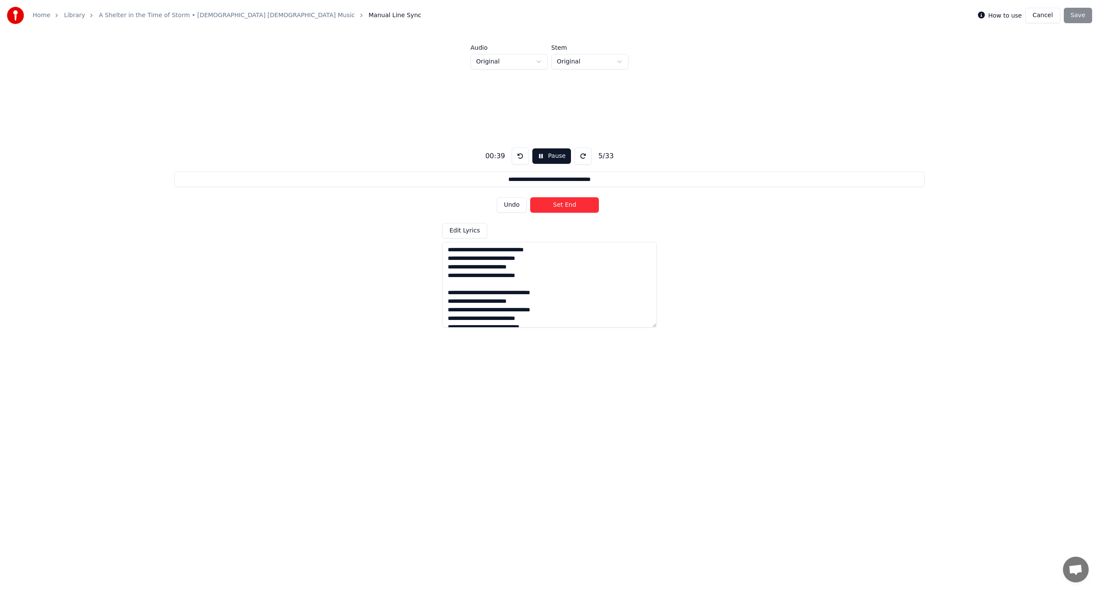
click at [562, 204] on button "Set End" at bounding box center [564, 204] width 69 height 15
click at [562, 204] on button "Set Start" at bounding box center [564, 204] width 69 height 15
click at [562, 204] on button "Set End" at bounding box center [564, 204] width 69 height 15
click at [562, 204] on button "Set Start" at bounding box center [564, 204] width 69 height 15
click at [562, 203] on button "Set End" at bounding box center [564, 204] width 69 height 15
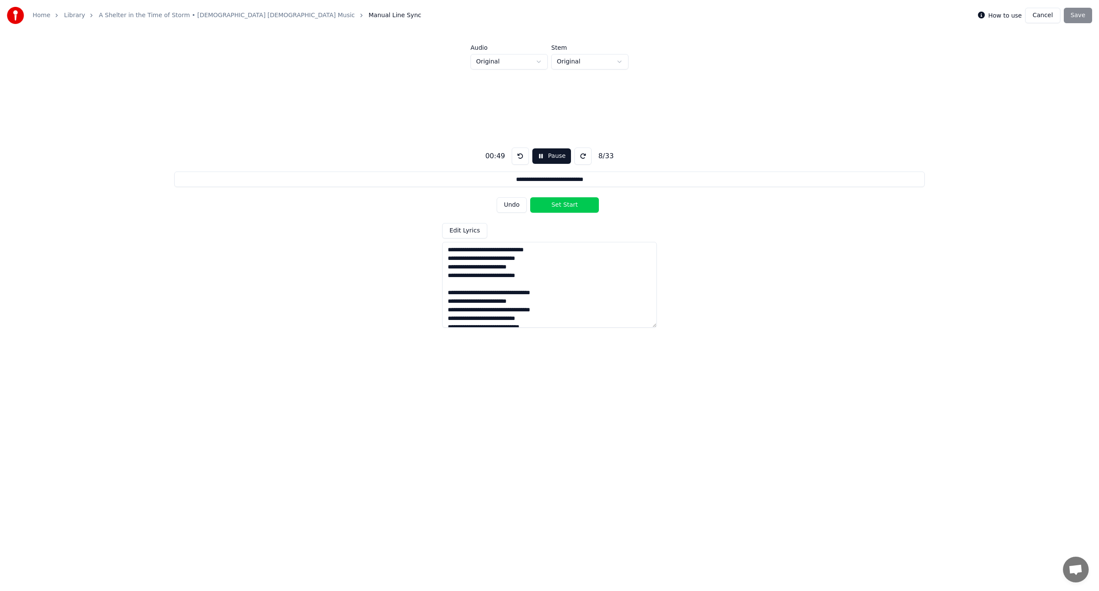
click at [562, 203] on button "Set Start" at bounding box center [564, 204] width 69 height 15
click at [562, 203] on button "Set End" at bounding box center [564, 204] width 69 height 15
click at [562, 203] on button "Set Start" at bounding box center [564, 204] width 69 height 15
click at [562, 203] on button "Set End" at bounding box center [564, 204] width 69 height 15
click at [562, 203] on button "Set Start" at bounding box center [564, 204] width 69 height 15
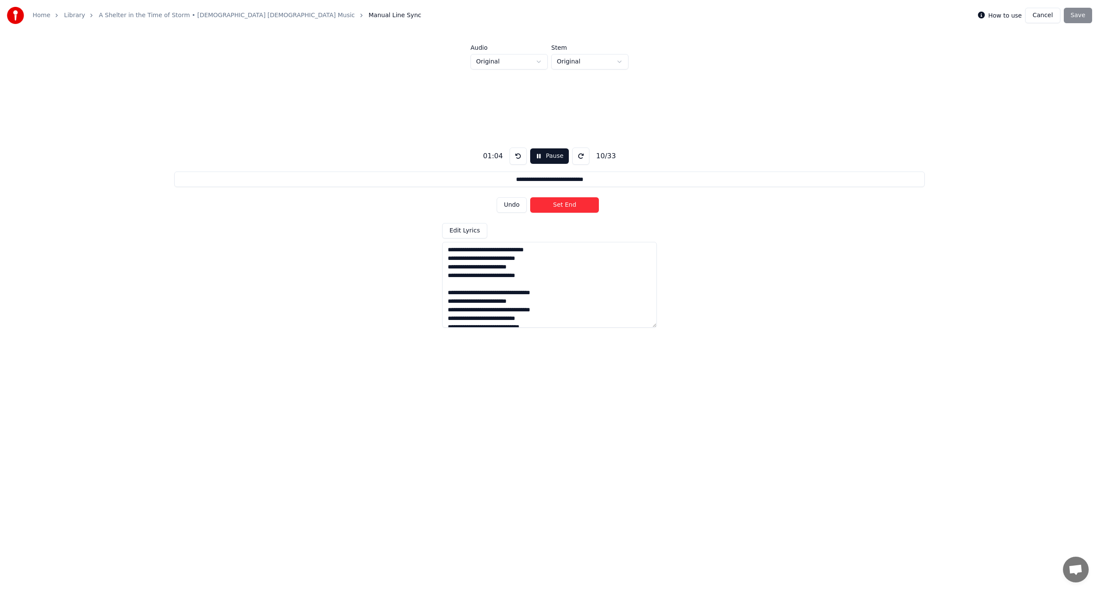
click at [561, 203] on button "Set End" at bounding box center [564, 204] width 69 height 15
click at [561, 203] on button "Set Start" at bounding box center [564, 204] width 69 height 15
click at [561, 203] on button "Set End" at bounding box center [564, 204] width 69 height 15
click at [561, 203] on button "Set Start" at bounding box center [564, 204] width 69 height 15
click at [561, 203] on button "Set End" at bounding box center [564, 204] width 69 height 15
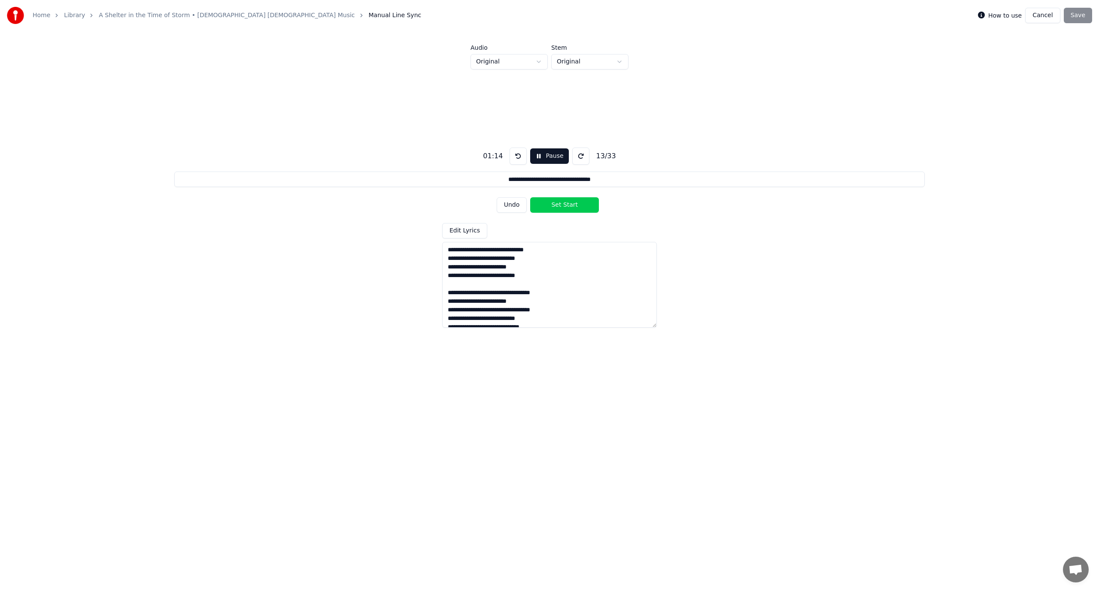
click at [561, 203] on button "Set Start" at bounding box center [564, 204] width 69 height 15
click at [562, 203] on button "Set End" at bounding box center [564, 204] width 69 height 15
click at [562, 203] on button "Set Start" at bounding box center [564, 204] width 69 height 15
click at [562, 203] on button "Set End" at bounding box center [564, 204] width 69 height 15
click at [562, 203] on button "Set Start" at bounding box center [564, 204] width 69 height 15
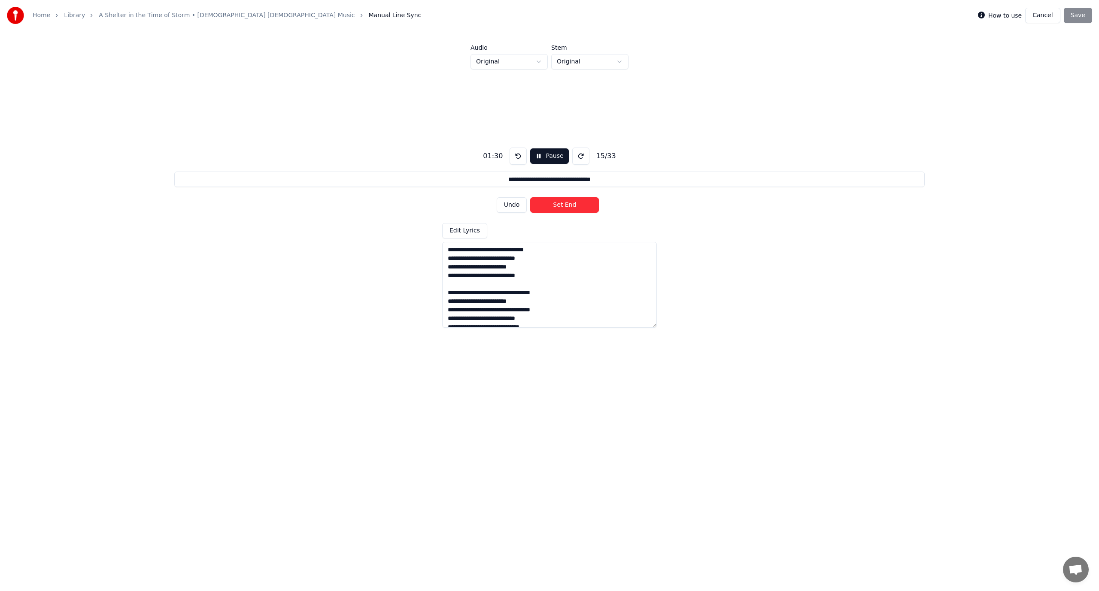
click at [562, 203] on button "Set End" at bounding box center [564, 204] width 69 height 15
click at [562, 203] on button "Set Start" at bounding box center [564, 204] width 69 height 15
click at [562, 203] on button "Set End" at bounding box center [564, 204] width 69 height 15
click at [562, 203] on button "Set Start" at bounding box center [564, 204] width 69 height 15
click at [562, 203] on button "Set End" at bounding box center [564, 204] width 69 height 15
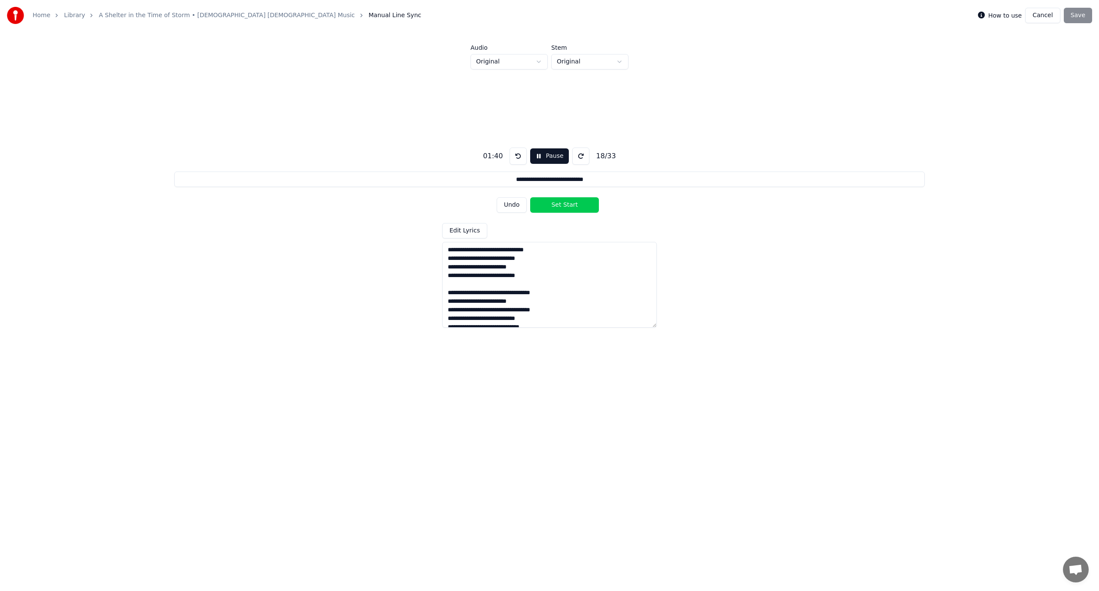
click at [562, 203] on button "Set Start" at bounding box center [564, 204] width 69 height 15
click at [562, 203] on button "Set End" at bounding box center [564, 204] width 69 height 15
click at [562, 203] on button "Set Start" at bounding box center [564, 204] width 69 height 15
click at [562, 203] on button "Set End" at bounding box center [564, 204] width 69 height 15
click at [562, 203] on button "Set Start" at bounding box center [564, 204] width 69 height 15
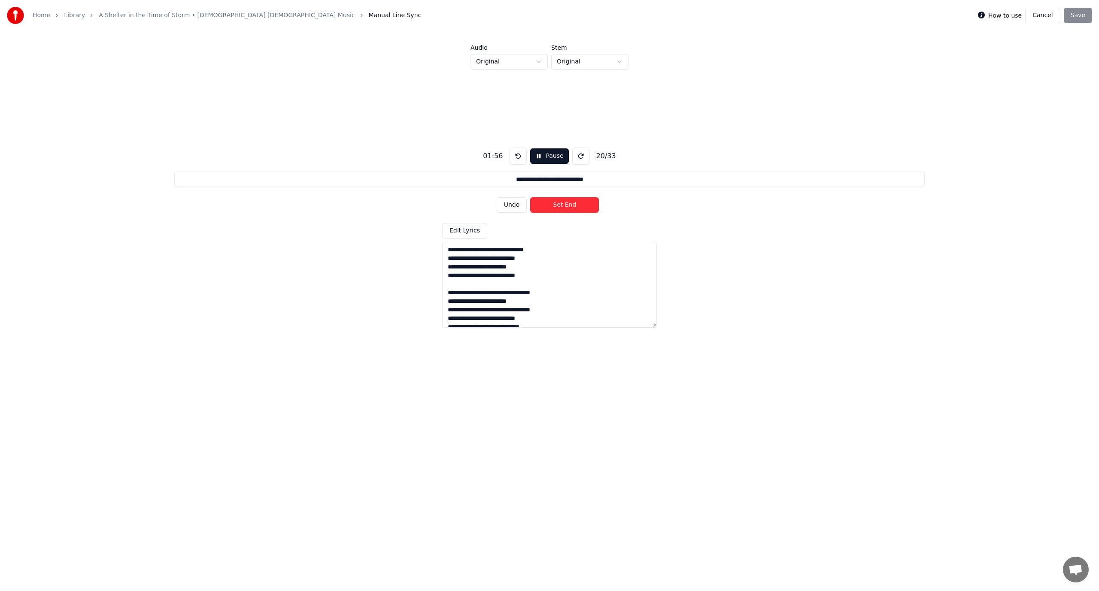
click at [562, 203] on button "Set End" at bounding box center [564, 204] width 69 height 15
click at [562, 203] on button "Set Start" at bounding box center [564, 204] width 69 height 15
click at [562, 203] on button "Set End" at bounding box center [564, 204] width 69 height 15
click at [562, 203] on button "Set Start" at bounding box center [564, 204] width 69 height 15
click at [511, 202] on button "Undo" at bounding box center [512, 204] width 30 height 15
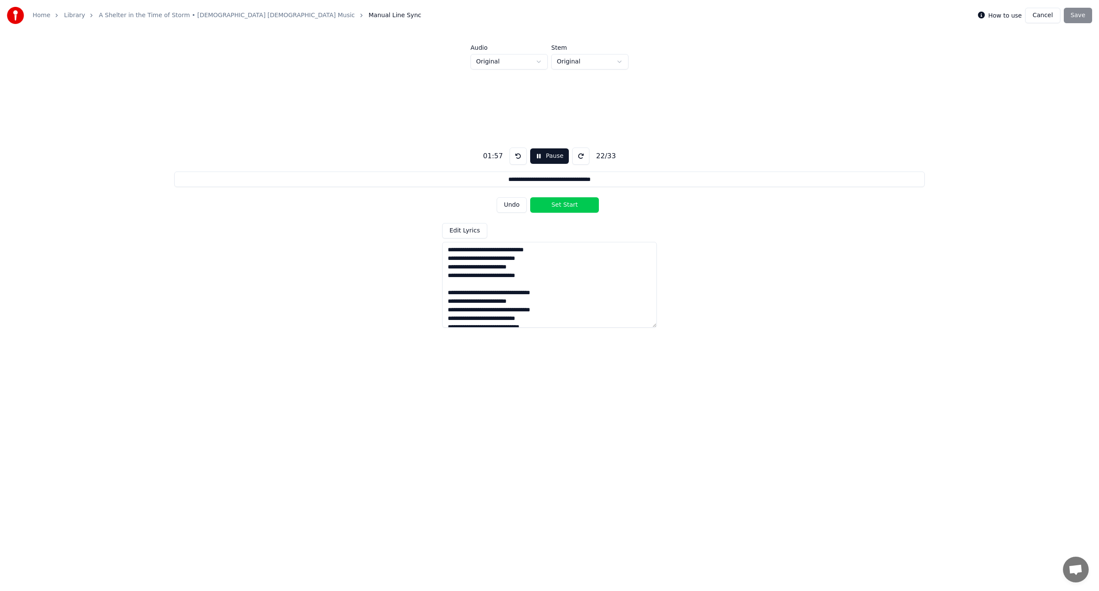
click at [507, 203] on button "Undo" at bounding box center [512, 204] width 30 height 15
click at [516, 205] on button "Undo" at bounding box center [512, 204] width 30 height 15
click at [512, 202] on button "Undo" at bounding box center [512, 204] width 30 height 15
click at [560, 206] on button "Set End" at bounding box center [564, 204] width 69 height 15
click at [560, 206] on button "Set Start" at bounding box center [564, 204] width 69 height 15
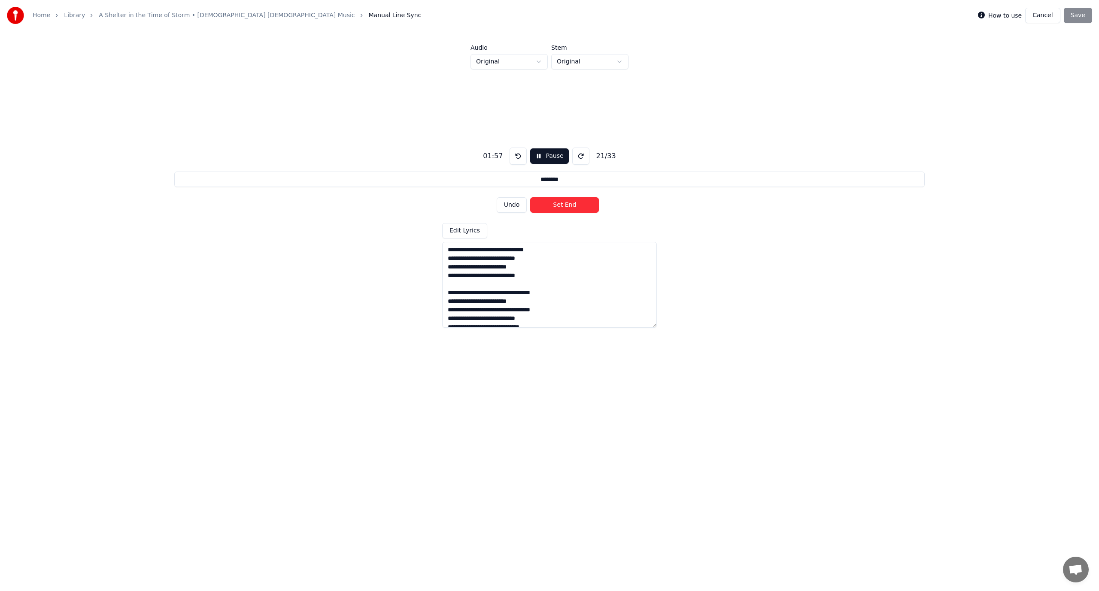
click at [560, 206] on button "Set End" at bounding box center [564, 204] width 69 height 15
click at [560, 206] on button "Set Start" at bounding box center [564, 204] width 69 height 15
click at [506, 203] on button "Undo" at bounding box center [512, 204] width 30 height 15
click at [507, 203] on button "Undo" at bounding box center [512, 204] width 30 height 15
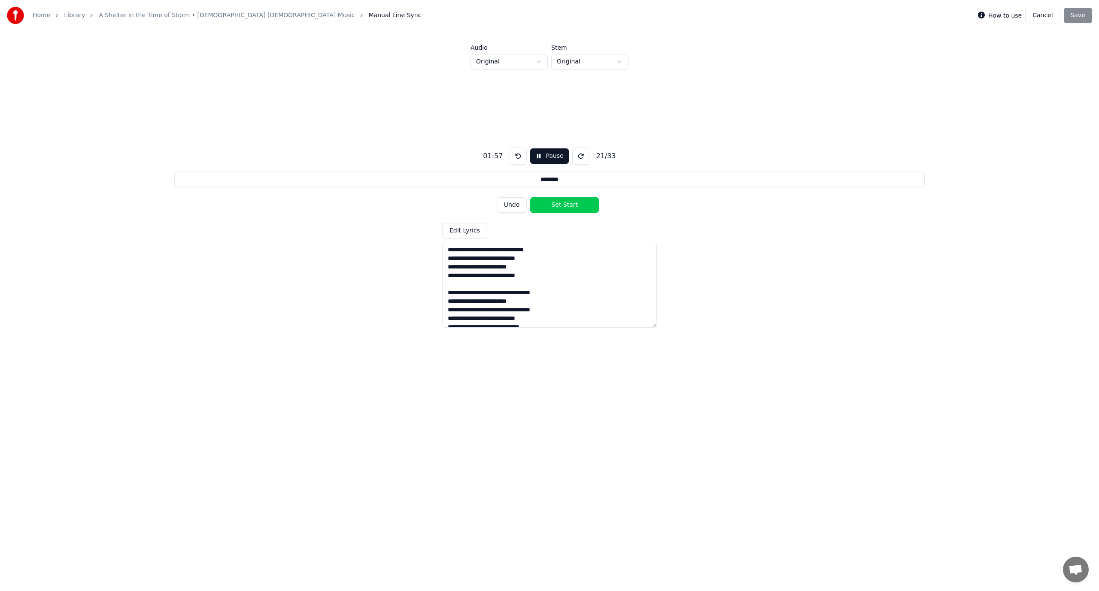
click at [509, 203] on button "Undo" at bounding box center [512, 204] width 30 height 15
click at [564, 206] on button "Set End" at bounding box center [564, 204] width 69 height 15
click at [564, 206] on button "Set Start" at bounding box center [564, 204] width 69 height 15
click at [564, 206] on button "Set End" at bounding box center [564, 204] width 69 height 15
click at [564, 206] on button "Set Start" at bounding box center [564, 204] width 69 height 15
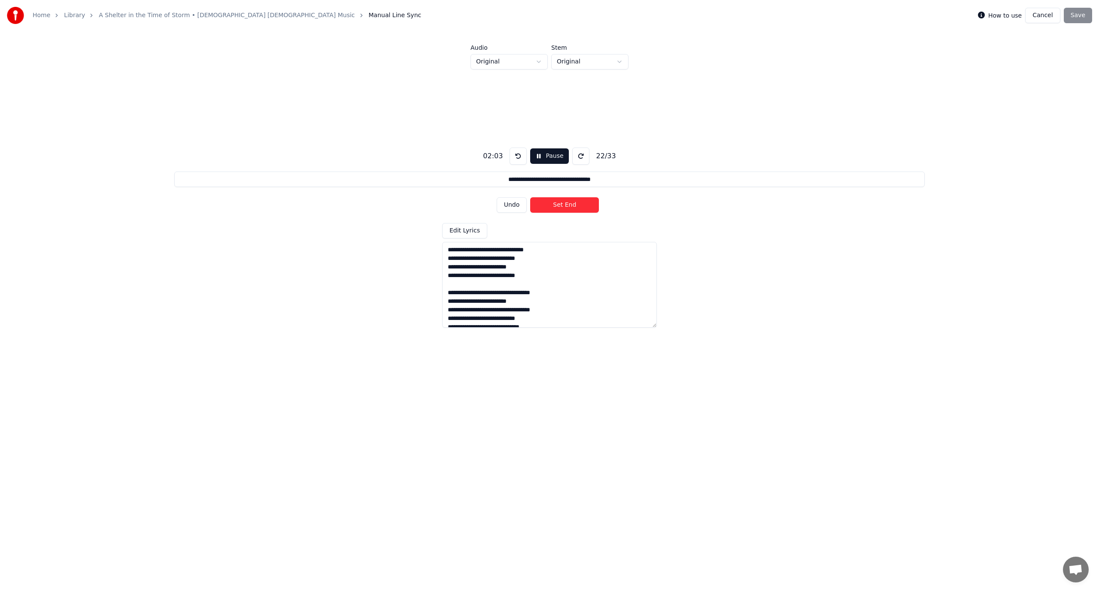
click at [564, 206] on button "Set End" at bounding box center [564, 204] width 69 height 15
click at [564, 206] on button "Set Start" at bounding box center [564, 204] width 69 height 15
click at [516, 205] on button "Undo" at bounding box center [512, 204] width 30 height 15
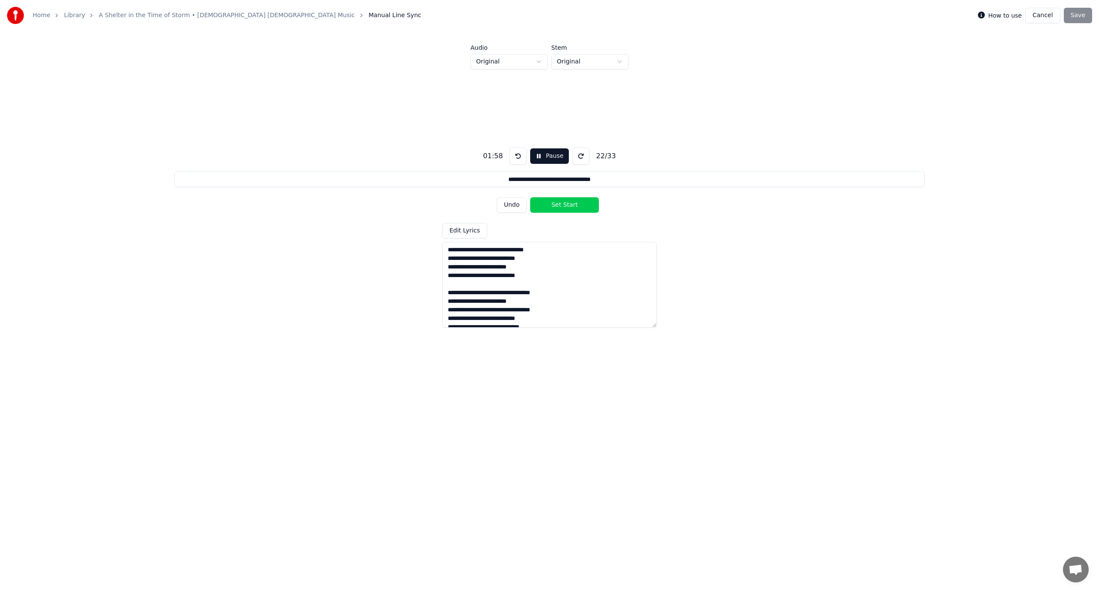
click at [514, 205] on button "Undo" at bounding box center [512, 204] width 30 height 15
click at [559, 205] on button "Set End" at bounding box center [564, 204] width 69 height 15
click at [510, 206] on button "Undo" at bounding box center [512, 204] width 30 height 15
click at [550, 204] on button "Set Start" at bounding box center [564, 204] width 69 height 15
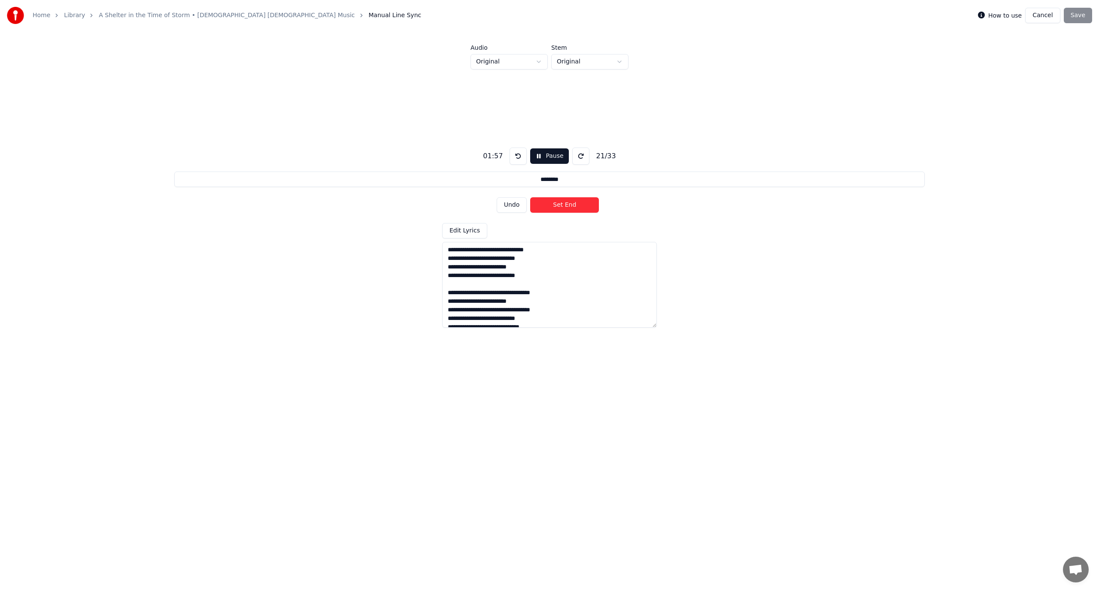
click at [550, 204] on button "Set End" at bounding box center [564, 204] width 69 height 15
click at [518, 204] on button "Undo" at bounding box center [512, 204] width 30 height 15
click at [566, 206] on button "Set End" at bounding box center [564, 204] width 69 height 15
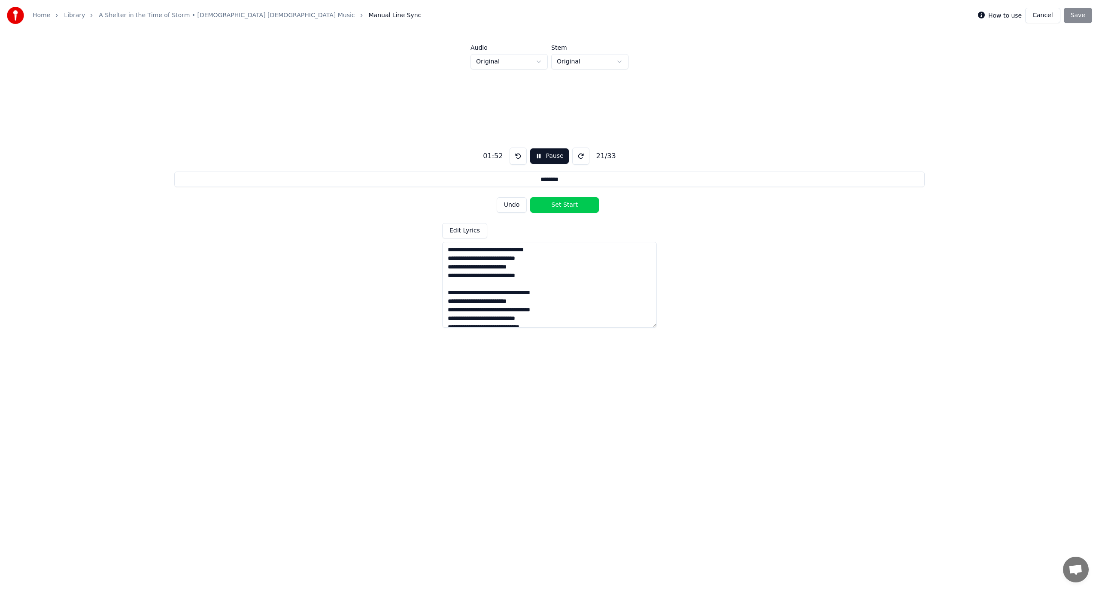
click at [566, 206] on button "Set Start" at bounding box center [564, 204] width 69 height 15
click at [566, 206] on button "Set End" at bounding box center [564, 204] width 69 height 15
click at [566, 206] on button "Set Start" at bounding box center [564, 204] width 69 height 15
click at [566, 206] on button "Set End" at bounding box center [564, 204] width 69 height 15
click at [517, 206] on button "Undo" at bounding box center [512, 204] width 30 height 15
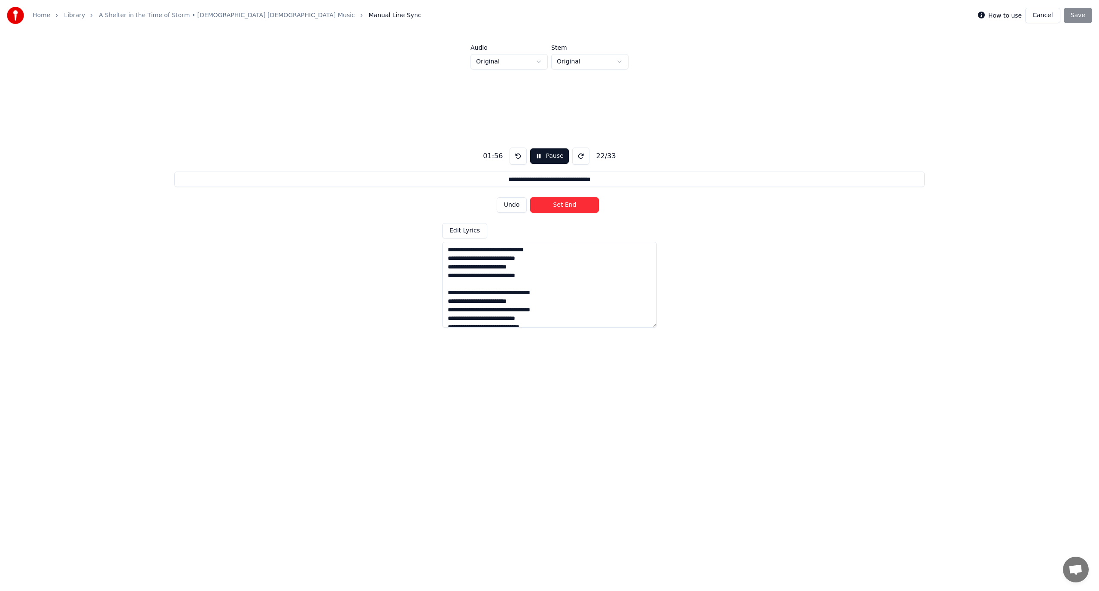
click at [517, 206] on button "Undo" at bounding box center [512, 204] width 30 height 15
click at [516, 205] on button "Undo" at bounding box center [512, 204] width 30 height 15
click at [515, 205] on button "Undo" at bounding box center [512, 204] width 30 height 15
click at [560, 205] on button "Set End" at bounding box center [564, 204] width 69 height 15
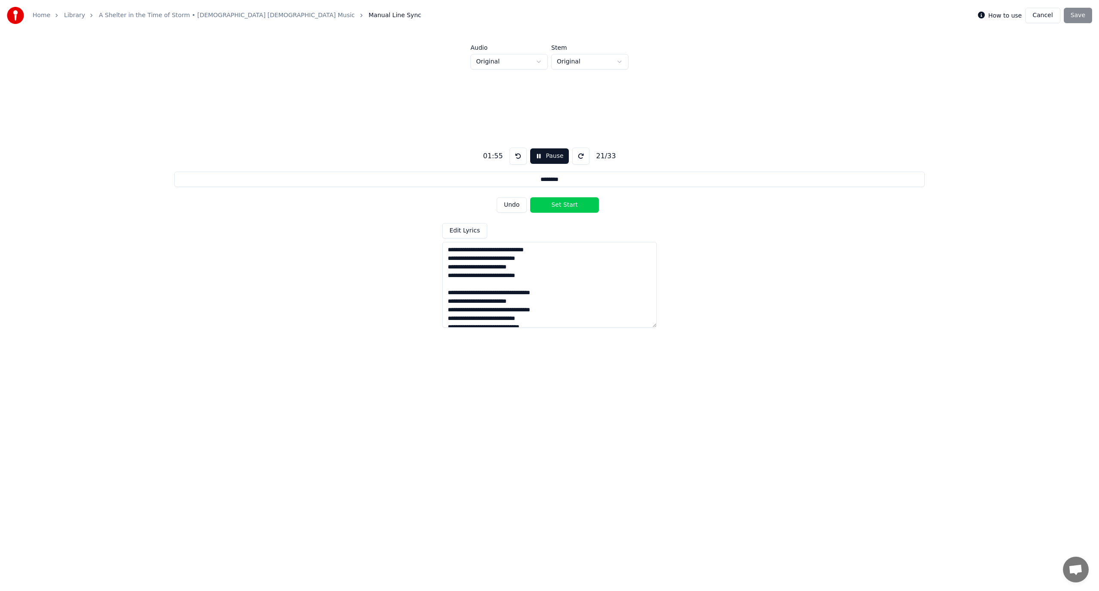
click at [560, 205] on button "Set Start" at bounding box center [564, 204] width 69 height 15
click at [560, 205] on button "Set End" at bounding box center [564, 204] width 69 height 15
click at [560, 205] on button "Set Start" at bounding box center [564, 204] width 69 height 15
click at [561, 204] on button "Set End" at bounding box center [564, 204] width 69 height 15
click at [561, 204] on button "Set Start" at bounding box center [564, 204] width 69 height 15
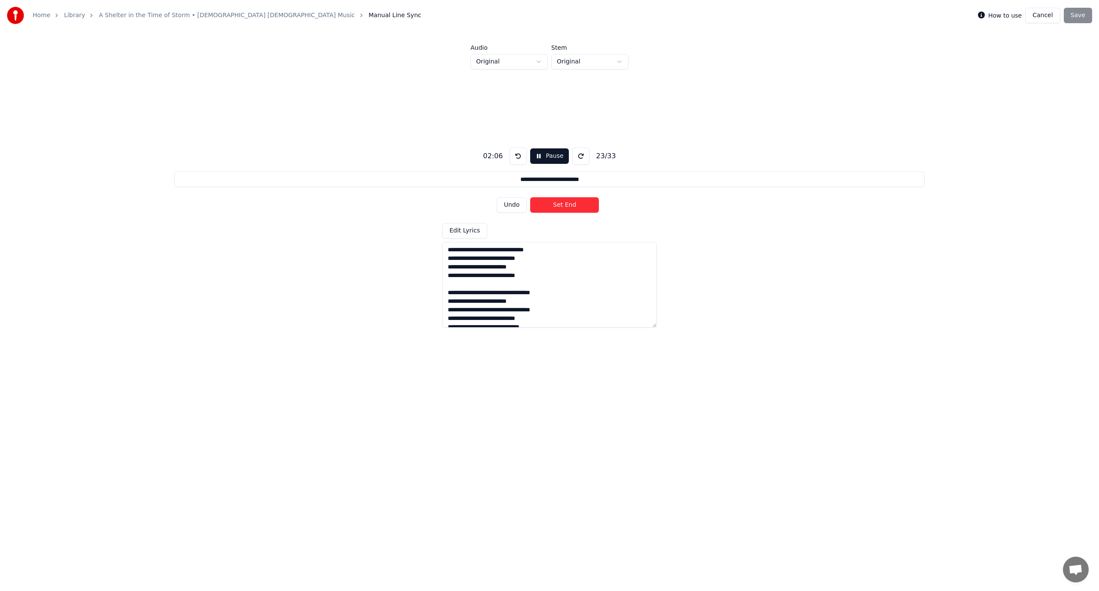
click at [561, 204] on button "Set End" at bounding box center [564, 204] width 69 height 15
click at [561, 204] on button "Set Start" at bounding box center [564, 204] width 69 height 15
click at [561, 204] on button "Set End" at bounding box center [564, 204] width 69 height 15
click at [561, 204] on button "Set Start" at bounding box center [564, 204] width 69 height 15
click at [561, 204] on button "Set End" at bounding box center [564, 204] width 69 height 15
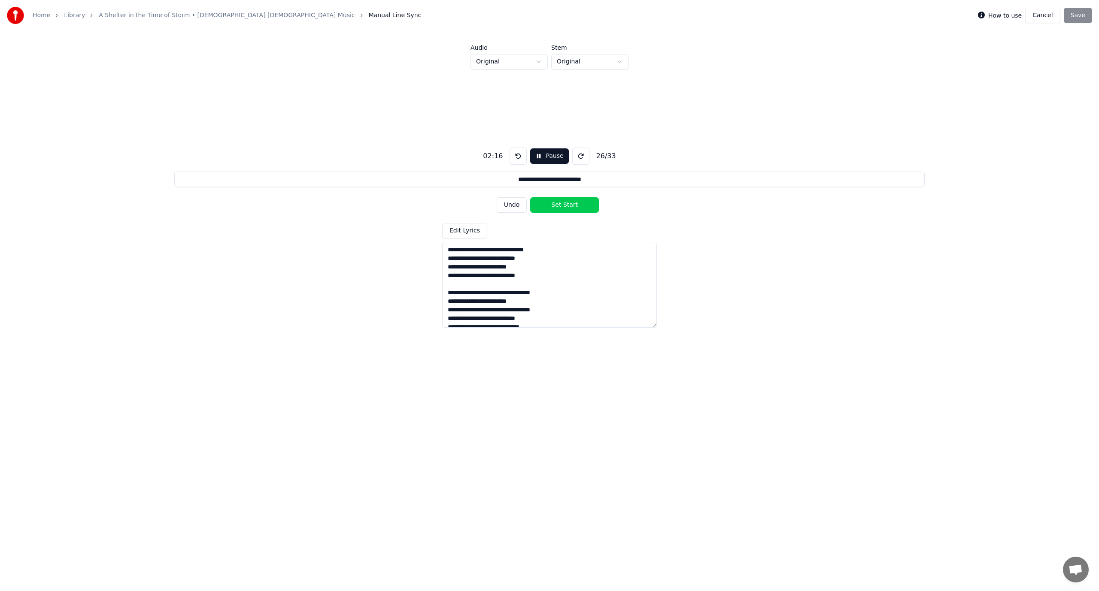
click at [561, 204] on button "Set Start" at bounding box center [564, 204] width 69 height 15
click at [561, 204] on button "Set End" at bounding box center [564, 204] width 69 height 15
click at [561, 204] on button "Set Start" at bounding box center [564, 204] width 69 height 15
click at [561, 204] on button "Set End" at bounding box center [564, 204] width 69 height 15
click at [561, 204] on button "Set Start" at bounding box center [564, 204] width 69 height 15
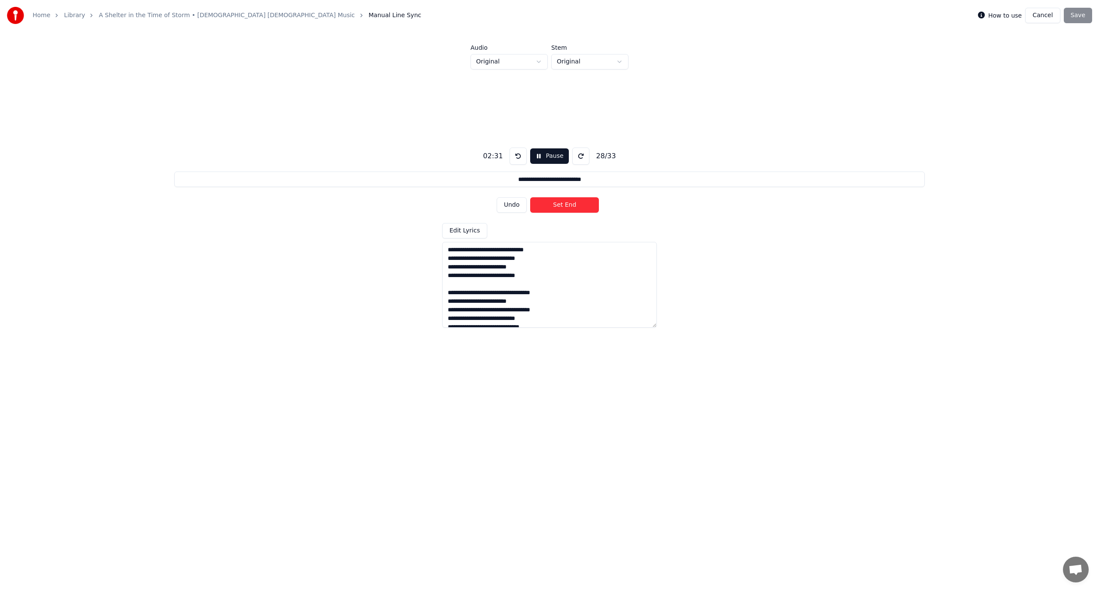
click at [561, 204] on button "Set End" at bounding box center [564, 204] width 69 height 15
click at [561, 204] on button "Set Start" at bounding box center [564, 204] width 69 height 15
click at [561, 204] on button "Set End" at bounding box center [564, 204] width 69 height 15
click at [561, 204] on button "Set Start" at bounding box center [564, 204] width 69 height 15
click at [561, 204] on button "Set End" at bounding box center [564, 204] width 69 height 15
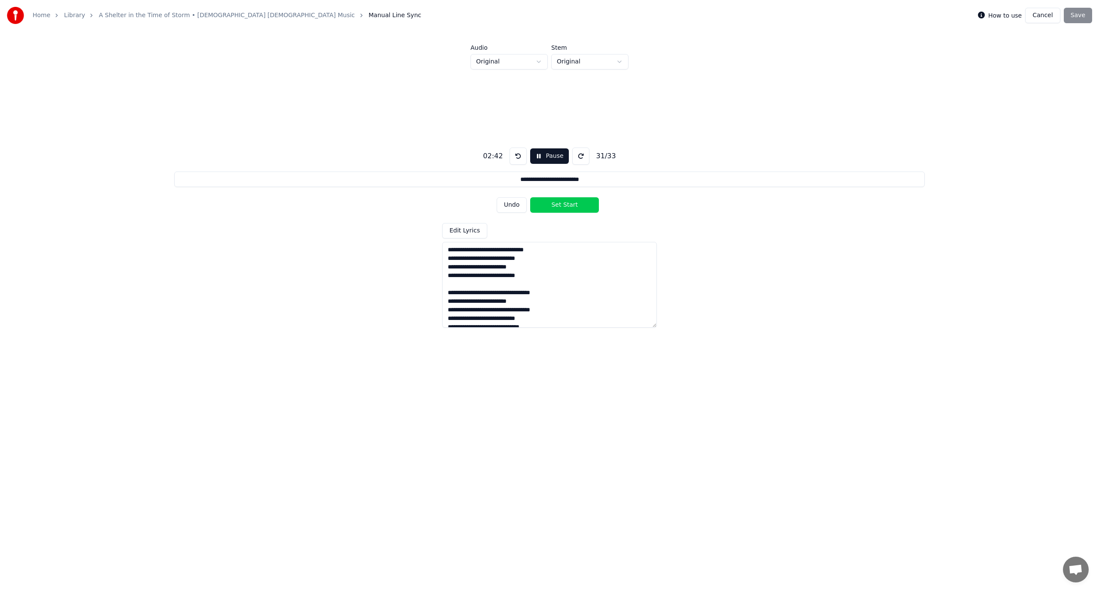
click at [561, 204] on button "Set Start" at bounding box center [564, 204] width 69 height 15
click at [561, 204] on button "Set End" at bounding box center [564, 204] width 69 height 15
click at [561, 204] on button "Set Start" at bounding box center [564, 204] width 69 height 15
click at [561, 204] on button "Set End" at bounding box center [564, 204] width 69 height 15
click at [561, 204] on button "Set Start" at bounding box center [564, 204] width 69 height 15
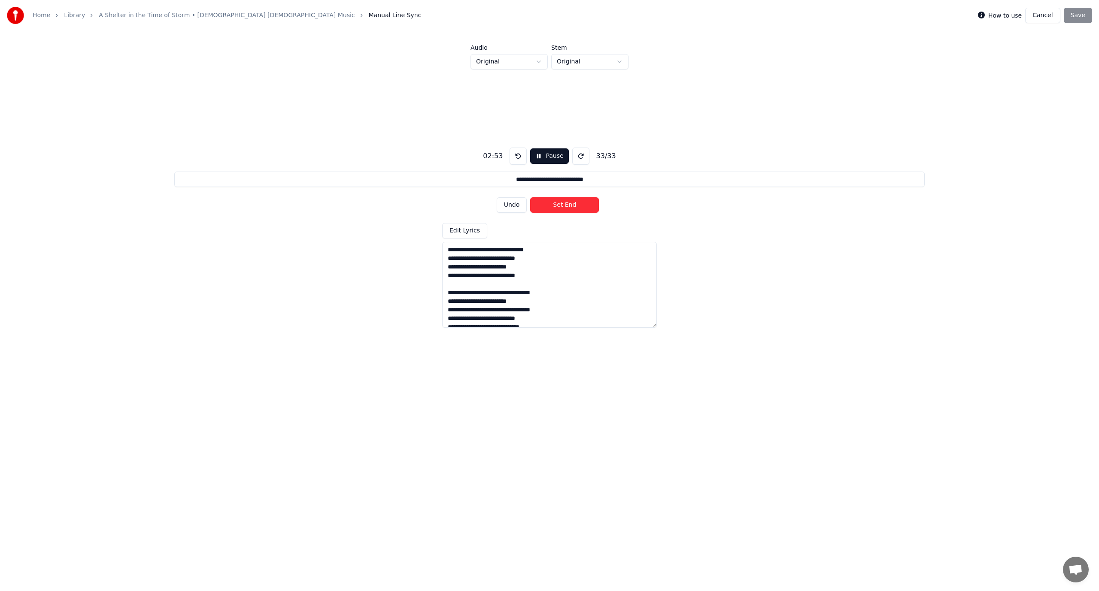
click at [561, 204] on button "Set End" at bounding box center [564, 204] width 69 height 15
click at [561, 204] on div "Undo Set Start" at bounding box center [550, 205] width 106 height 22
click at [539, 155] on button "Start" at bounding box center [549, 156] width 35 height 15
click at [564, 206] on button "Set Start" at bounding box center [564, 204] width 69 height 15
click at [512, 204] on button "Undo" at bounding box center [512, 204] width 30 height 15
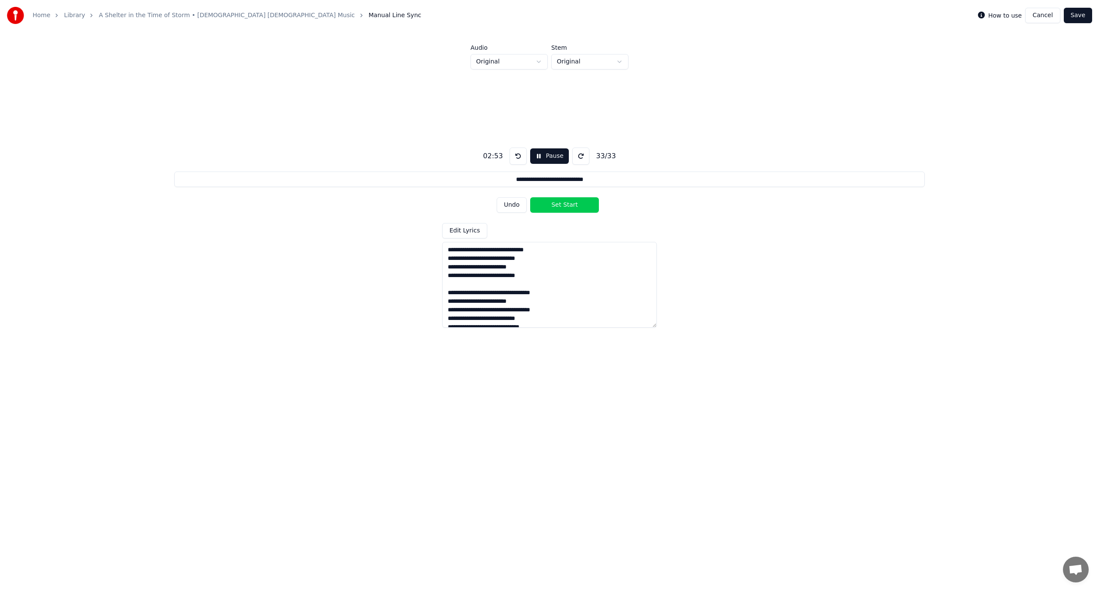
click at [512, 204] on button "Undo" at bounding box center [512, 204] width 30 height 15
click at [561, 206] on button "Set End" at bounding box center [564, 204] width 69 height 15
click at [508, 206] on button "Undo" at bounding box center [512, 204] width 30 height 15
click at [560, 204] on button "Set End" at bounding box center [564, 204] width 69 height 15
type input "**********"
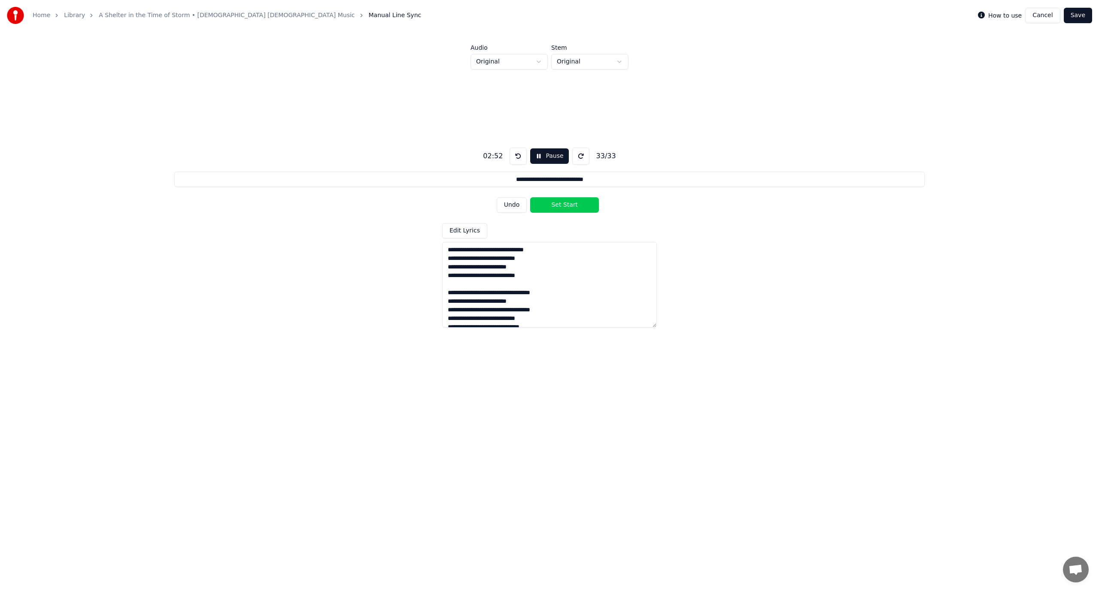
click at [560, 204] on button "Set Start" at bounding box center [564, 204] width 69 height 15
click at [1080, 15] on button "Save" at bounding box center [1078, 15] width 28 height 15
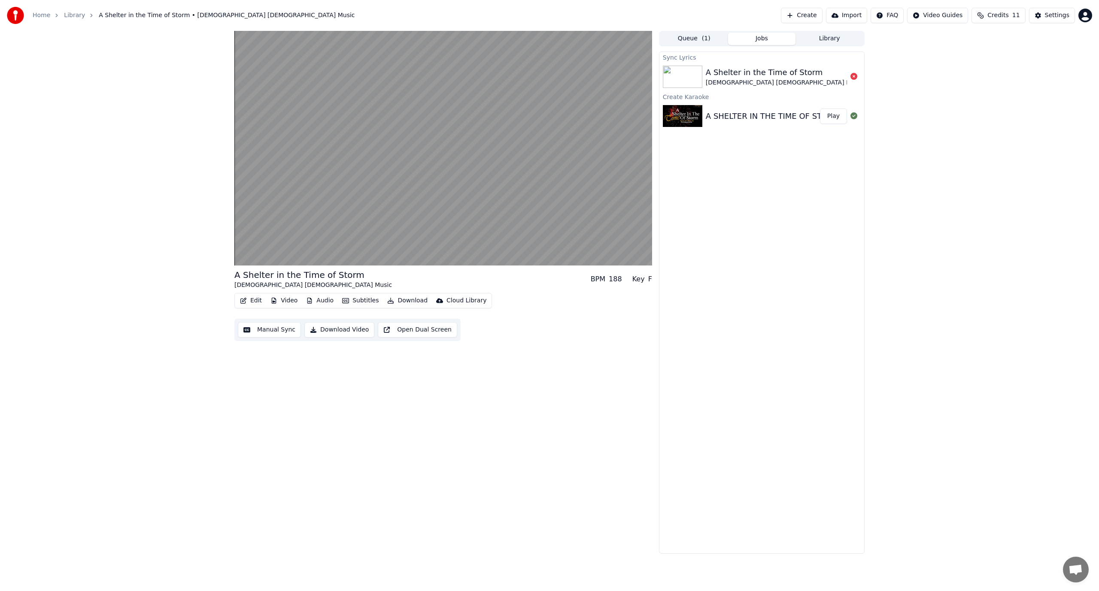
click at [652, 282] on div "A Shelter in the Time of Storm [DEMOGRAPHIC_DATA] [DEMOGRAPHIC_DATA] Music BPM …" at bounding box center [549, 292] width 644 height 523
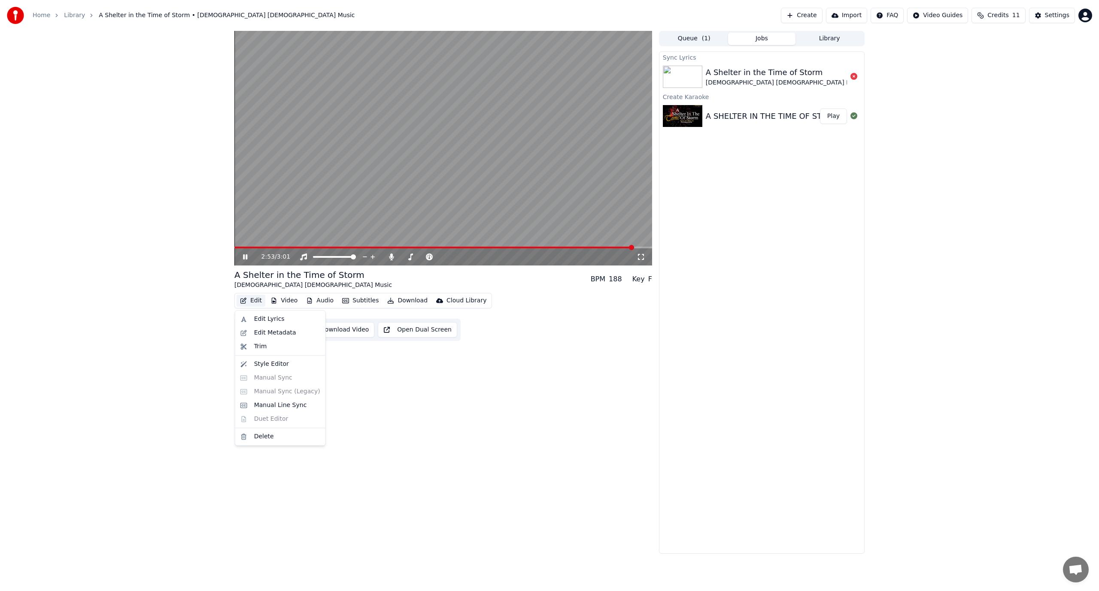
click at [247, 299] on button "Edit" at bounding box center [250, 301] width 29 height 12
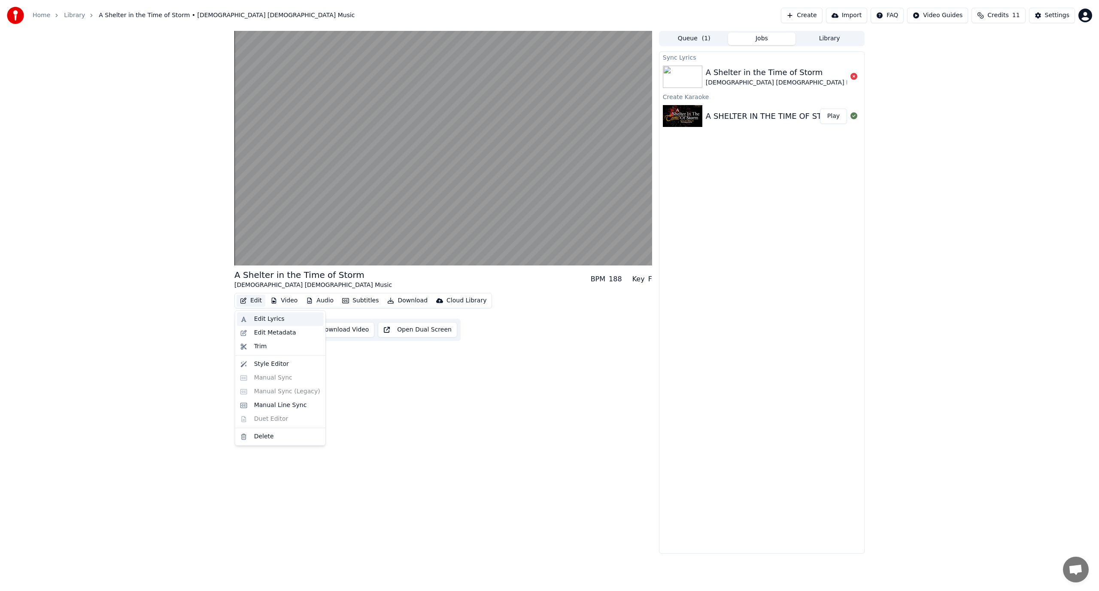
click at [273, 318] on div "Edit Lyrics" at bounding box center [269, 319] width 30 height 9
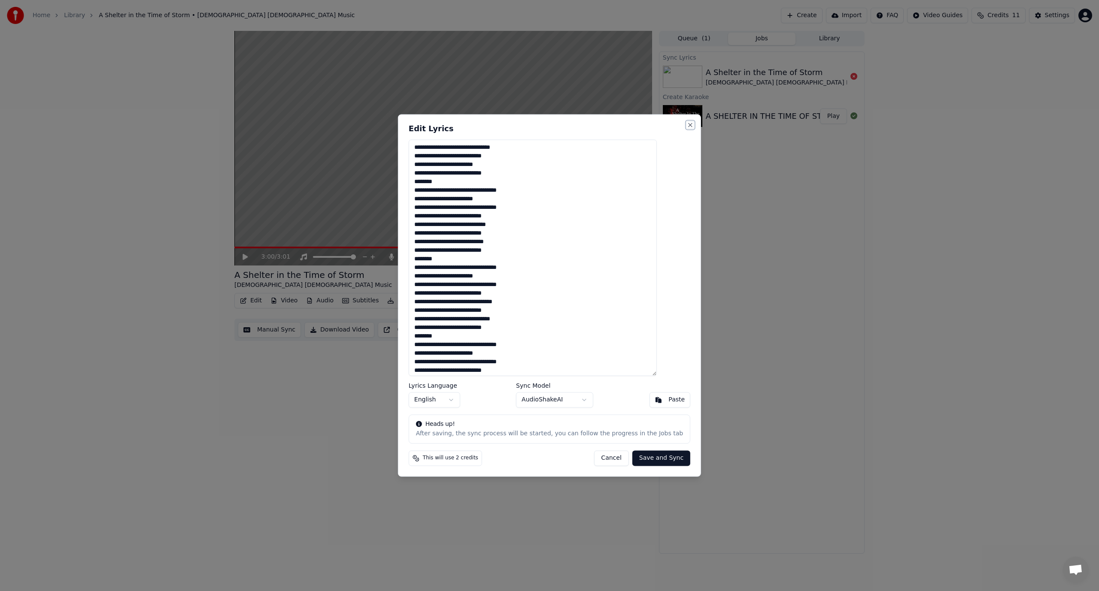
click at [687, 122] on button "Close" at bounding box center [690, 124] width 7 height 7
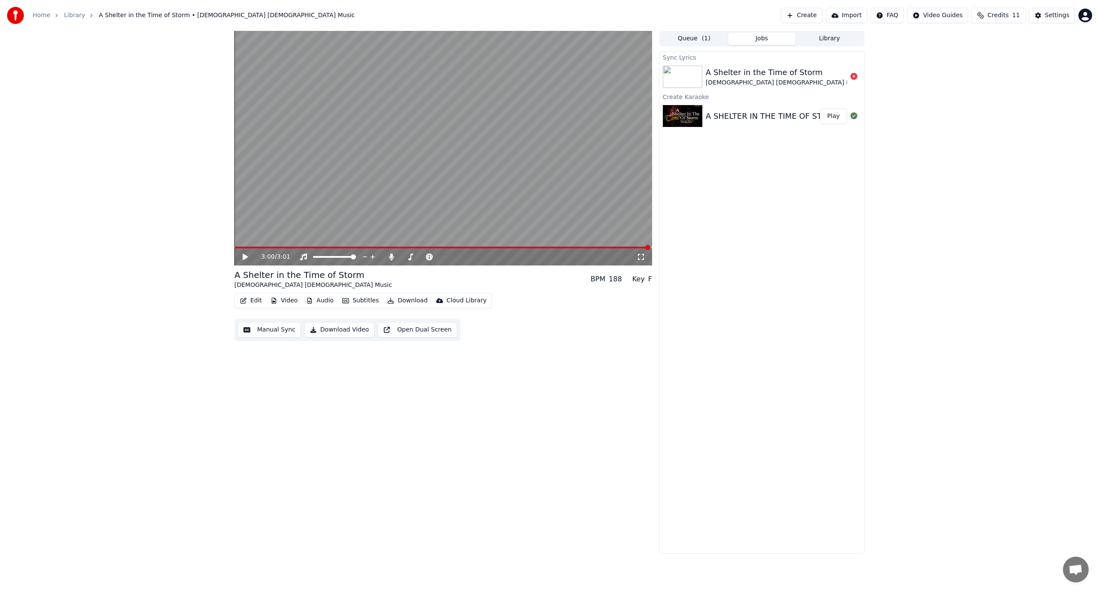
click at [260, 331] on button "Manual Sync" at bounding box center [269, 329] width 63 height 15
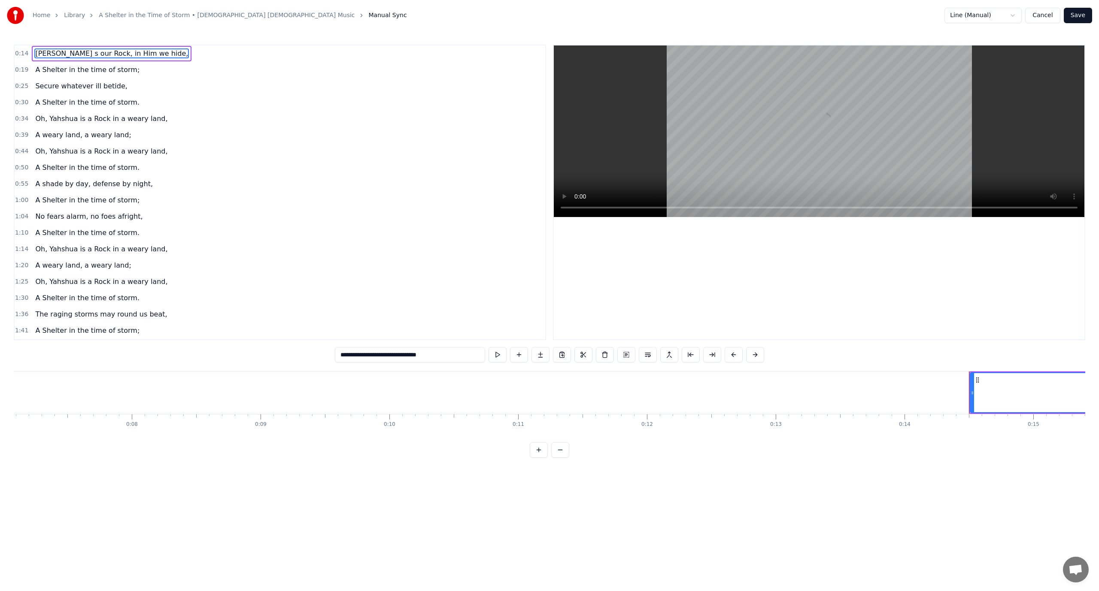
scroll to position [0, 1824]
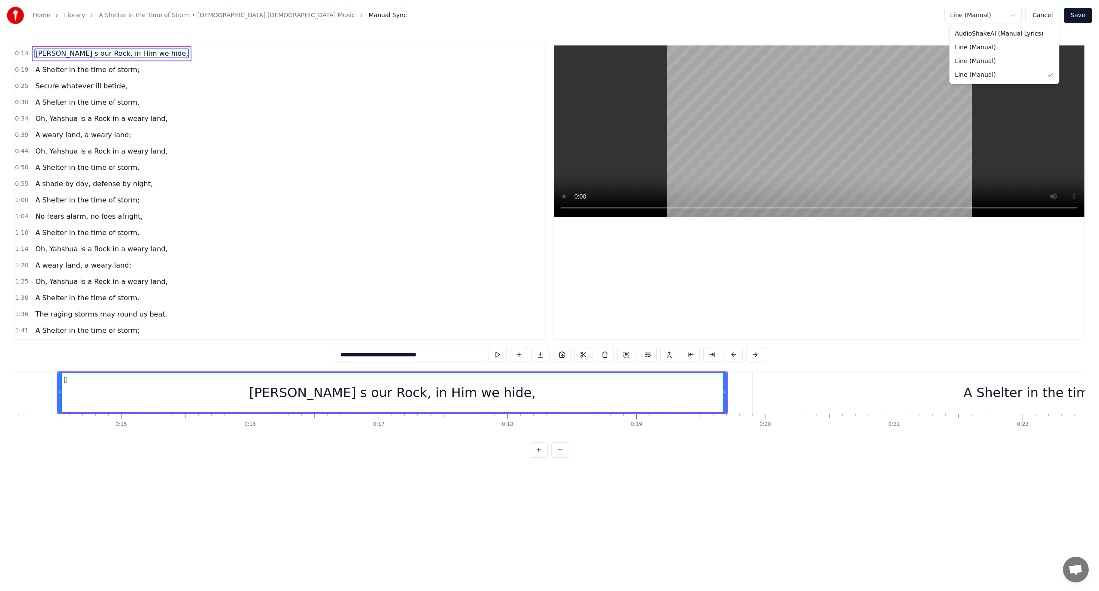
click at [965, 12] on html "Home Library A Shelter in the Time of Storm • [DEMOGRAPHIC_DATA] [DEMOGRAPHIC_D…" at bounding box center [549, 236] width 1099 height 472
click at [43, 14] on link "Home" at bounding box center [42, 15] width 18 height 9
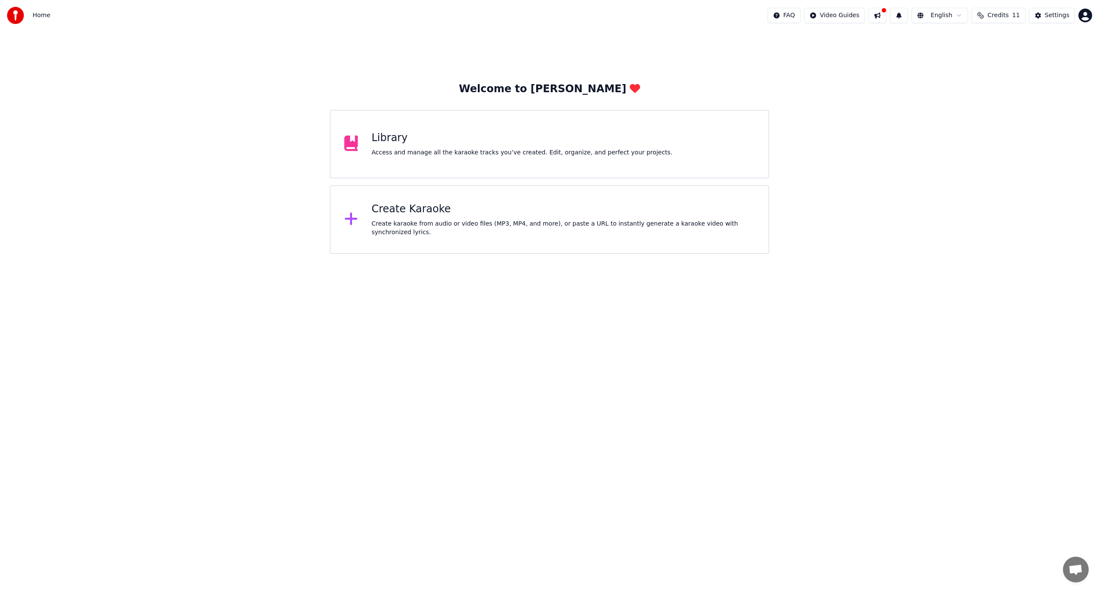
click at [400, 141] on div "Library" at bounding box center [522, 138] width 301 height 14
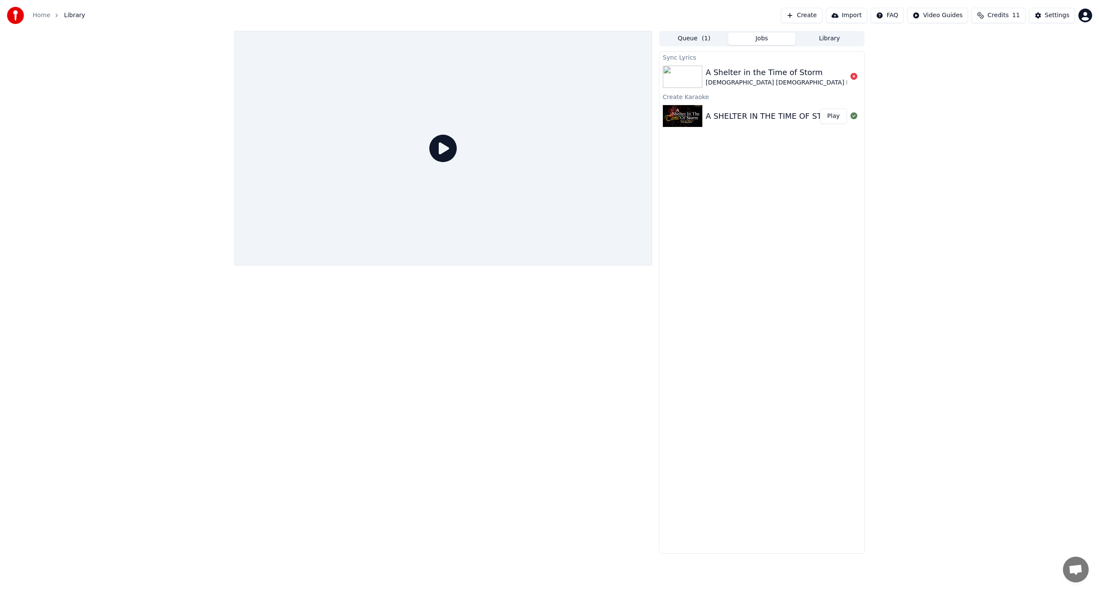
click at [762, 112] on div "A SHELTER IN THE TIME OF STORM | [DEMOGRAPHIC_DATA] [DEMOGRAPHIC_DATA] Music | …" at bounding box center [950, 116] width 488 height 12
click at [730, 111] on div "A SHELTER IN THE TIME OF STORM | [DEMOGRAPHIC_DATA] [DEMOGRAPHIC_DATA] Music | …" at bounding box center [950, 116] width 488 height 12
click at [696, 120] on img at bounding box center [682, 116] width 39 height 22
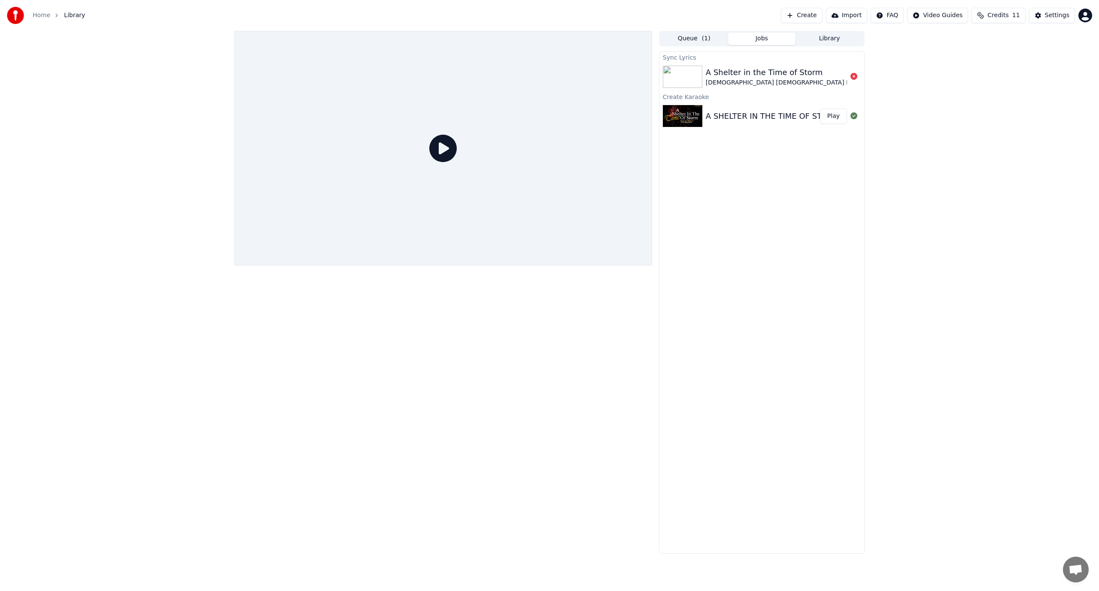
click at [740, 114] on div "A SHELTER IN THE TIME OF STORM | [DEMOGRAPHIC_DATA] [DEMOGRAPHIC_DATA] Music | …" at bounding box center [950, 116] width 488 height 12
drag, startPoint x: 834, startPoint y: 109, endPoint x: 843, endPoint y: 115, distance: 10.6
click at [835, 110] on button "Play" at bounding box center [833, 116] width 27 height 15
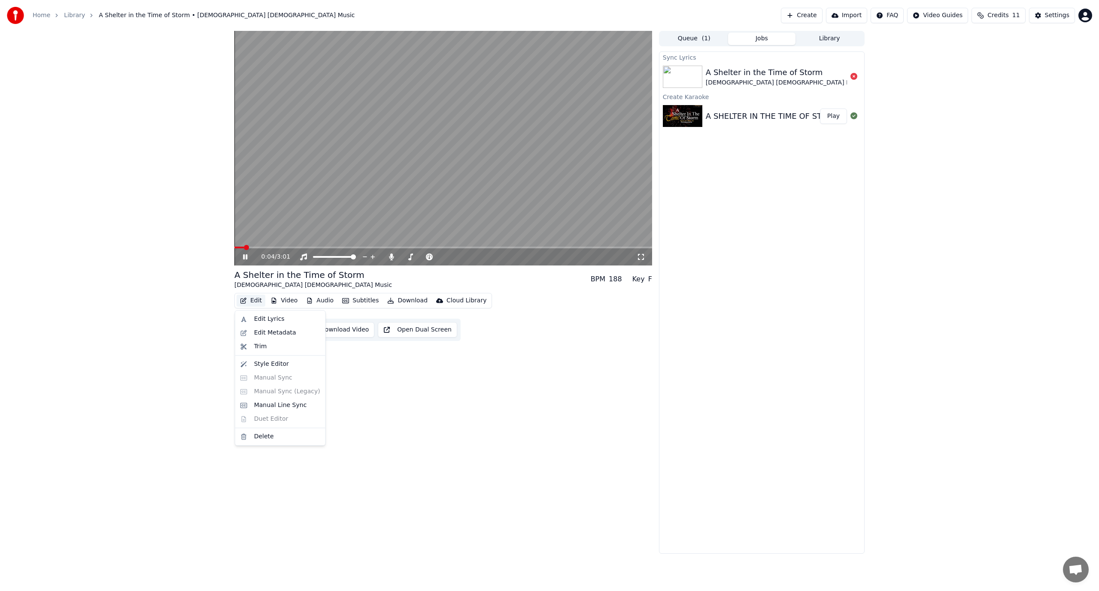
click at [258, 303] on button "Edit" at bounding box center [250, 301] width 29 height 12
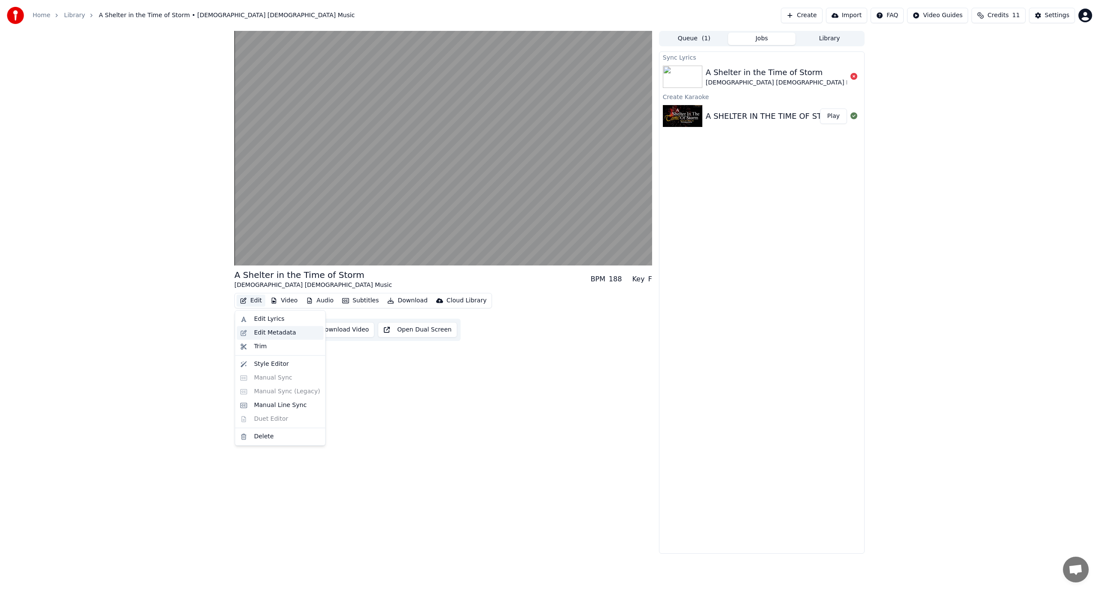
click at [285, 333] on div "Edit Metadata" at bounding box center [275, 333] width 42 height 9
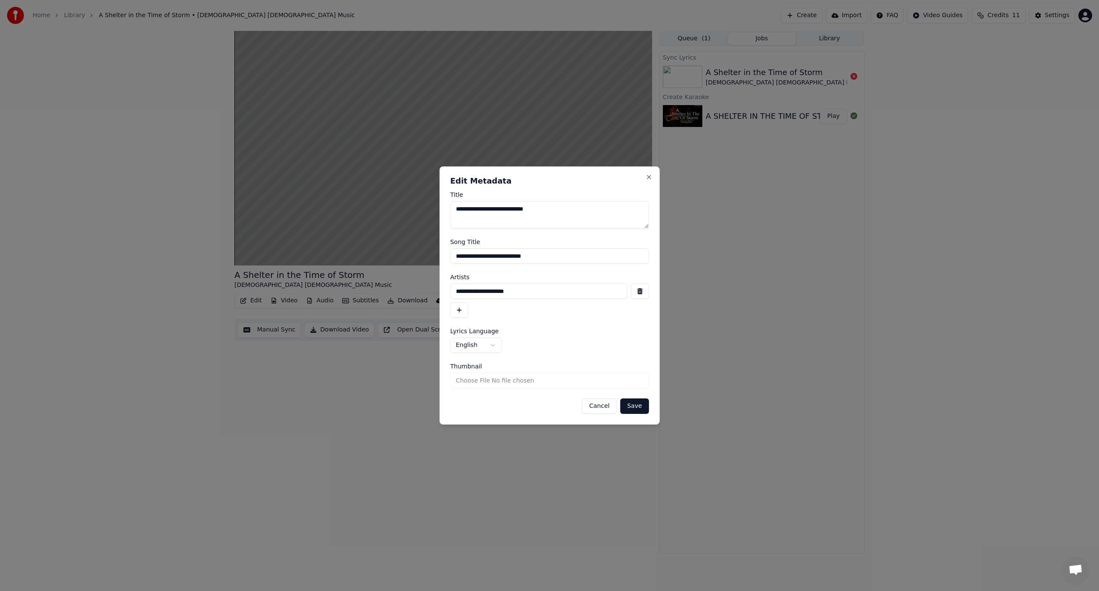
click at [639, 291] on button "button" at bounding box center [639, 291] width 18 height 15
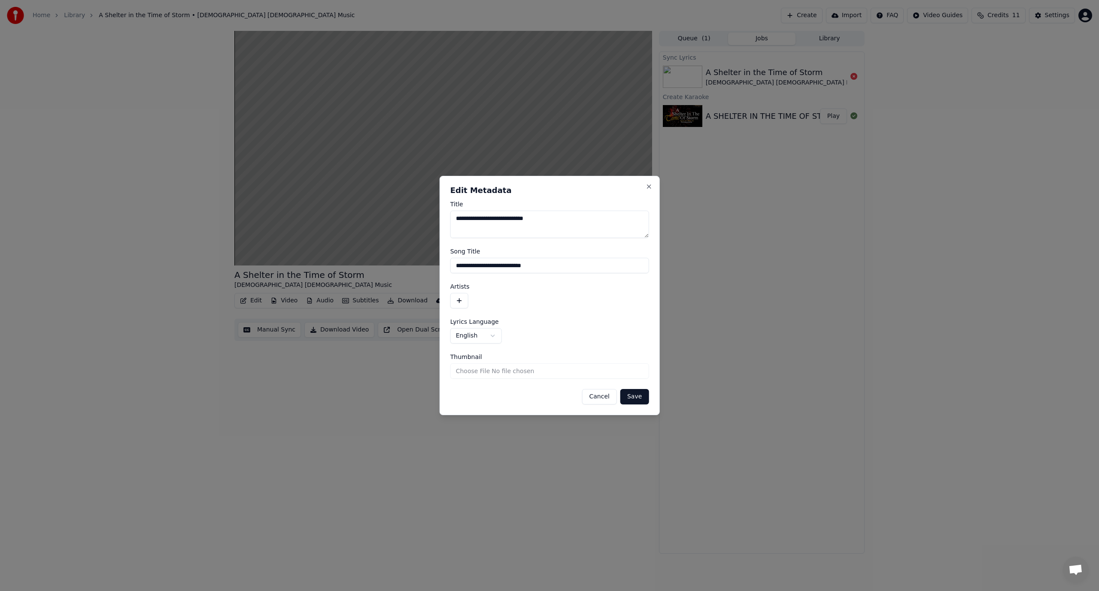
click at [634, 396] on button "Save" at bounding box center [634, 396] width 28 height 15
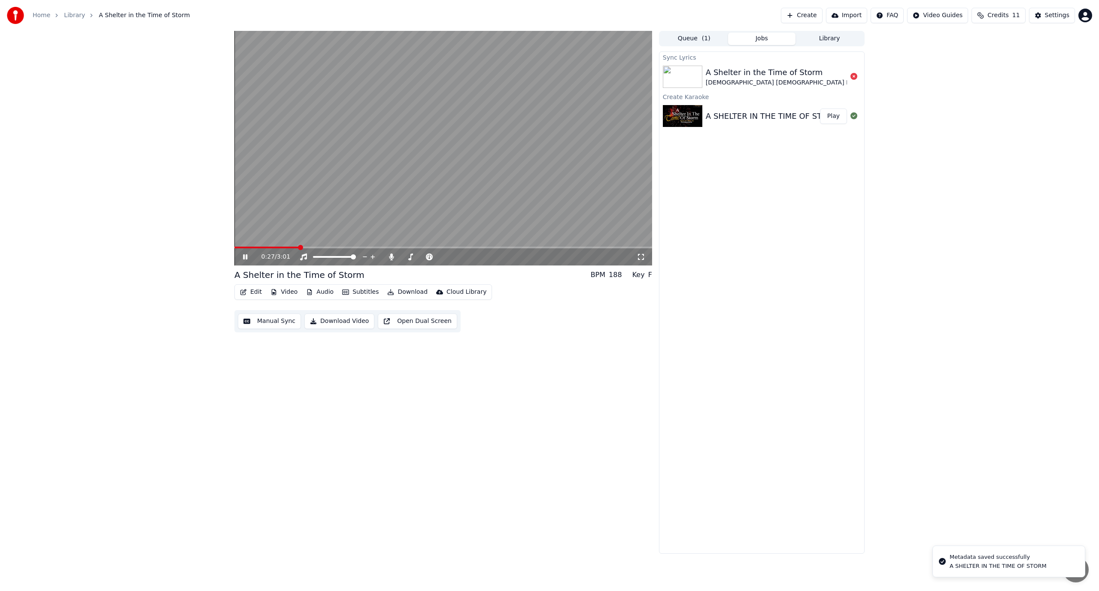
drag, startPoint x: 290, startPoint y: 247, endPoint x: 173, endPoint y: 240, distance: 117.8
click at [173, 306] on div "0:29 / 3:01 A Shelter in the Time of Storm BPM 188 Key F Edit Video Audio Subti…" at bounding box center [549, 292] width 1099 height 523
click at [236, 250] on span at bounding box center [238, 247] width 5 height 5
click at [851, 15] on button "Import" at bounding box center [846, 15] width 41 height 15
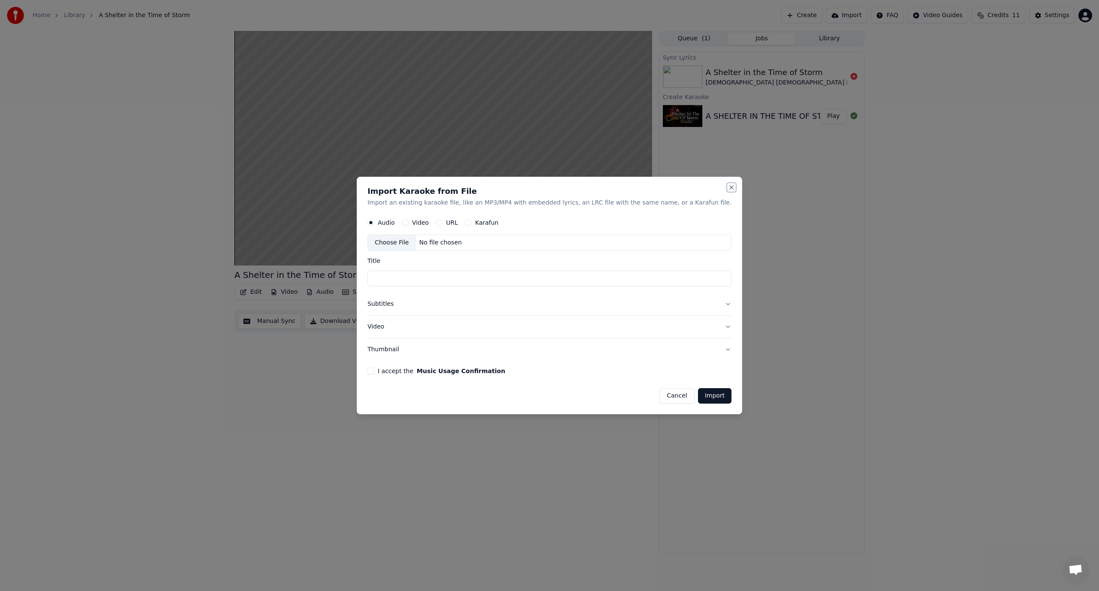
click at [728, 188] on button "Close" at bounding box center [731, 187] width 7 height 7
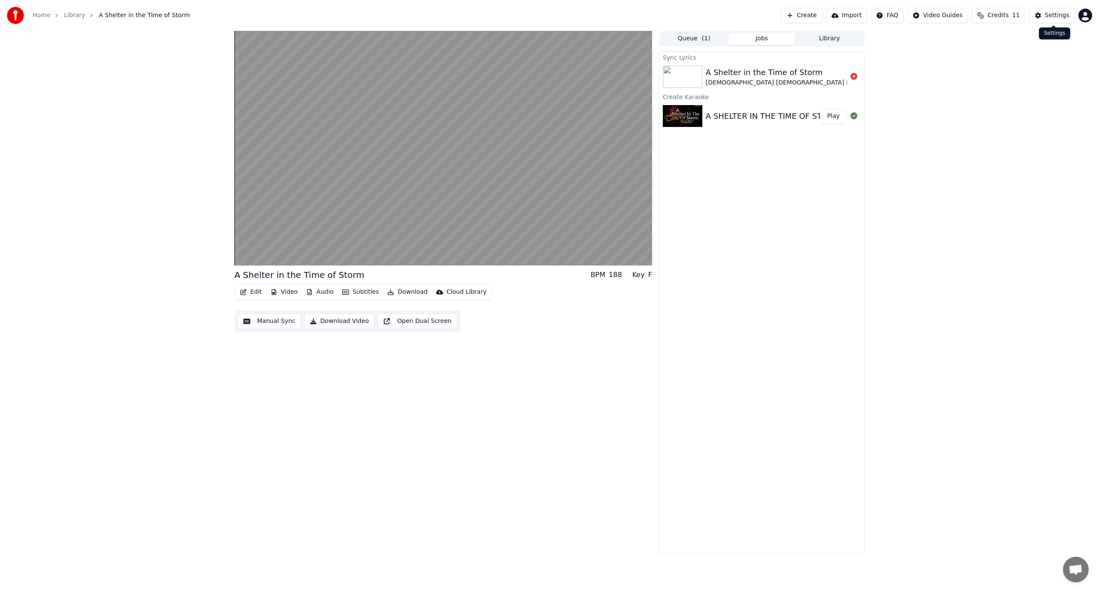
click at [1046, 14] on button "Settings" at bounding box center [1052, 15] width 46 height 15
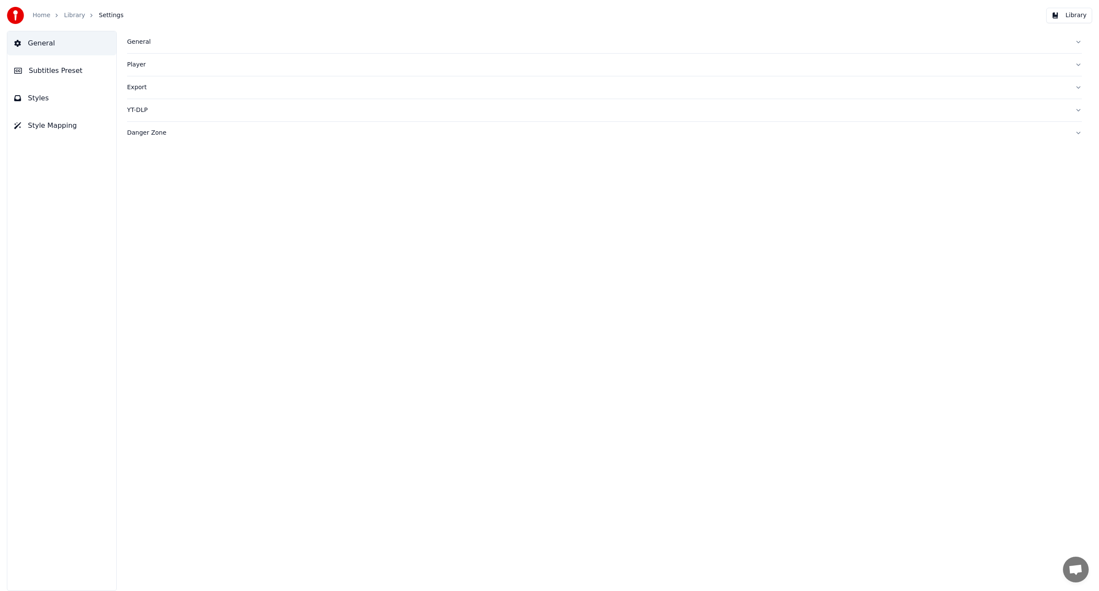
click at [36, 43] on span "General" at bounding box center [41, 43] width 27 height 10
click at [40, 13] on link "Home" at bounding box center [42, 15] width 18 height 9
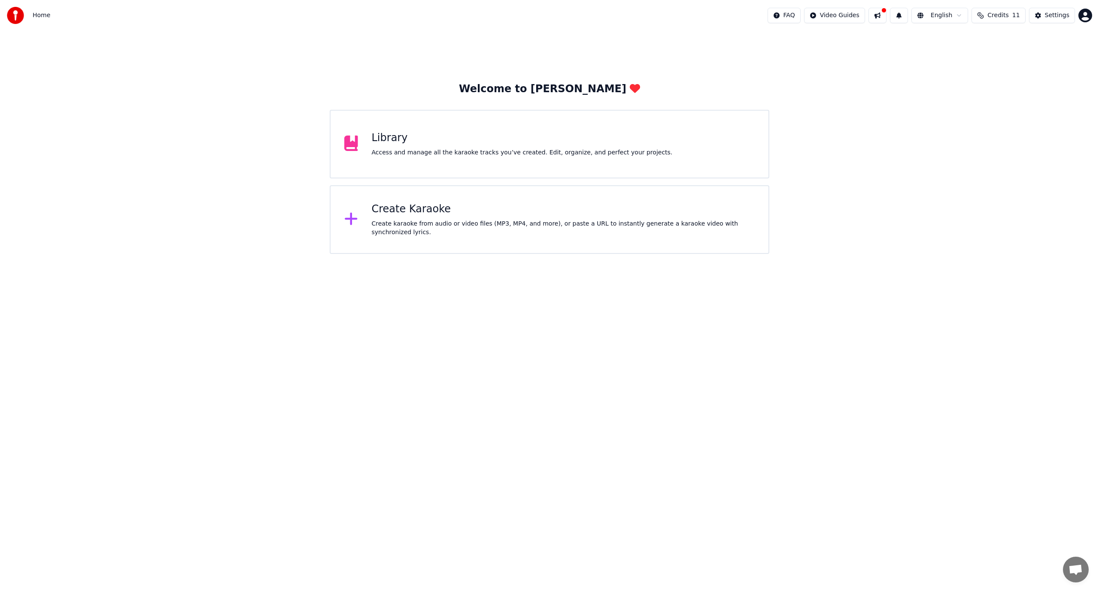
click at [420, 149] on div "Access and manage all the karaoke tracks you’ve created. Edit, organize, and pe…" at bounding box center [522, 153] width 301 height 9
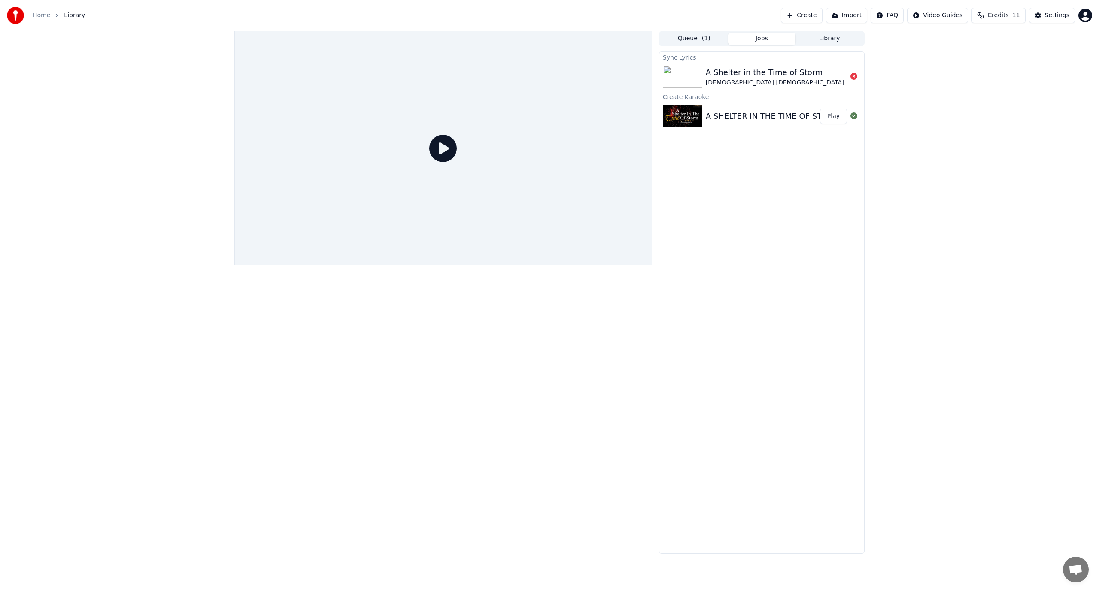
click at [743, 114] on div "A SHELTER IN THE TIME OF STORM | [DEMOGRAPHIC_DATA] [DEMOGRAPHIC_DATA] Music | …" at bounding box center [950, 116] width 488 height 12
click at [744, 117] on div "A SHELTER IN THE TIME OF STORM | [DEMOGRAPHIC_DATA] [DEMOGRAPHIC_DATA] Music | …" at bounding box center [950, 116] width 488 height 12
click at [811, 115] on div "A SHELTER IN THE TIME OF STORM | [DEMOGRAPHIC_DATA] [DEMOGRAPHIC_DATA] Music | …" at bounding box center [950, 116] width 488 height 12
click at [834, 113] on button "Play" at bounding box center [833, 116] width 27 height 15
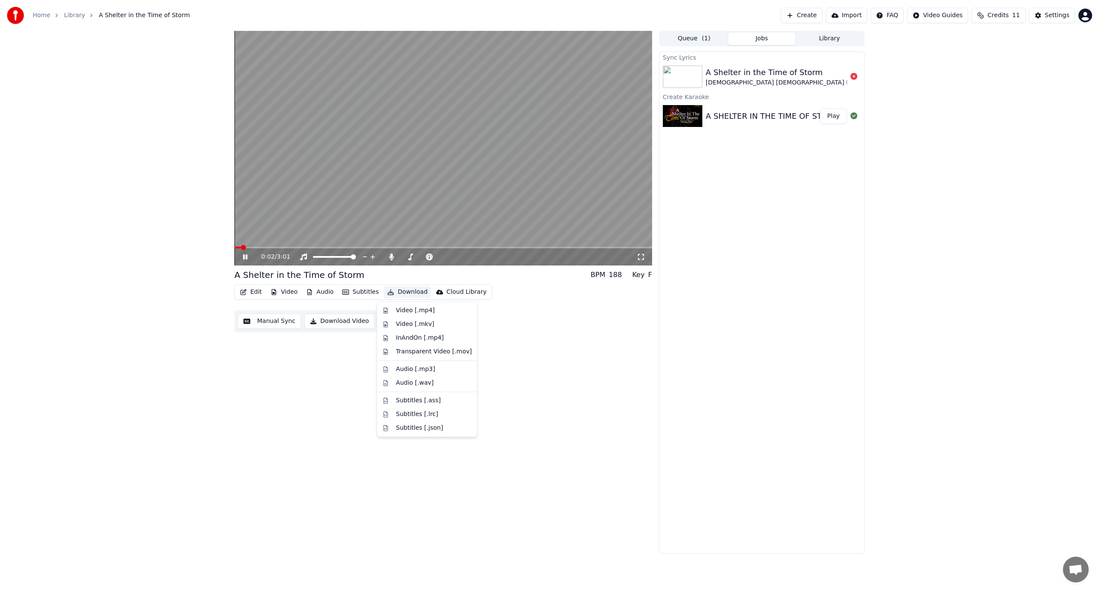
click at [404, 291] on button "Download" at bounding box center [407, 292] width 47 height 12
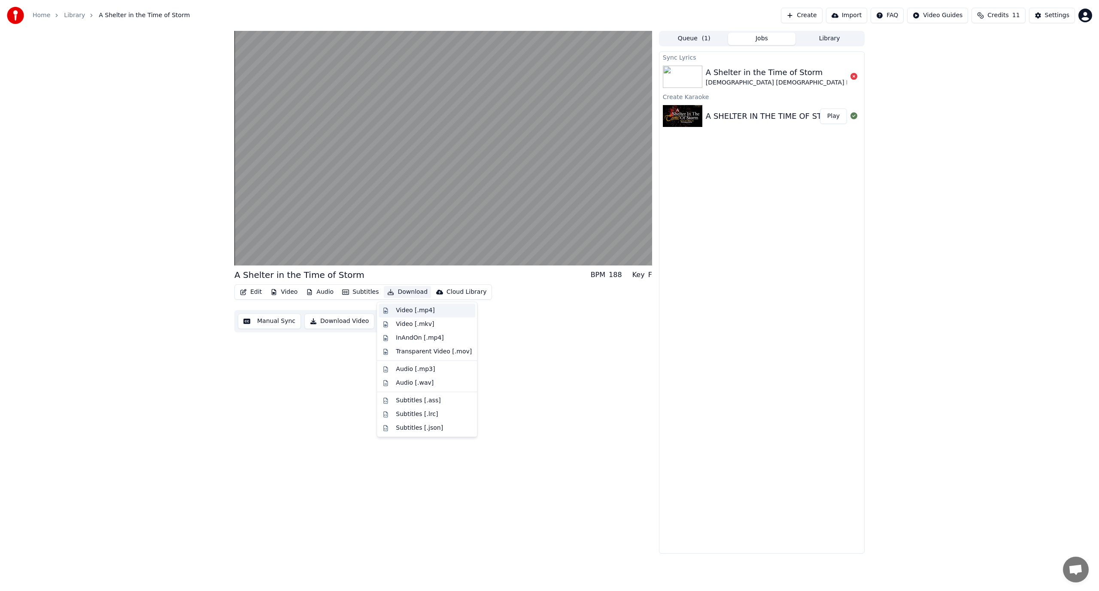
click at [420, 311] on div "Video [.mp4]" at bounding box center [415, 310] width 39 height 9
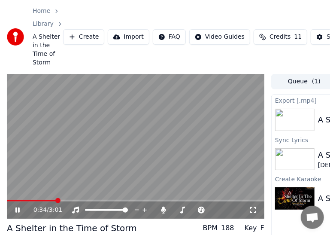
click at [140, 158] on video at bounding box center [136, 146] width 258 height 145
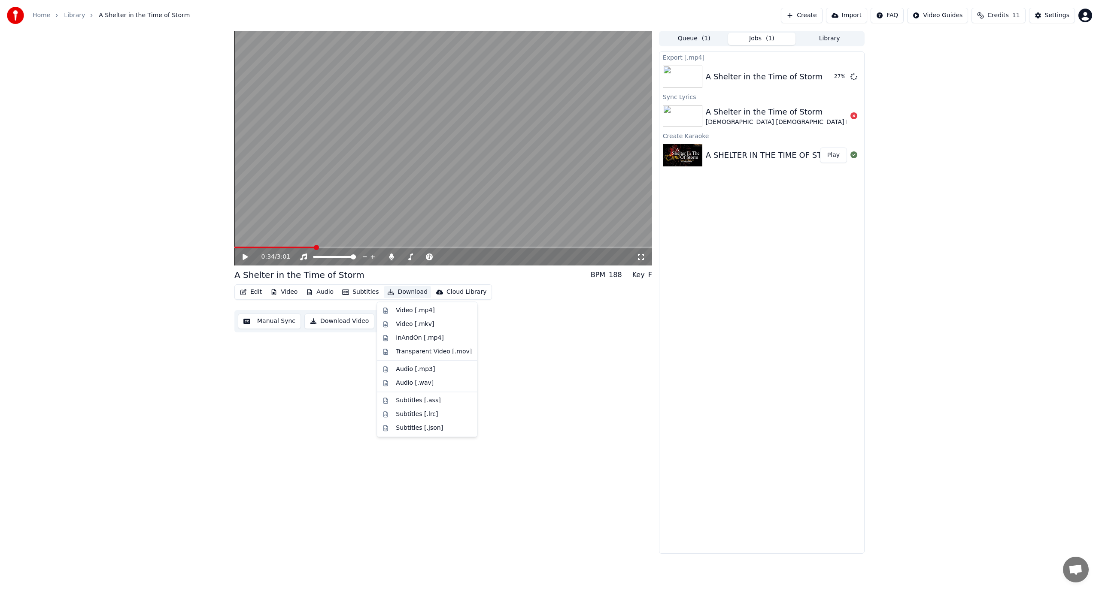
click at [403, 297] on button "Download" at bounding box center [407, 292] width 47 height 12
click at [398, 292] on button "Download" at bounding box center [407, 292] width 47 height 12
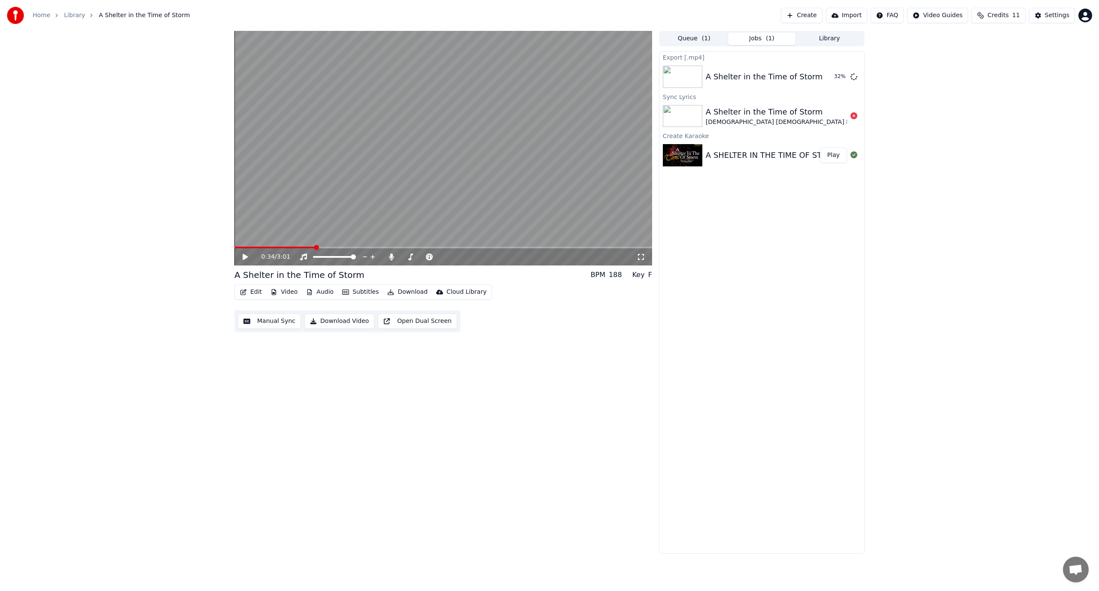
click at [325, 322] on button "Download Video" at bounding box center [339, 321] width 70 height 15
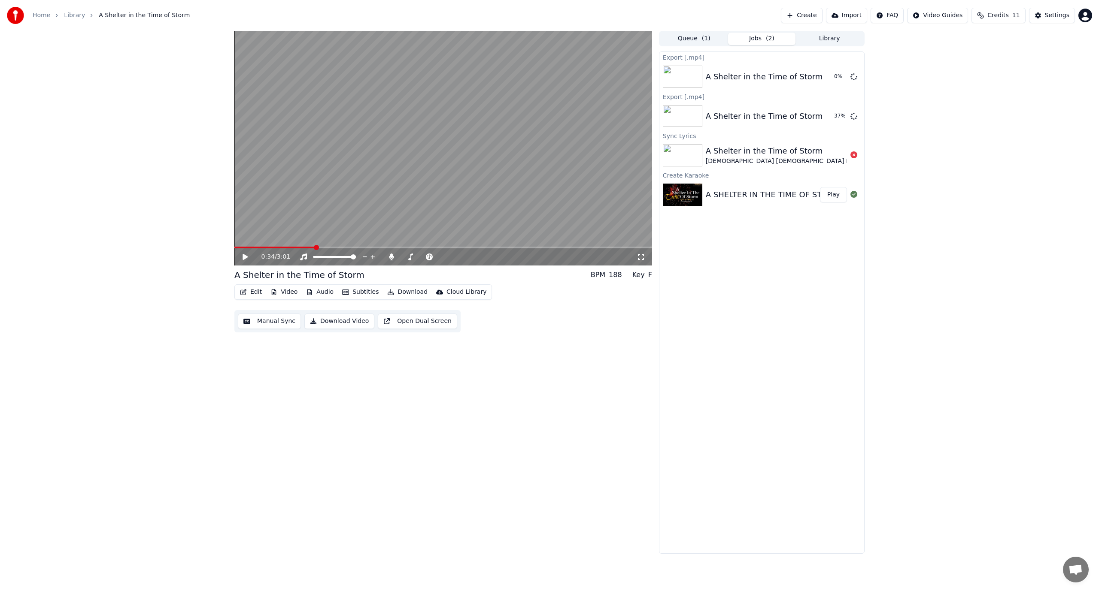
click at [857, 13] on button "Import" at bounding box center [846, 15] width 41 height 15
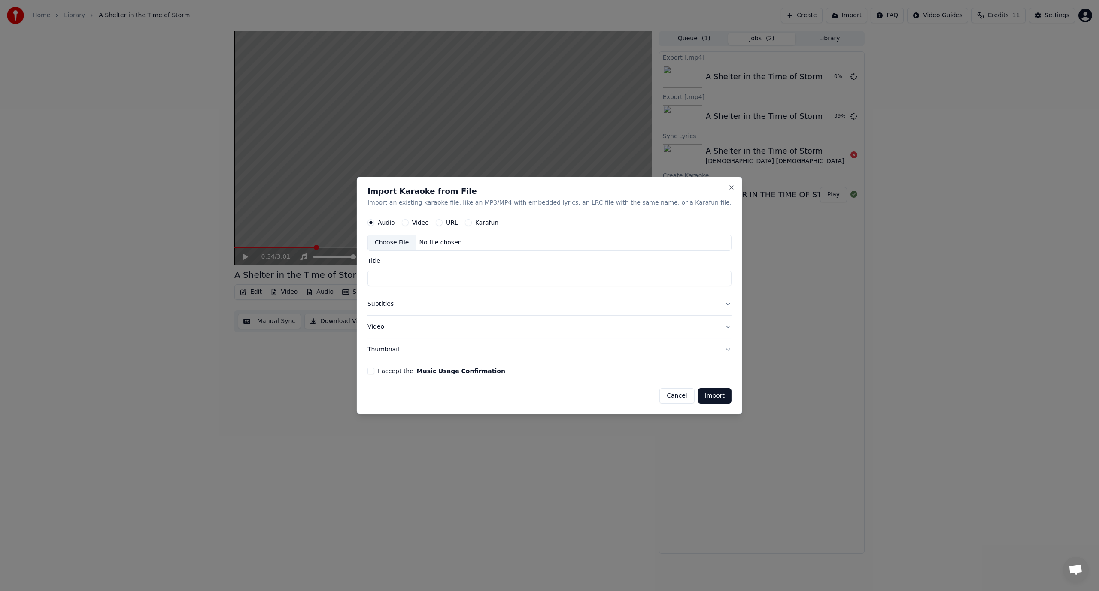
click at [409, 224] on button "Video" at bounding box center [405, 222] width 7 height 7
click at [728, 189] on button "Close" at bounding box center [731, 187] width 7 height 7
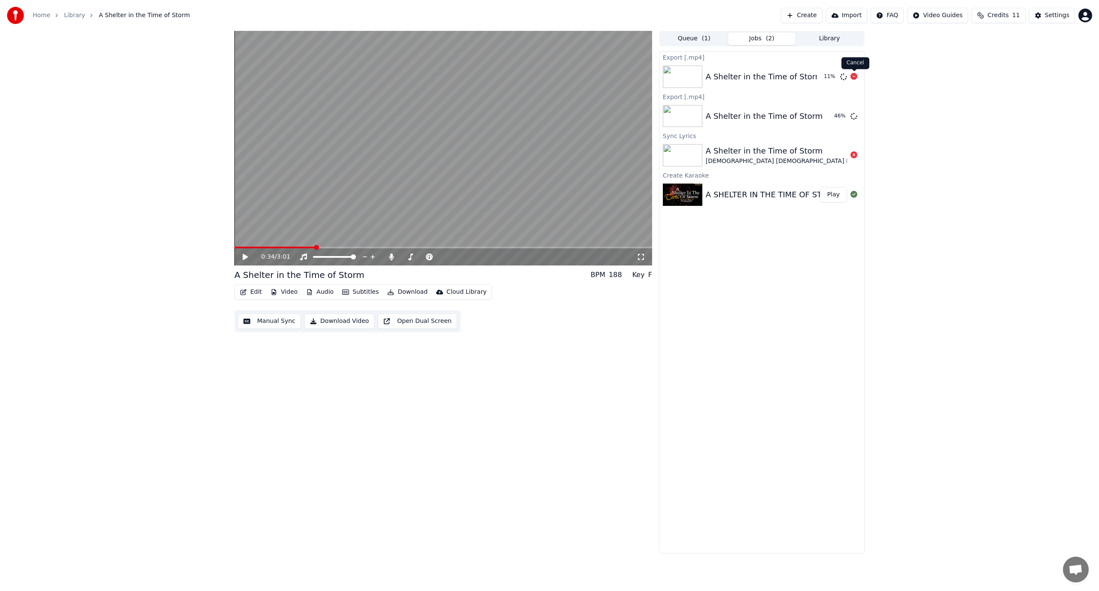
click at [852, 76] on icon at bounding box center [853, 76] width 7 height 7
